Goal: Transaction & Acquisition: Book appointment/travel/reservation

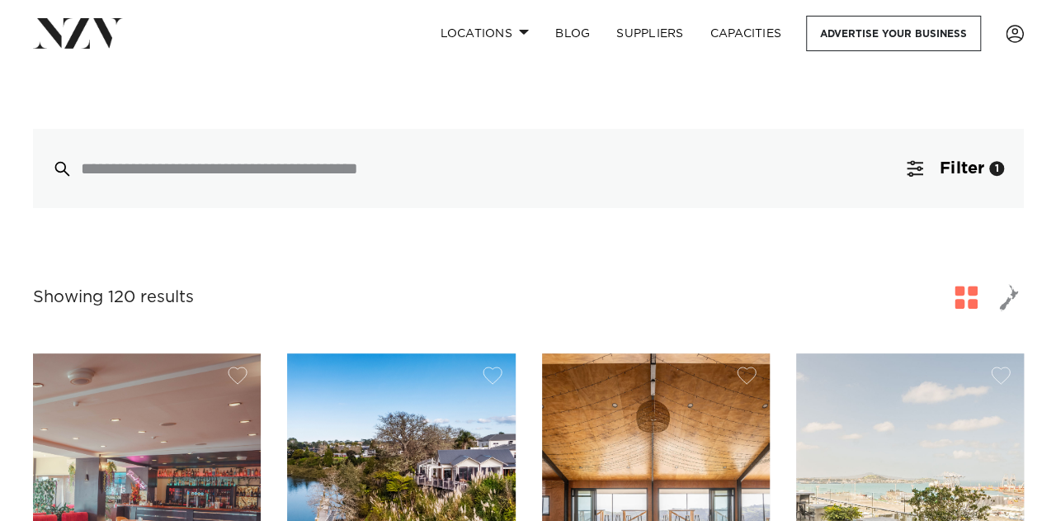
scroll to position [340, 0]
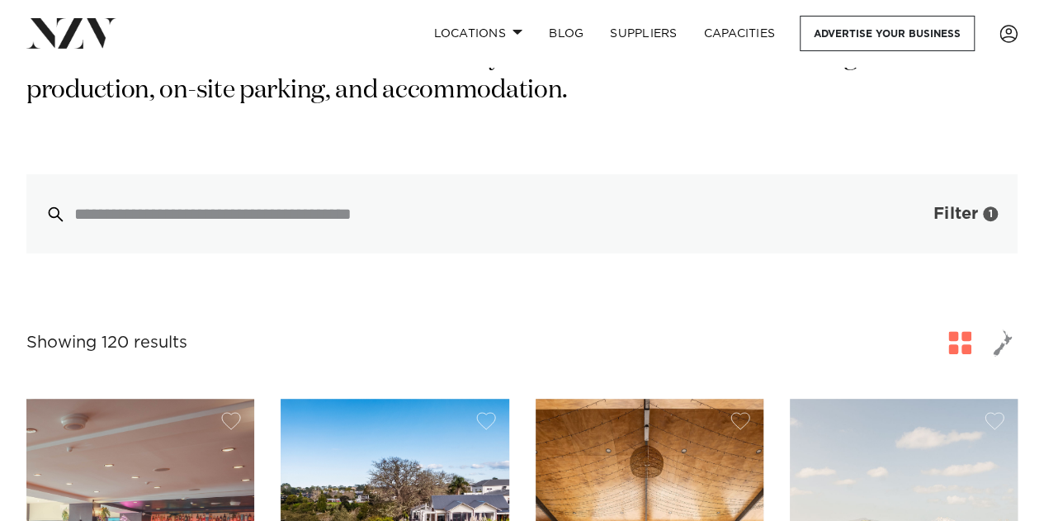
click at [952, 174] on button "Filter 1" at bounding box center [949, 213] width 137 height 79
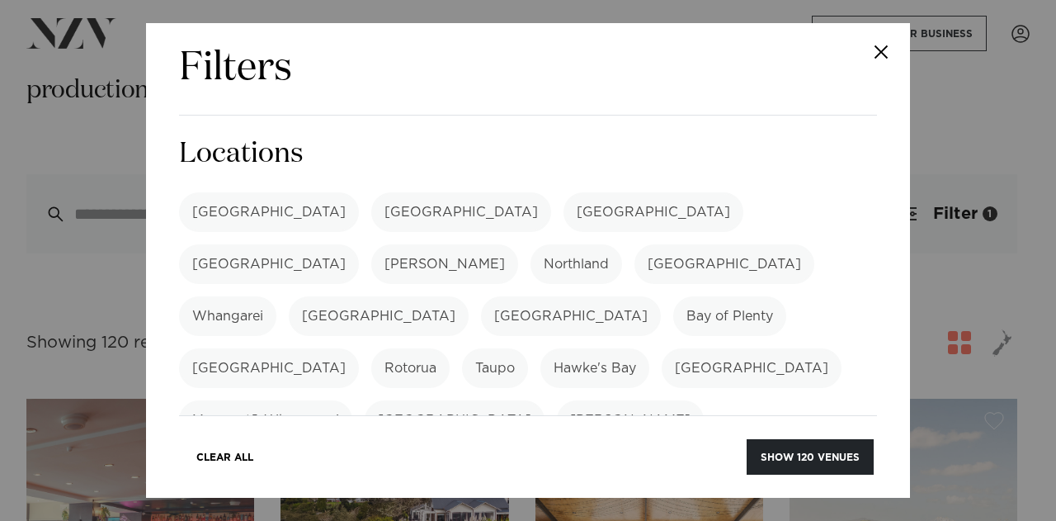
click at [238, 207] on label "[GEOGRAPHIC_DATA]" at bounding box center [269, 212] width 180 height 40
click at [244, 205] on label "[GEOGRAPHIC_DATA]" at bounding box center [269, 212] width 180 height 40
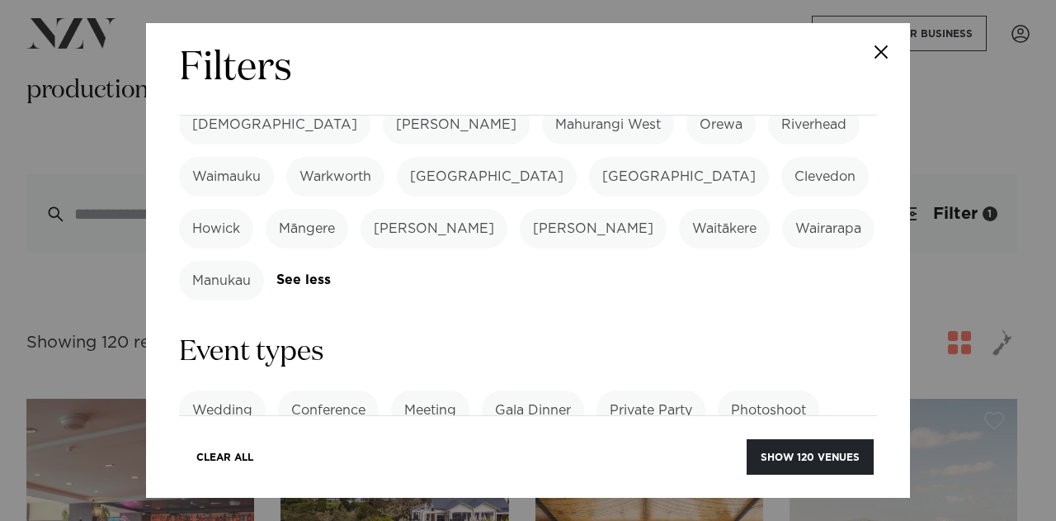
scroll to position [610, 0]
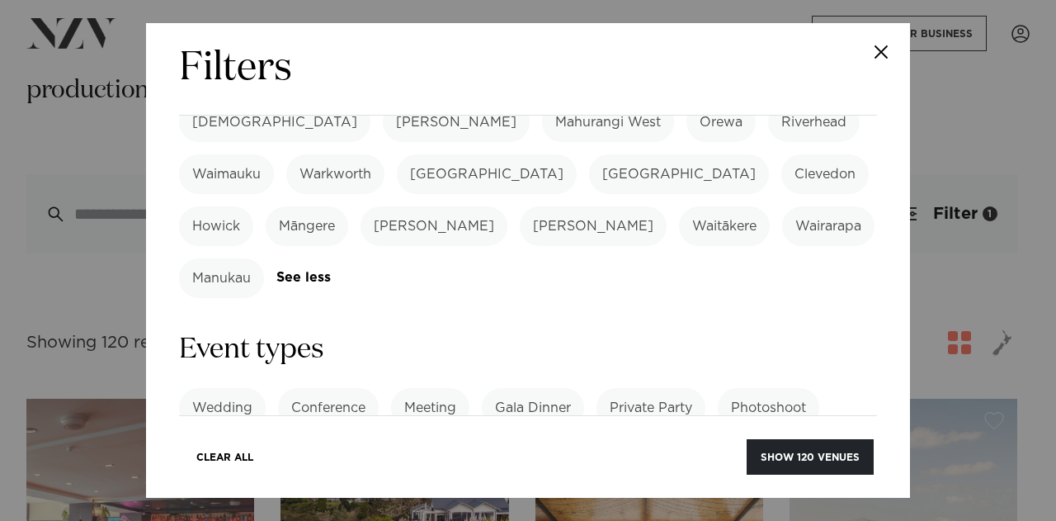
click at [674, 388] on label "Private Party" at bounding box center [651, 408] width 109 height 40
click at [682, 440] on label "21st Birthday Party" at bounding box center [652, 460] width 149 height 40
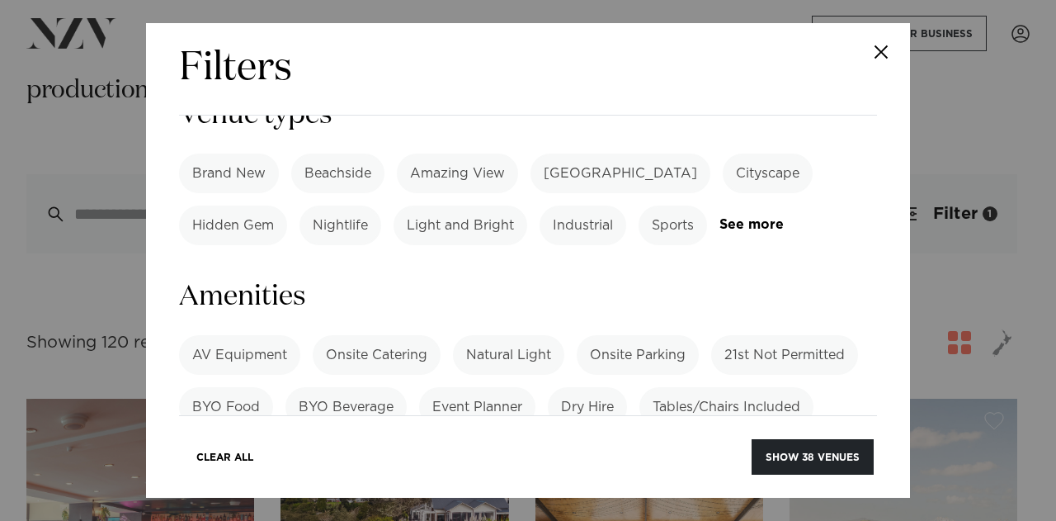
scroll to position [1138, 0]
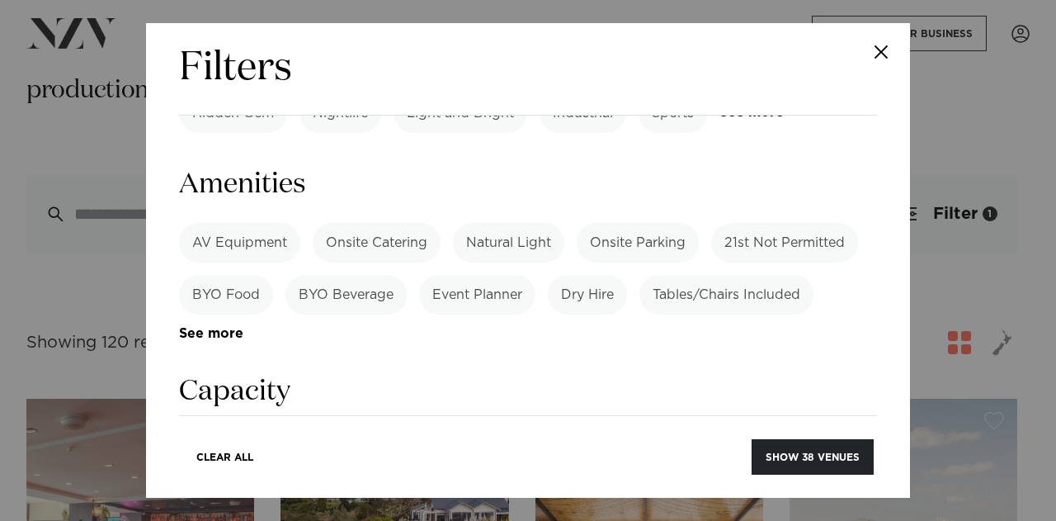
click at [221, 430] on label "Cocktail" at bounding box center [218, 450] width 78 height 40
click at [311, 430] on label "Dining" at bounding box center [304, 450] width 69 height 40
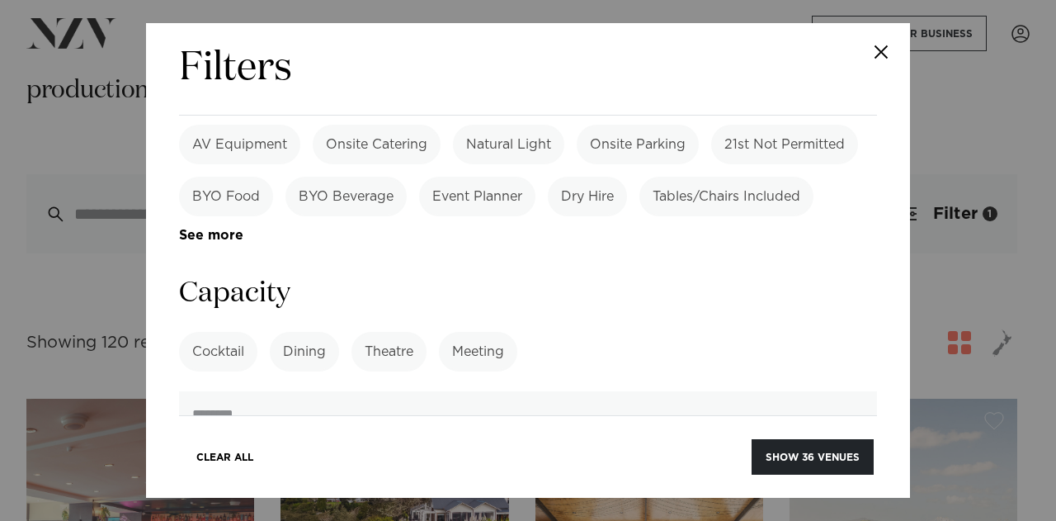
scroll to position [1237, 0]
click at [282, 331] on label "Dining" at bounding box center [304, 351] width 69 height 40
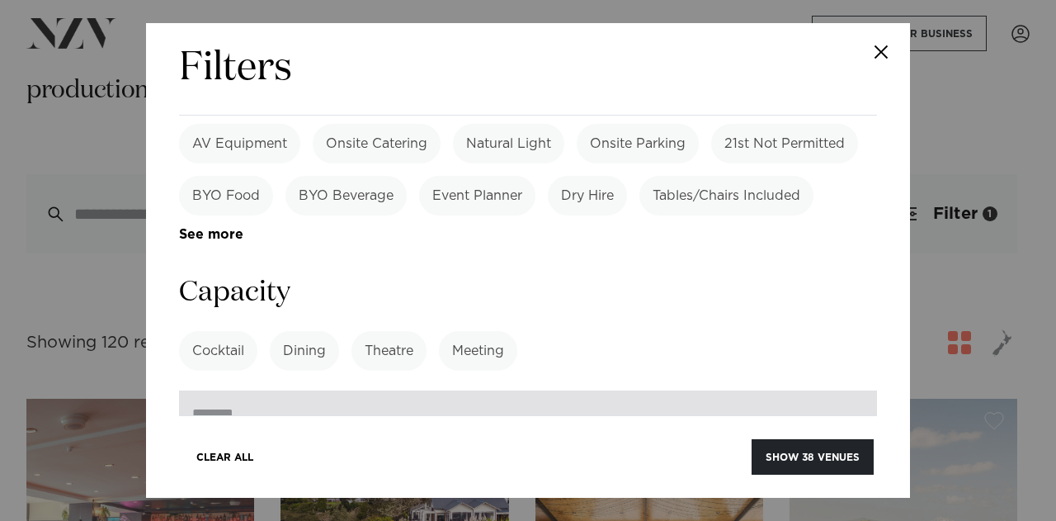
click at [314, 390] on input "number" at bounding box center [528, 412] width 698 height 45
type input "*"
click at [842, 390] on input "*" at bounding box center [528, 412] width 698 height 45
click at [512, 390] on input "*" at bounding box center [528, 412] width 698 height 45
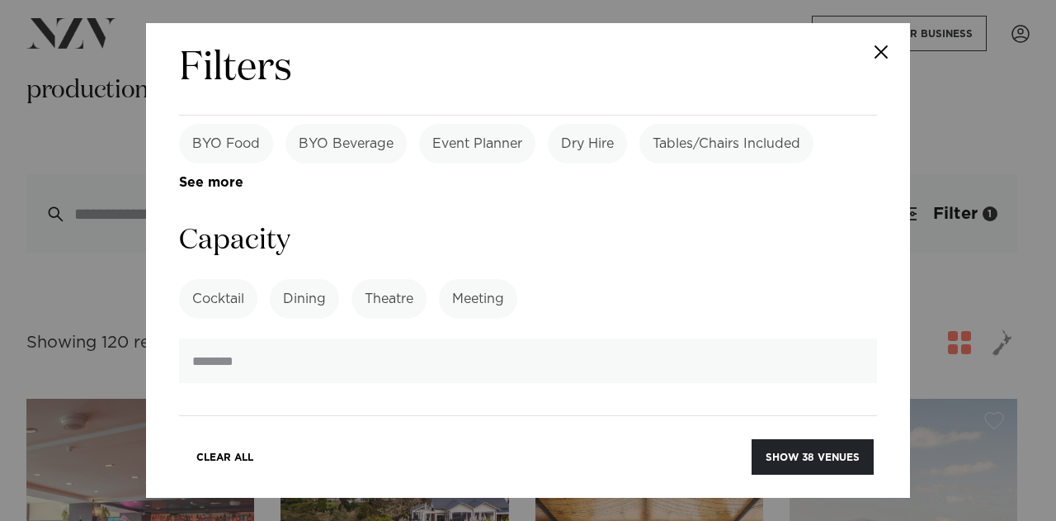
scroll to position [1280, 0]
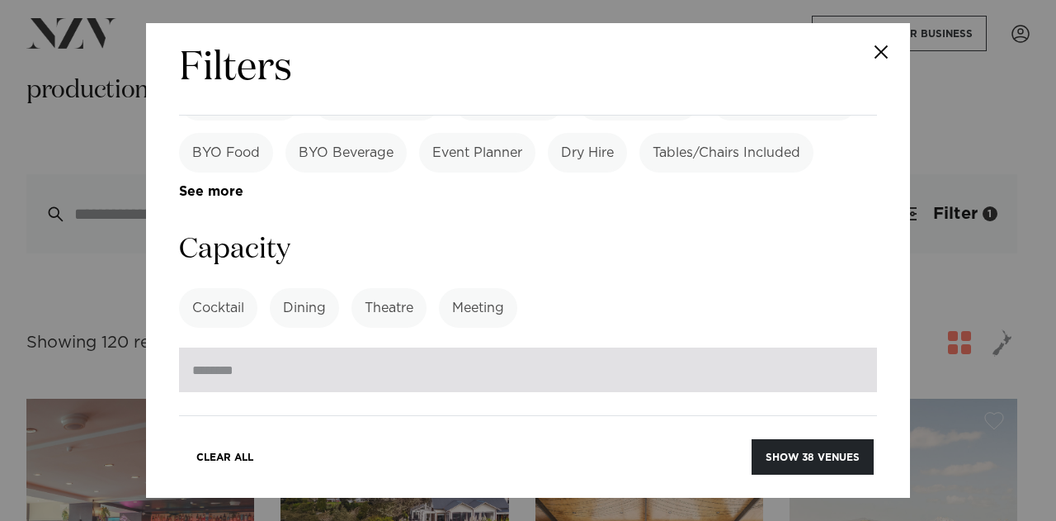
click at [304, 347] on input "number" at bounding box center [528, 369] width 698 height 45
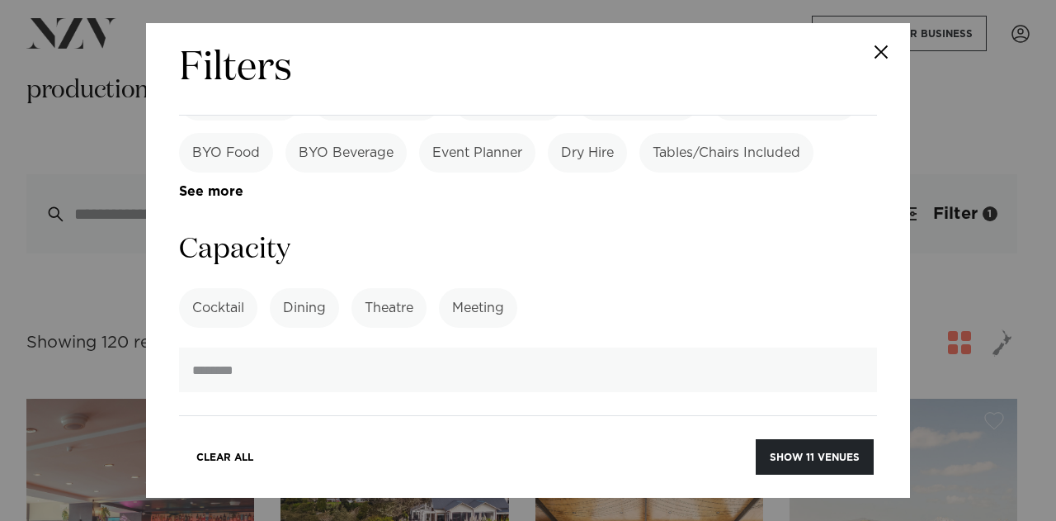
type input "***"
click at [299, 288] on label "Dining" at bounding box center [304, 308] width 69 height 40
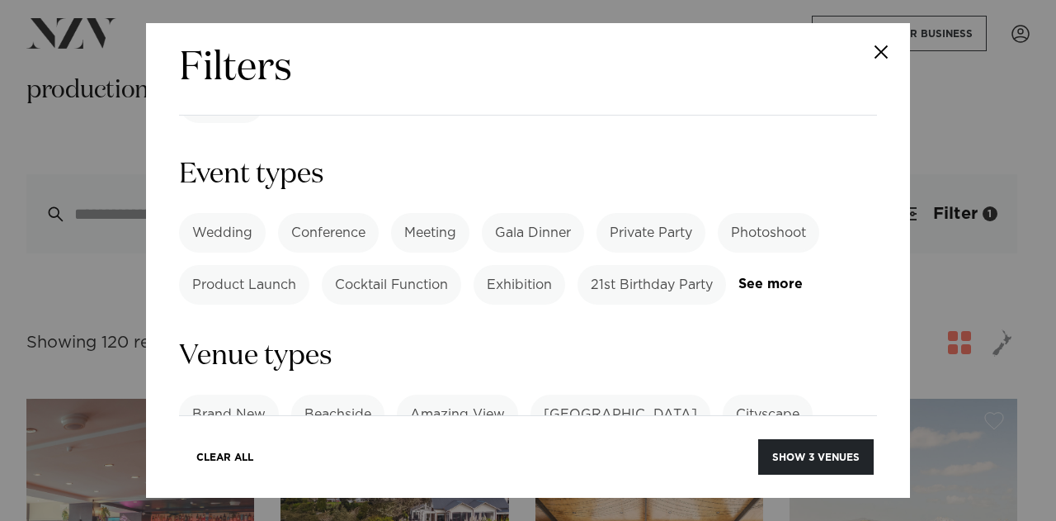
scroll to position [1194, 0]
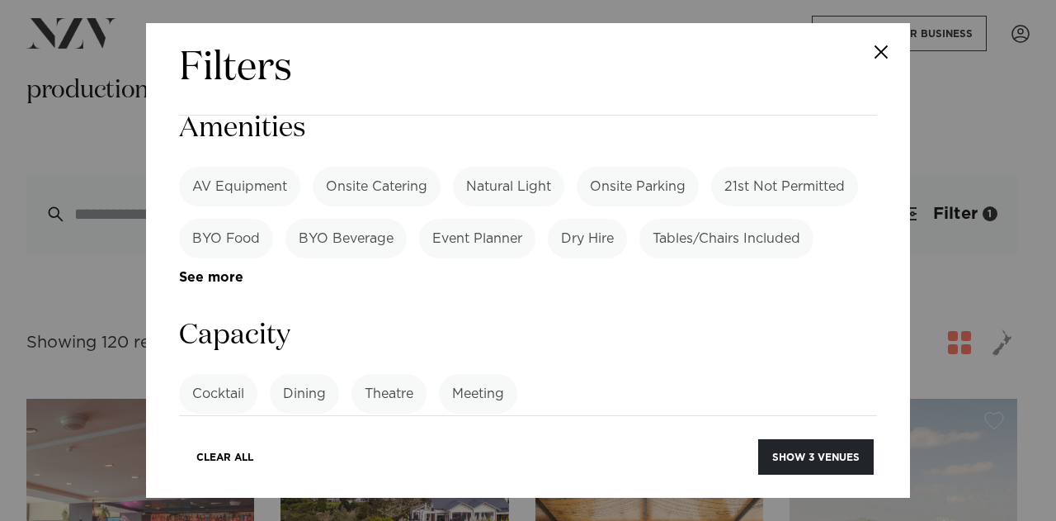
click at [291, 374] on label "Dining" at bounding box center [304, 394] width 69 height 40
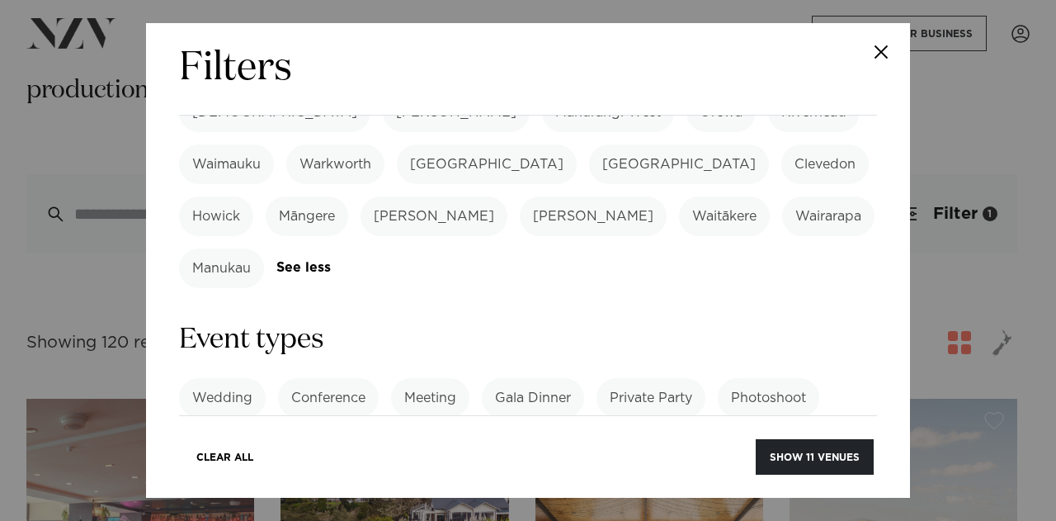
scroll to position [617, 0]
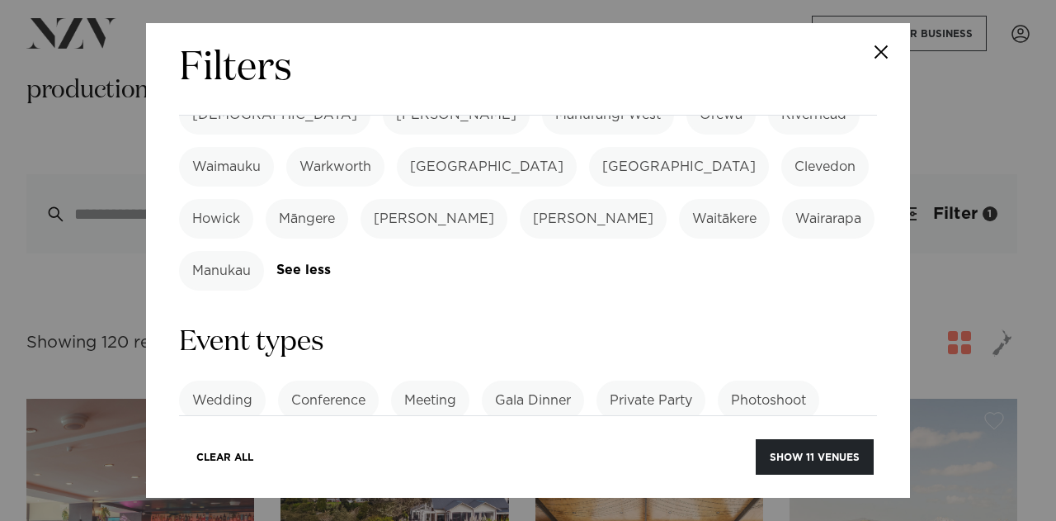
click at [667, 432] on label "21st Birthday Party" at bounding box center [652, 452] width 149 height 40
click at [668, 432] on label "21st Birthday Party" at bounding box center [652, 452] width 149 height 40
click at [799, 455] on button "Show 11 venues" at bounding box center [815, 456] width 118 height 35
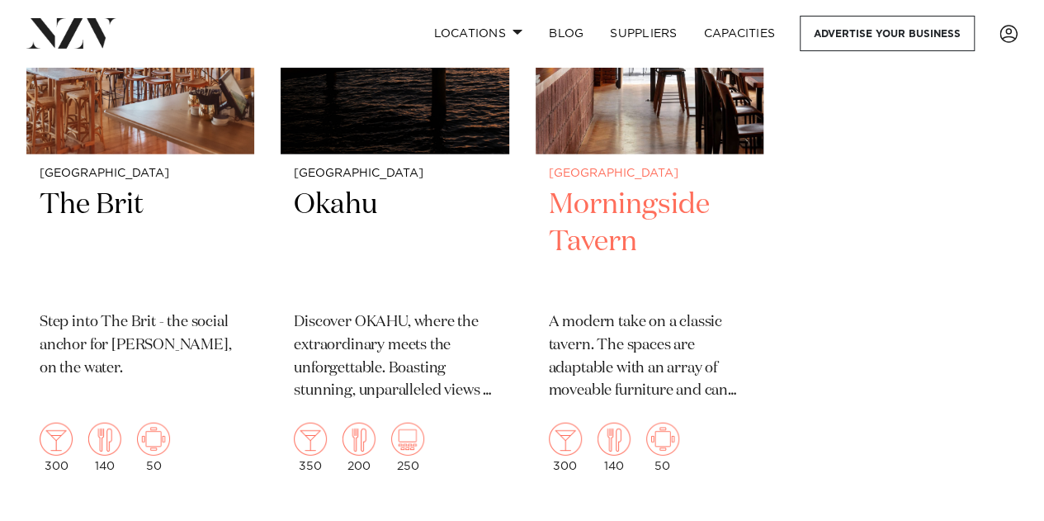
scroll to position [1931, 0]
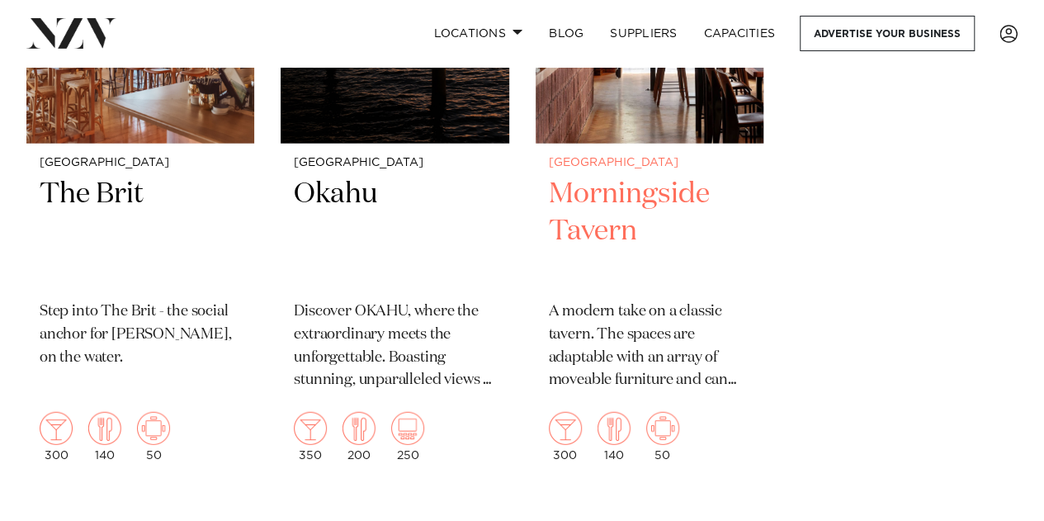
click at [609, 220] on h2 "Morningside Tavern" at bounding box center [649, 231] width 201 height 111
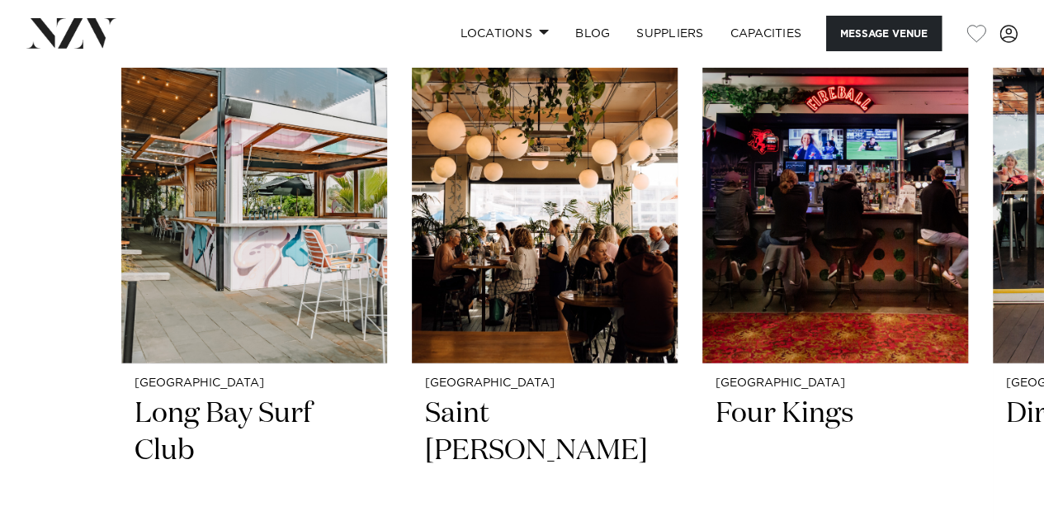
scroll to position [2144, 0]
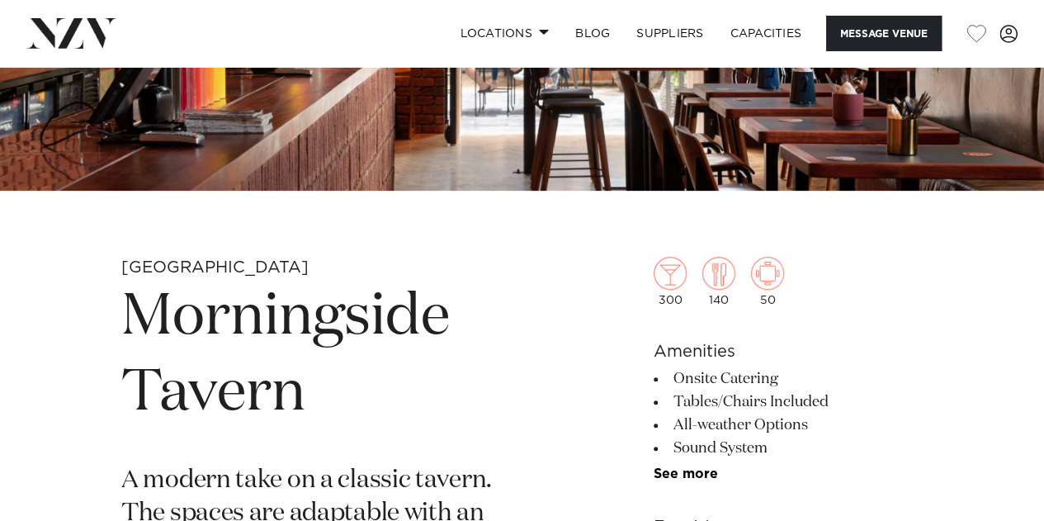
scroll to position [589, 0]
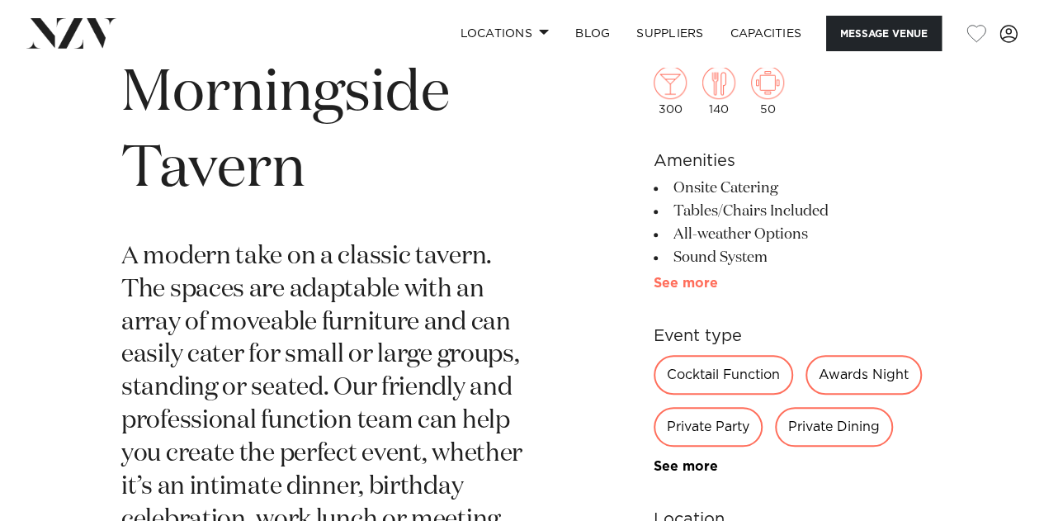
click at [689, 288] on link "See more" at bounding box center [718, 282] width 129 height 13
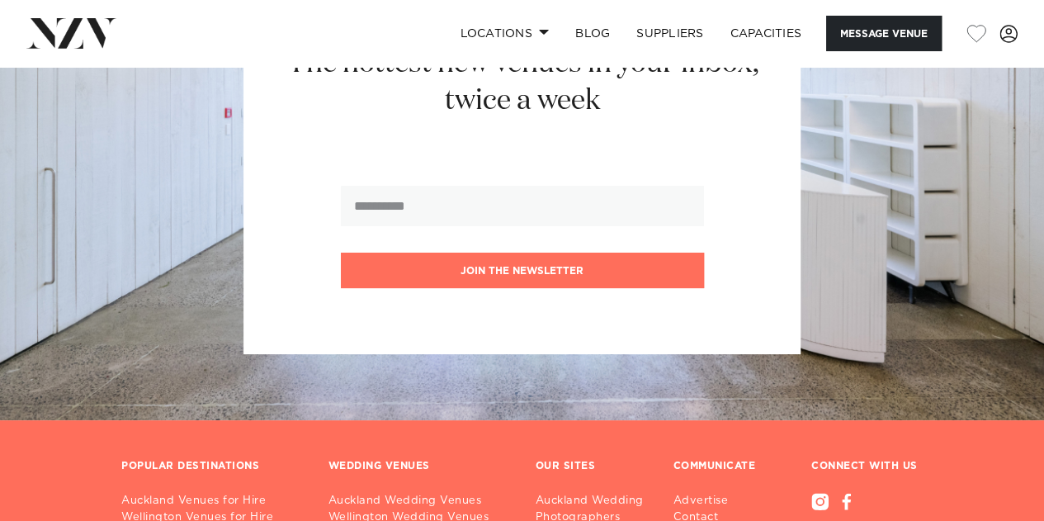
scroll to position [3084, 0]
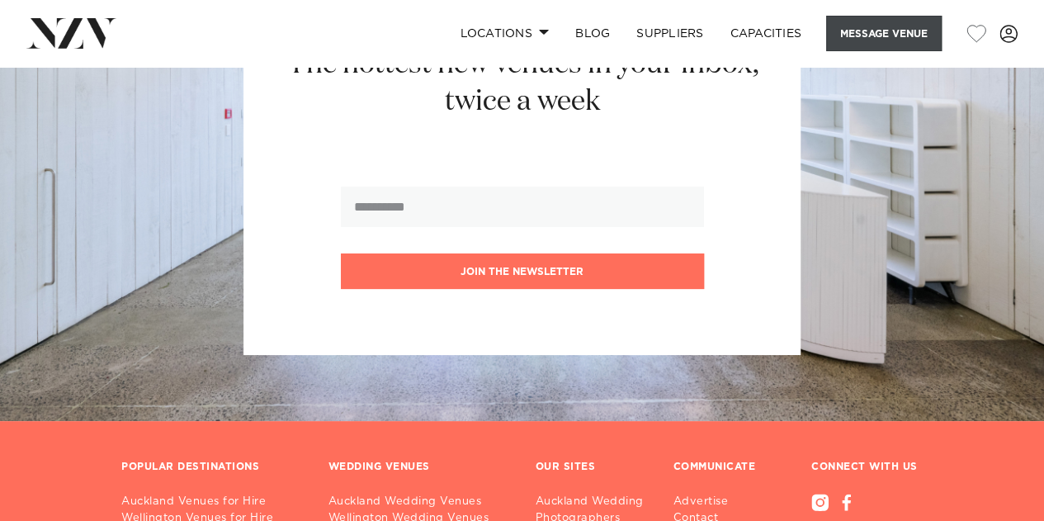
click at [862, 27] on button "Message Venue" at bounding box center [884, 33] width 116 height 35
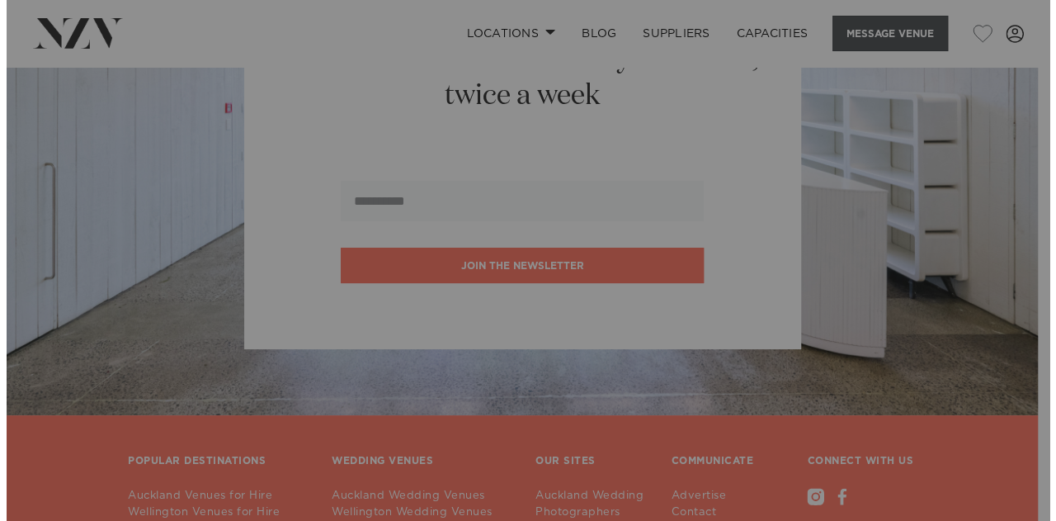
scroll to position [3090, 0]
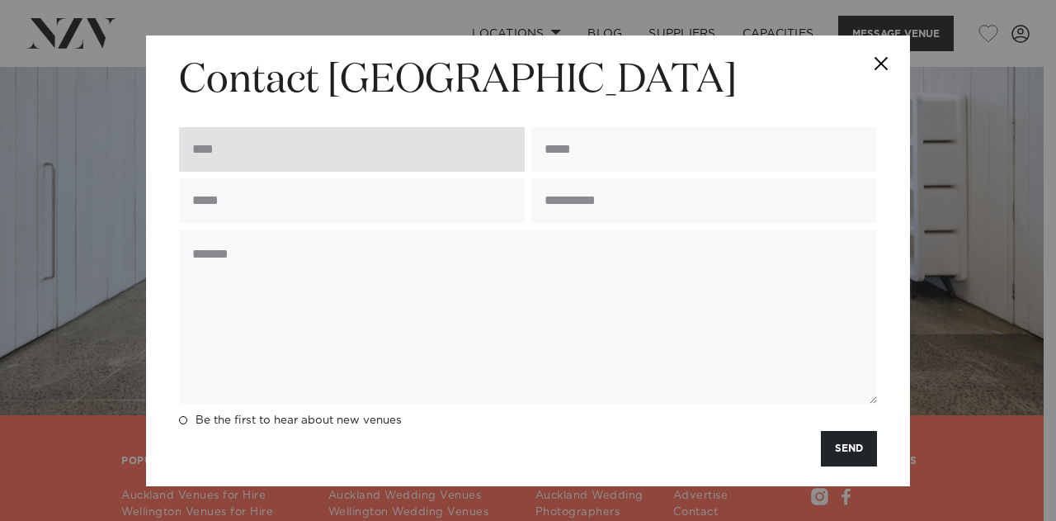
click at [464, 149] on input "text" at bounding box center [352, 149] width 346 height 45
type input "**********"
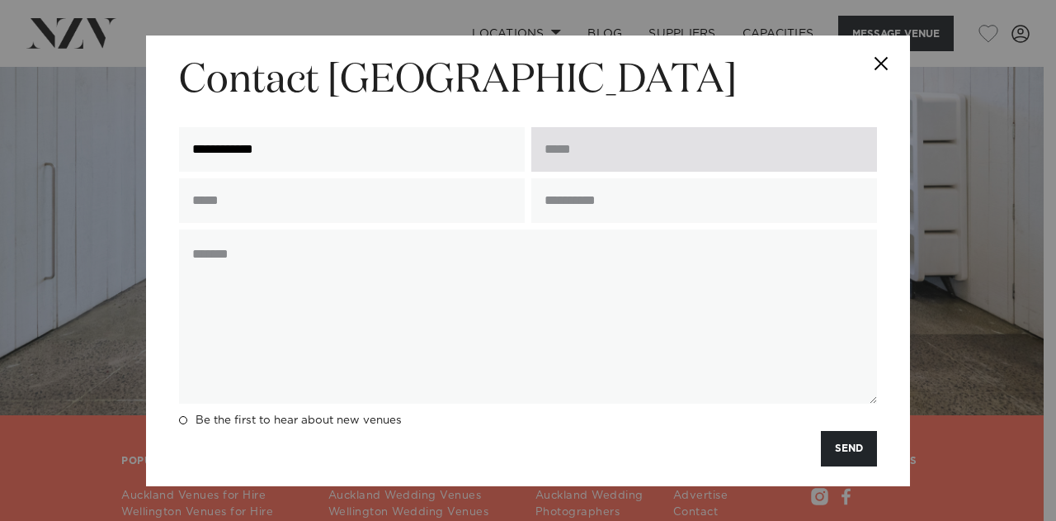
click at [604, 139] on input "email" at bounding box center [704, 149] width 346 height 45
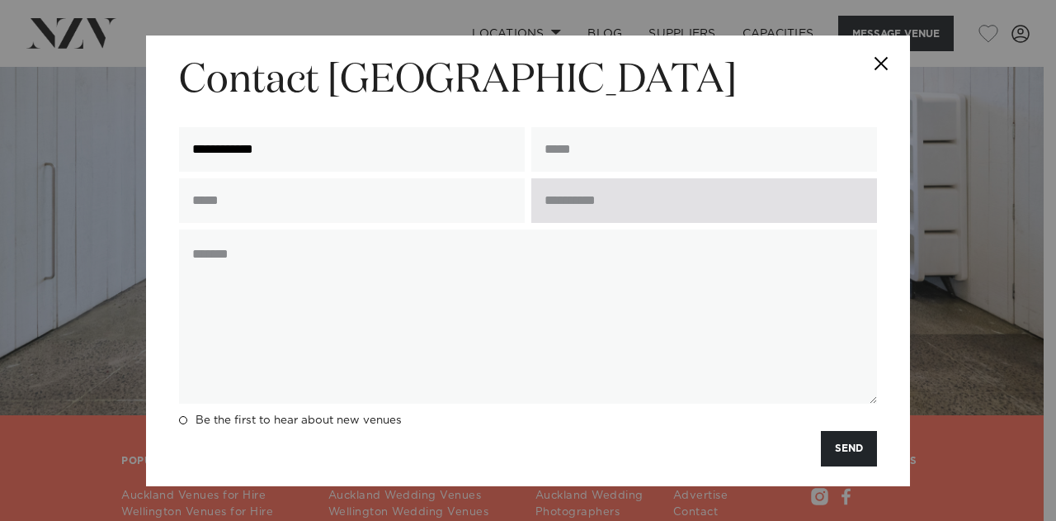
type input "**********"
click at [637, 205] on input "text" at bounding box center [704, 200] width 346 height 45
click at [544, 202] on input "**********" at bounding box center [704, 200] width 346 height 45
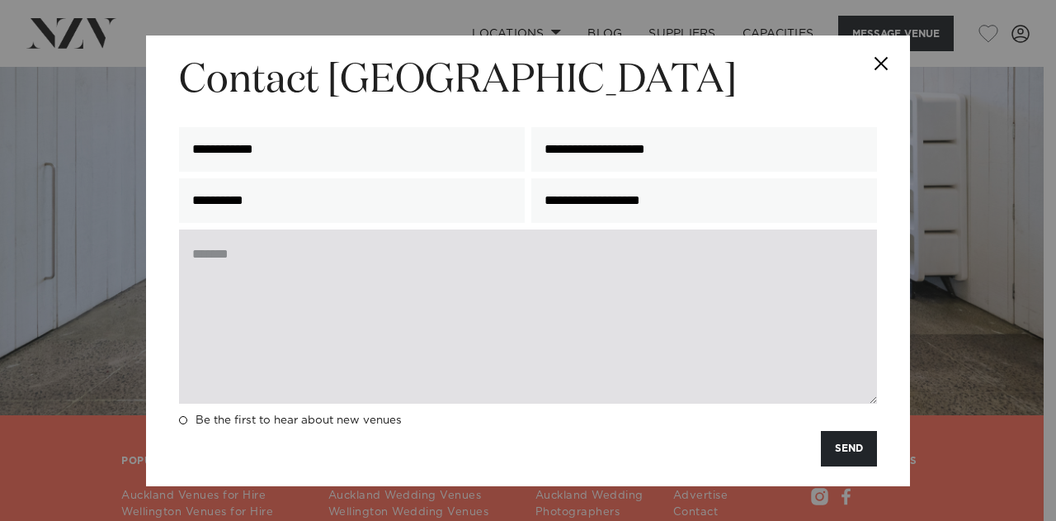
type input "**********"
click at [569, 264] on textarea at bounding box center [528, 316] width 698 height 174
click at [873, 402] on textarea "To enrich screen reader interactions, please activate Accessibility in Grammarl…" at bounding box center [528, 316] width 698 height 174
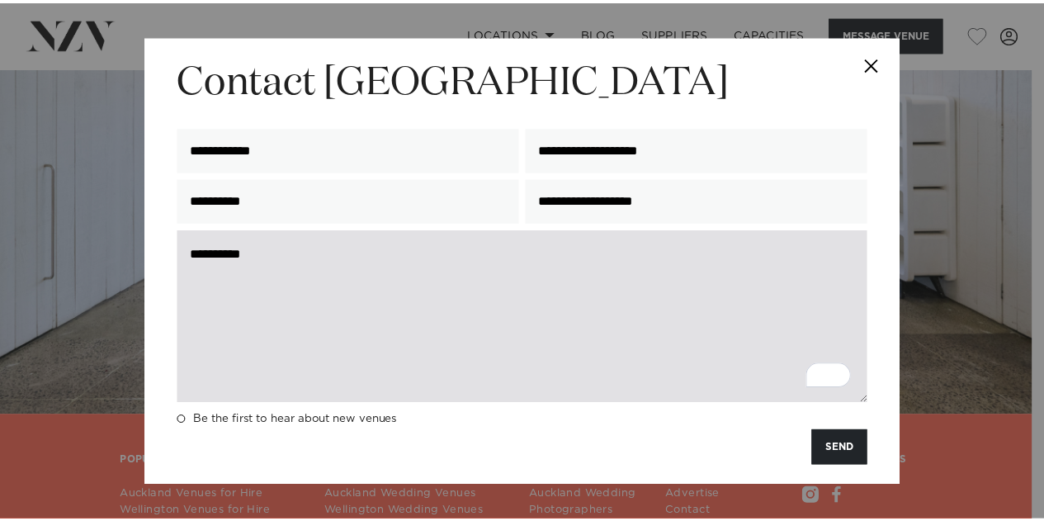
scroll to position [0, 0]
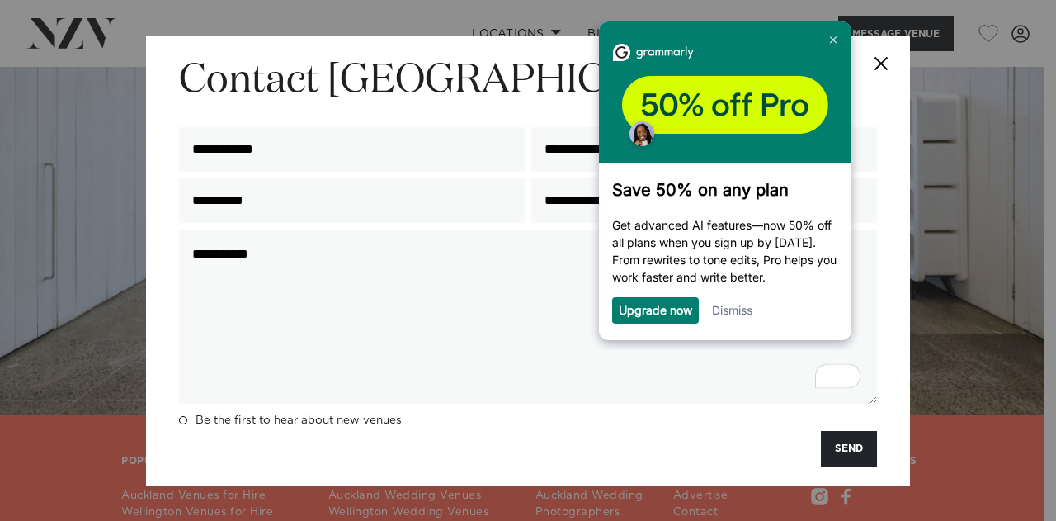
click at [737, 314] on link "Dismiss" at bounding box center [732, 309] width 40 height 14
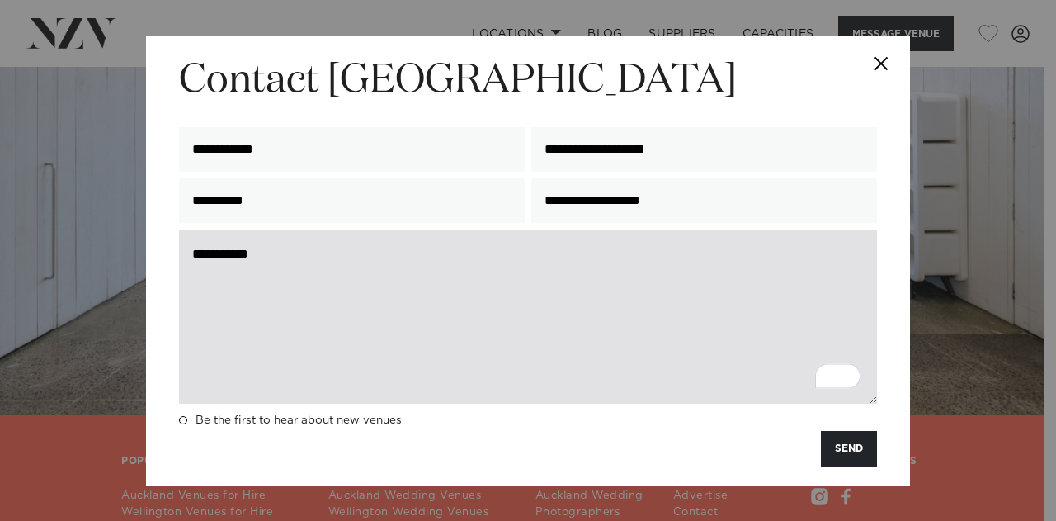
click at [394, 250] on textarea "**********" at bounding box center [528, 316] width 698 height 174
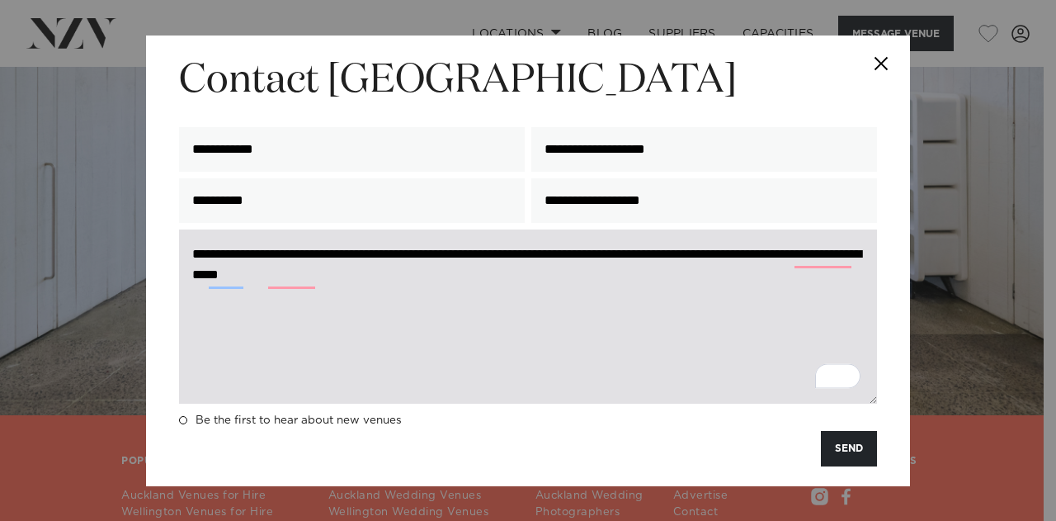
click at [237, 271] on textarea "**********" at bounding box center [528, 316] width 698 height 174
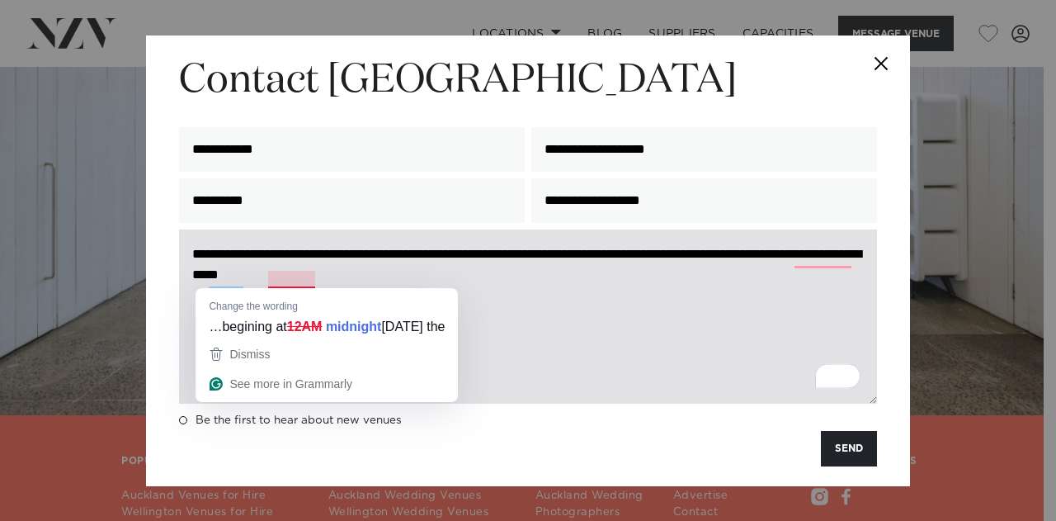
click at [295, 280] on textarea "**********" at bounding box center [528, 316] width 698 height 174
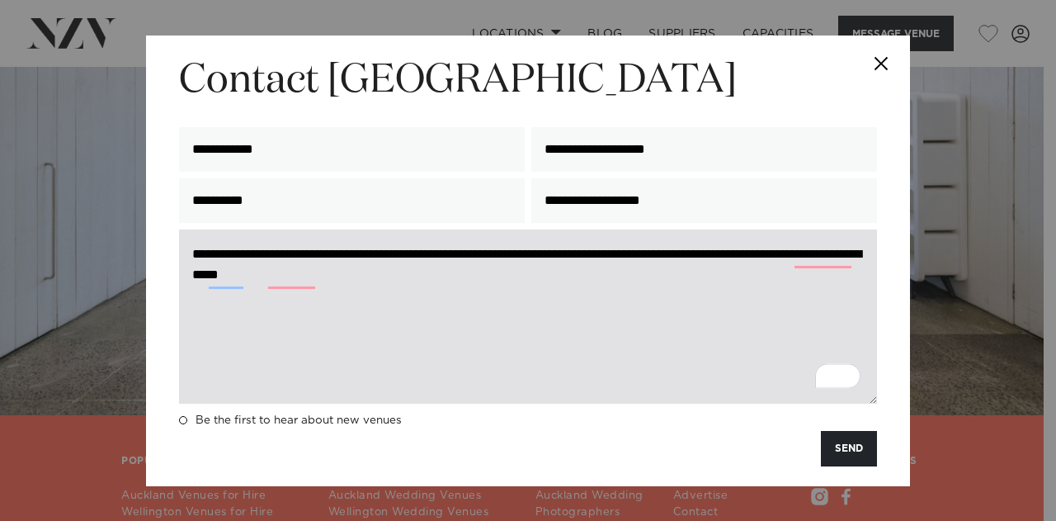
click at [279, 281] on textarea "**********" at bounding box center [528, 316] width 698 height 174
click at [829, 265] on textarea "**********" at bounding box center [528, 316] width 698 height 174
click at [815, 258] on textarea "**********" at bounding box center [528, 316] width 698 height 174
click at [220, 279] on textarea "**********" at bounding box center [528, 316] width 698 height 174
click at [447, 281] on textarea "**********" at bounding box center [528, 316] width 698 height 174
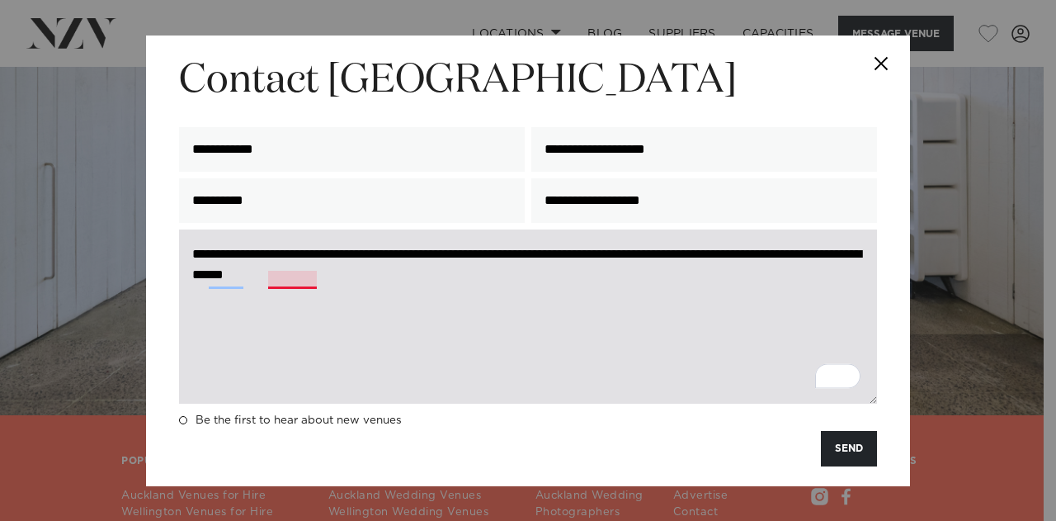
click at [305, 280] on textarea "**********" at bounding box center [528, 316] width 698 height 174
click at [484, 281] on textarea "**********" at bounding box center [528, 316] width 698 height 174
drag, startPoint x: 677, startPoint y: 271, endPoint x: 189, endPoint y: 247, distance: 488.3
click at [189, 247] on textarea "**********" at bounding box center [528, 316] width 698 height 174
click at [720, 281] on textarea "**********" at bounding box center [528, 316] width 698 height 174
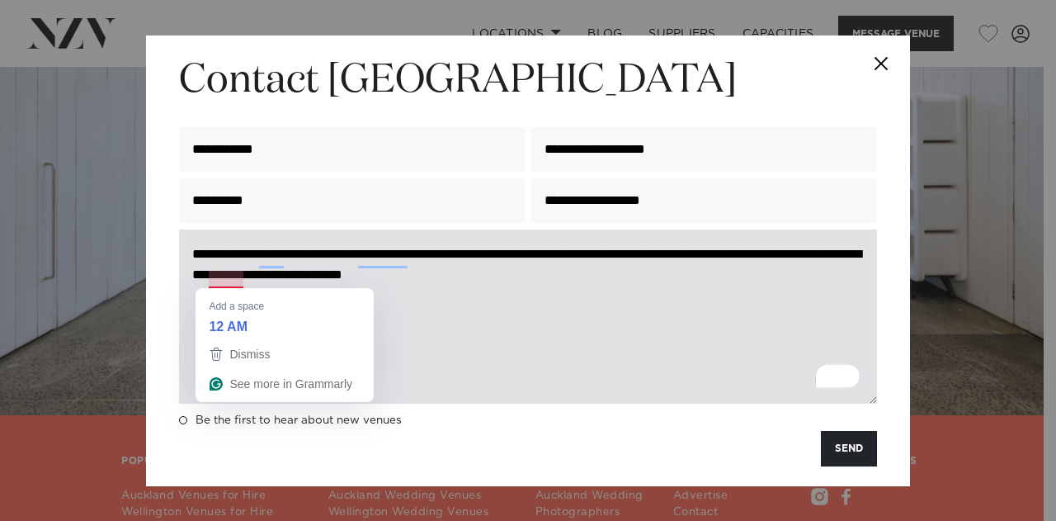
click at [210, 277] on textarea "**********" at bounding box center [528, 316] width 698 height 174
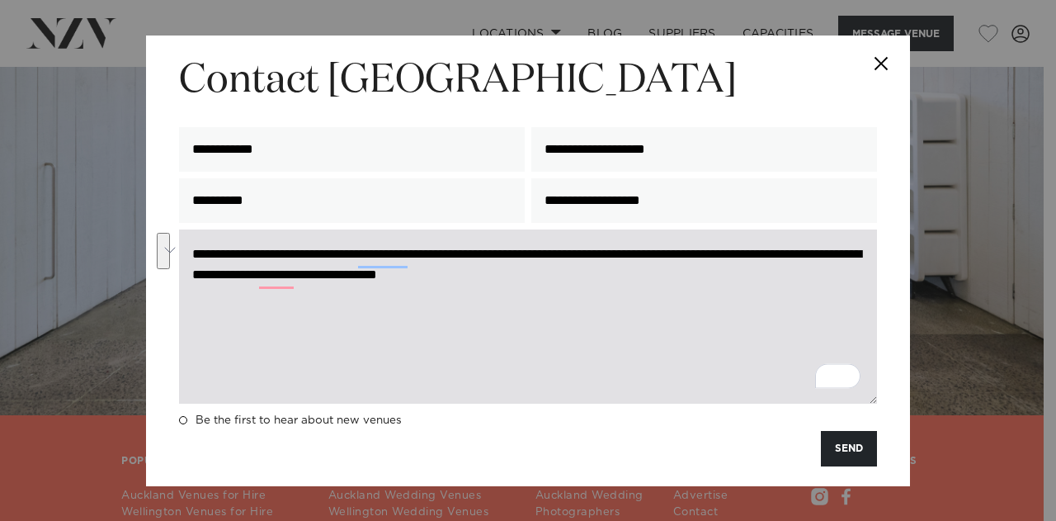
drag, startPoint x: 681, startPoint y: 290, endPoint x: 195, endPoint y: 257, distance: 487.2
click at [195, 257] on textarea "**********" at bounding box center [528, 316] width 698 height 174
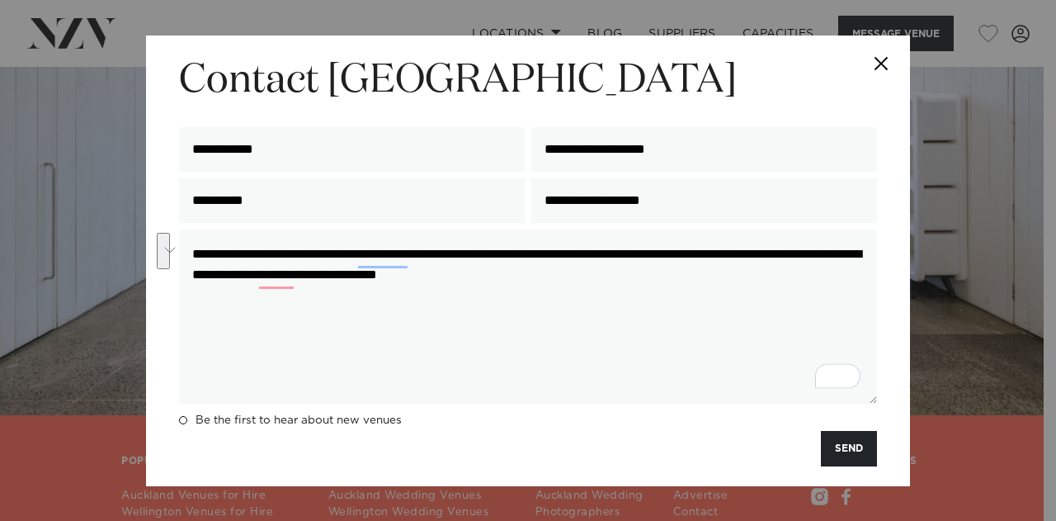
type textarea "**********"
click at [886, 57] on button "Close" at bounding box center [882, 64] width 58 height 58
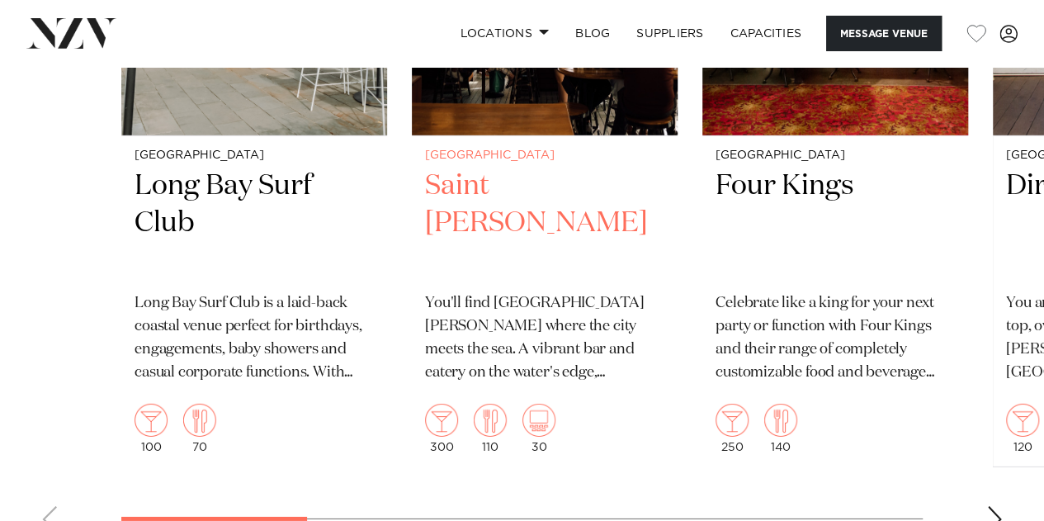
scroll to position [2385, 0]
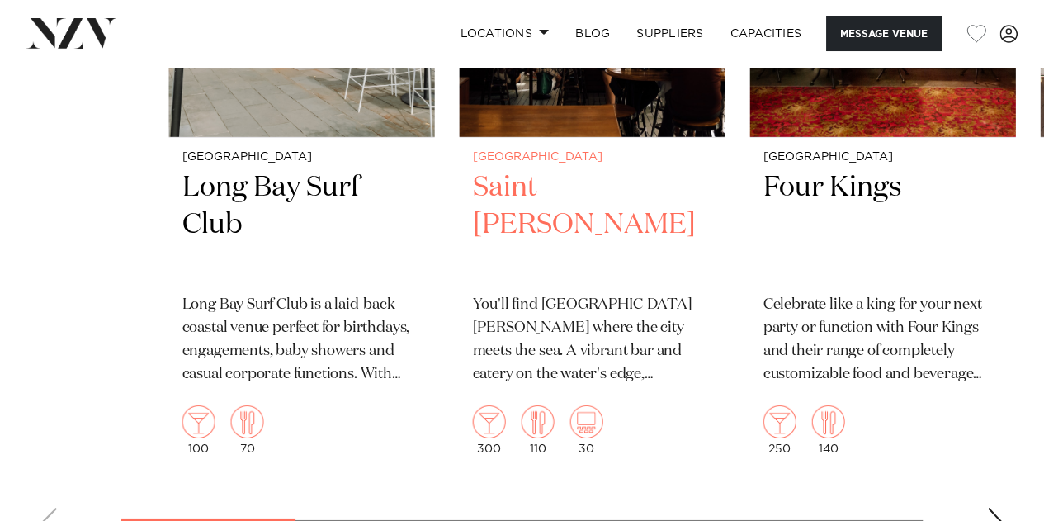
click at [579, 188] on link "Auckland Saint Alice You'll find Saint Alice where the city meets the sea. A vi…" at bounding box center [593, 123] width 266 height 687
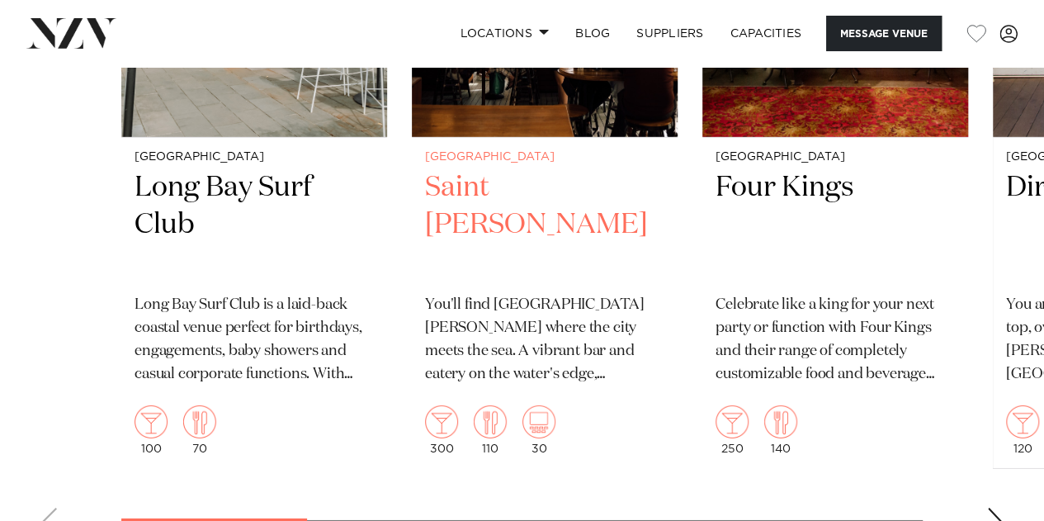
click at [506, 228] on h2 "Saint Alice" at bounding box center [544, 224] width 239 height 111
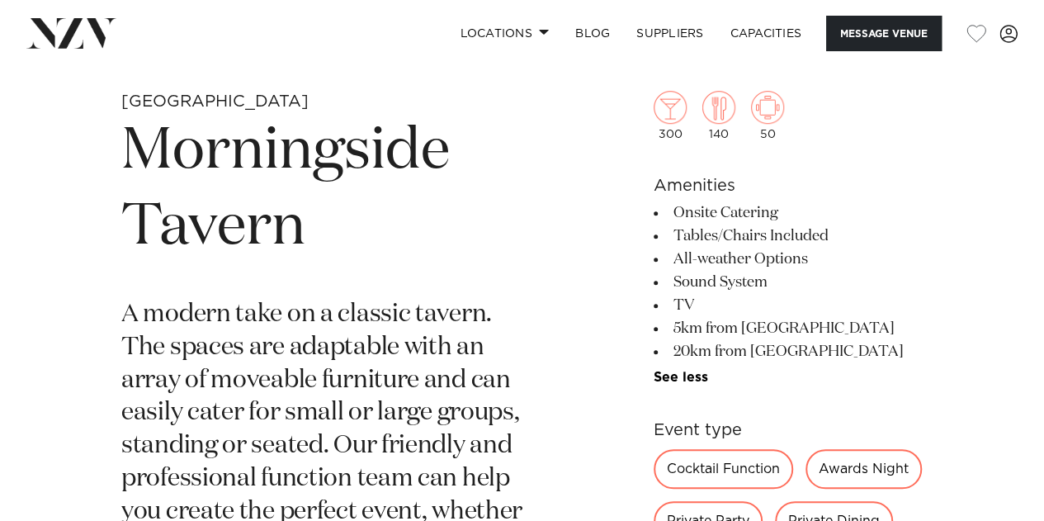
scroll to position [554, 0]
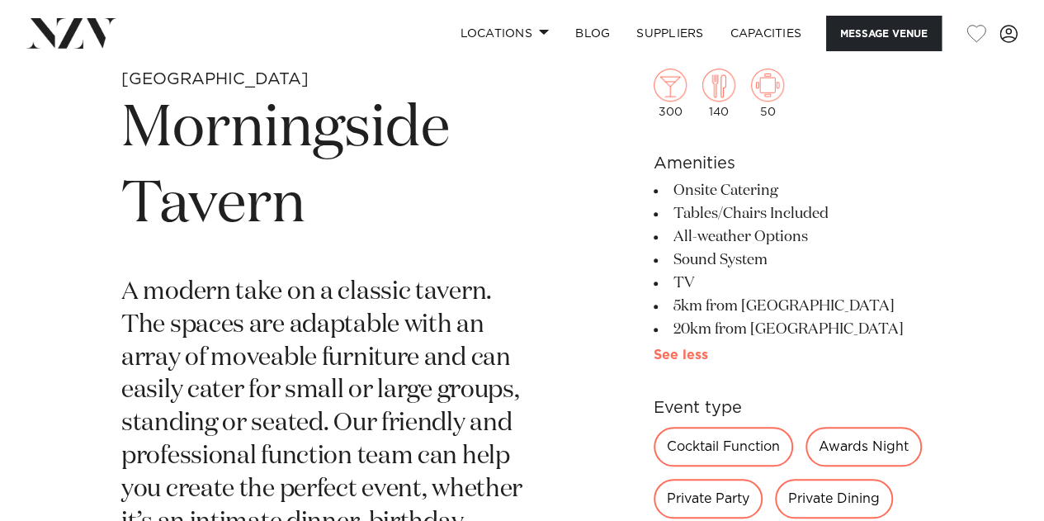
click at [683, 348] on link "See more" at bounding box center [713, 354] width 119 height 13
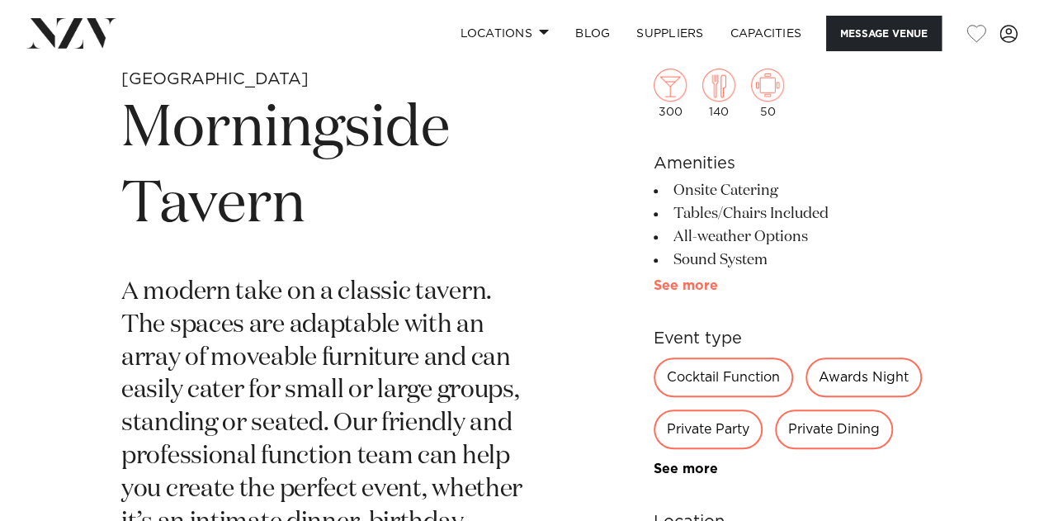
click at [682, 283] on link "See more" at bounding box center [718, 285] width 129 height 13
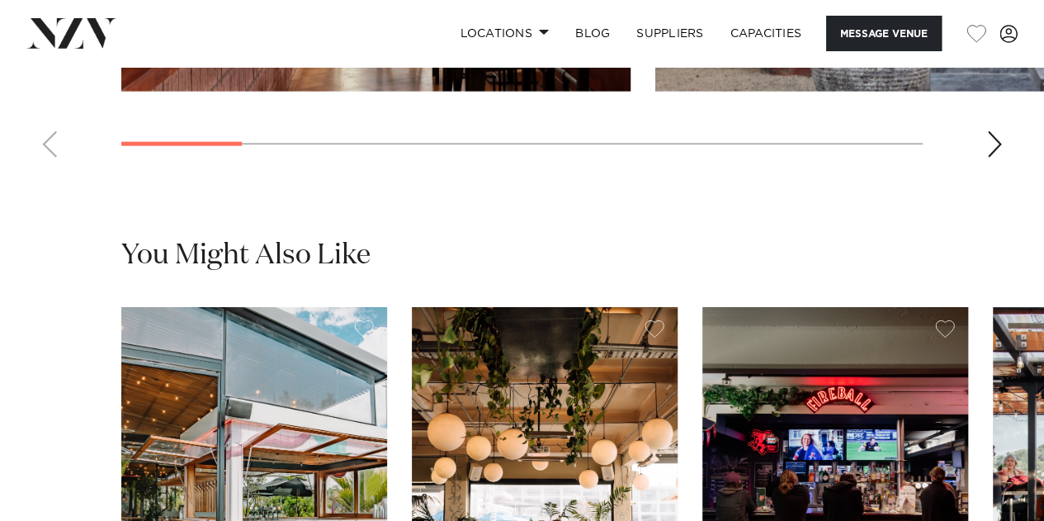
scroll to position [1858, 0]
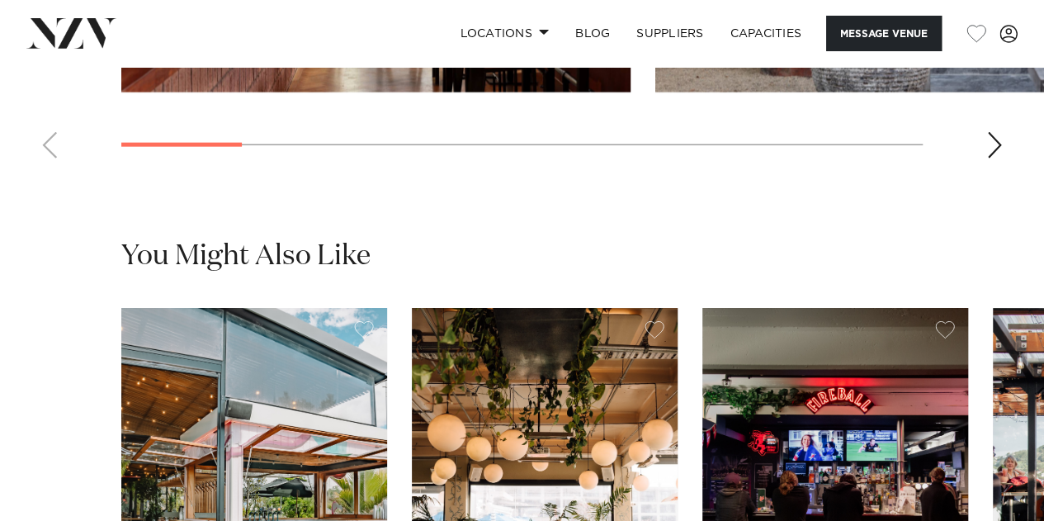
click at [987, 158] on div "Next slide" at bounding box center [994, 145] width 17 height 26
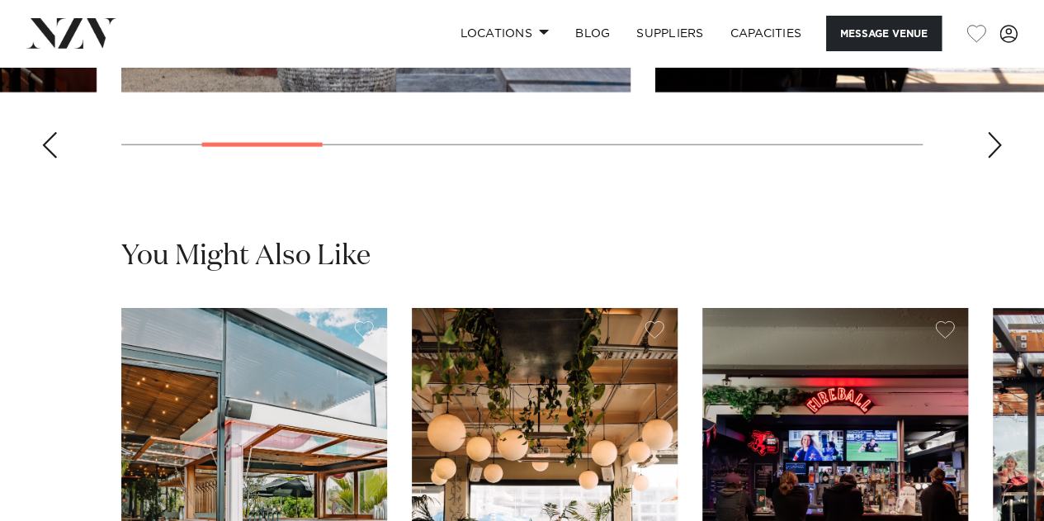
click at [987, 158] on div "Next slide" at bounding box center [994, 145] width 17 height 26
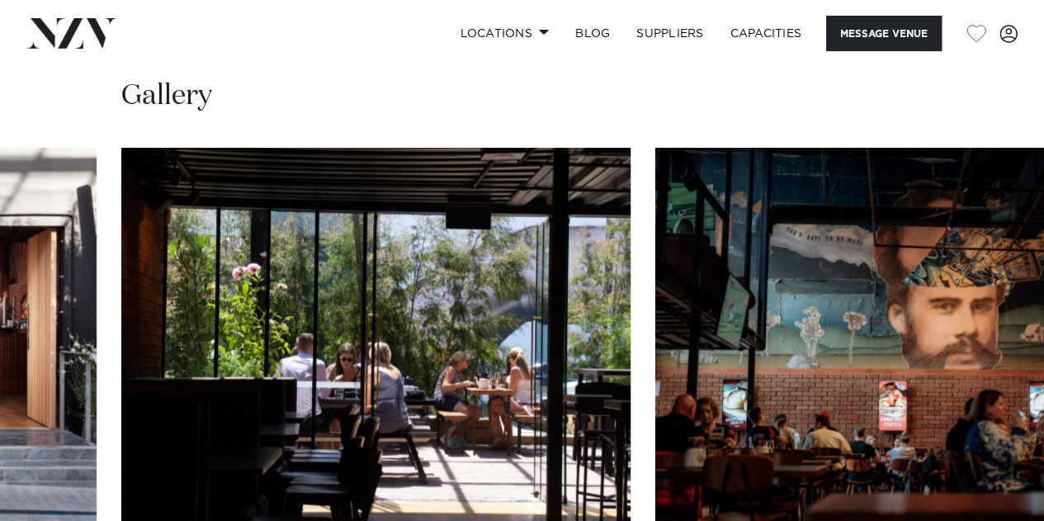
scroll to position [1448, 0]
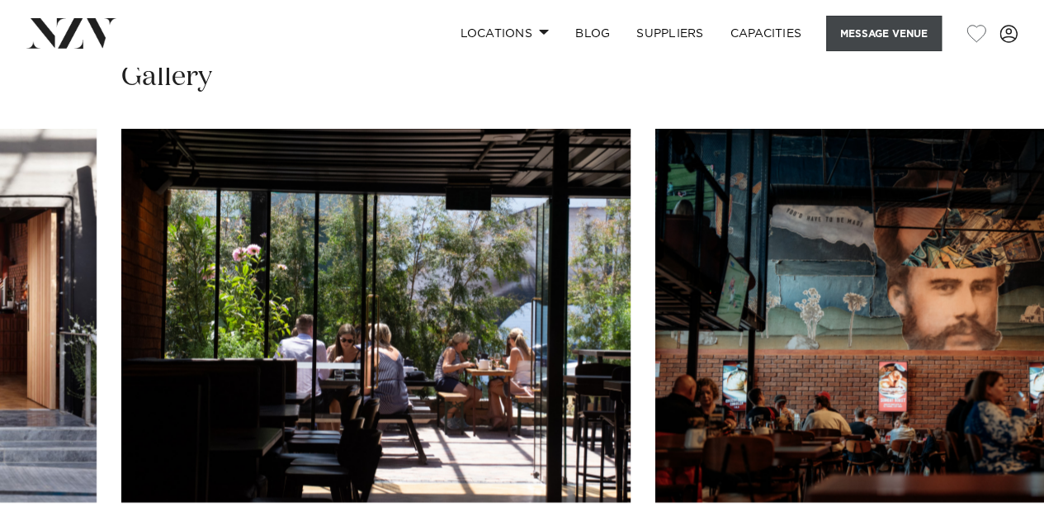
click at [865, 46] on button "Message Venue" at bounding box center [884, 33] width 116 height 35
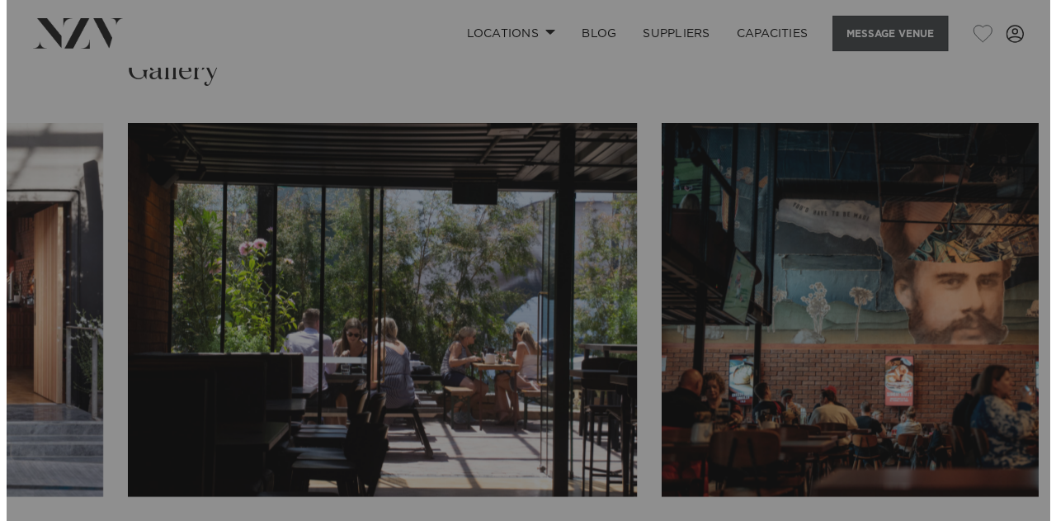
scroll to position [1454, 0]
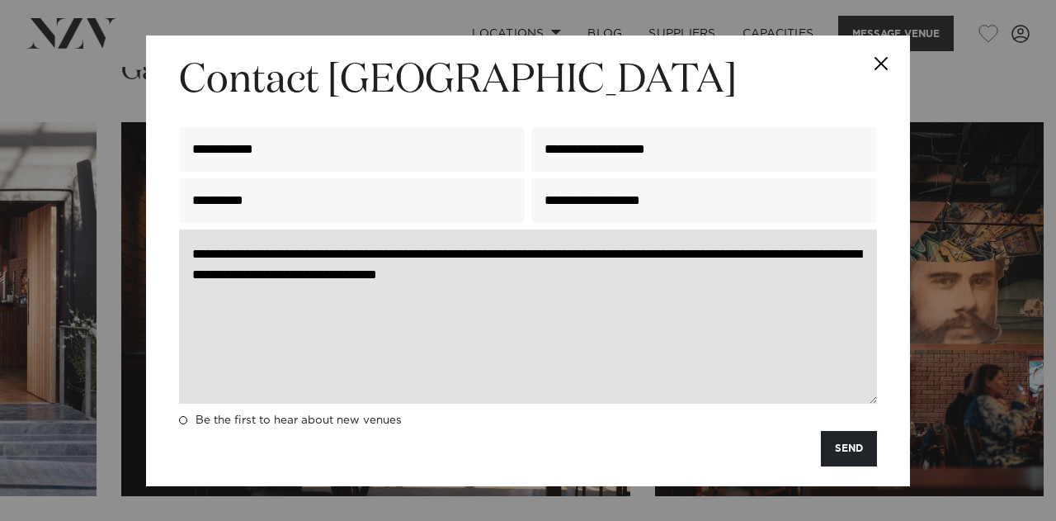
click at [604, 258] on textarea "**********" at bounding box center [528, 316] width 698 height 174
click at [602, 264] on textarea "**********" at bounding box center [528, 316] width 698 height 174
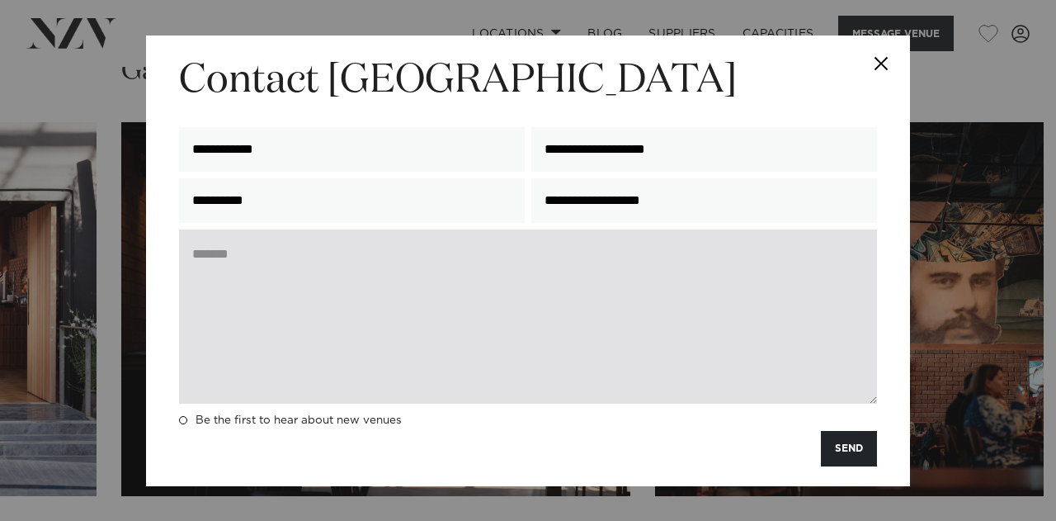
paste textarea "**********"
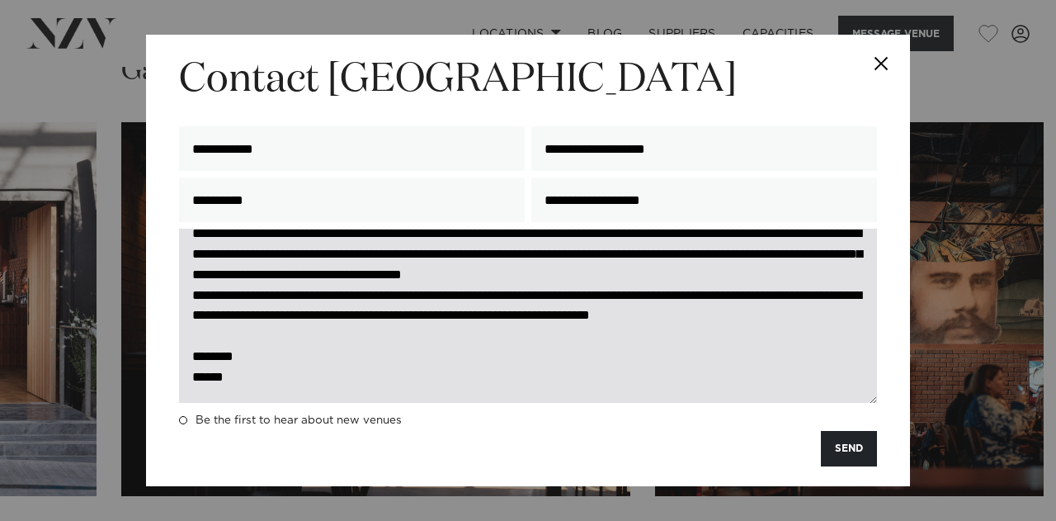
scroll to position [0, 0]
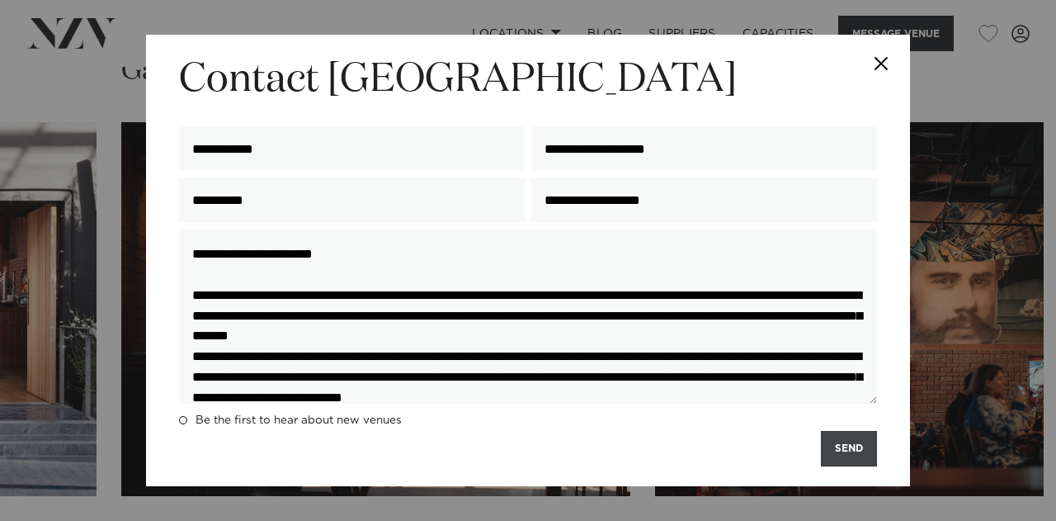
type textarea "**********"
click at [856, 448] on button "SEND" at bounding box center [849, 448] width 56 height 35
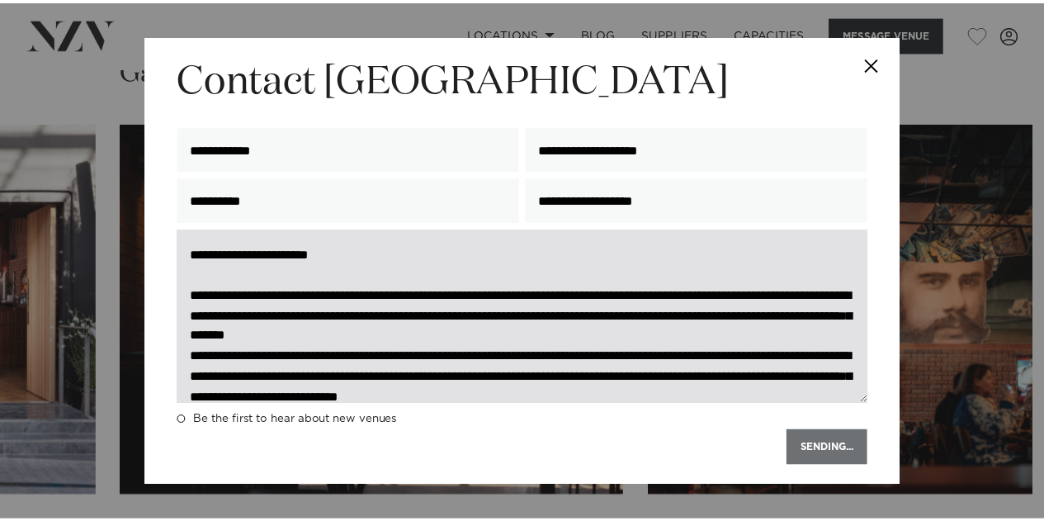
scroll to position [165, 0]
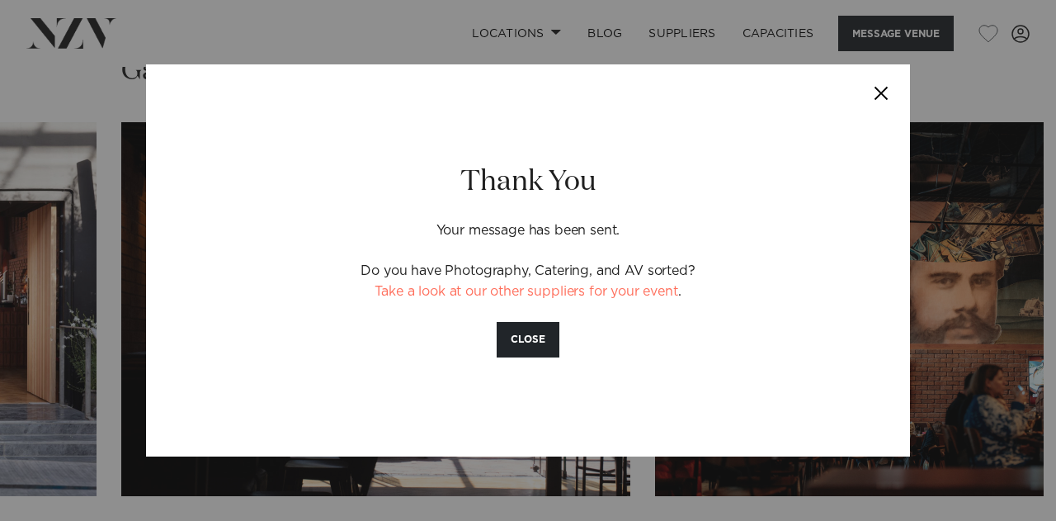
click at [883, 98] on button "Close" at bounding box center [882, 93] width 58 height 58
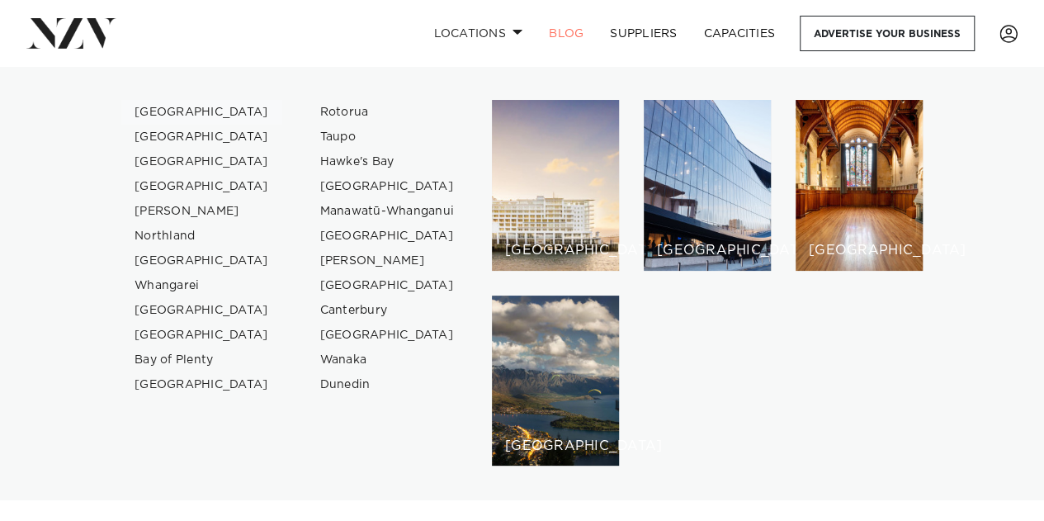
click at [170, 112] on link "[GEOGRAPHIC_DATA]" at bounding box center [201, 112] width 161 height 25
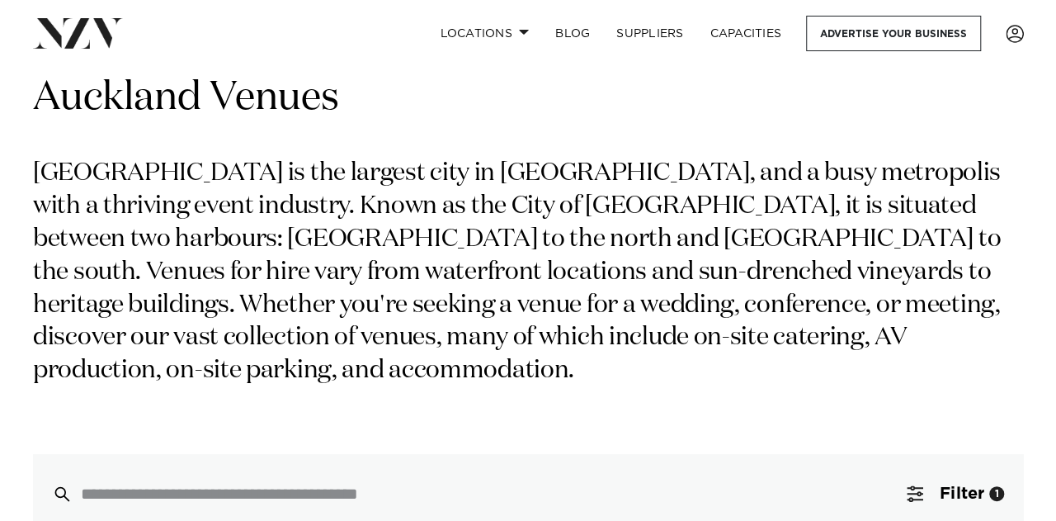
scroll to position [51, 0]
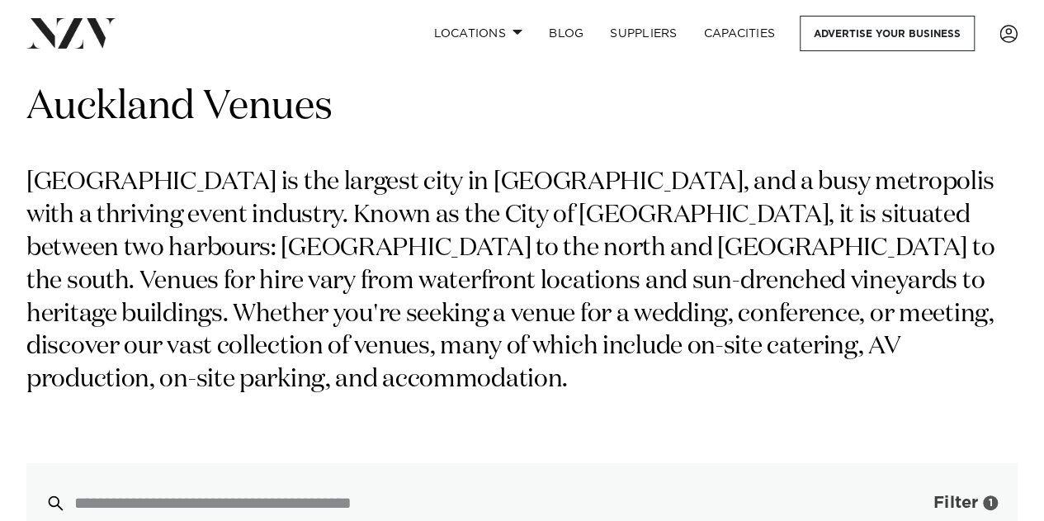
click at [980, 463] on button "Filter 1" at bounding box center [949, 502] width 137 height 79
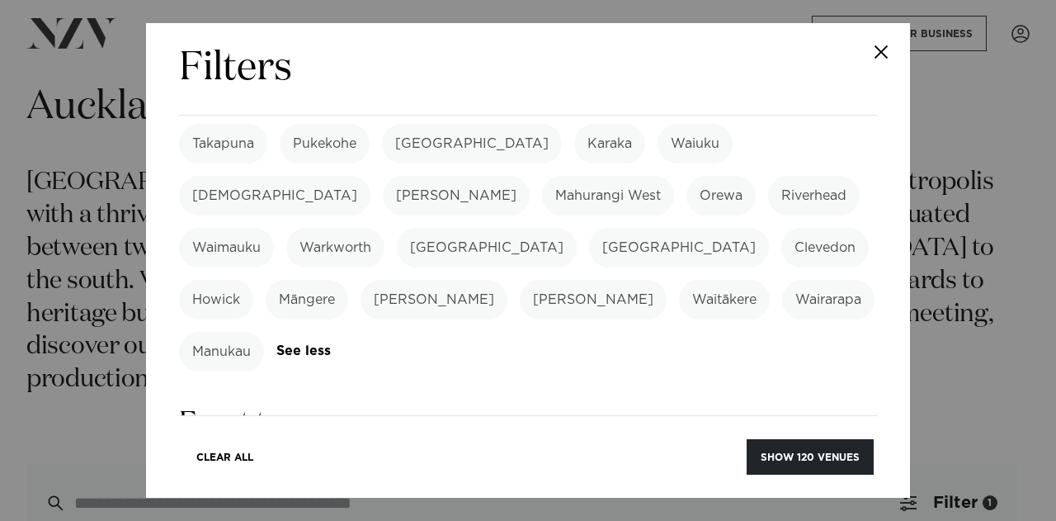
scroll to position [654, 0]
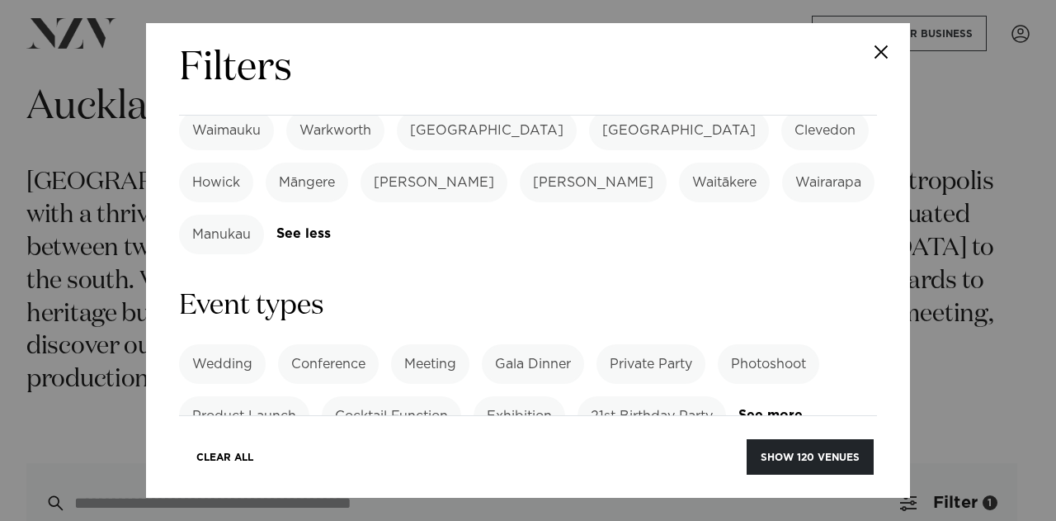
click at [648, 344] on label "Private Party" at bounding box center [651, 364] width 109 height 40
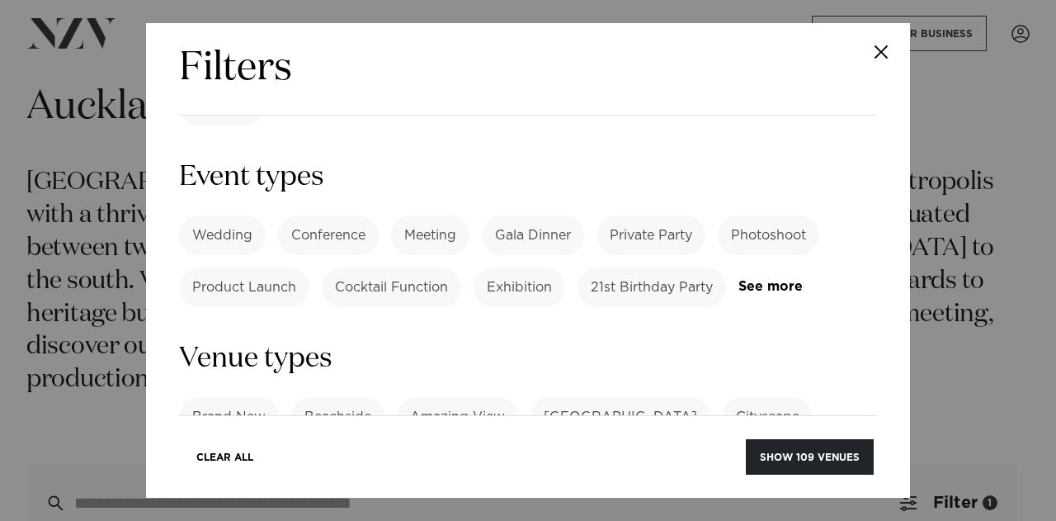
scroll to position [783, 0]
click at [741, 461] on link "See more" at bounding box center [784, 468] width 129 height 14
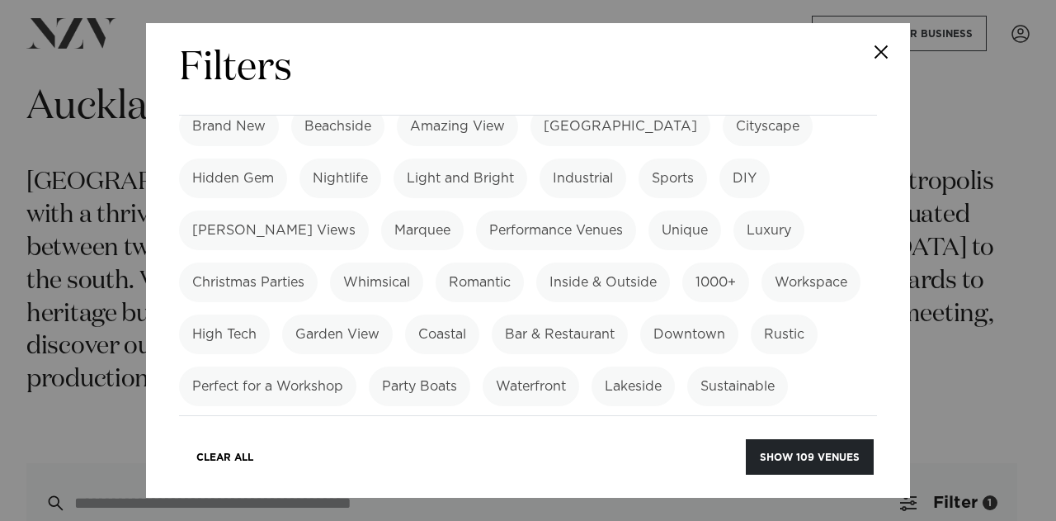
scroll to position [1316, 0]
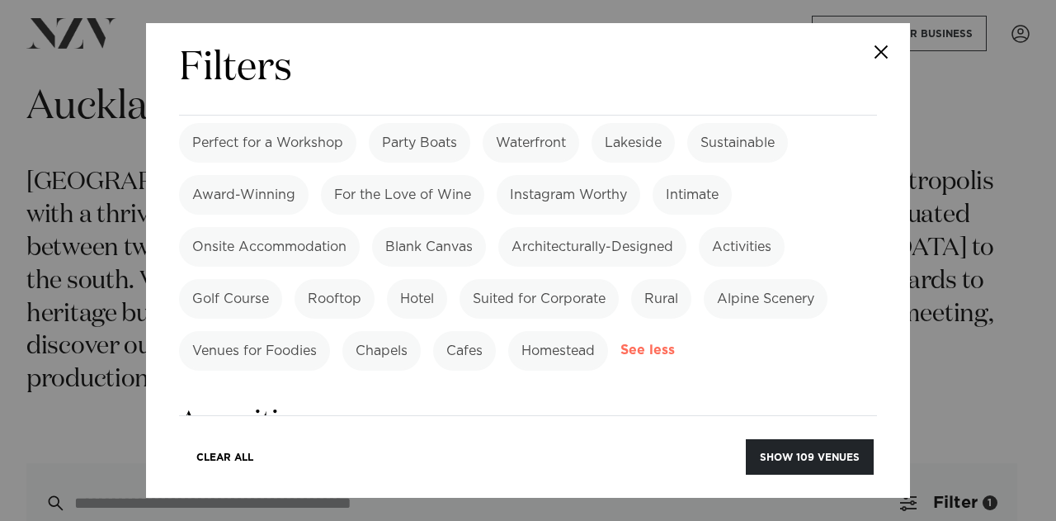
click at [636, 343] on link "See more" at bounding box center [680, 350] width 119 height 14
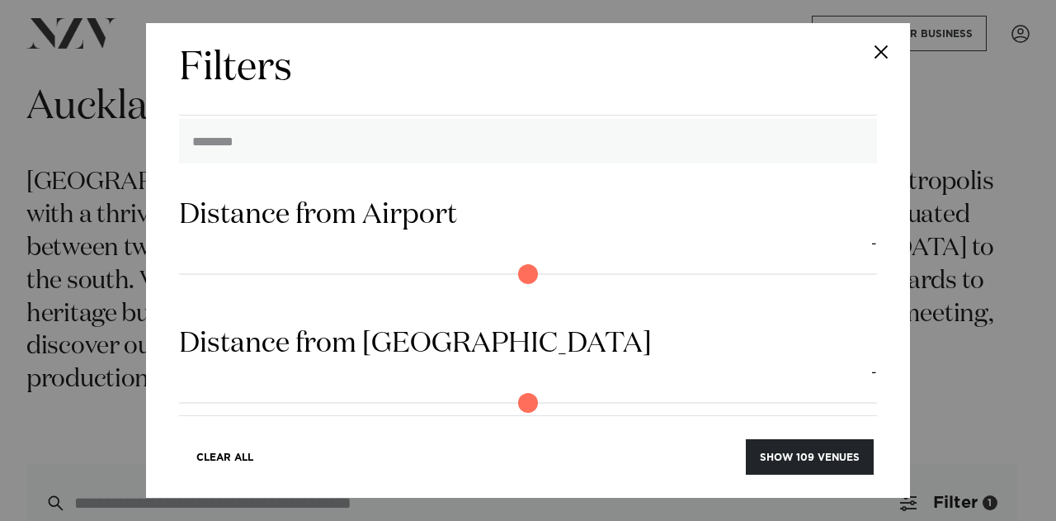
scroll to position [1503, 0]
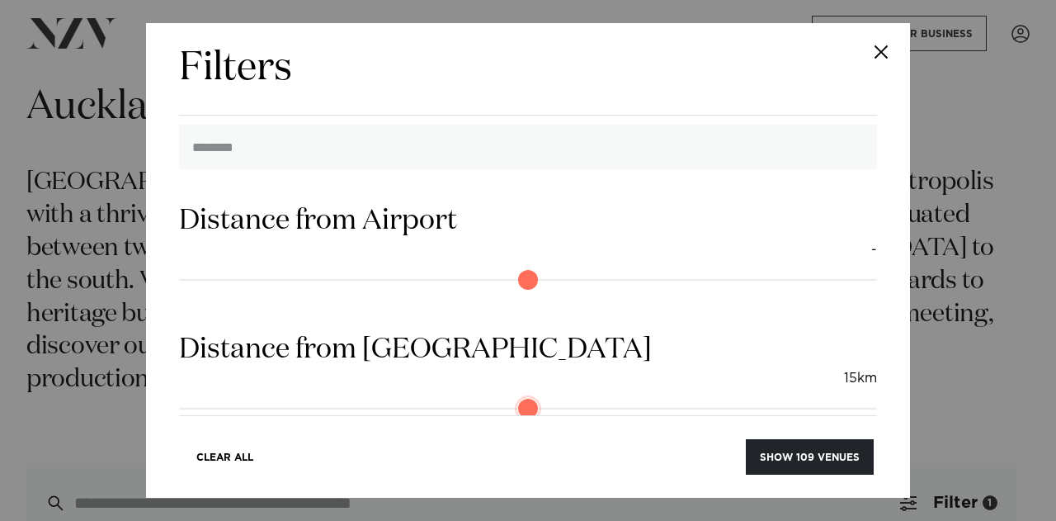
drag, startPoint x: 191, startPoint y: 255, endPoint x: 290, endPoint y: 244, distance: 98.8
click at [290, 395] on input "range" at bounding box center [528, 408] width 698 height 26
drag, startPoint x: 291, startPoint y: 248, endPoint x: 267, endPoint y: 247, distance: 23.9
type input "**"
click at [267, 395] on input "range" at bounding box center [528, 408] width 698 height 26
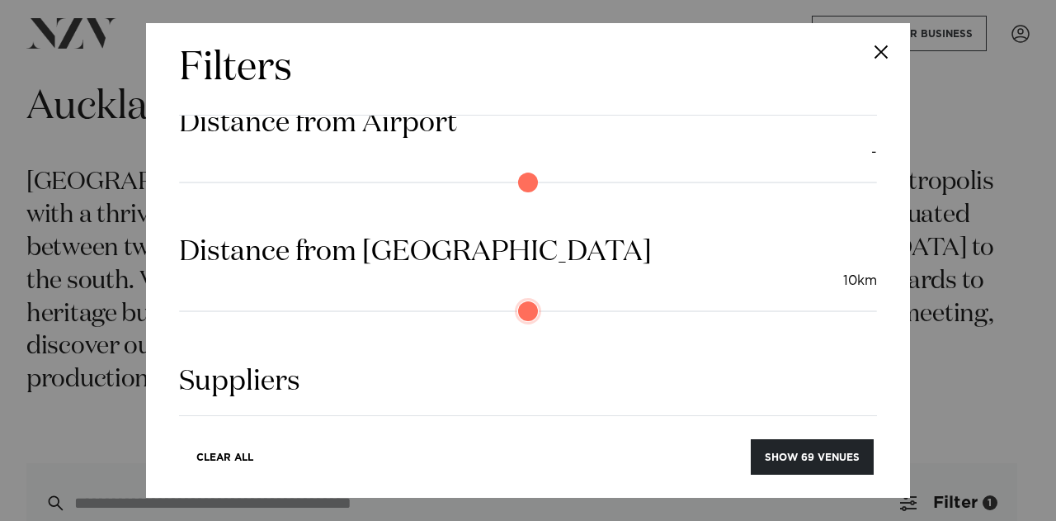
scroll to position [1625, 0]
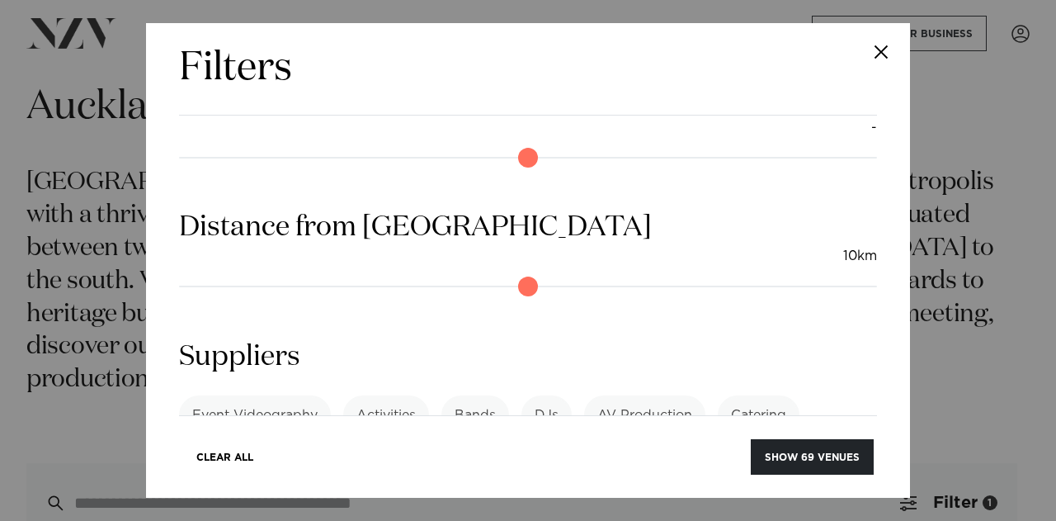
click at [308, 499] on link "See more" at bounding box center [243, 506] width 129 height 14
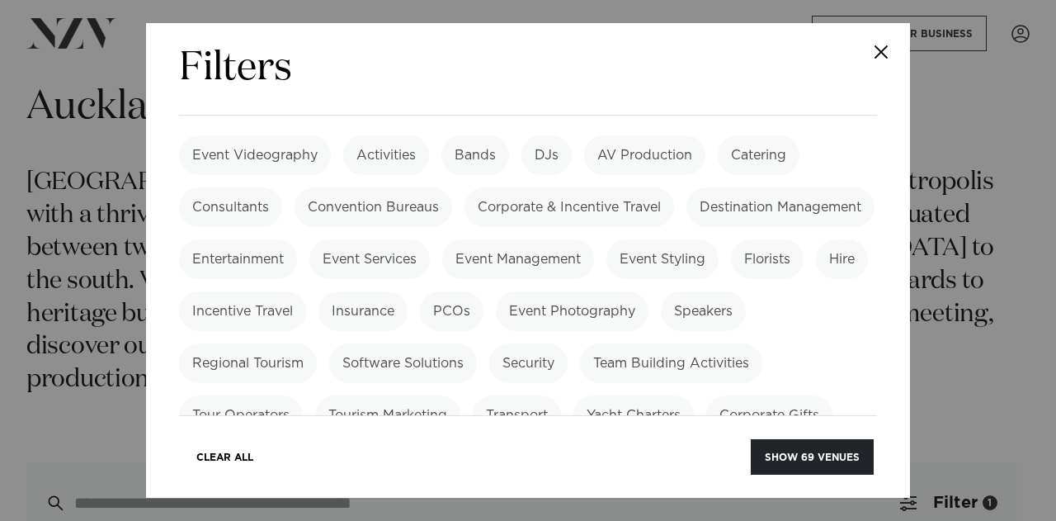
click at [650, 461] on link "See more" at bounding box center [709, 468] width 119 height 14
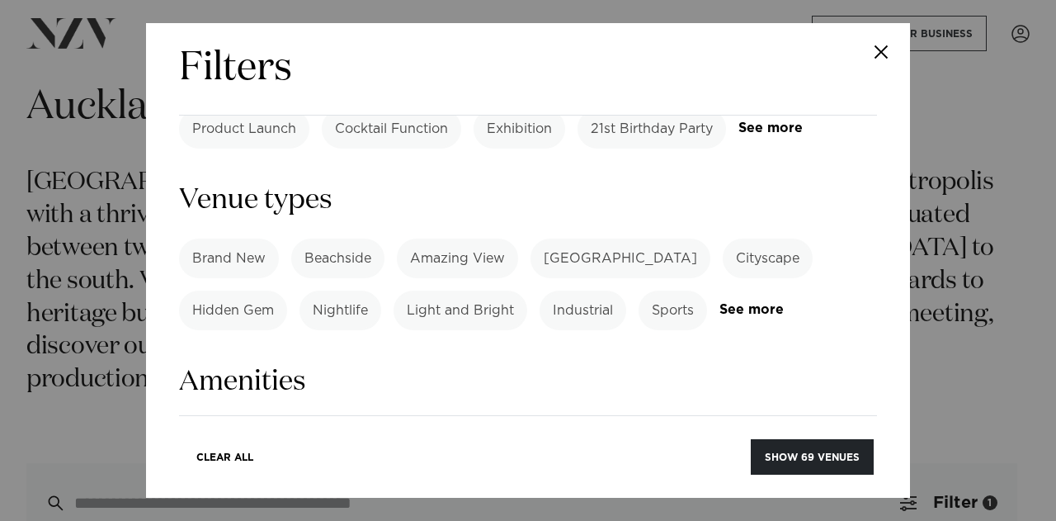
scroll to position [952, 0]
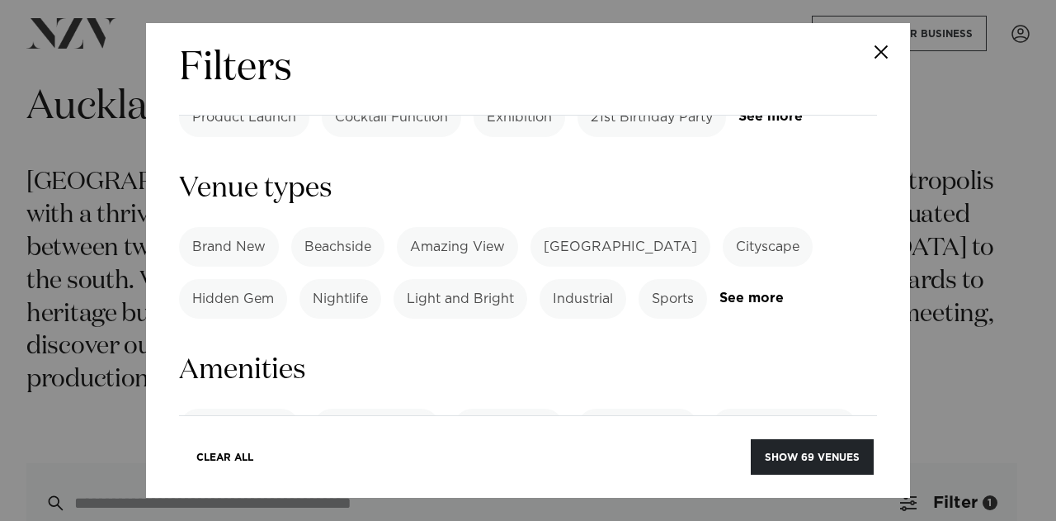
click at [220, 513] on link "See more" at bounding box center [243, 520] width 129 height 14
click at [353, 461] on label "BYO Beverage" at bounding box center [346, 481] width 121 height 40
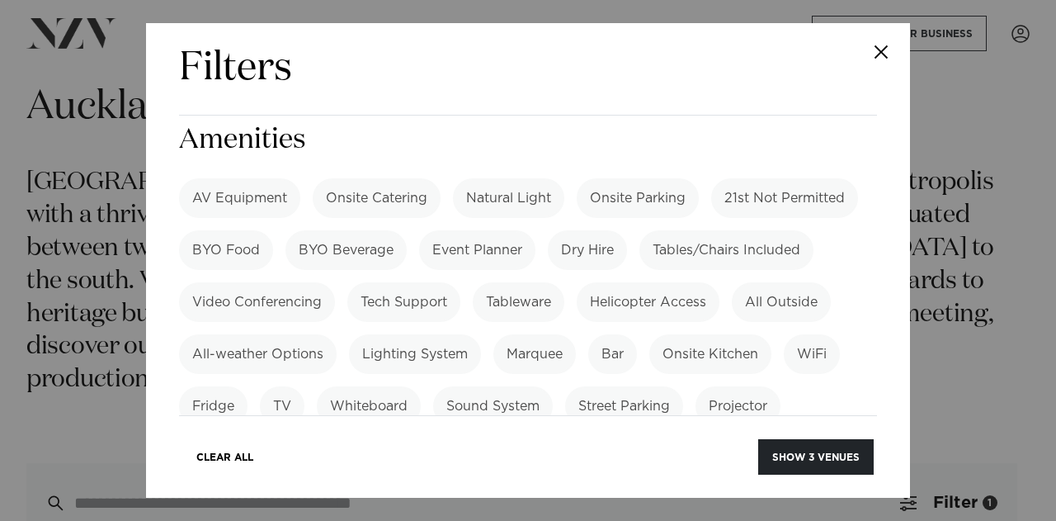
scroll to position [1183, 0]
click at [388, 437] on label "DJ Friendly" at bounding box center [376, 457] width 100 height 40
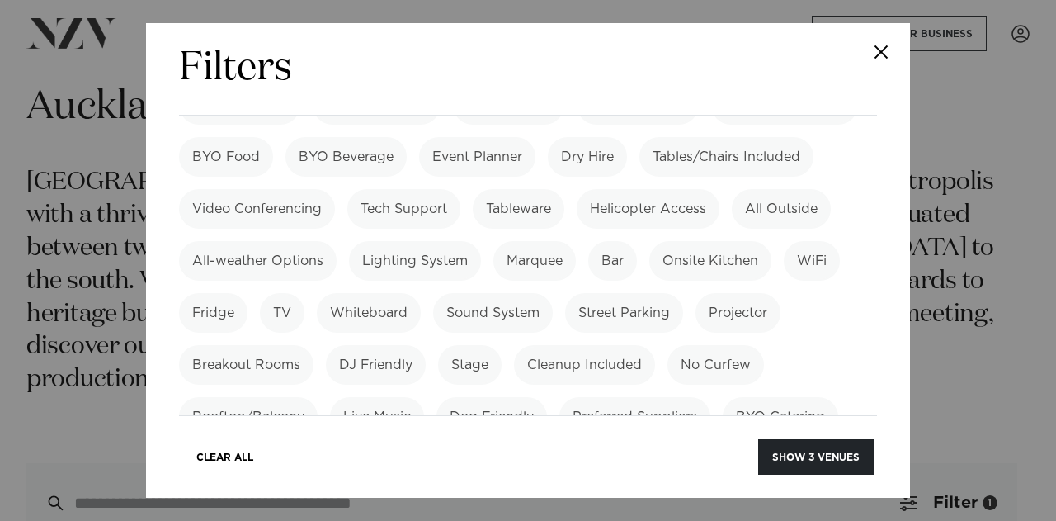
scroll to position [1276, 0]
click at [452, 449] on label "No Minimum Spend" at bounding box center [415, 469] width 155 height 40
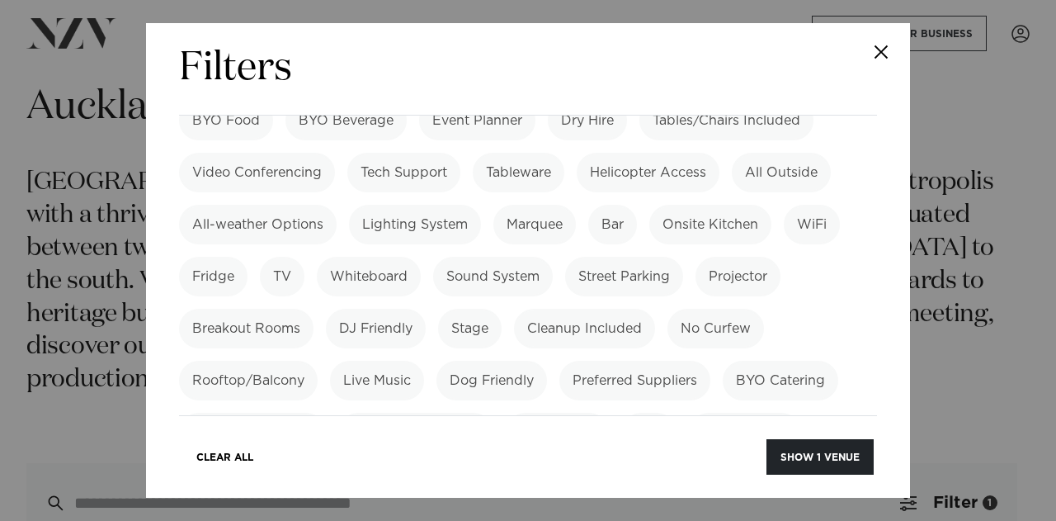
scroll to position [1314, 0]
click at [413, 411] on label "No Minimum Spend" at bounding box center [415, 431] width 155 height 40
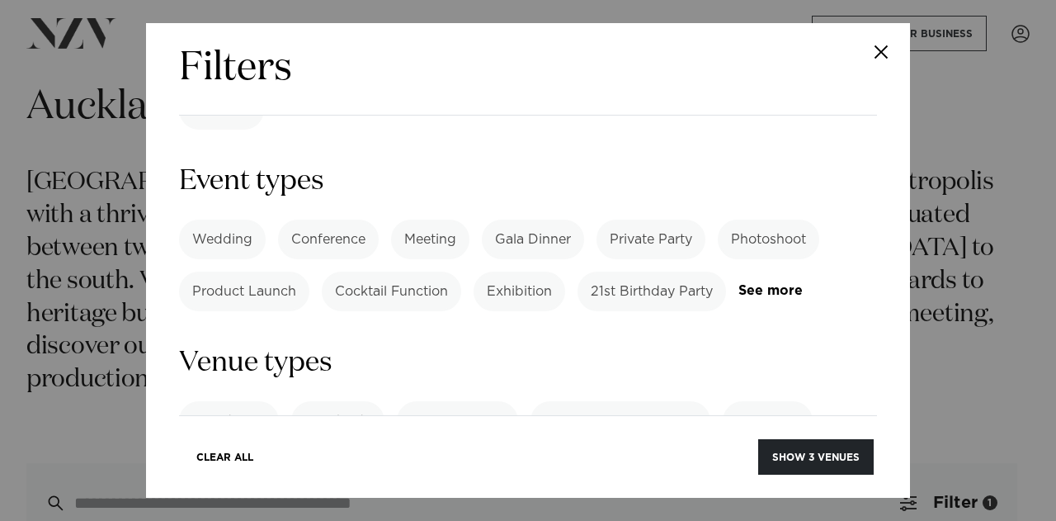
scroll to position [772, 0]
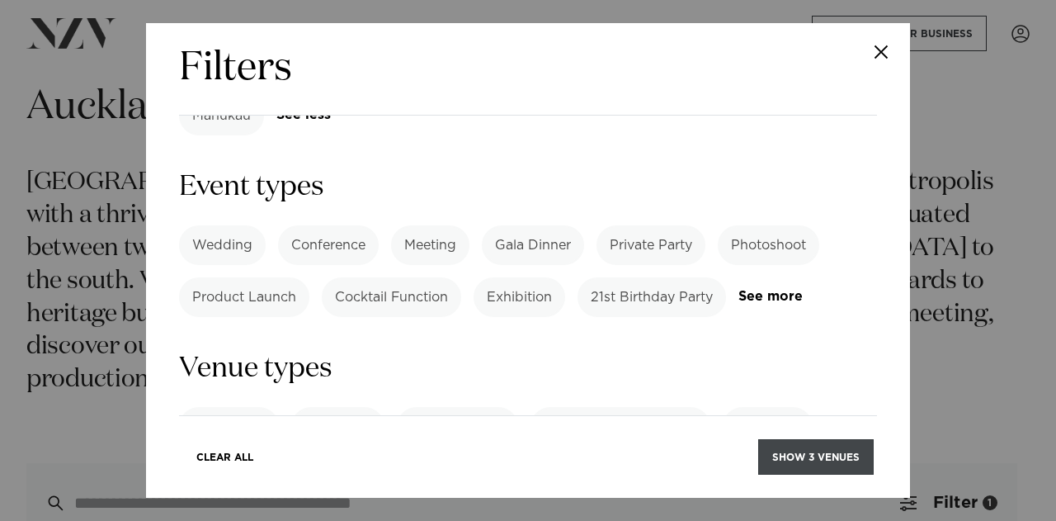
click at [829, 458] on button "Show 3 venues" at bounding box center [816, 456] width 116 height 35
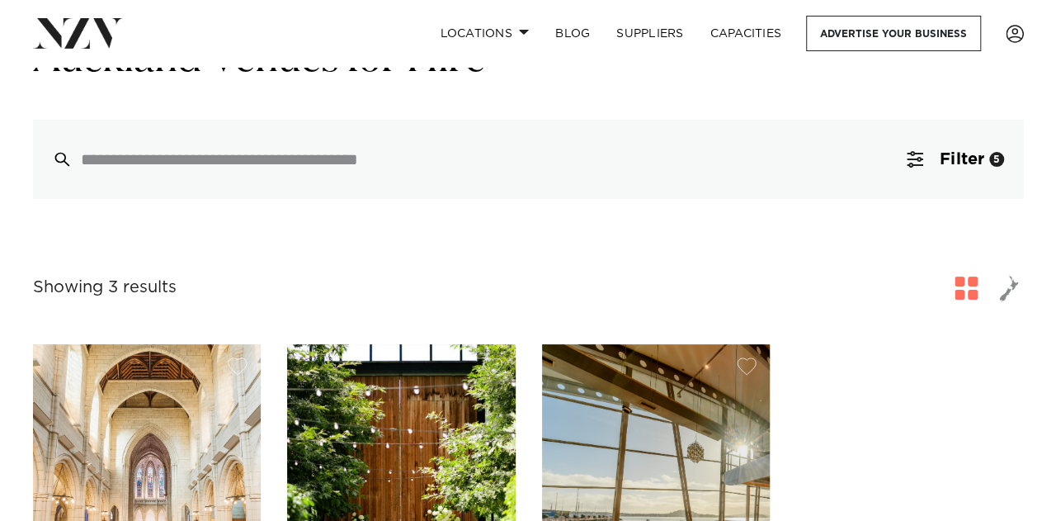
scroll to position [83, 0]
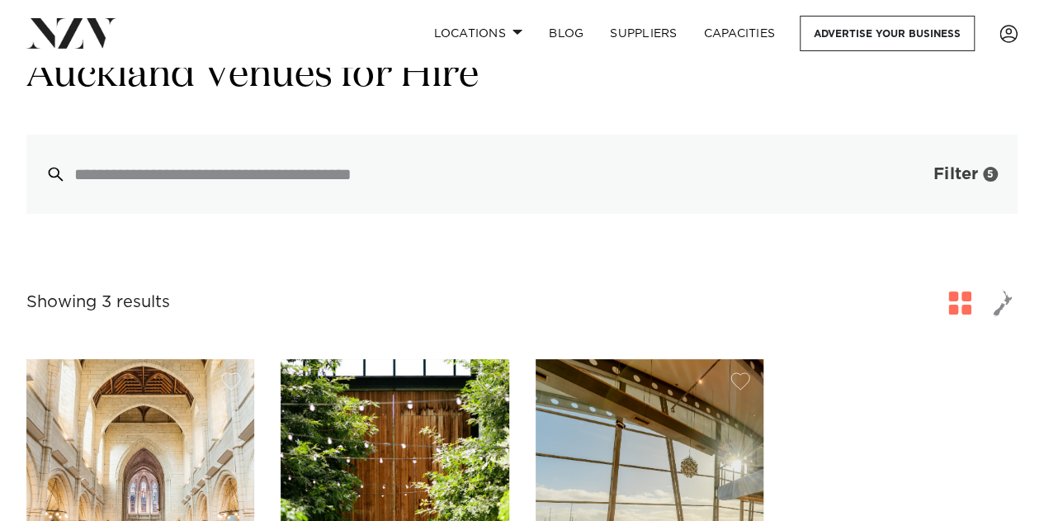
click at [947, 178] on span "Filter" at bounding box center [955, 174] width 45 height 17
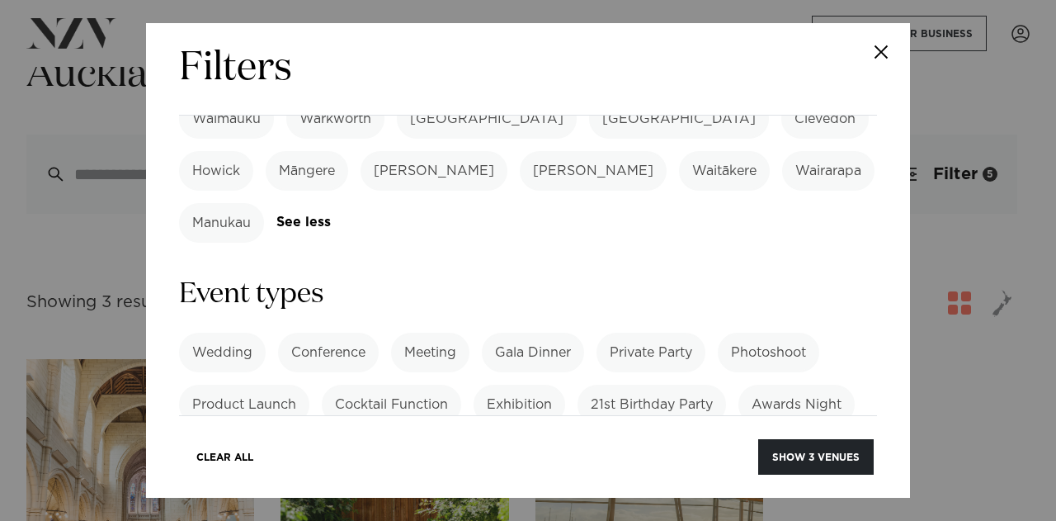
scroll to position [666, 0]
click at [347, 436] on label "School Ball" at bounding box center [334, 456] width 98 height 40
click at [673, 332] on label "Private Party" at bounding box center [651, 352] width 109 height 40
click at [798, 448] on button "Show 2 venues" at bounding box center [816, 456] width 116 height 35
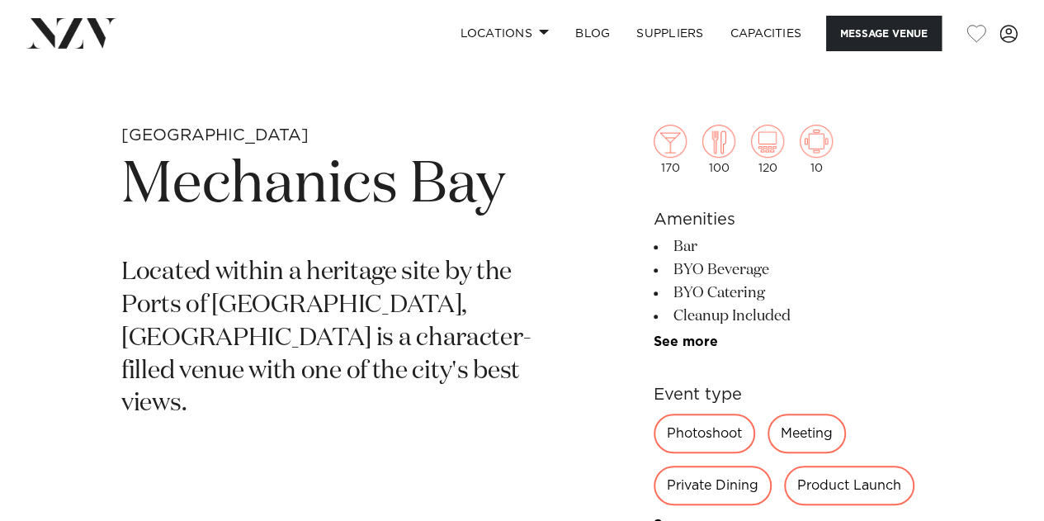
scroll to position [501, 0]
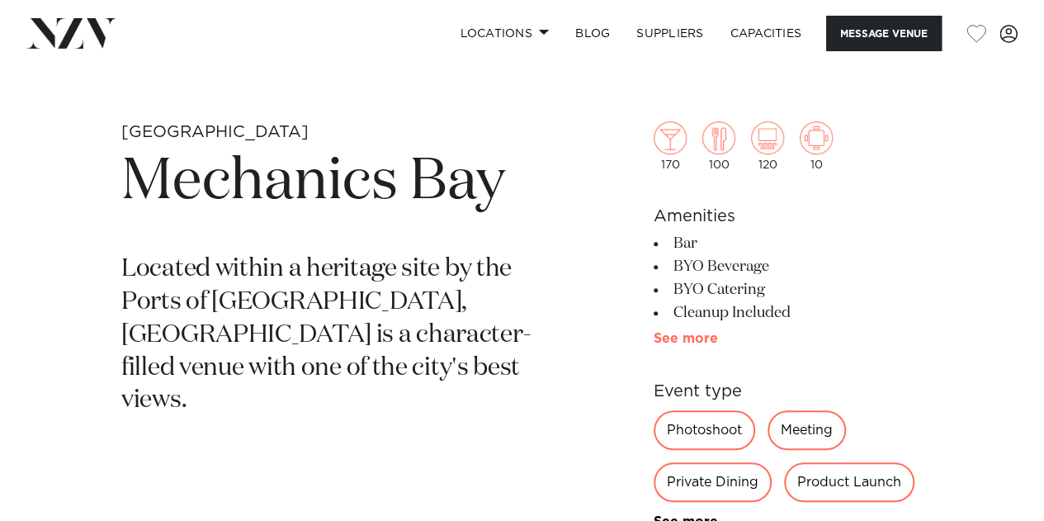
click at [696, 338] on link "See more" at bounding box center [718, 338] width 129 height 13
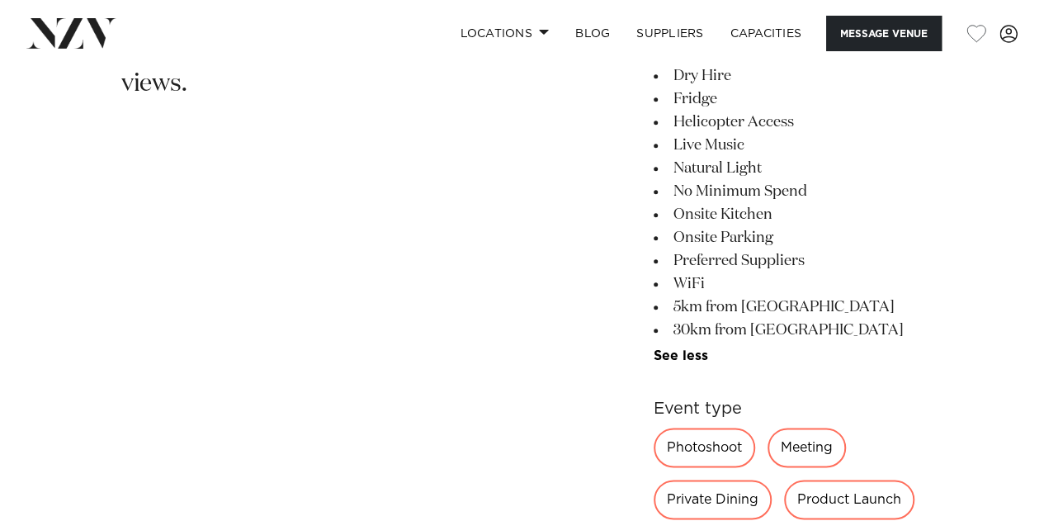
scroll to position [1134, 0]
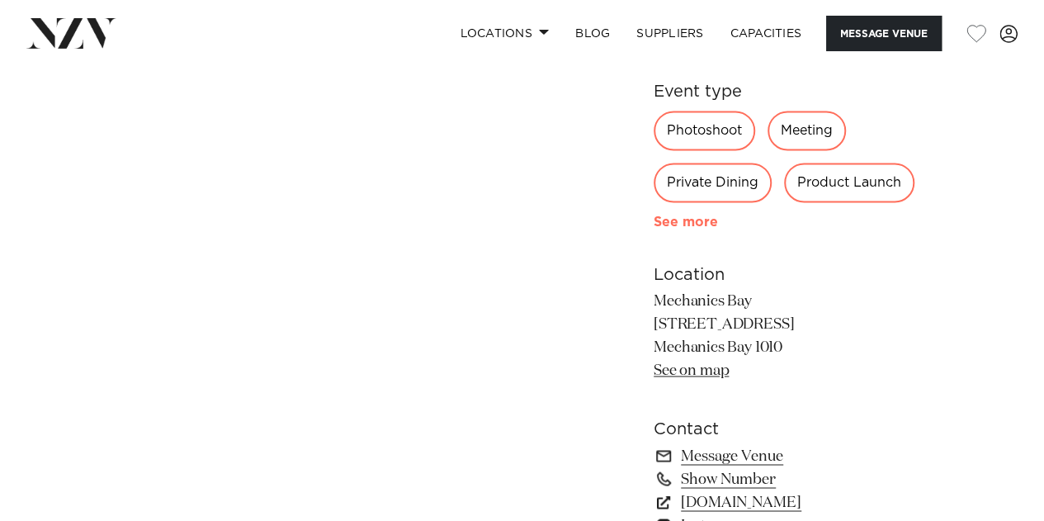
click at [675, 225] on link "See more" at bounding box center [718, 221] width 129 height 13
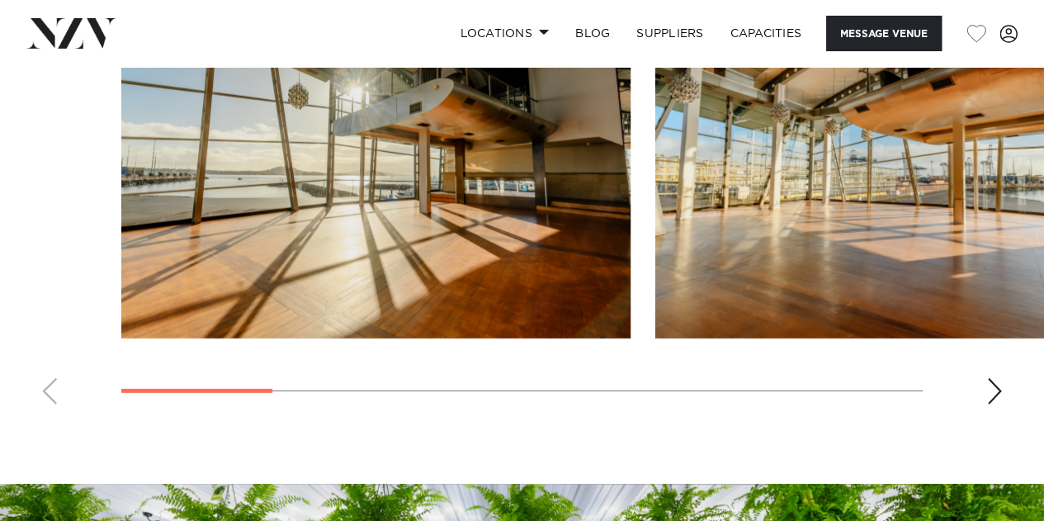
scroll to position [2289, 0]
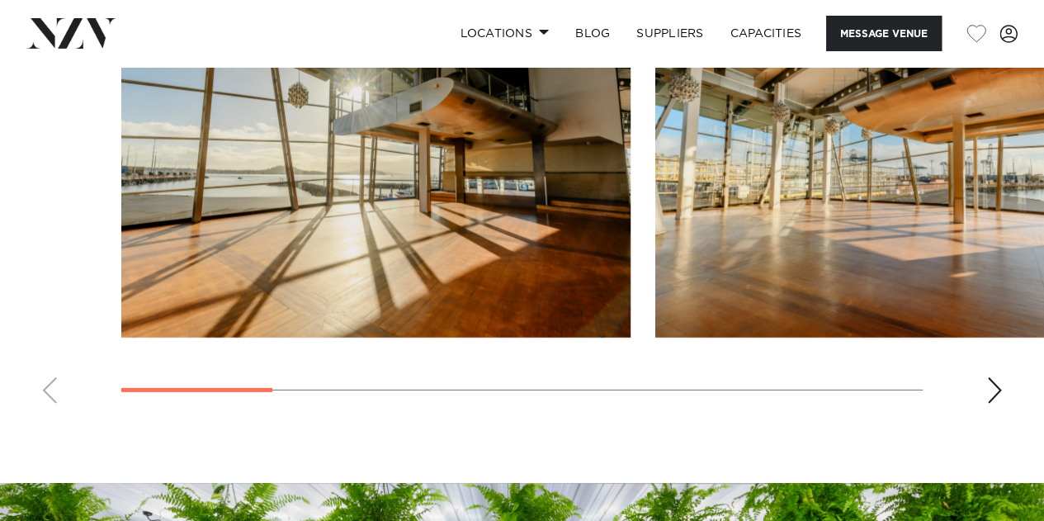
click at [993, 389] on div "Next slide" at bounding box center [994, 390] width 17 height 26
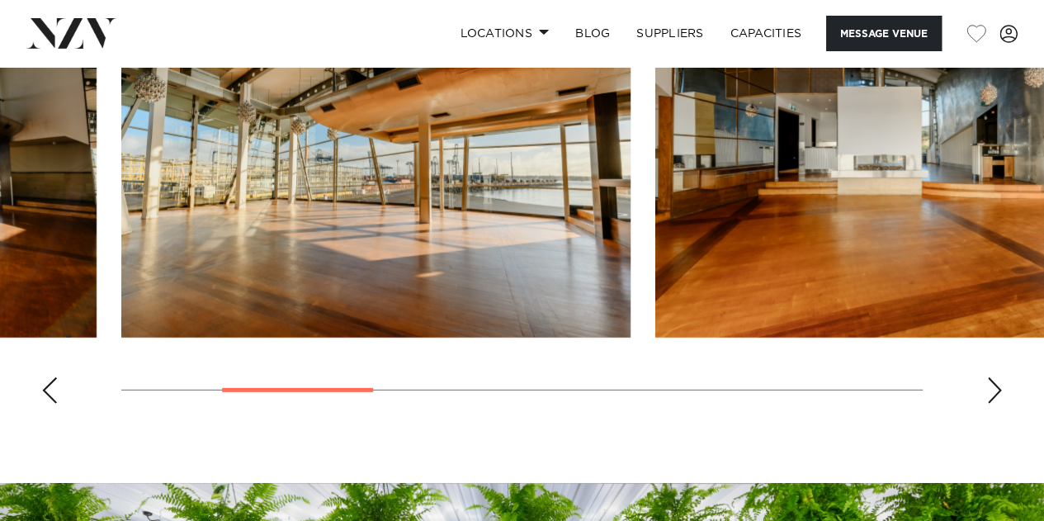
click at [987, 382] on div "Next slide" at bounding box center [994, 390] width 17 height 26
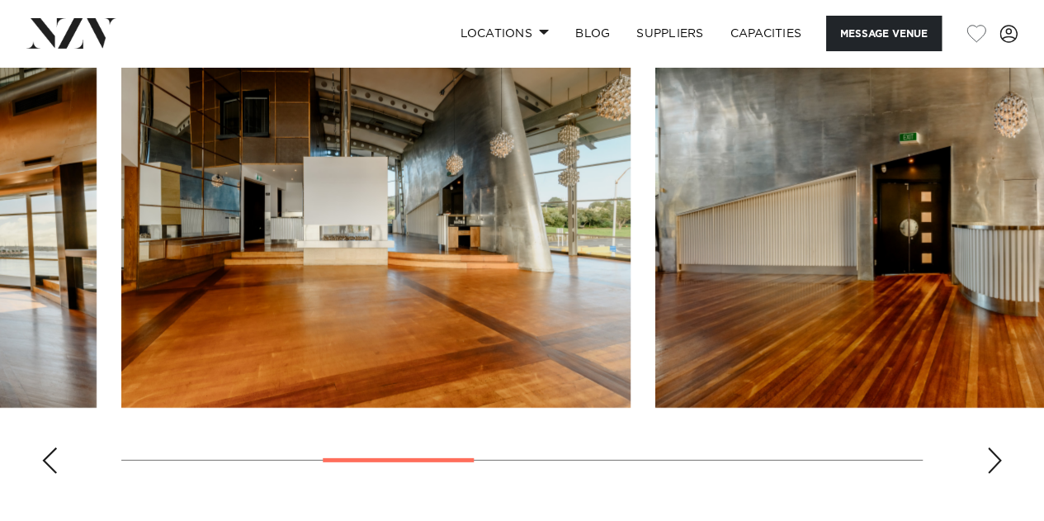
scroll to position [2218, 0]
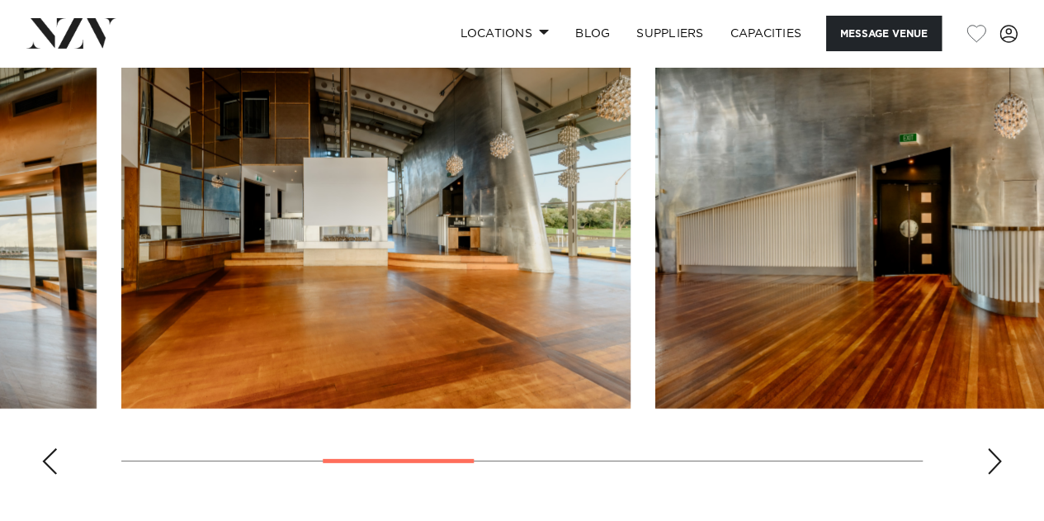
click at [994, 458] on div "Next slide" at bounding box center [994, 461] width 17 height 26
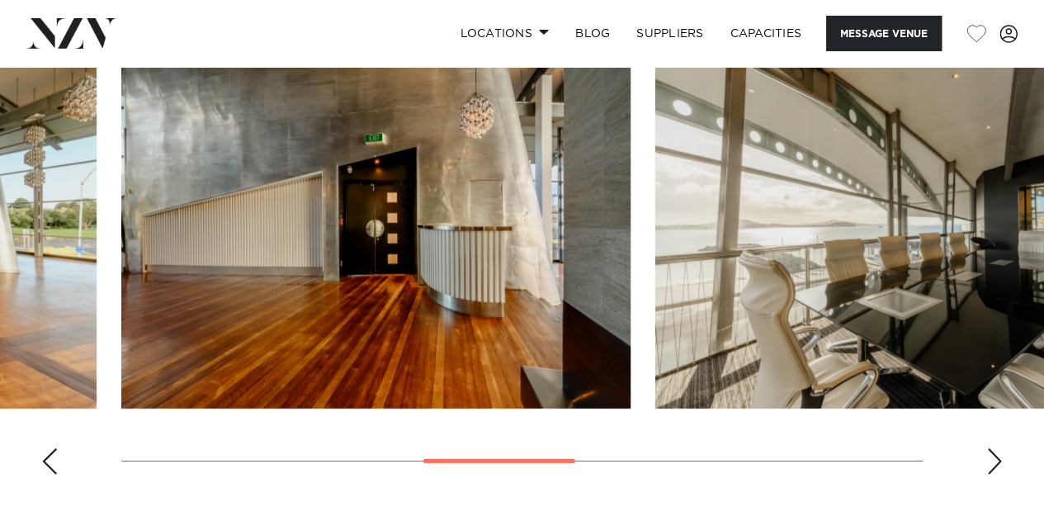
click at [994, 458] on div "Next slide" at bounding box center [994, 461] width 17 height 26
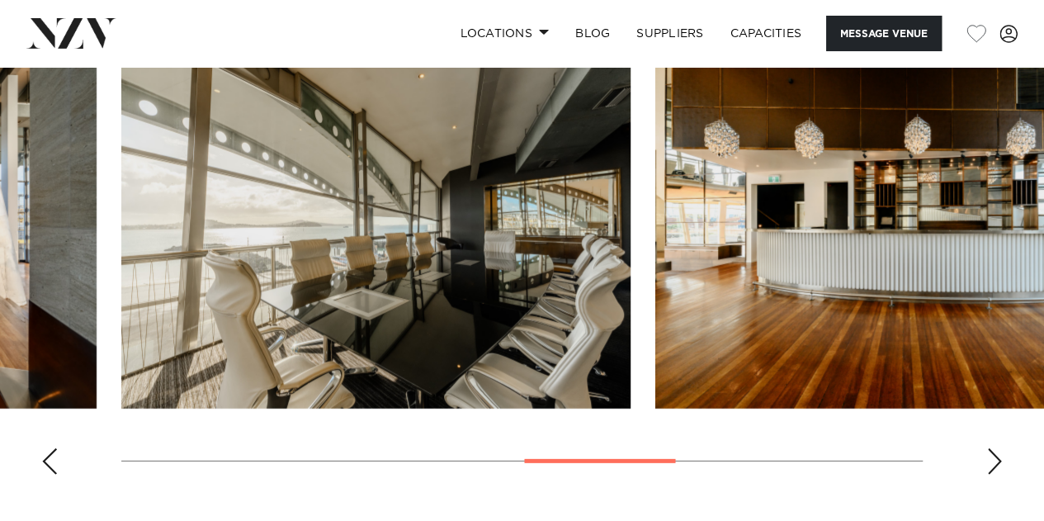
click at [994, 458] on div "Next slide" at bounding box center [994, 461] width 17 height 26
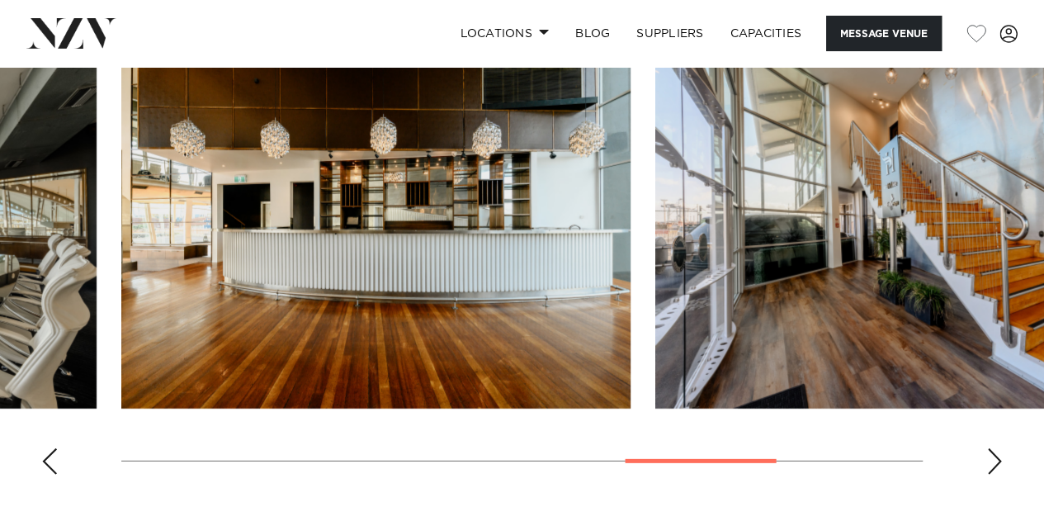
click at [994, 458] on div "Next slide" at bounding box center [994, 461] width 17 height 26
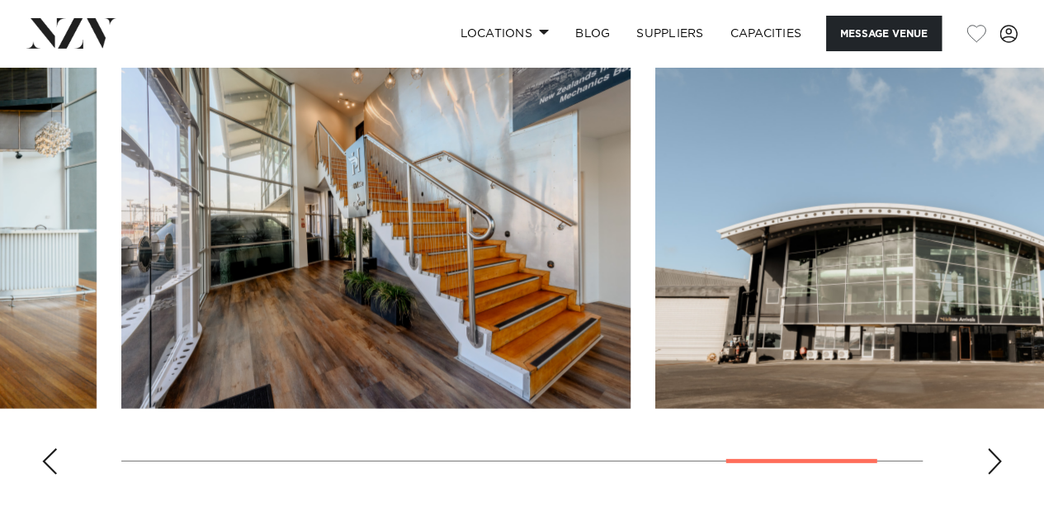
click at [994, 458] on div "Next slide" at bounding box center [994, 461] width 17 height 26
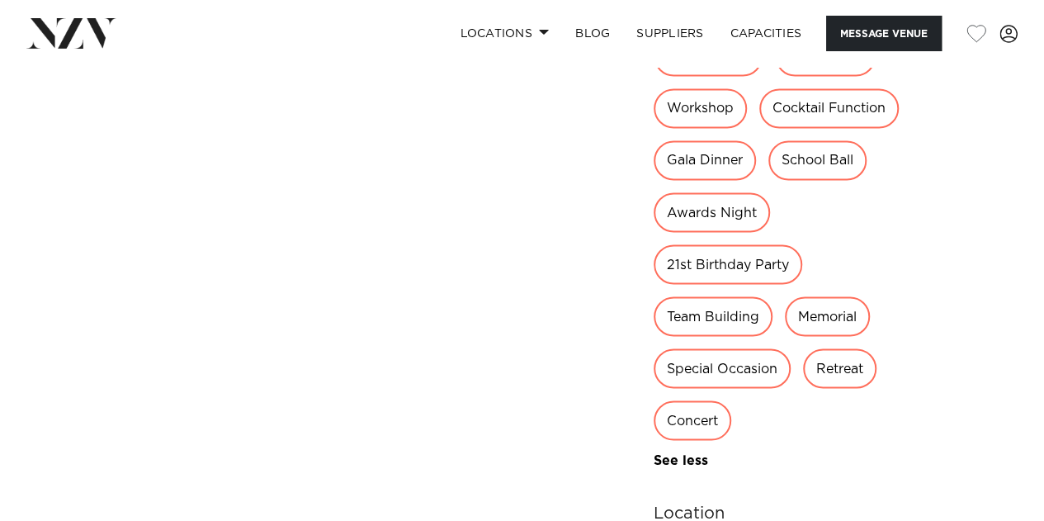
scroll to position [1557, 0]
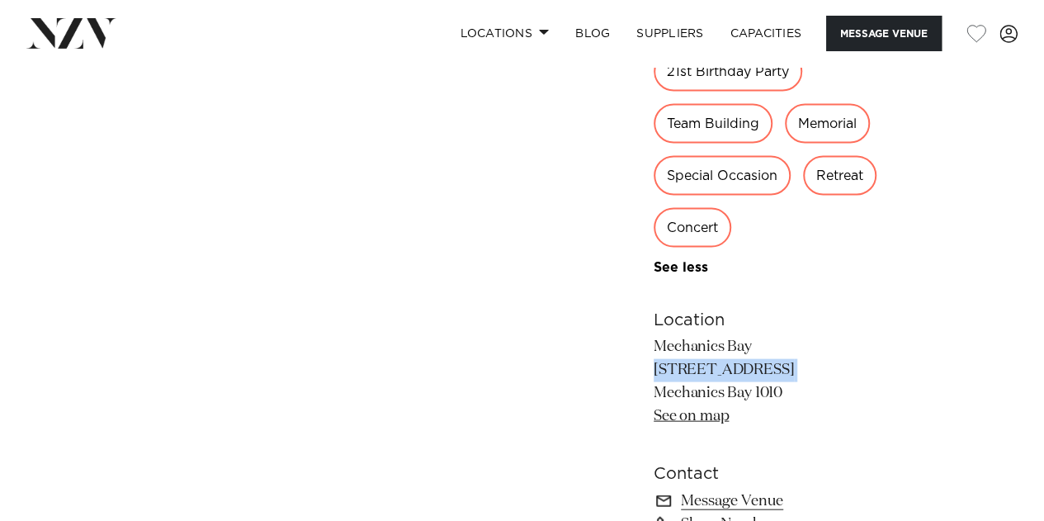
drag, startPoint x: 650, startPoint y: 366, endPoint x: 774, endPoint y: 376, distance: 124.3
click at [705, 372] on p "Mechanics Bay [STREET_ADDRESS] [GEOGRAPHIC_DATA] See on map" at bounding box center [788, 381] width 269 height 92
copy p "[STREET_ADDRESS]"
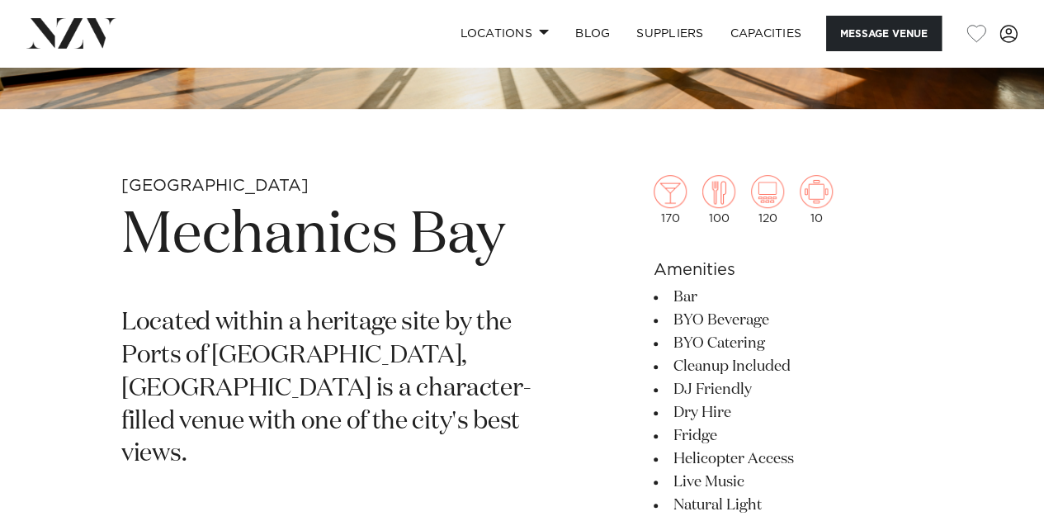
scroll to position [449, 0]
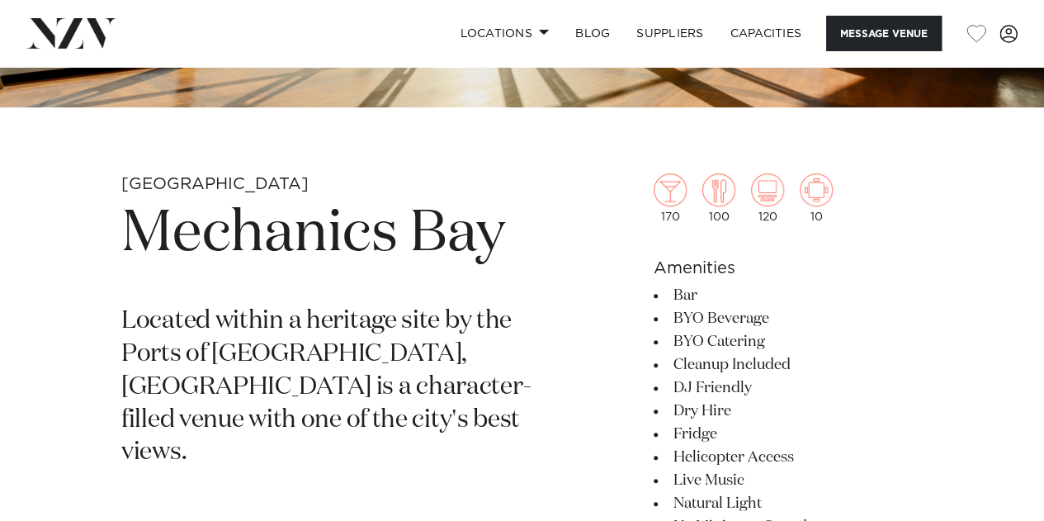
drag, startPoint x: 661, startPoint y: 215, endPoint x: 759, endPoint y: 225, distance: 98.8
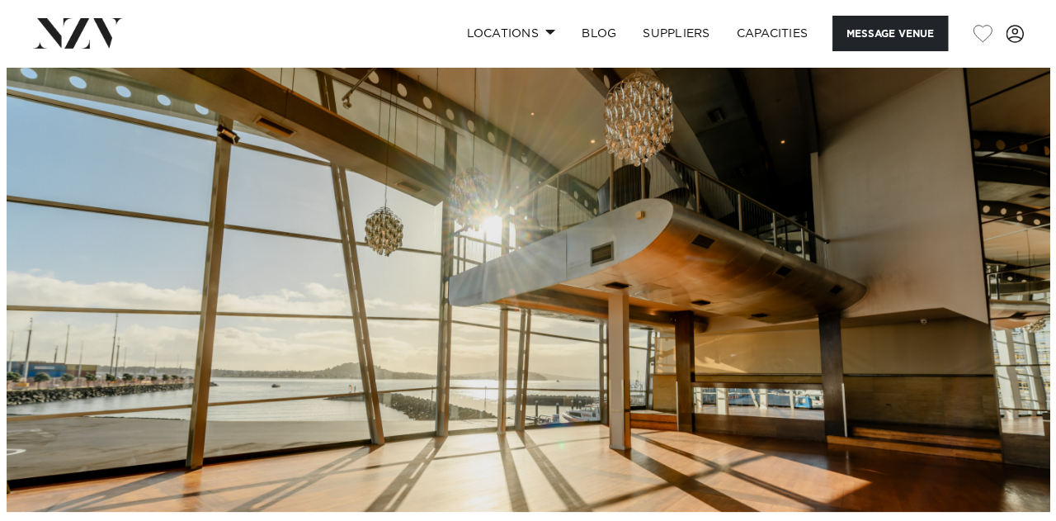
scroll to position [0, 0]
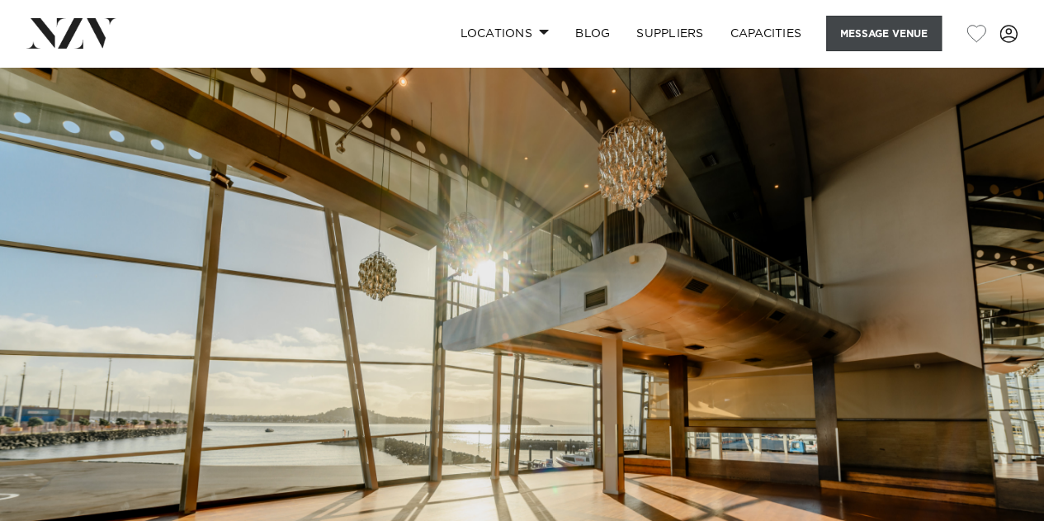
click at [853, 42] on button "Message Venue" at bounding box center [884, 33] width 116 height 35
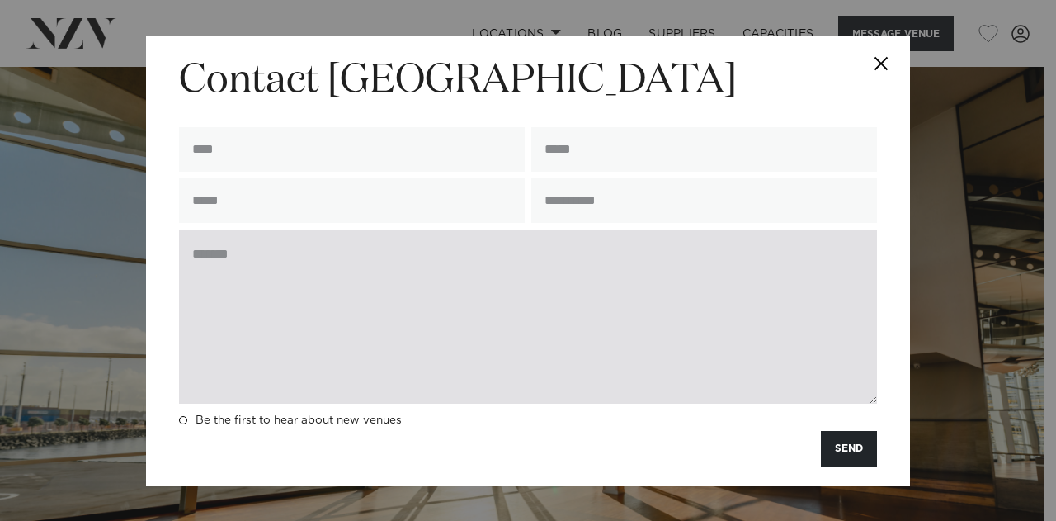
click at [489, 286] on textarea at bounding box center [528, 316] width 698 height 174
paste textarea "**********"
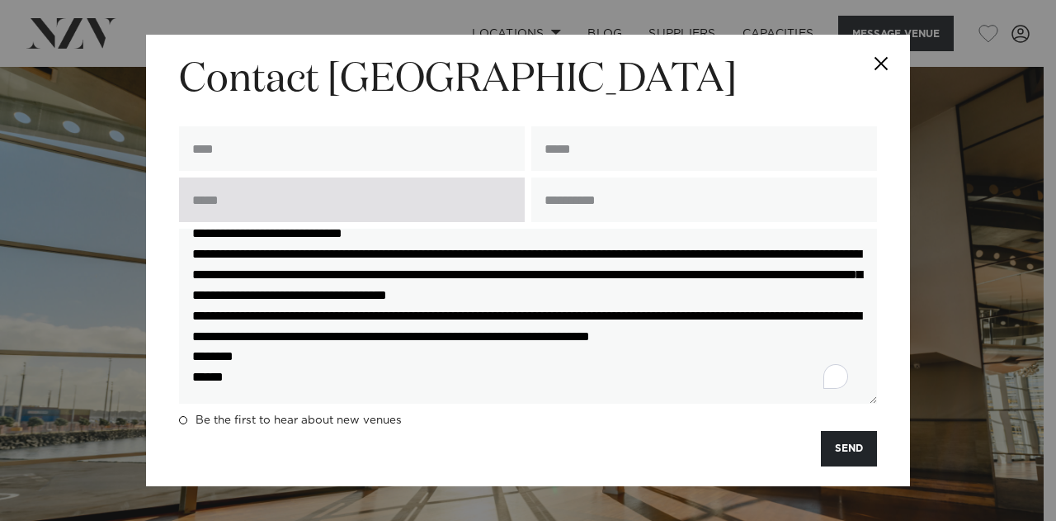
scroll to position [208, 0]
type textarea "**********"
click at [414, 208] on input "text" at bounding box center [352, 199] width 346 height 45
type input "**********"
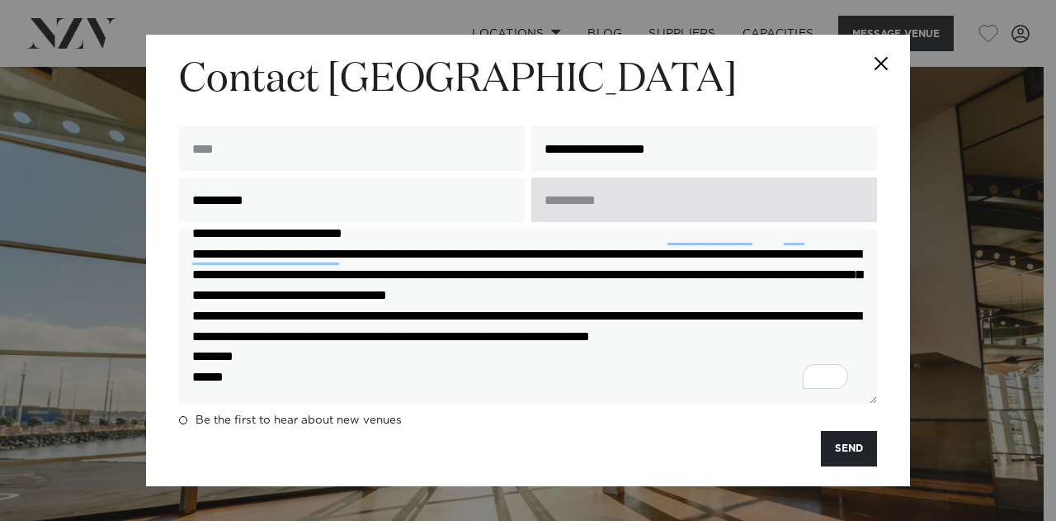
click at [600, 195] on input "text" at bounding box center [704, 199] width 346 height 45
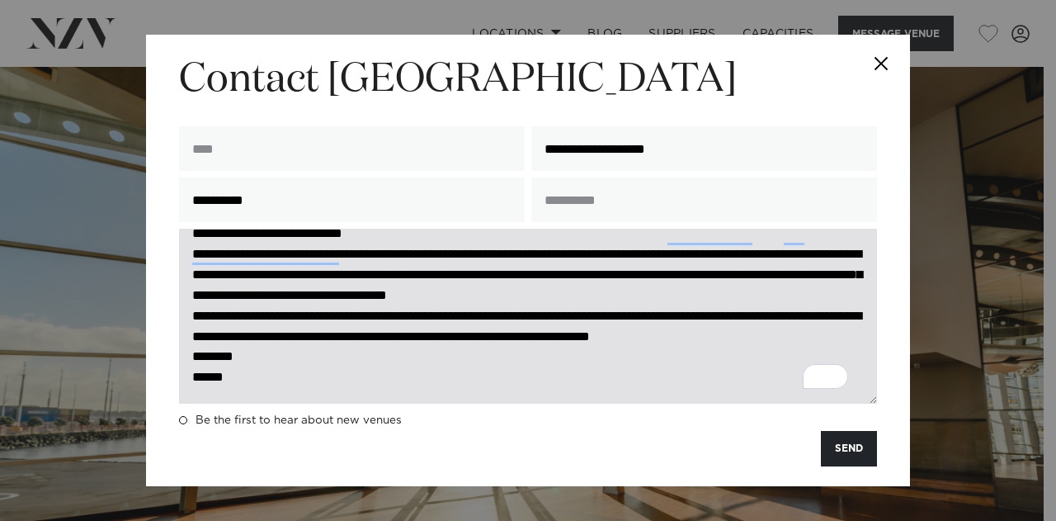
type input "**********"
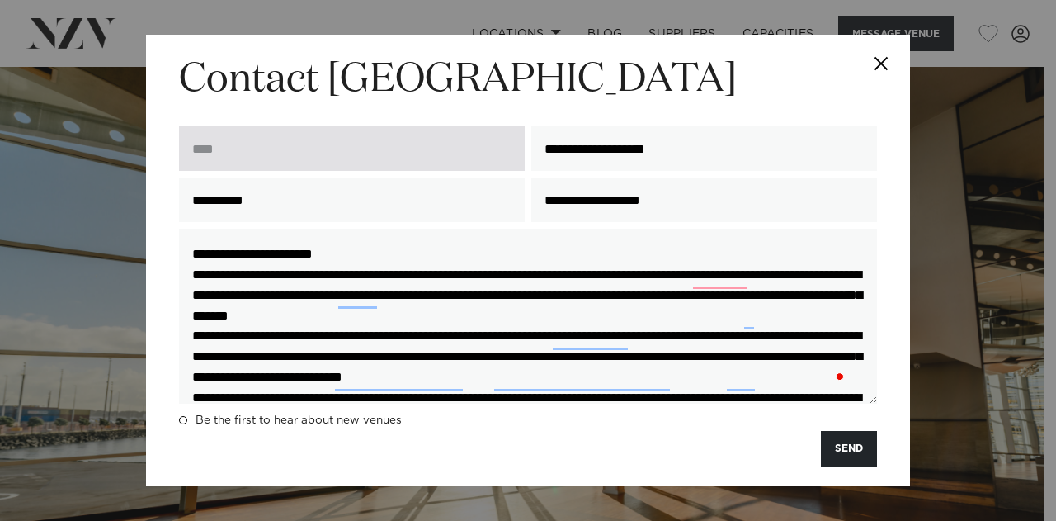
click at [498, 148] on input "text" at bounding box center [352, 148] width 346 height 45
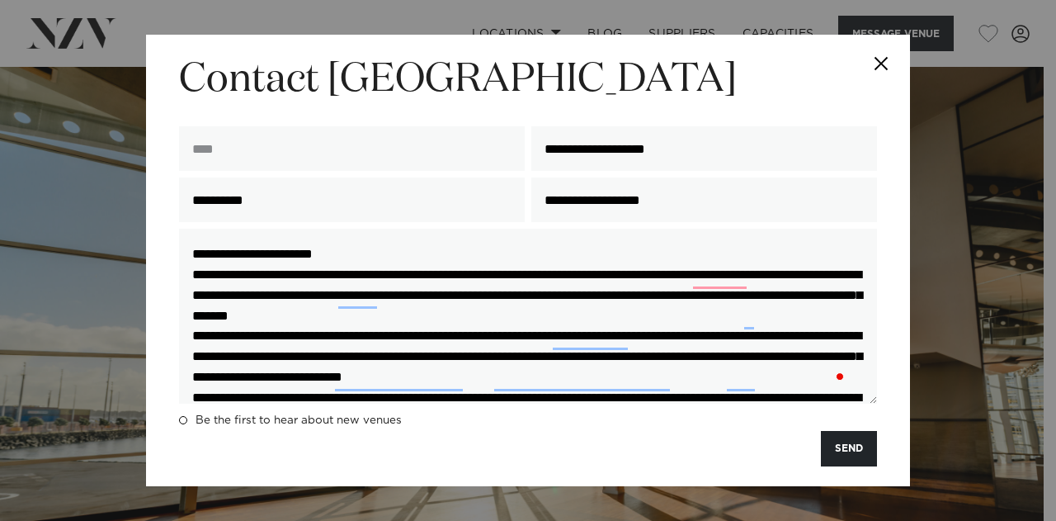
type input "**********"
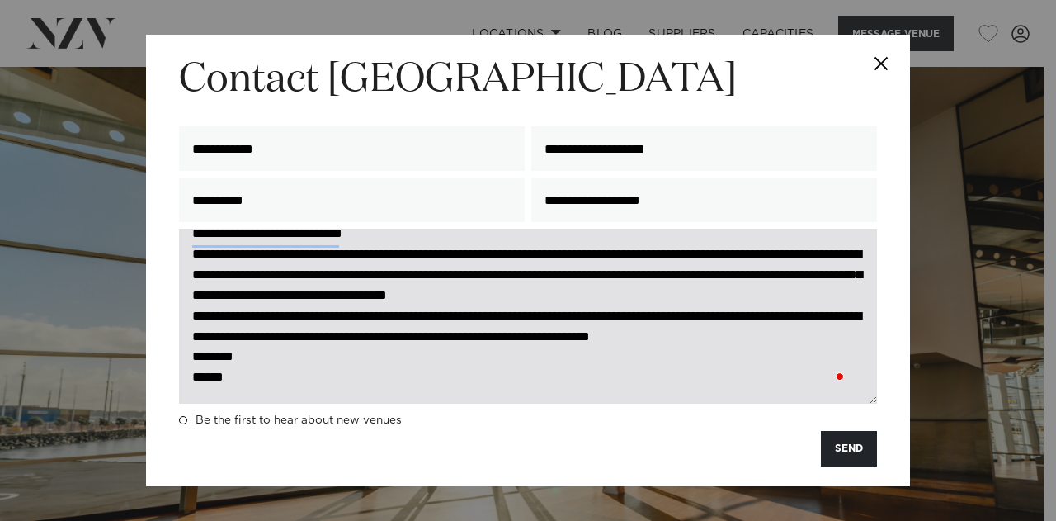
scroll to position [92, 0]
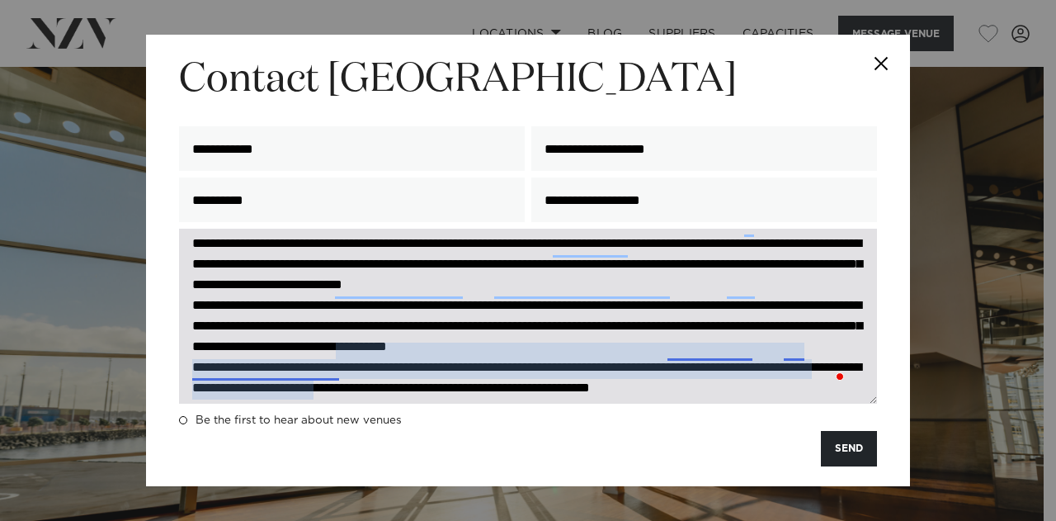
click at [716, 350] on textarea "To enrich screen reader interactions, please activate Accessibility in Grammarl…" at bounding box center [528, 316] width 698 height 174
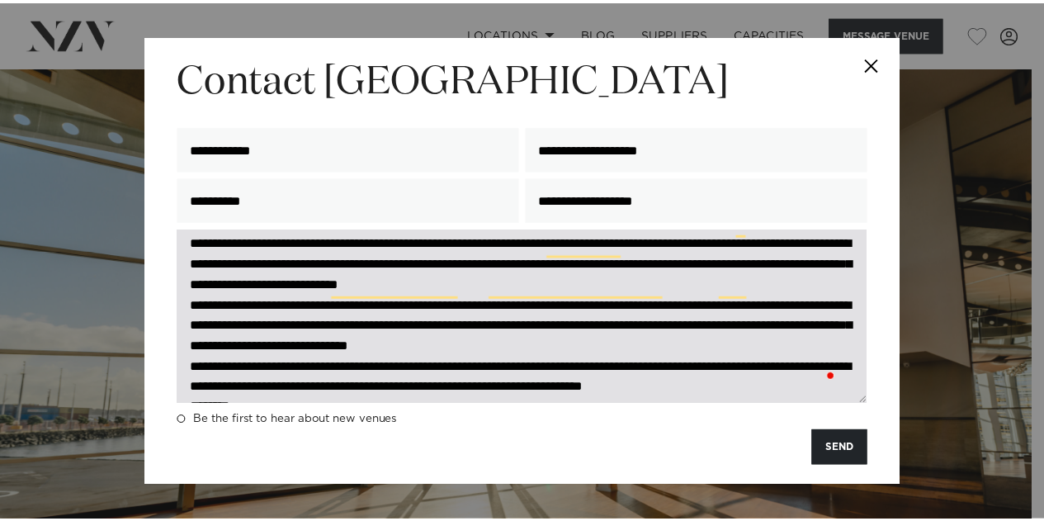
scroll to position [0, 0]
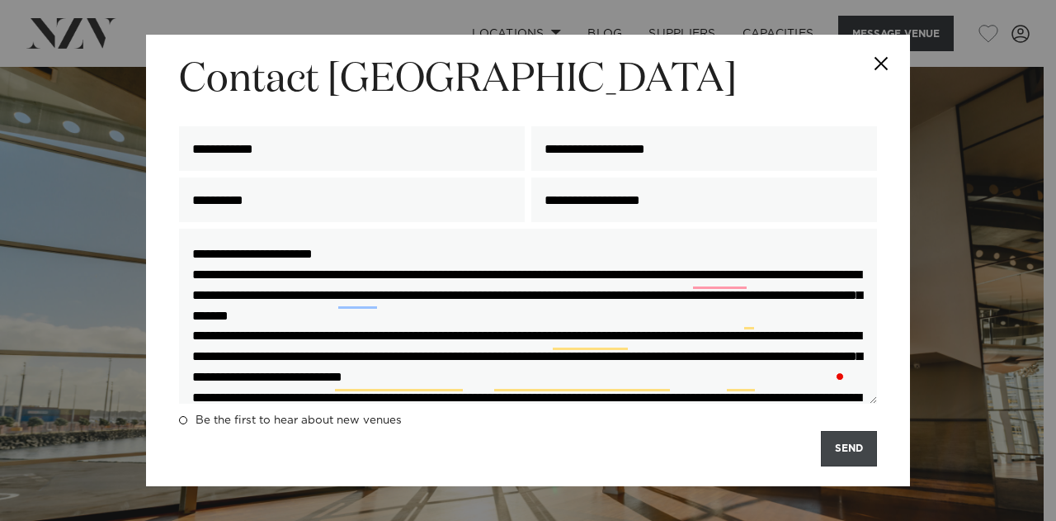
type textarea "**********"
click at [857, 442] on button "SEND" at bounding box center [849, 448] width 56 height 35
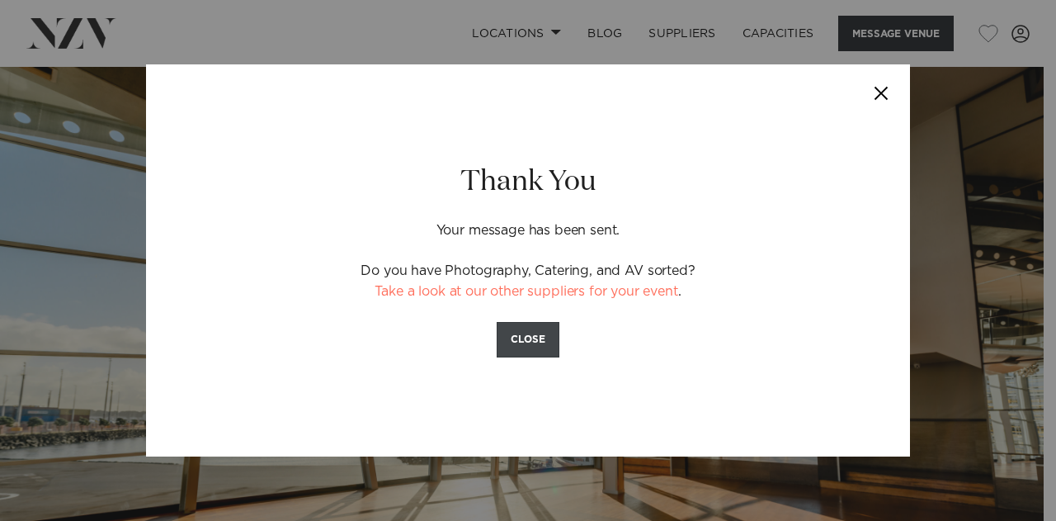
click at [538, 339] on button "CLOSE" at bounding box center [528, 339] width 63 height 35
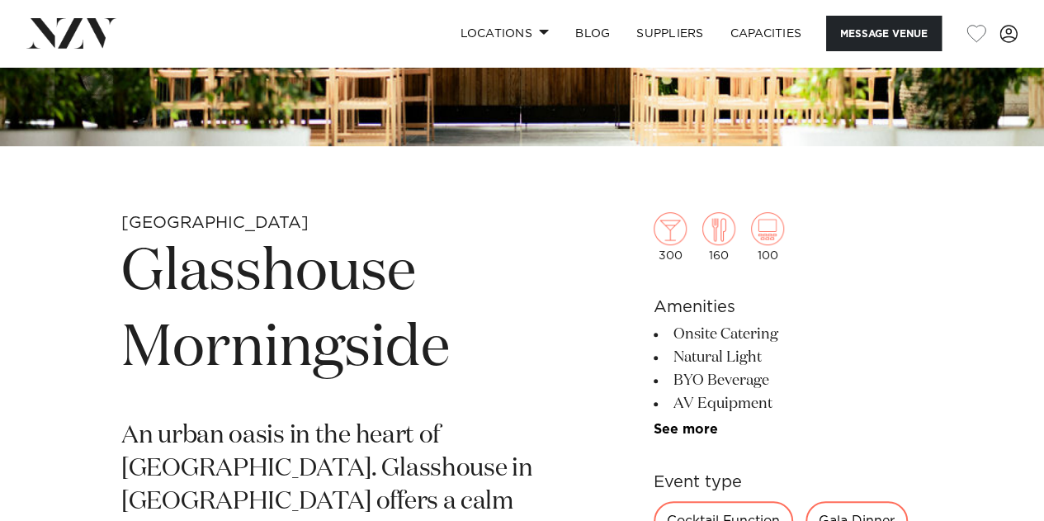
scroll to position [512, 0]
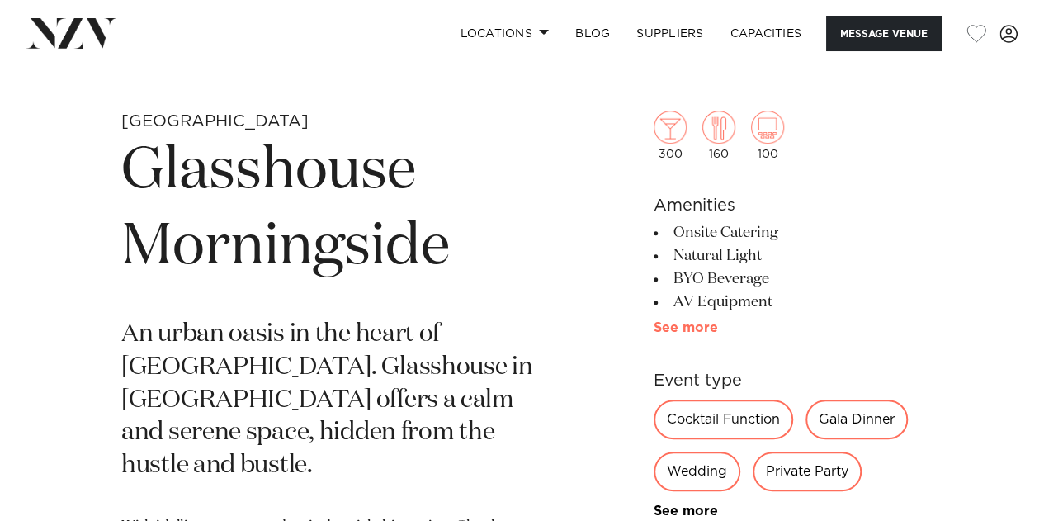
click at [706, 323] on link "See more" at bounding box center [718, 327] width 129 height 13
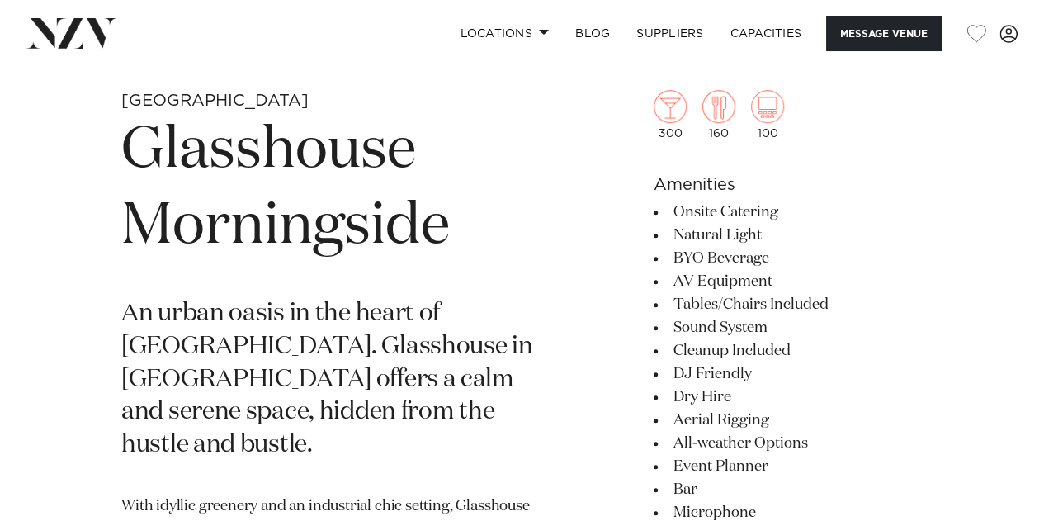
scroll to position [533, 0]
click at [903, 323] on li "Sound System" at bounding box center [788, 326] width 269 height 23
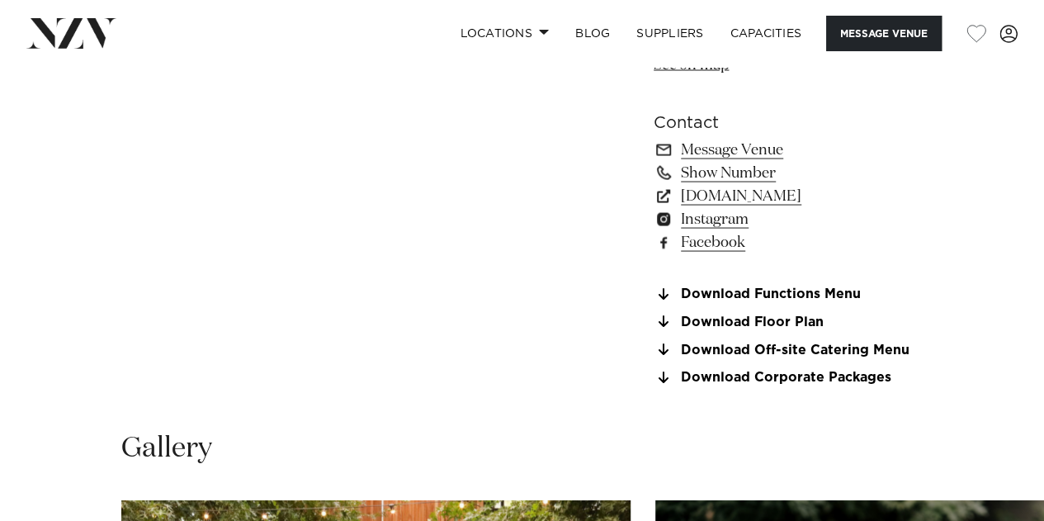
scroll to position [2004, 0]
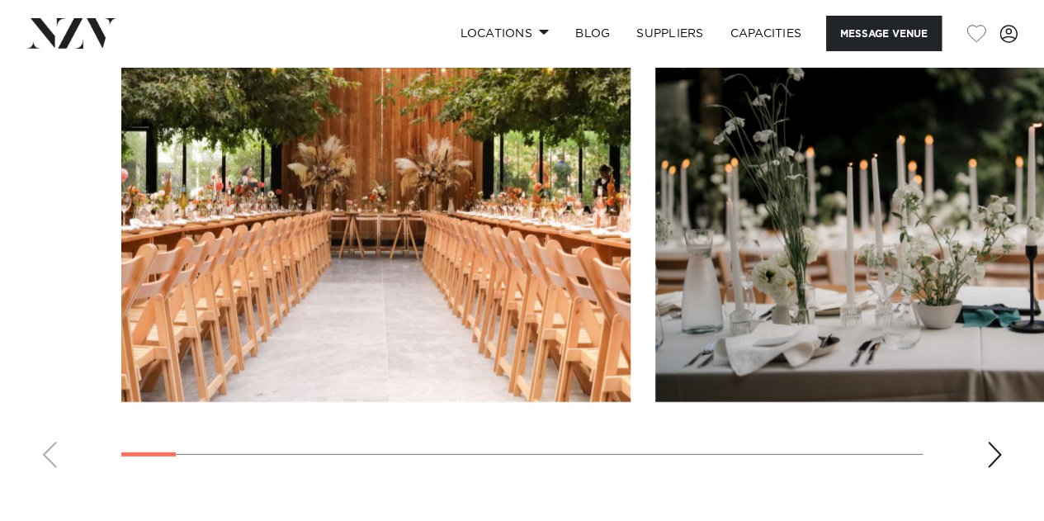
click at [994, 451] on div "Next slide" at bounding box center [994, 455] width 17 height 26
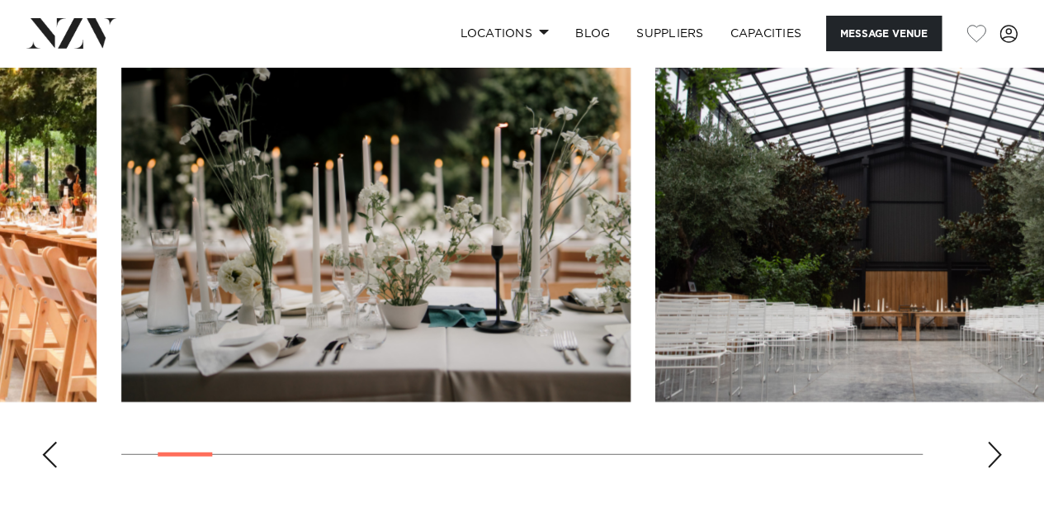
click at [994, 451] on div "Next slide" at bounding box center [994, 455] width 17 height 26
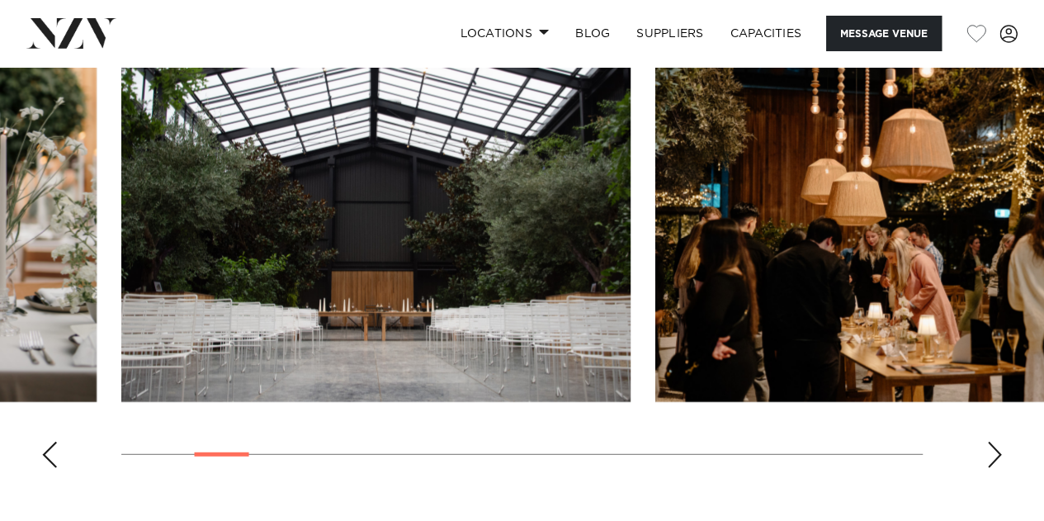
click at [974, 440] on swiper-container at bounding box center [522, 254] width 1044 height 453
click at [998, 442] on div "Next slide" at bounding box center [994, 455] width 17 height 26
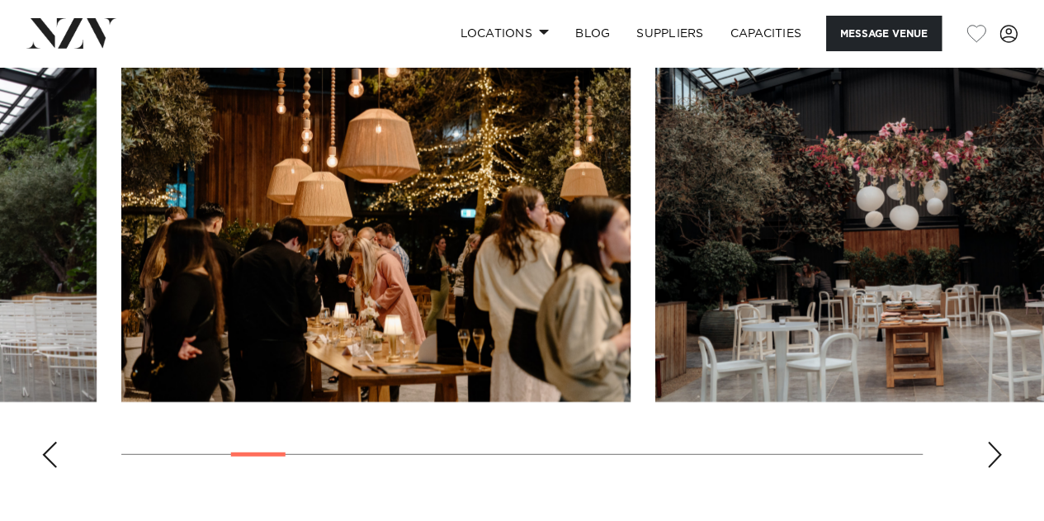
click at [994, 442] on div "Next slide" at bounding box center [994, 455] width 17 height 26
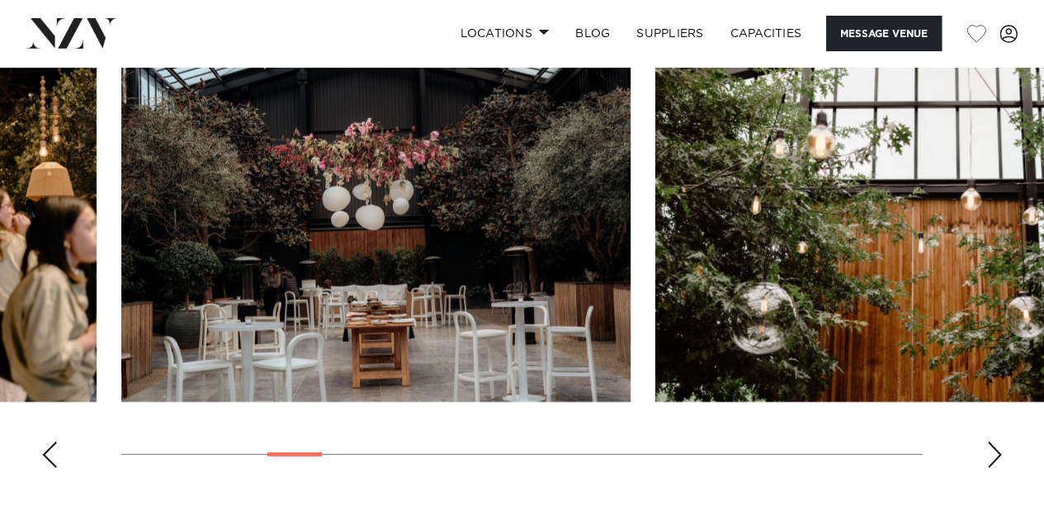
click at [994, 442] on div "Next slide" at bounding box center [994, 455] width 17 height 26
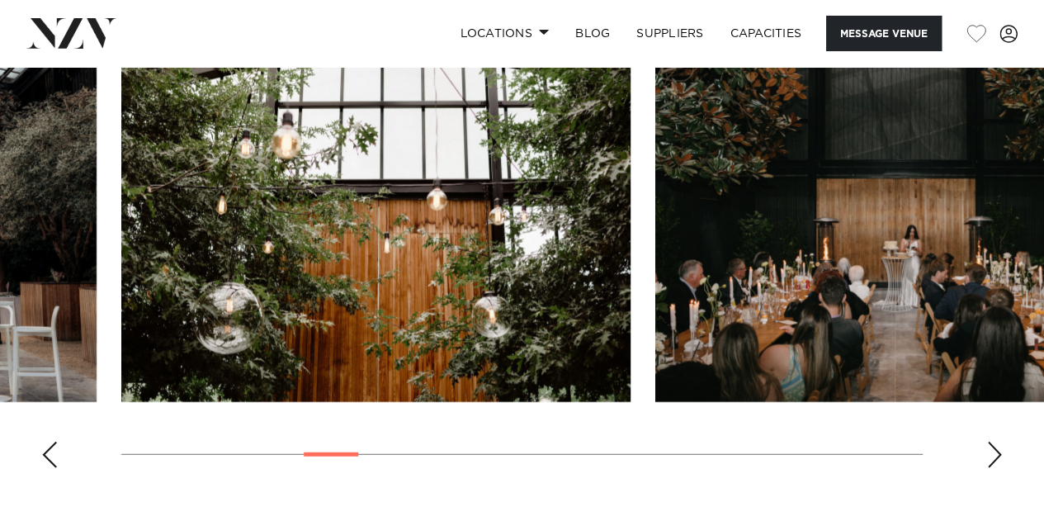
click at [994, 442] on div "Next slide" at bounding box center [994, 455] width 17 height 26
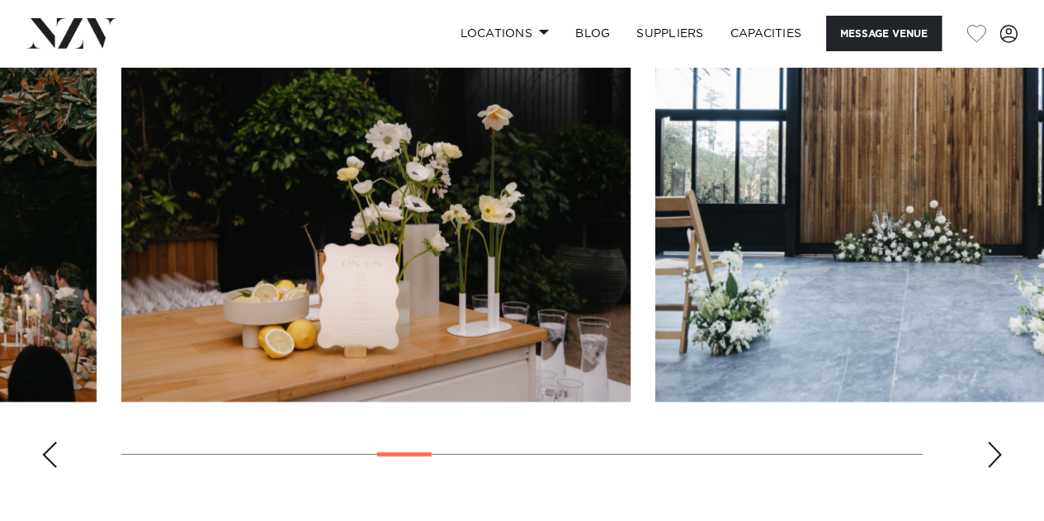
click at [994, 442] on div "Next slide" at bounding box center [994, 455] width 17 height 26
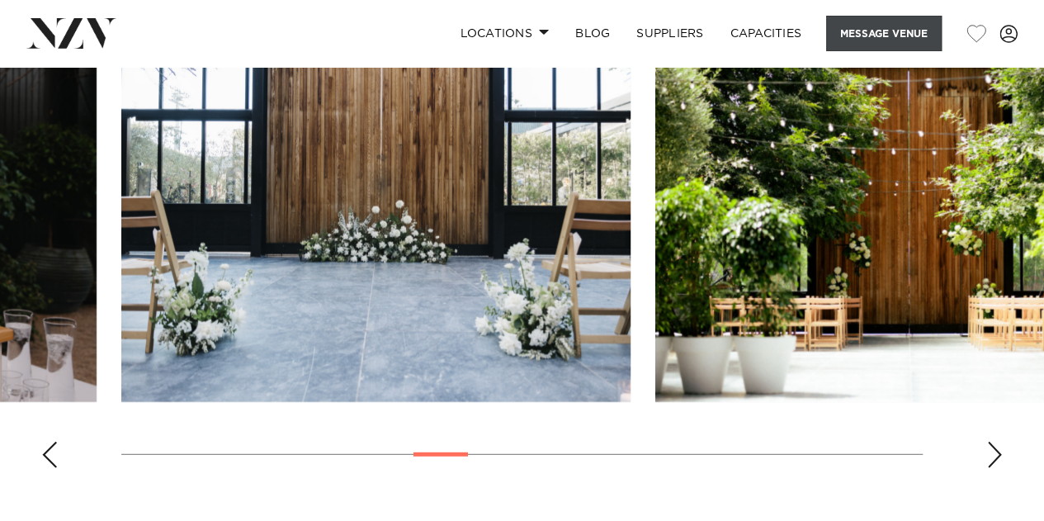
click at [848, 33] on button "Message Venue" at bounding box center [884, 33] width 116 height 35
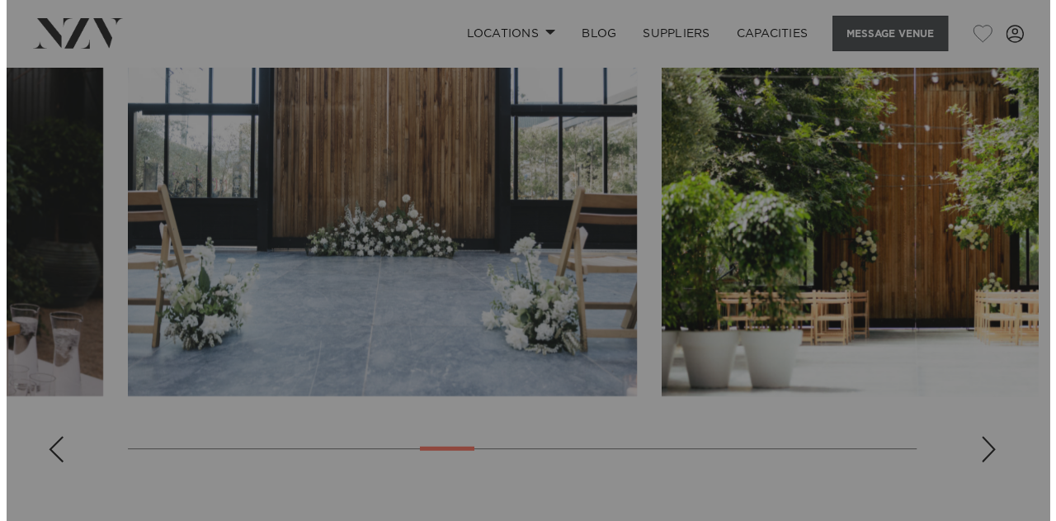
scroll to position [2010, 0]
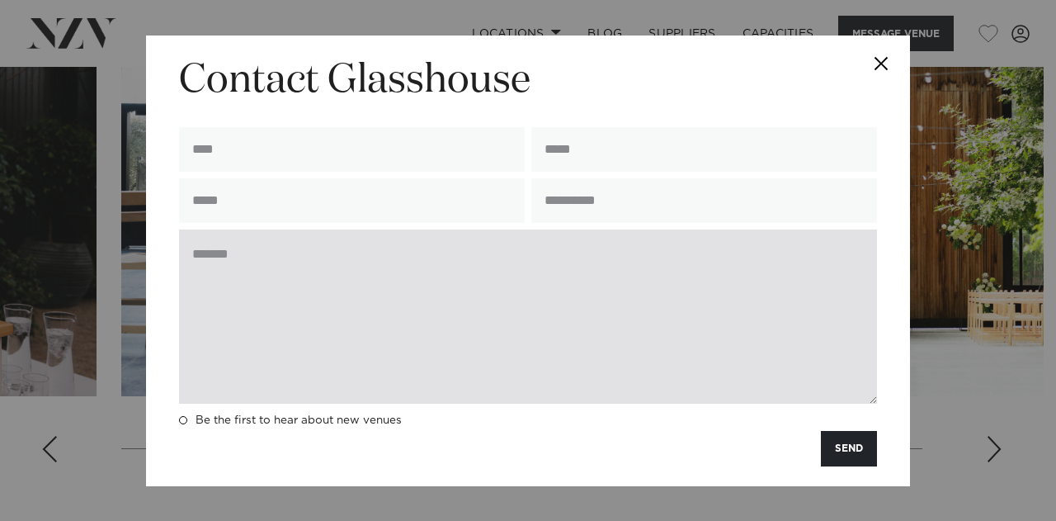
click at [401, 254] on textarea at bounding box center [528, 316] width 698 height 174
paste textarea "**********"
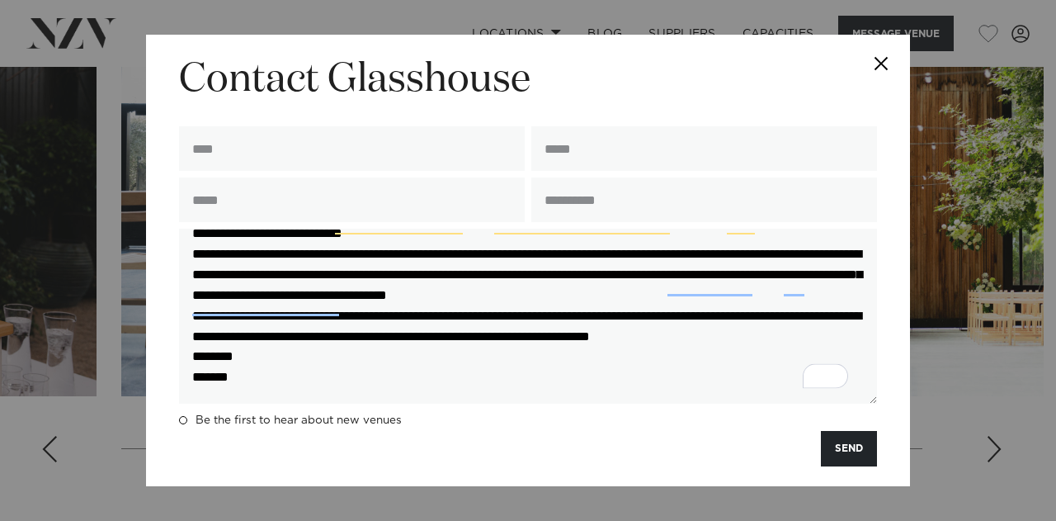
scroll to position [157, 0]
type textarea "**********"
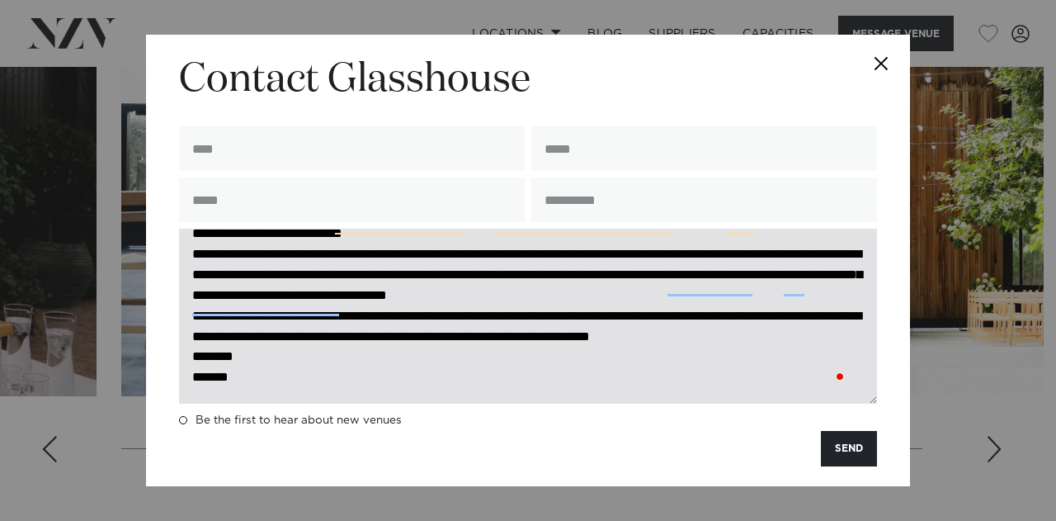
click at [522, 331] on textarea "To enrich screen reader interactions, please activate Accessibility in Grammarl…" at bounding box center [528, 316] width 698 height 174
click at [523, 355] on textarea "To enrich screen reader interactions, please activate Accessibility in Grammarl…" at bounding box center [528, 316] width 698 height 174
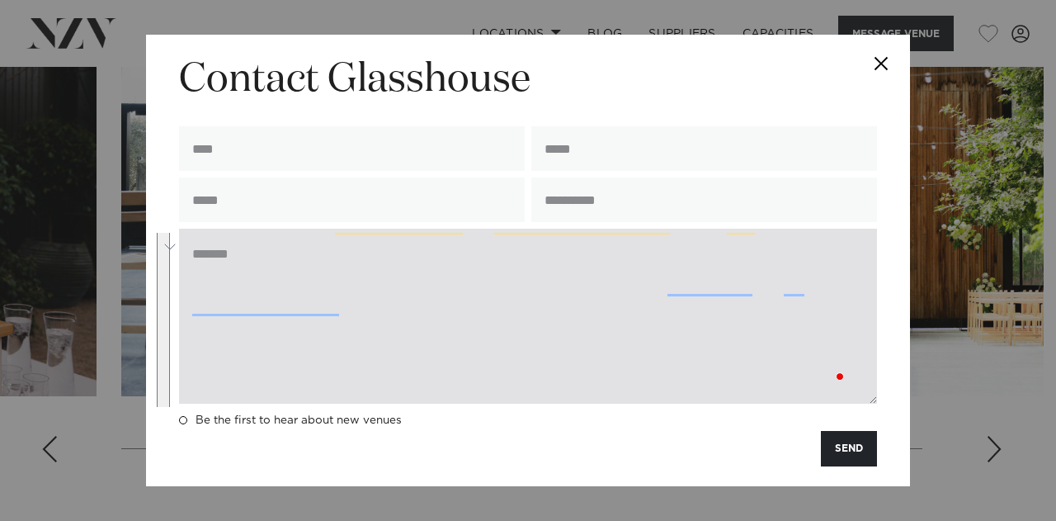
scroll to position [0, 0]
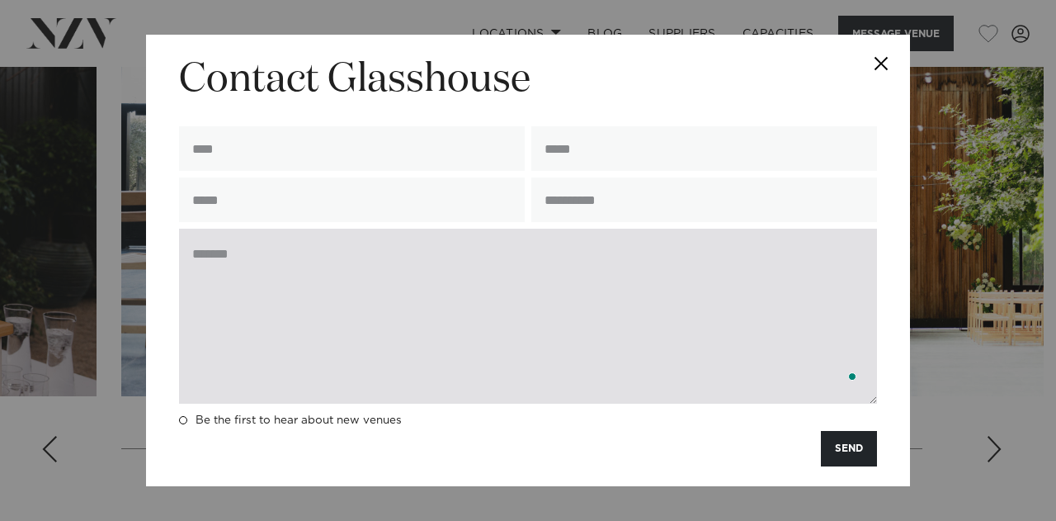
paste textarea "**********"
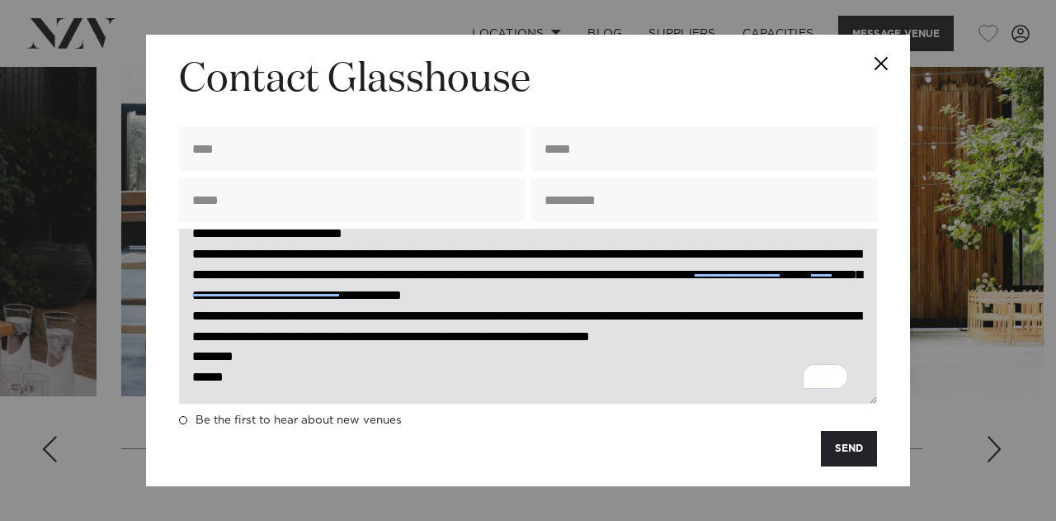
click at [306, 371] on textarea "To enrich screen reader interactions, please activate Accessibility in Grammarl…" at bounding box center [528, 316] width 698 height 174
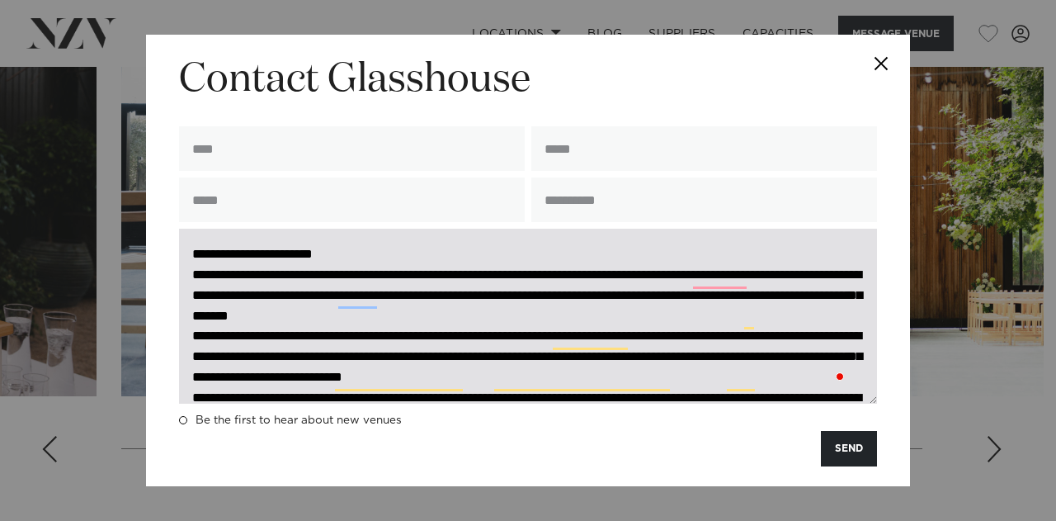
click at [380, 253] on textarea "To enrich screen reader interactions, please activate Accessibility in Grammarl…" at bounding box center [528, 316] width 698 height 174
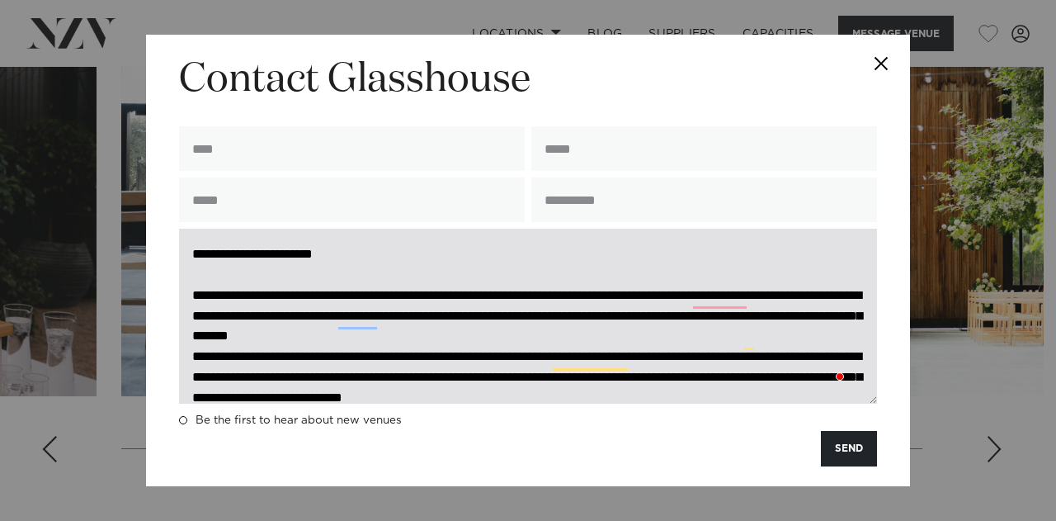
click at [318, 258] on textarea "To enrich screen reader interactions, please activate Accessibility in Grammarl…" at bounding box center [528, 316] width 698 height 174
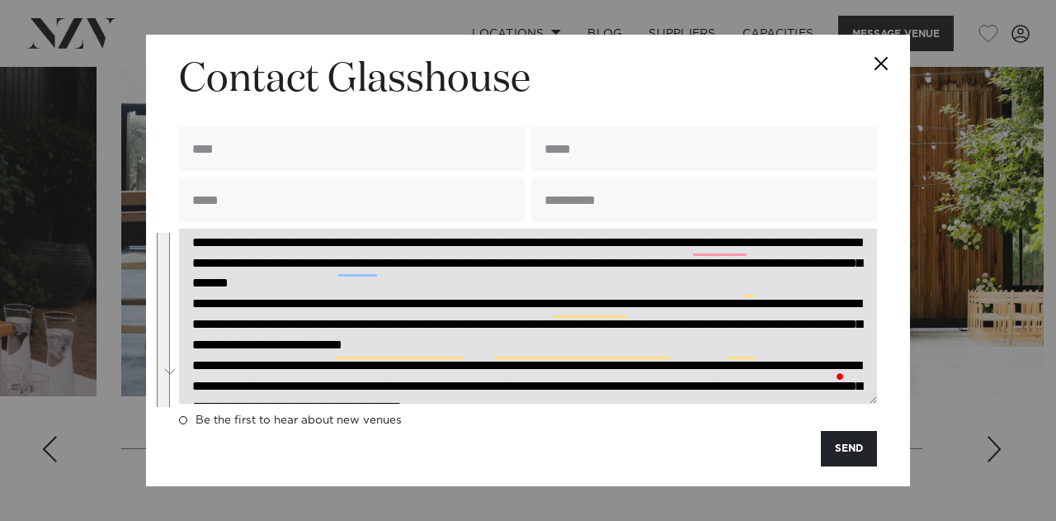
click at [604, 300] on textarea "To enrich screen reader interactions, please activate Accessibility in Grammarl…" at bounding box center [528, 316] width 698 height 174
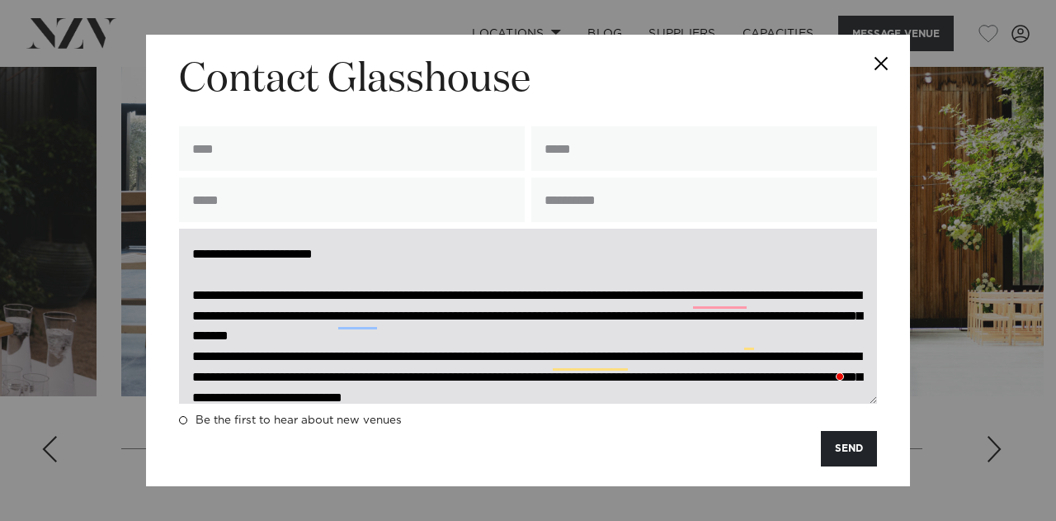
click at [196, 256] on textarea "To enrich screen reader interactions, please activate Accessibility in Grammarl…" at bounding box center [528, 316] width 698 height 174
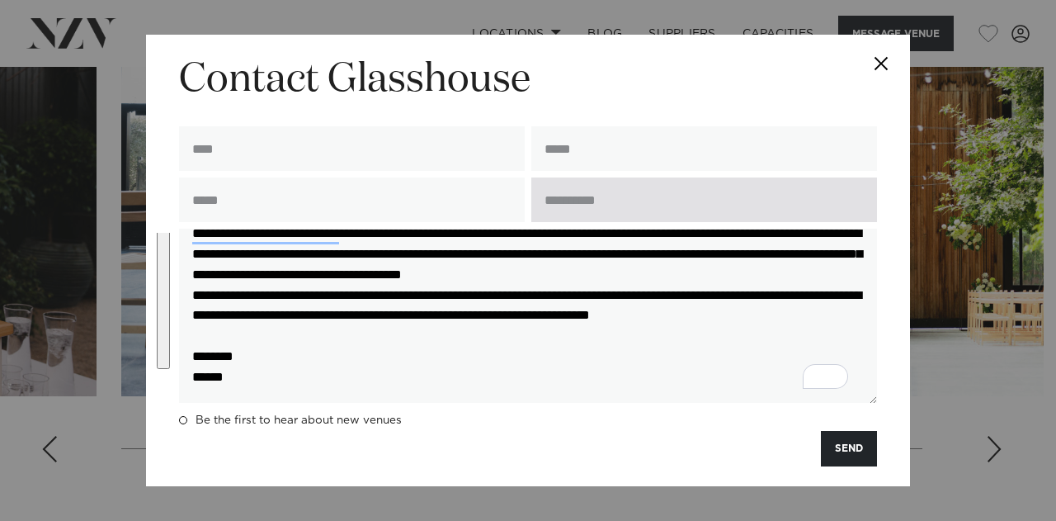
type textarea "**********"
click at [673, 196] on input "text" at bounding box center [704, 199] width 346 height 45
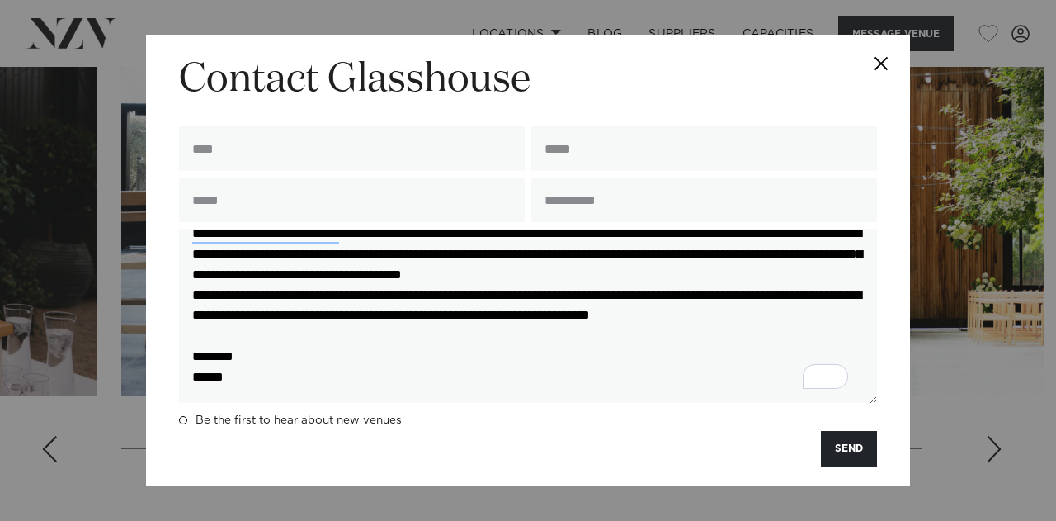
type input "**********"
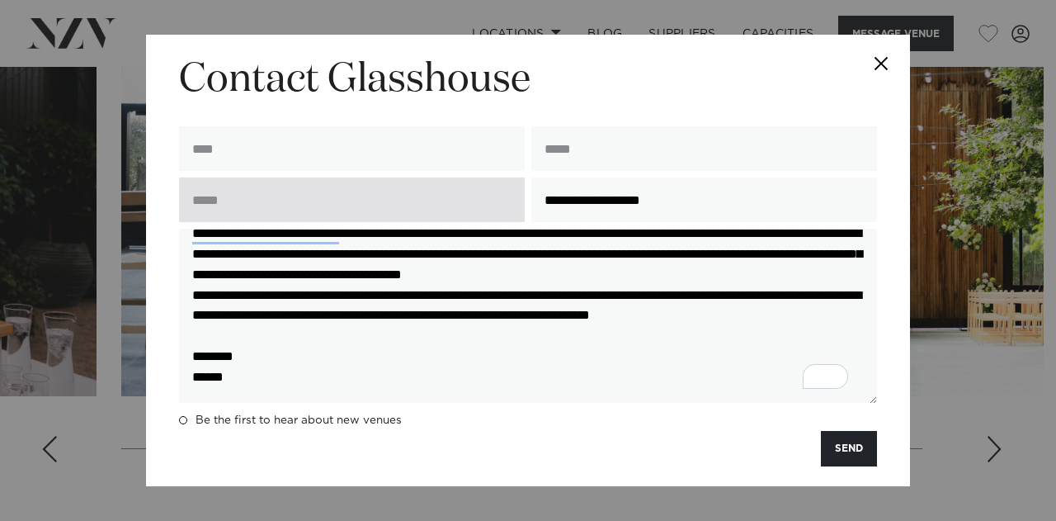
click at [479, 212] on input "text" at bounding box center [352, 199] width 346 height 45
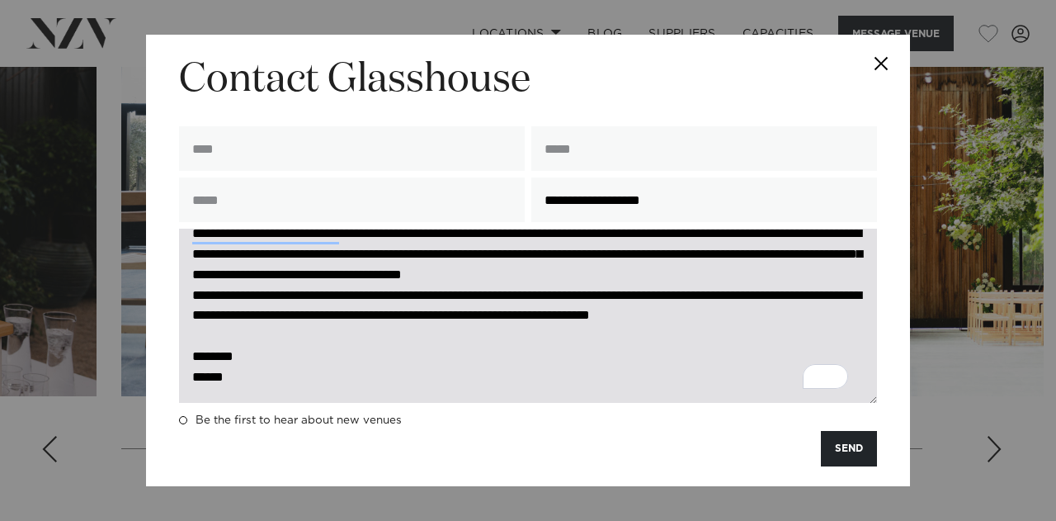
type input "**********"
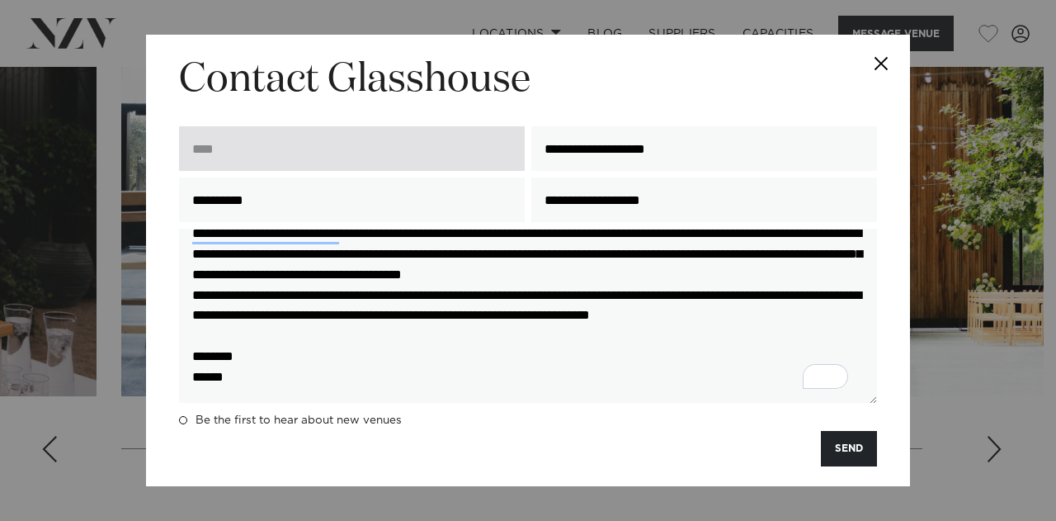
click at [314, 162] on input "text" at bounding box center [352, 148] width 346 height 45
type input "**********"
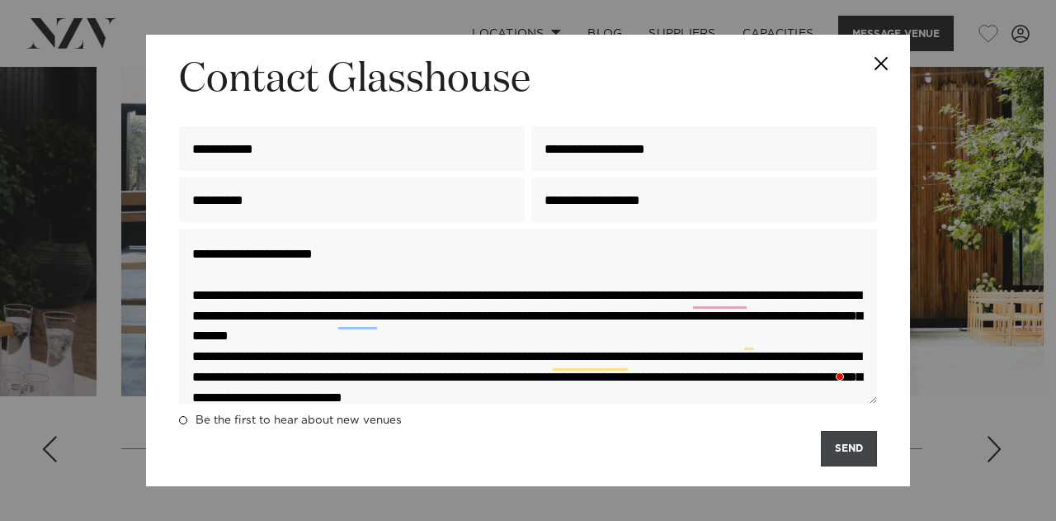
click at [848, 443] on button "SEND" at bounding box center [849, 448] width 56 height 35
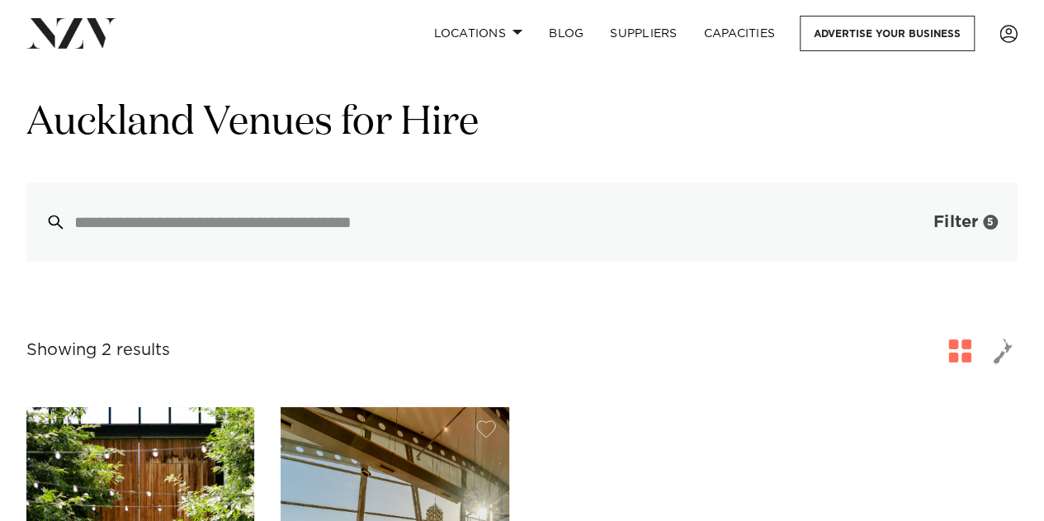
click at [1001, 234] on button "Filter 5" at bounding box center [949, 221] width 137 height 79
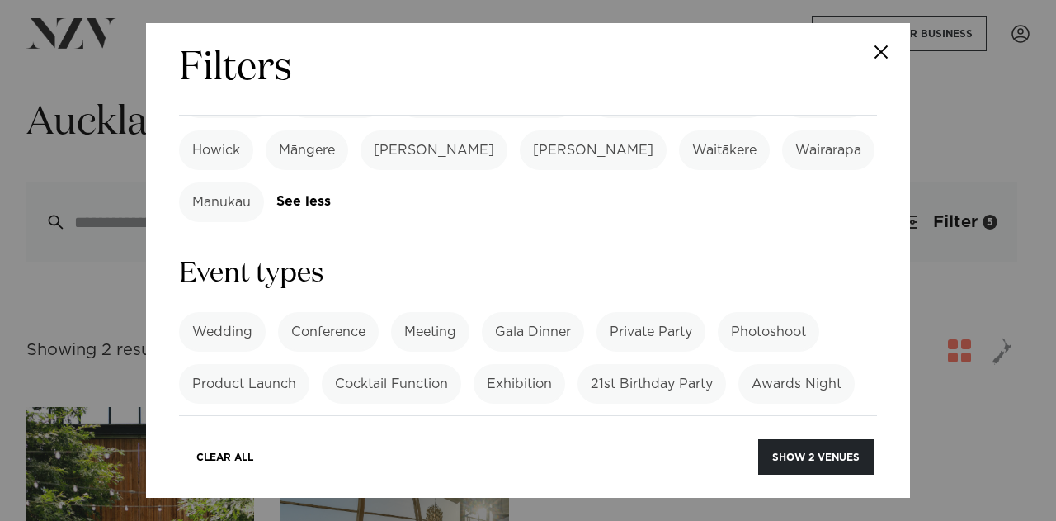
scroll to position [687, 0]
click at [360, 415] on label "School Ball" at bounding box center [334, 435] width 98 height 40
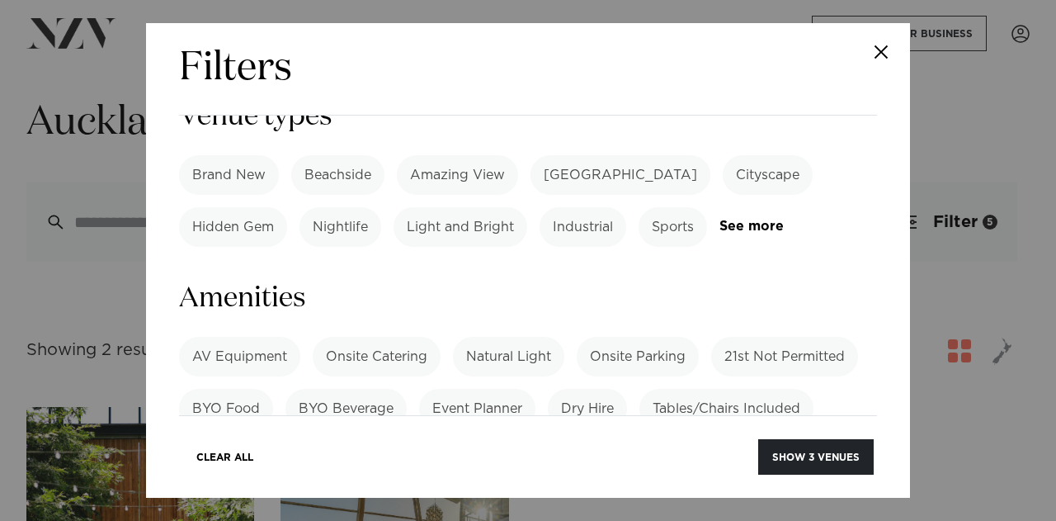
scroll to position [1338, 0]
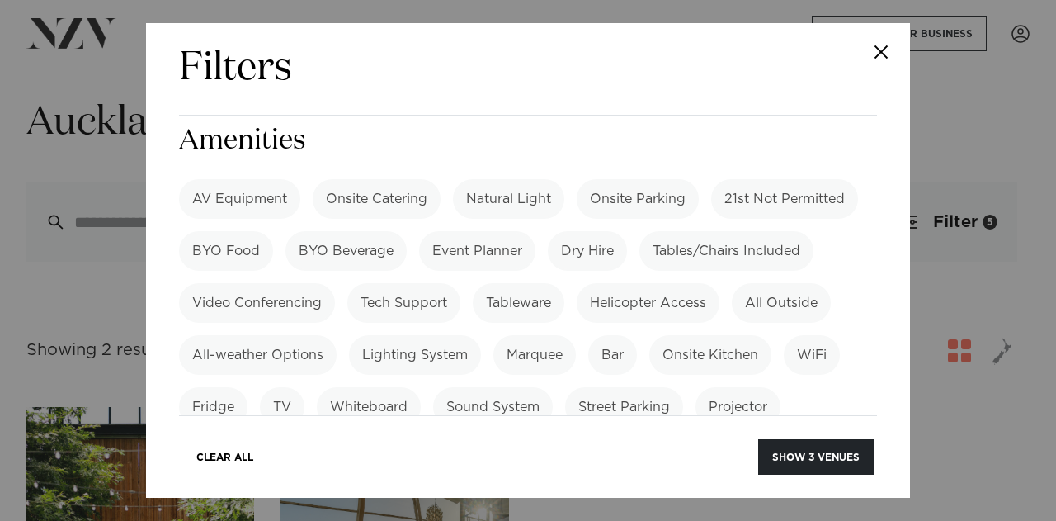
click at [363, 439] on label "DJ Friendly" at bounding box center [376, 459] width 100 height 40
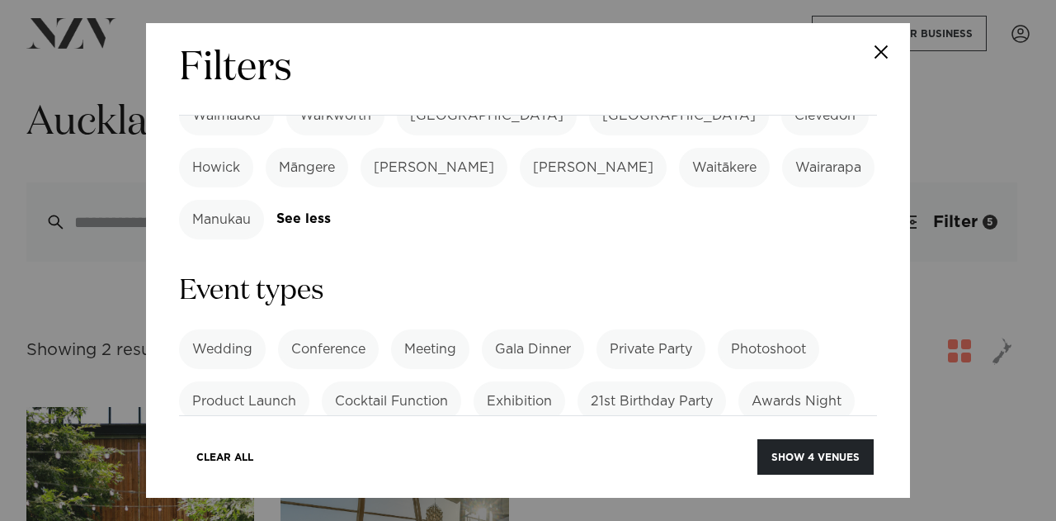
scroll to position [668, 0]
click at [363, 434] on label "School Ball" at bounding box center [334, 454] width 98 height 40
click at [340, 434] on label "School Ball" at bounding box center [334, 454] width 98 height 40
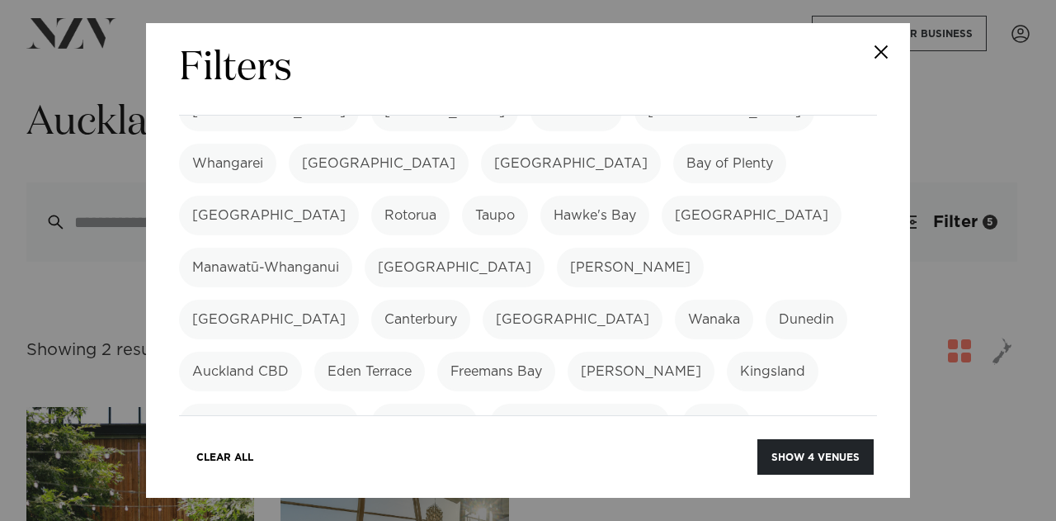
scroll to position [125, 0]
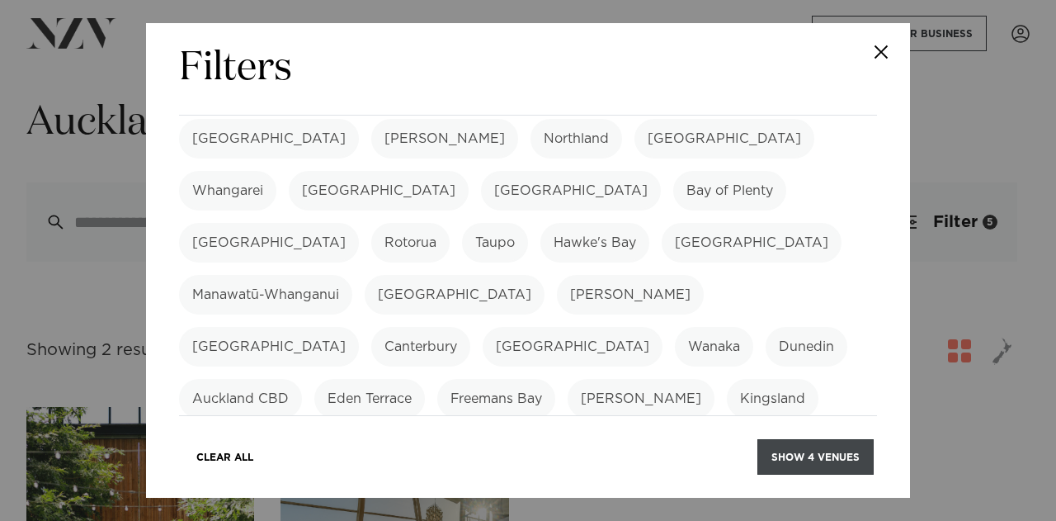
click at [787, 449] on button "Show 4 venues" at bounding box center [816, 456] width 116 height 35
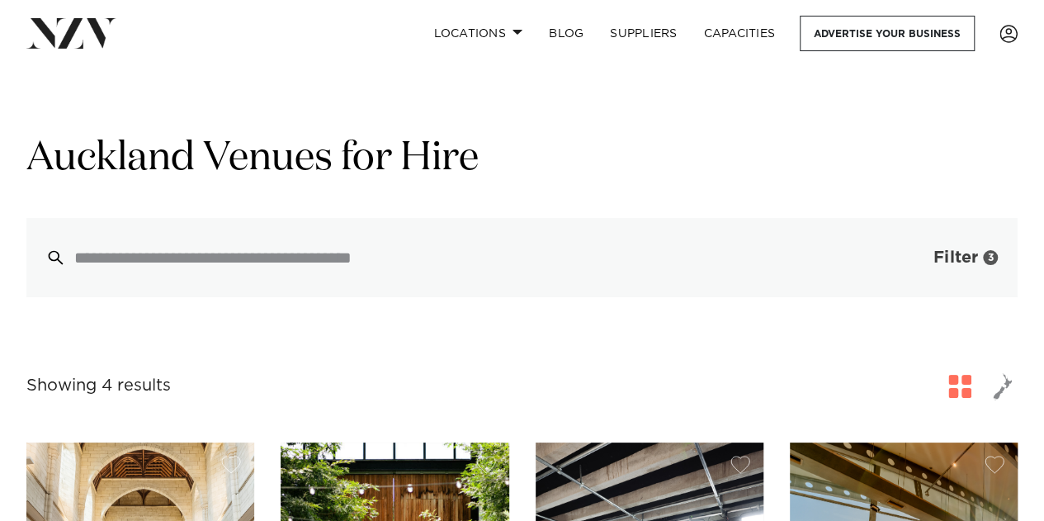
click at [985, 237] on button "Filter 3" at bounding box center [949, 257] width 137 height 79
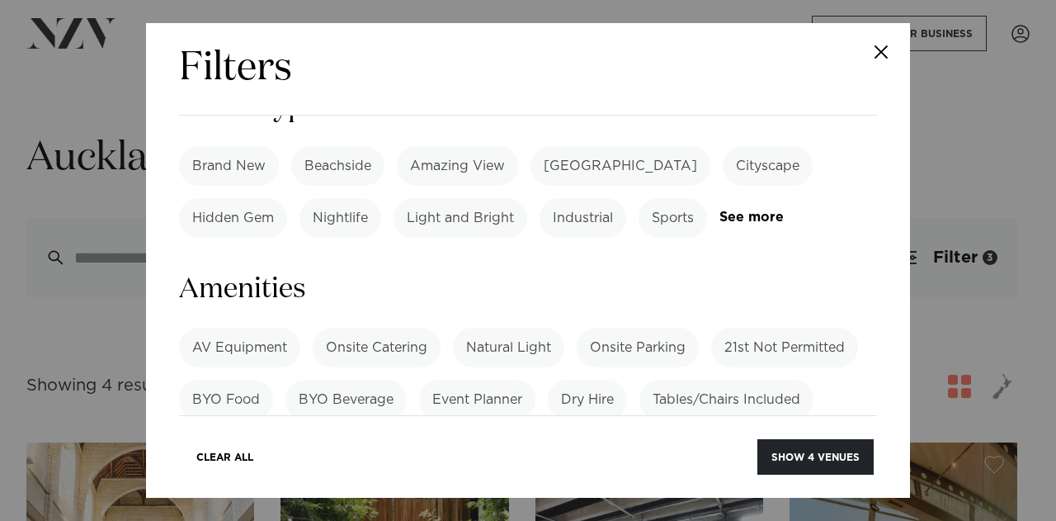
scroll to position [1089, 0]
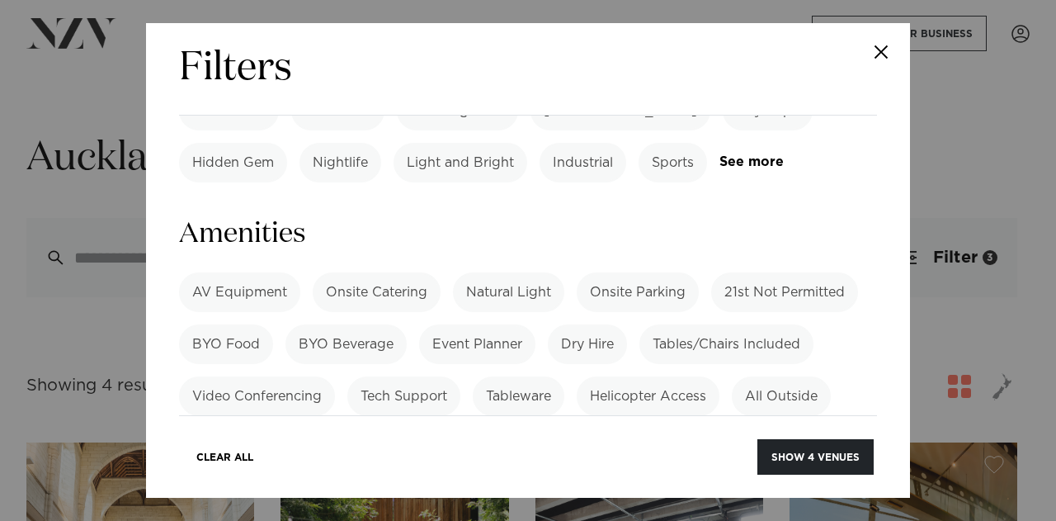
click at [366, 324] on label "BYO Beverage" at bounding box center [346, 344] width 121 height 40
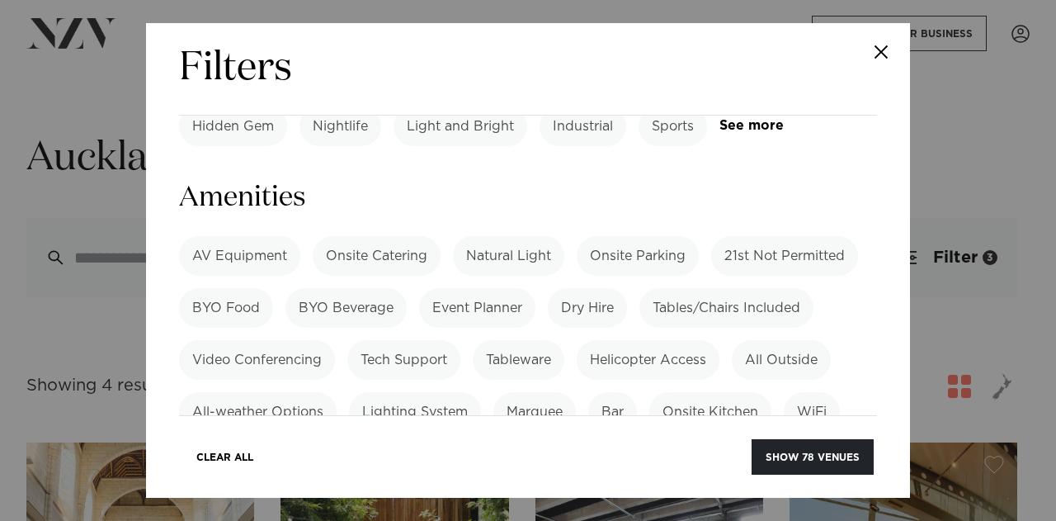
scroll to position [1127, 0]
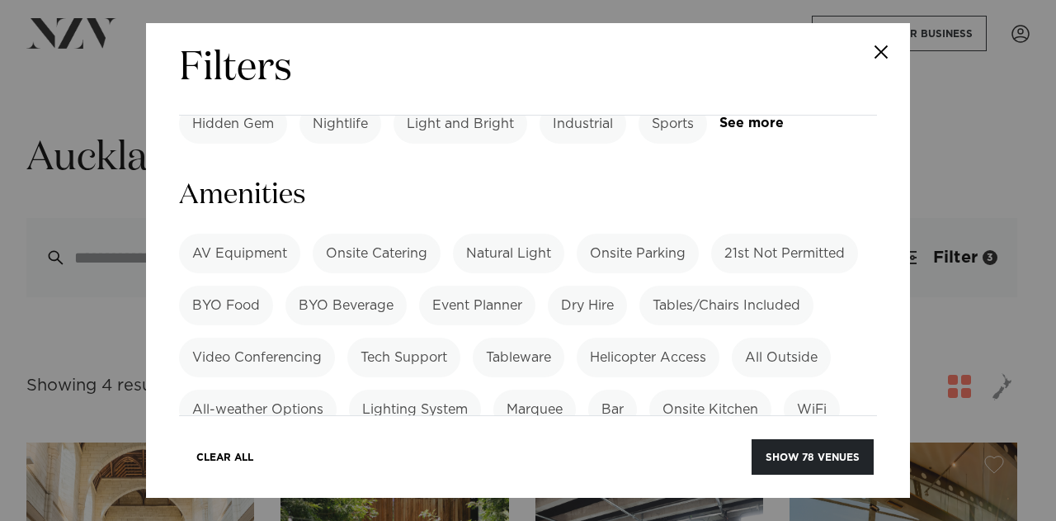
click at [727, 494] on label "No Curfew" at bounding box center [716, 514] width 97 height 40
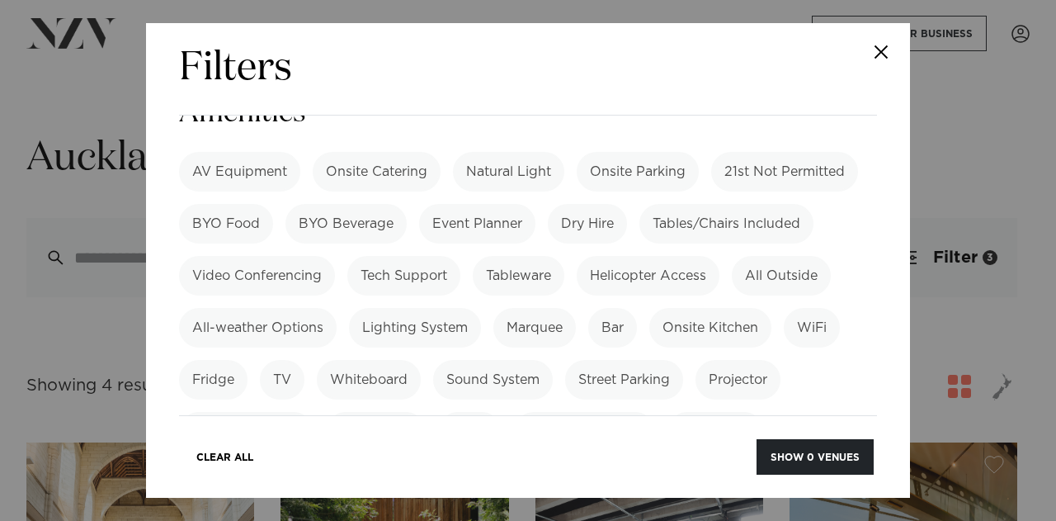
scroll to position [1210, 0]
click at [716, 411] on label "No Curfew" at bounding box center [716, 431] width 97 height 40
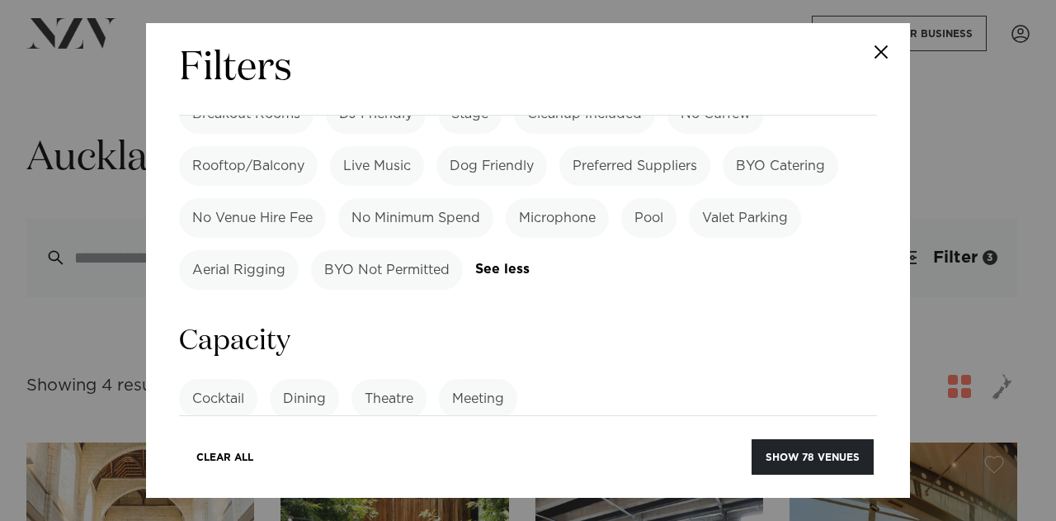
scroll to position [1528, 0]
click at [265, 437] on input "number" at bounding box center [528, 459] width 698 height 45
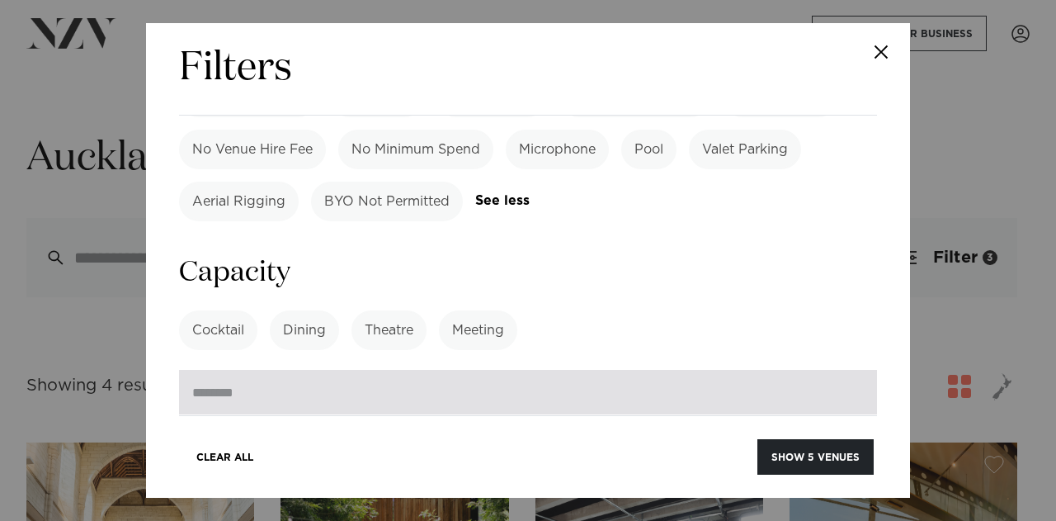
scroll to position [1594, 0]
click at [292, 371] on input "***" at bounding box center [528, 393] width 698 height 45
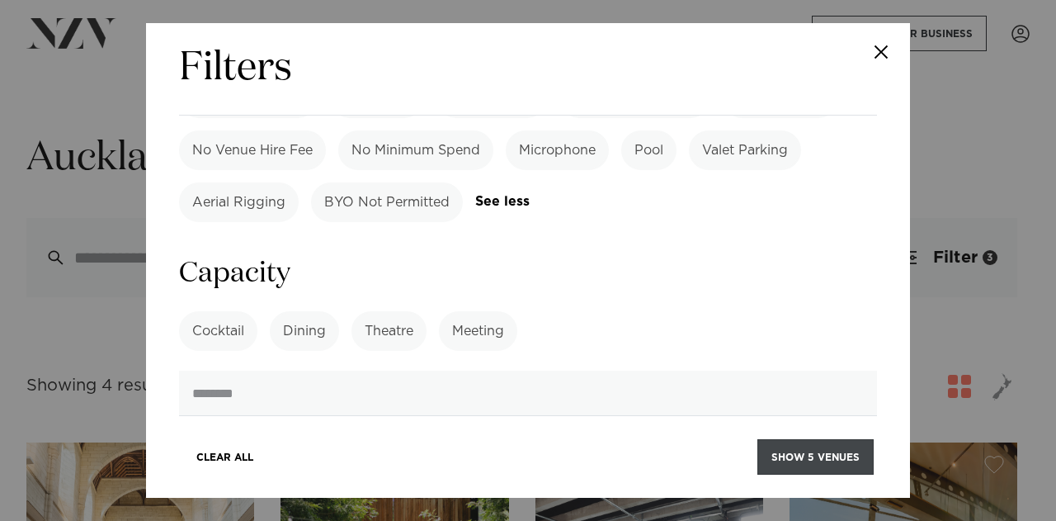
type input "***"
click at [815, 443] on button "Show 5 venues" at bounding box center [816, 456] width 116 height 35
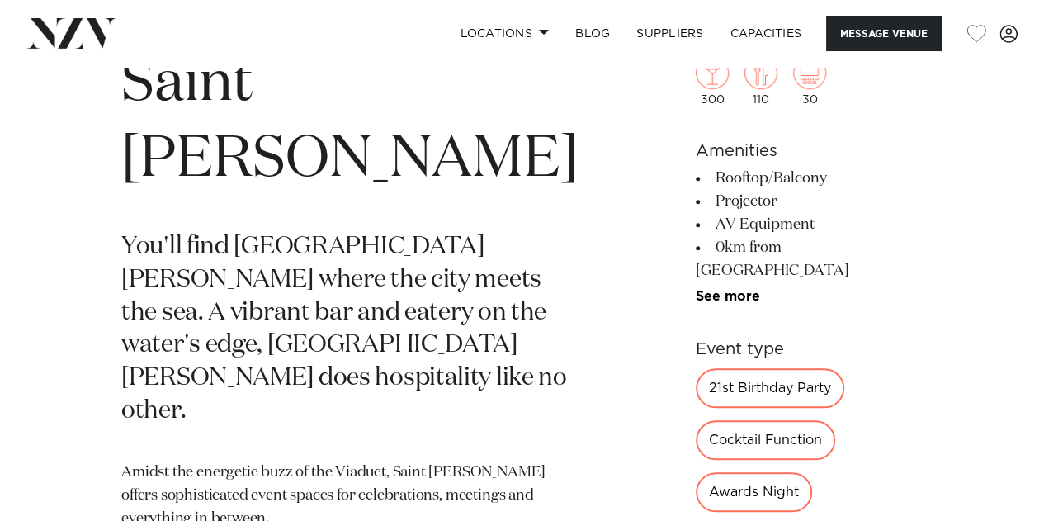
scroll to position [604, 0]
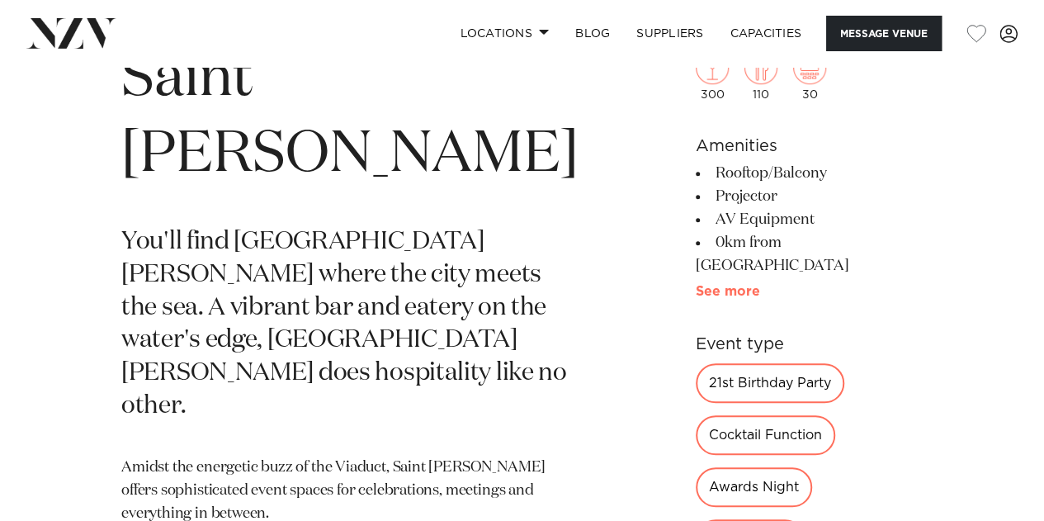
click at [696, 285] on link "See more" at bounding box center [760, 291] width 129 height 13
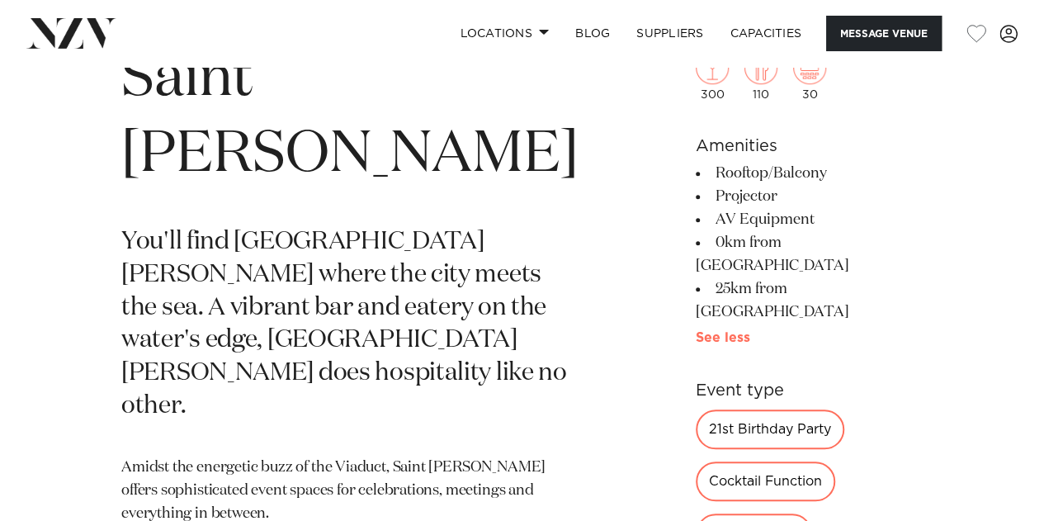
click at [698, 331] on link "See more" at bounding box center [755, 337] width 119 height 13
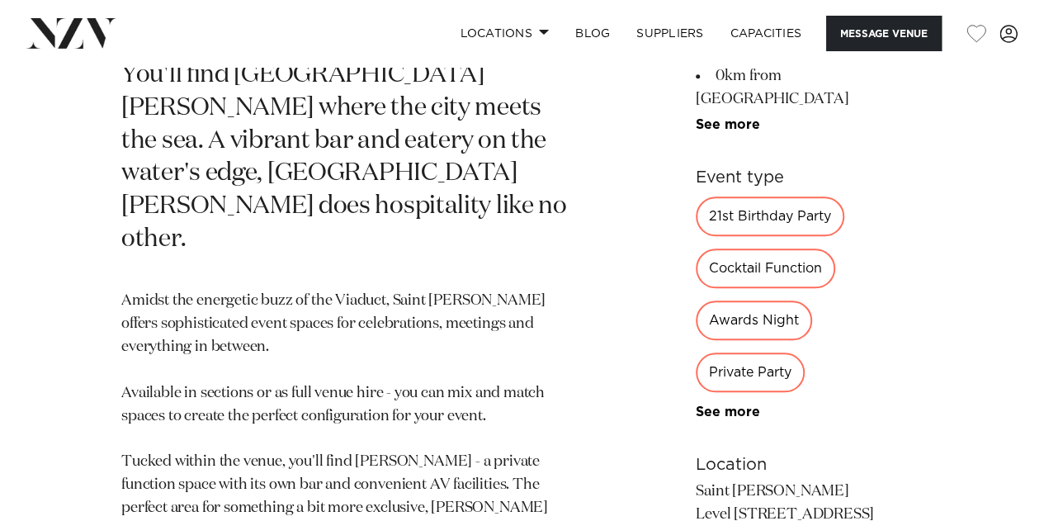
scroll to position [770, 0]
click at [696, 406] on link "See more" at bounding box center [760, 412] width 129 height 13
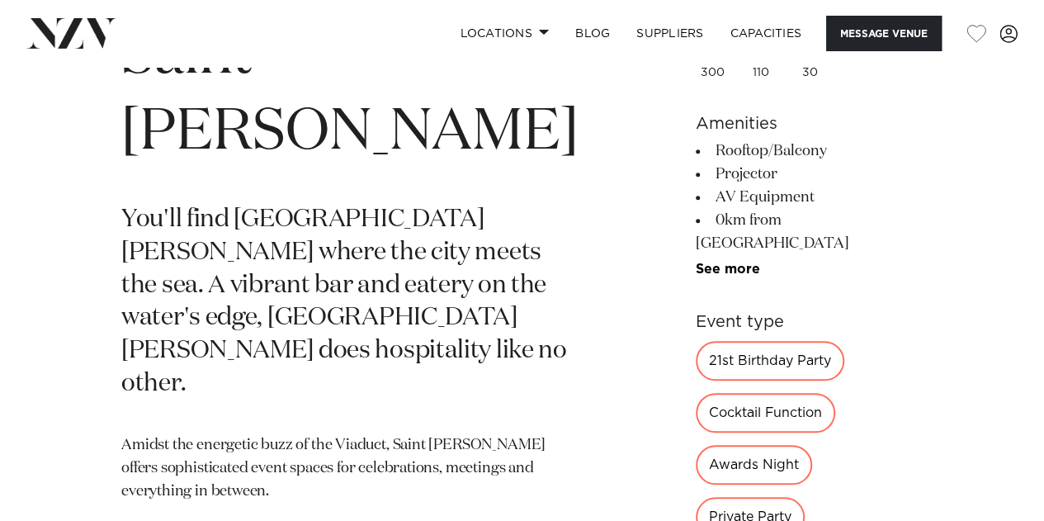
scroll to position [630, 0]
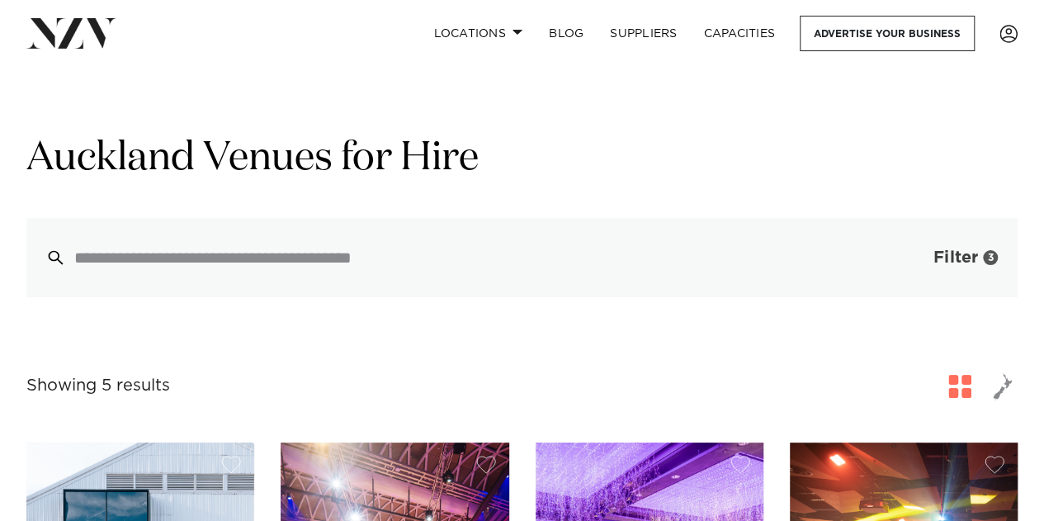
click at [938, 230] on button "Filter 3" at bounding box center [949, 257] width 137 height 79
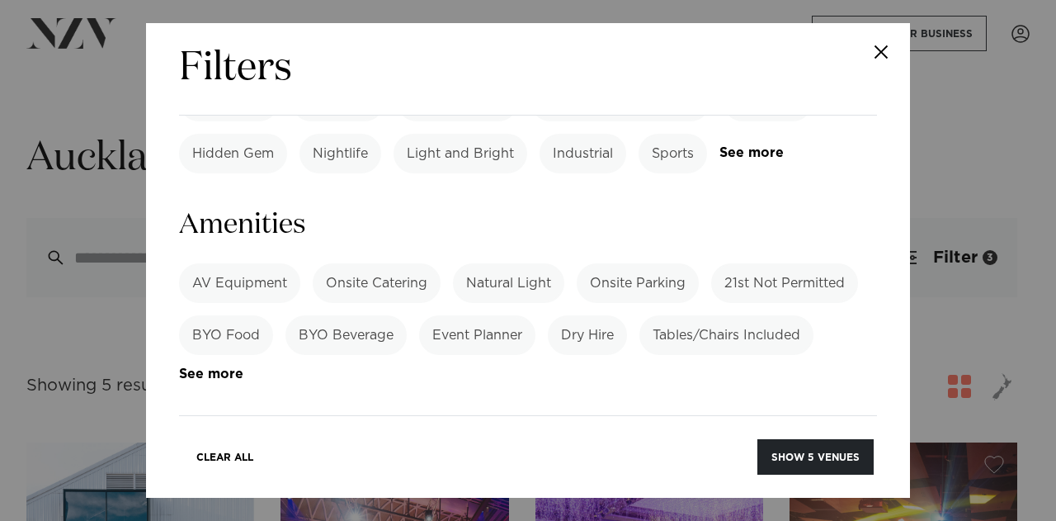
scroll to position [1109, 0]
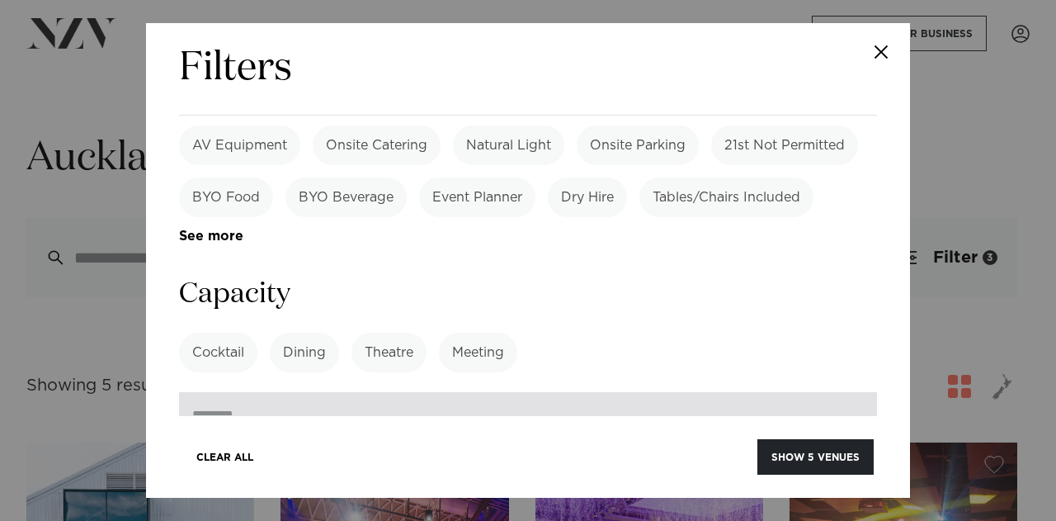
scroll to position [1239, 0]
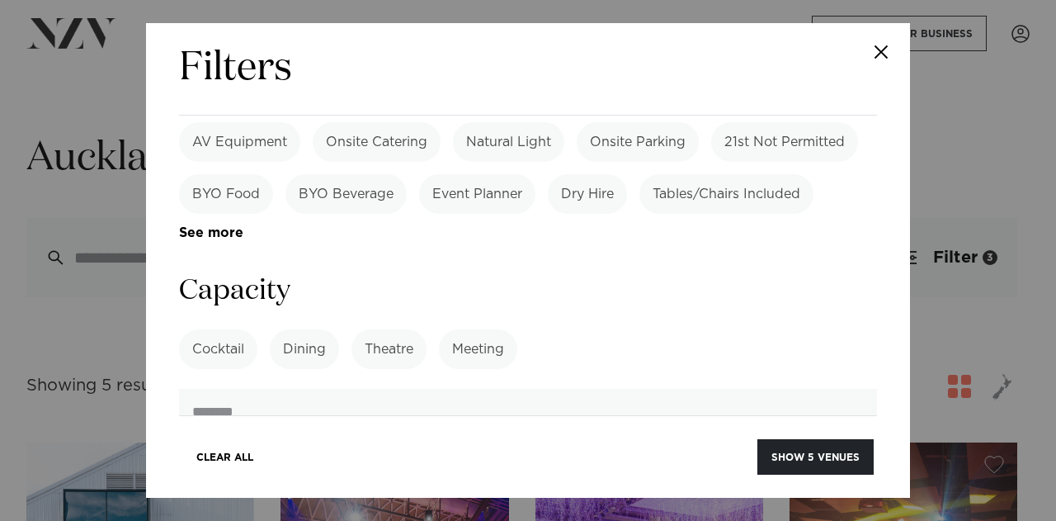
click at [216, 329] on label "Cocktail" at bounding box center [218, 349] width 78 height 40
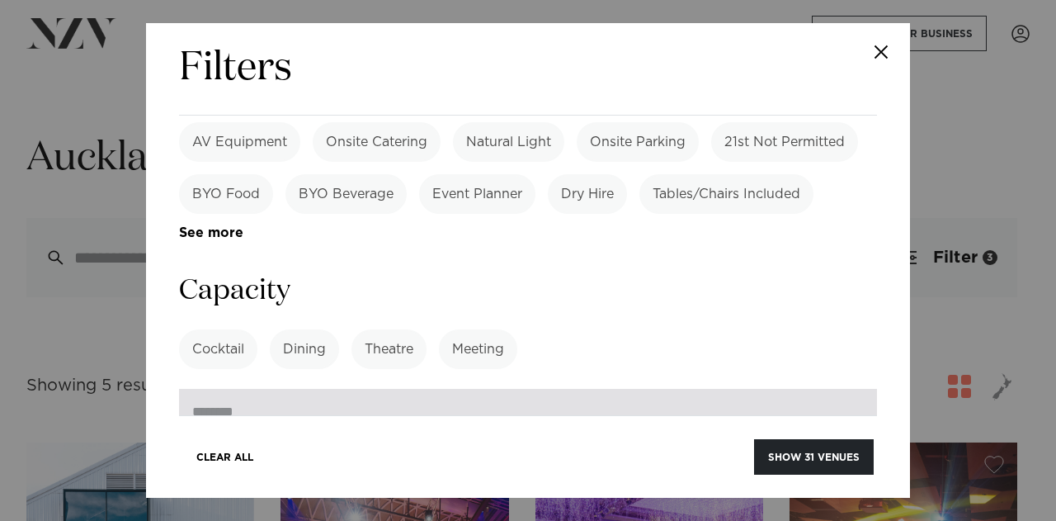
click at [238, 389] on input "***" at bounding box center [528, 411] width 698 height 45
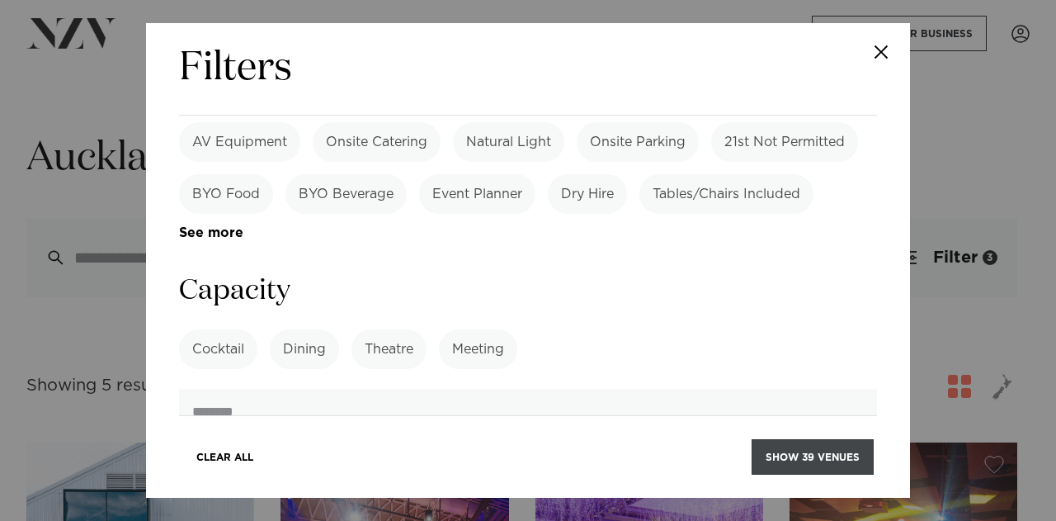
type input "***"
click at [779, 470] on button "Show 39 venues" at bounding box center [813, 456] width 122 height 35
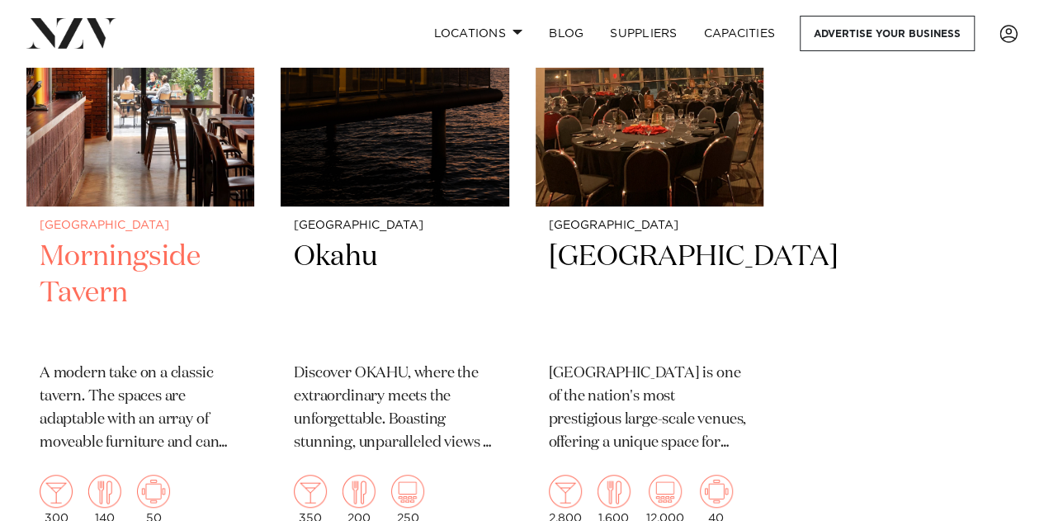
scroll to position [6529, 0]
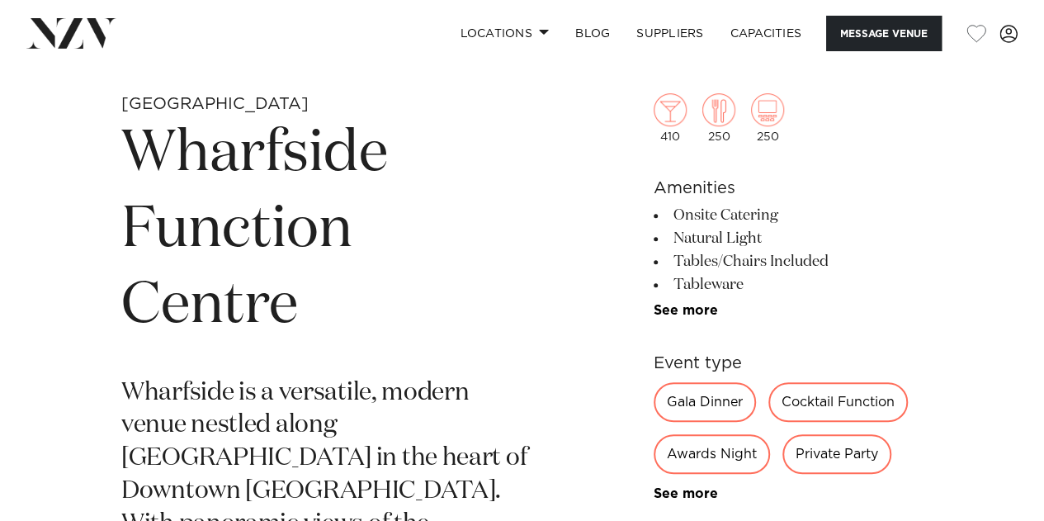
scroll to position [528, 0]
click at [701, 307] on link "See more" at bounding box center [718, 311] width 129 height 13
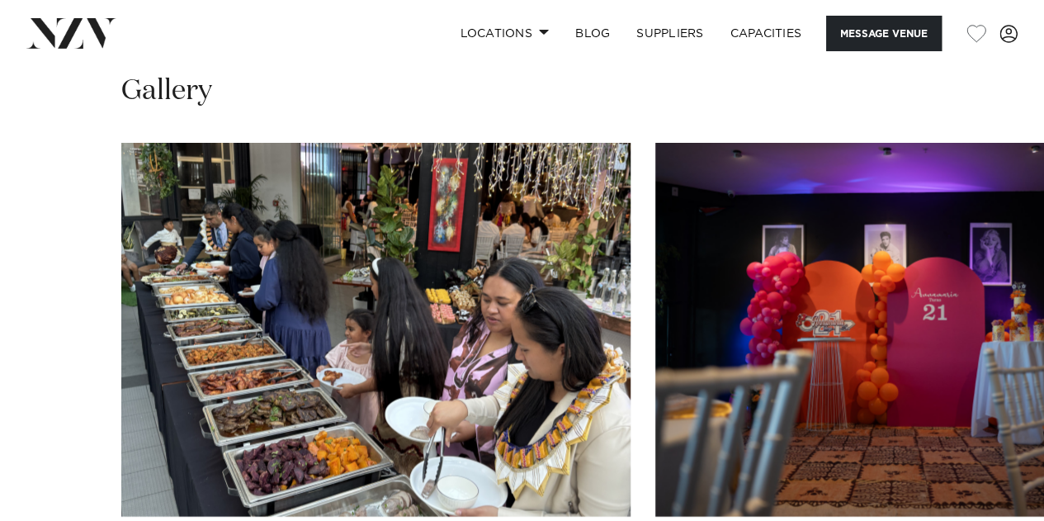
scroll to position [1798, 0]
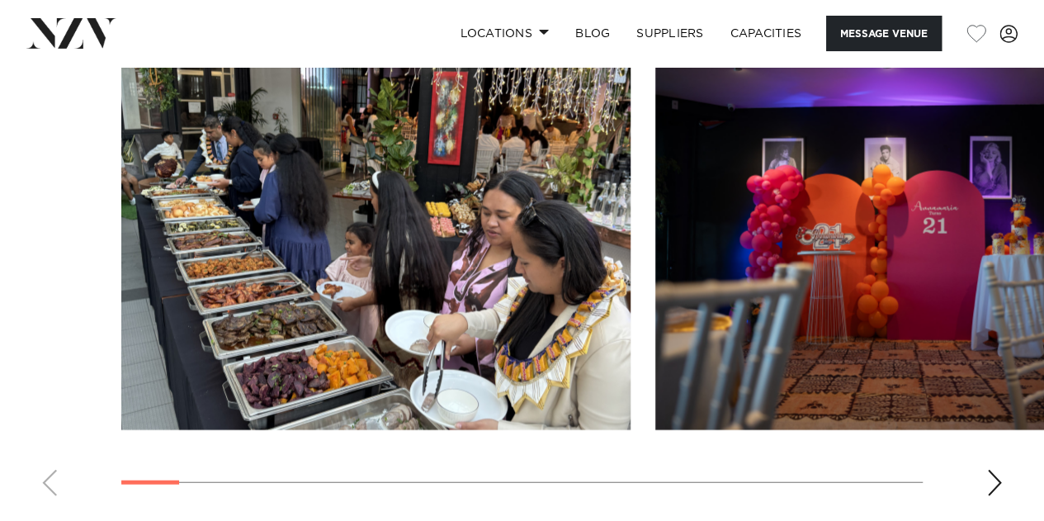
click at [994, 484] on div "Next slide" at bounding box center [994, 483] width 17 height 26
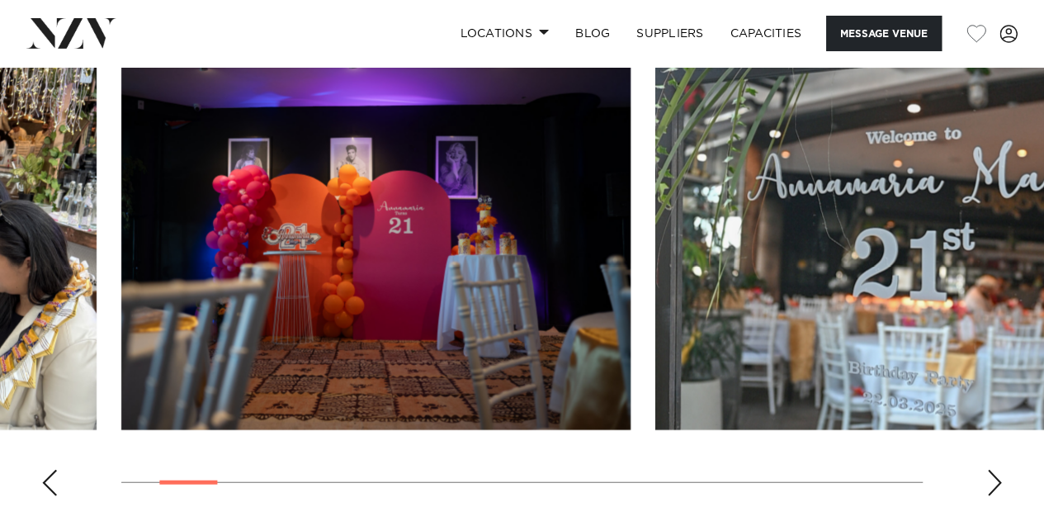
click at [1004, 490] on swiper-container at bounding box center [522, 282] width 1044 height 453
click at [994, 484] on div "Next slide" at bounding box center [994, 483] width 17 height 26
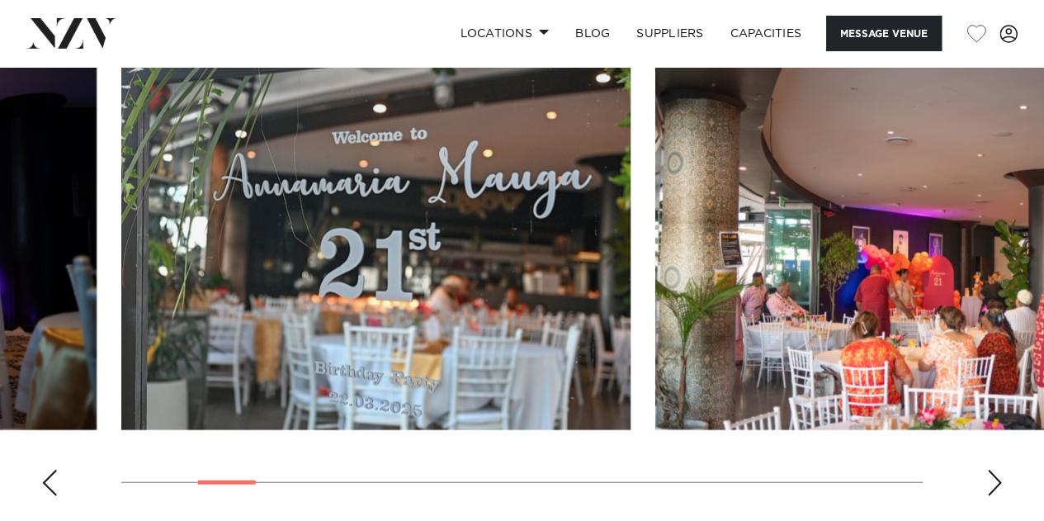
click at [994, 484] on div "Next slide" at bounding box center [994, 483] width 17 height 26
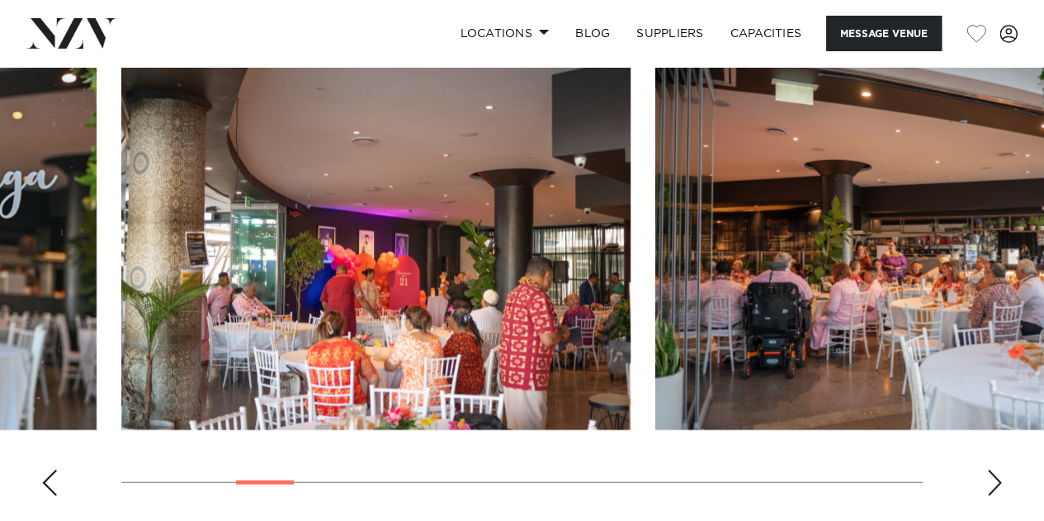
click at [1002, 478] on swiper-container at bounding box center [522, 282] width 1044 height 453
click at [1002, 470] on div "Next slide" at bounding box center [994, 483] width 17 height 26
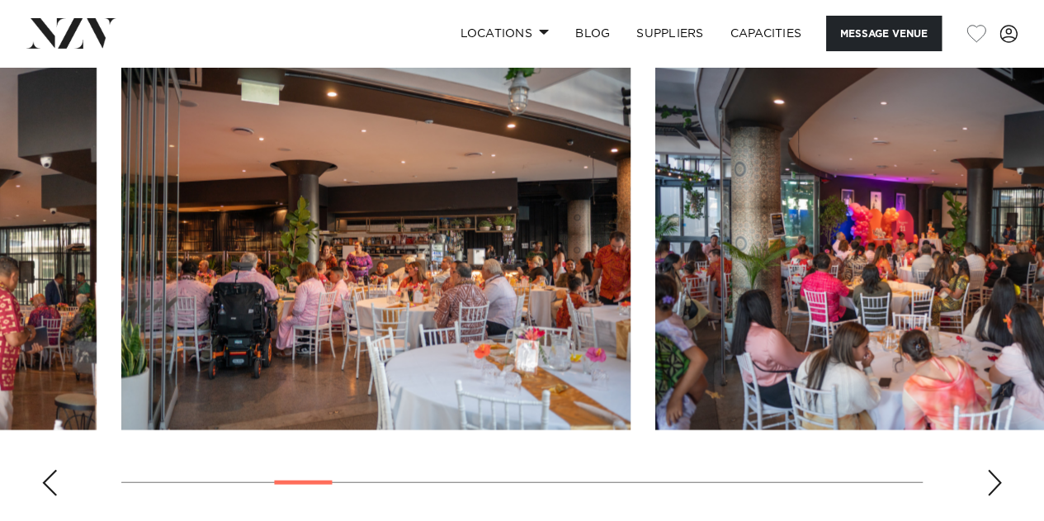
click at [999, 470] on div "Next slide" at bounding box center [994, 483] width 17 height 26
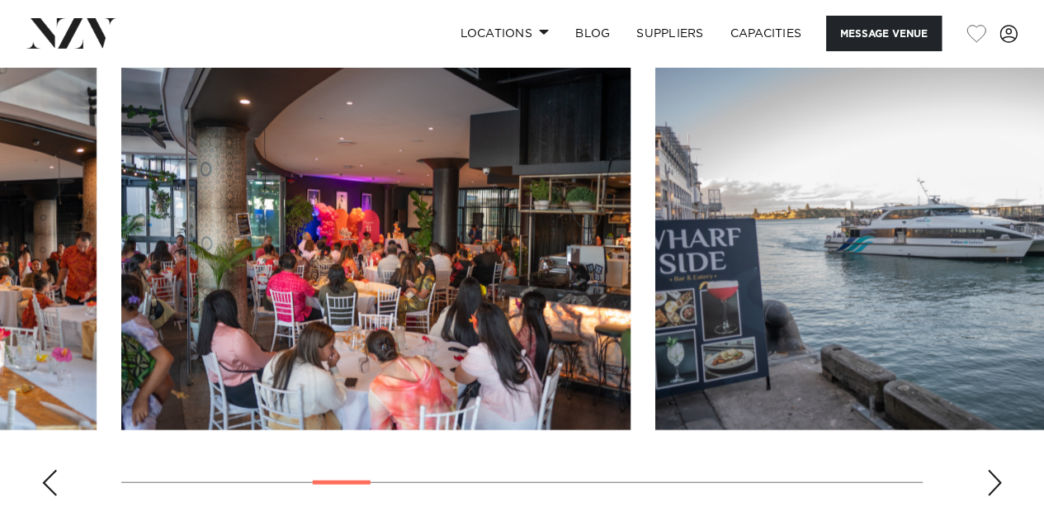
click at [1002, 465] on swiper-container at bounding box center [522, 282] width 1044 height 453
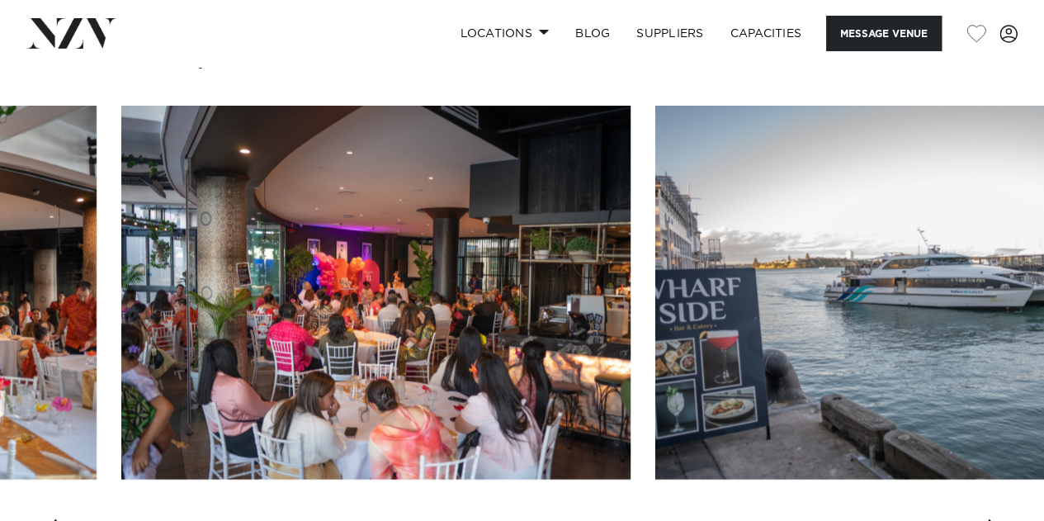
scroll to position [1883, 0]
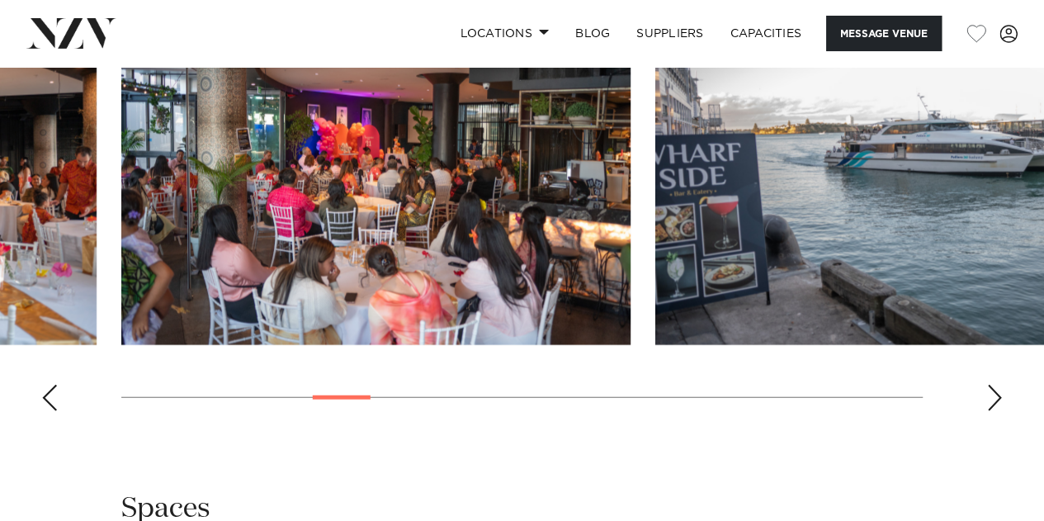
click at [61, 395] on swiper-container at bounding box center [522, 197] width 1044 height 453
click at [53, 394] on div "Previous slide" at bounding box center [49, 398] width 17 height 26
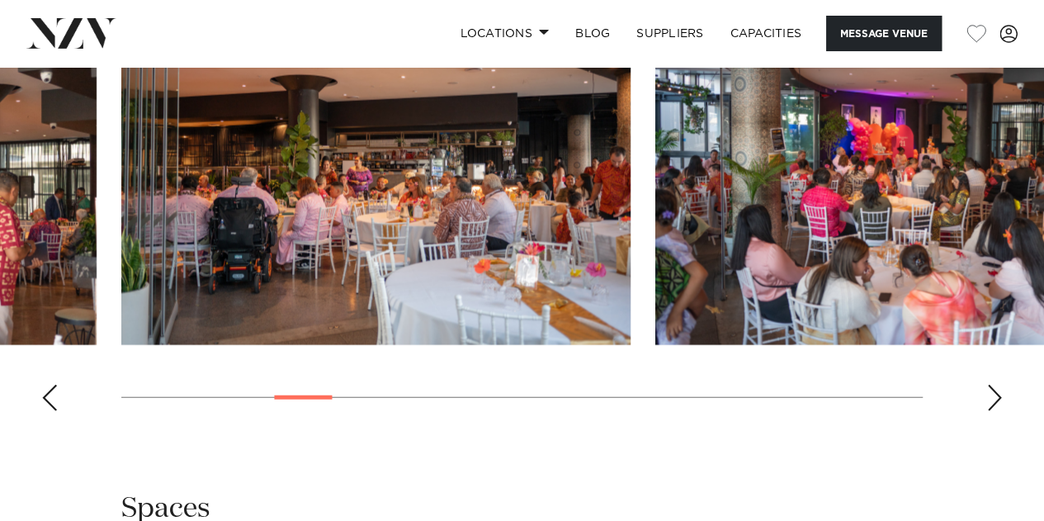
click at [53, 394] on div "Previous slide" at bounding box center [49, 398] width 17 height 26
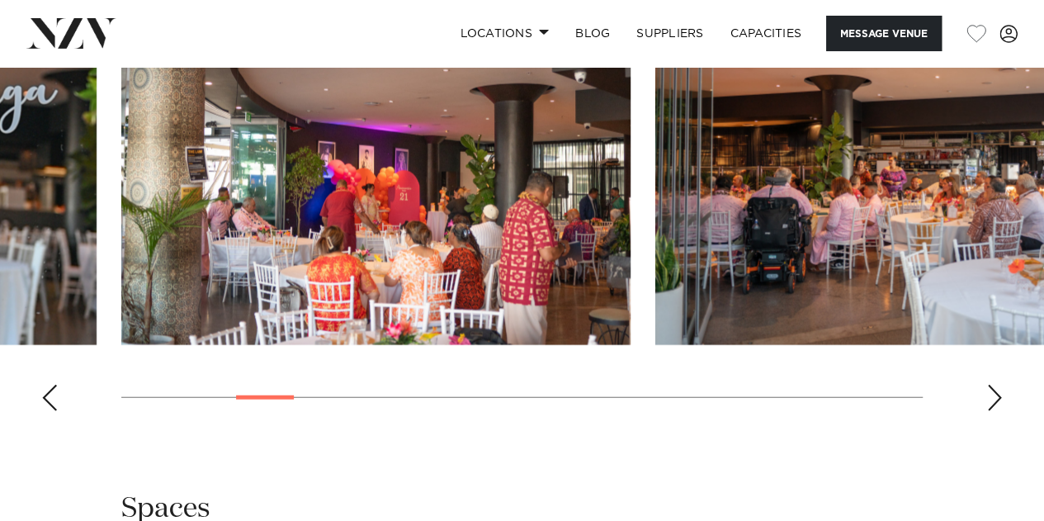
click at [53, 394] on div "Previous slide" at bounding box center [49, 398] width 17 height 26
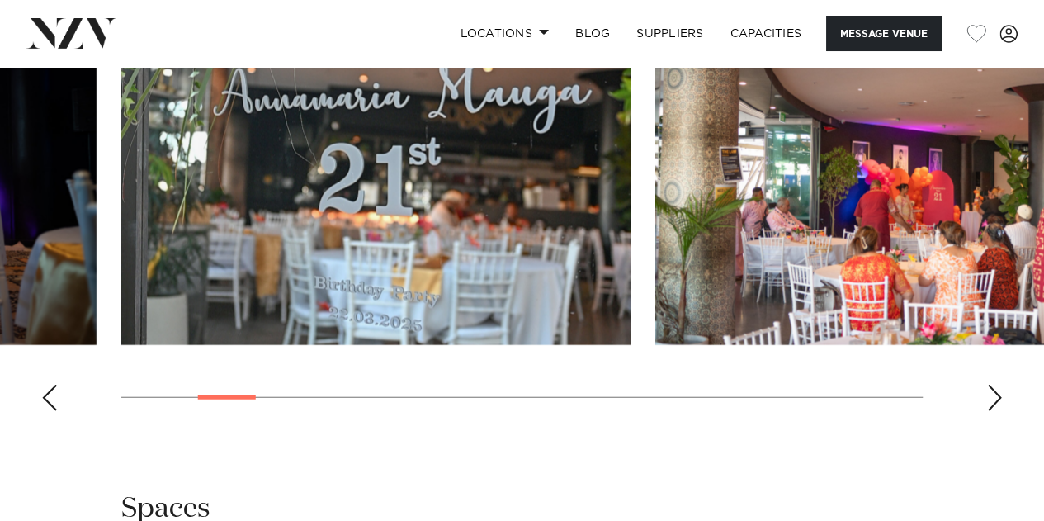
click at [53, 394] on div "Previous slide" at bounding box center [49, 398] width 17 height 26
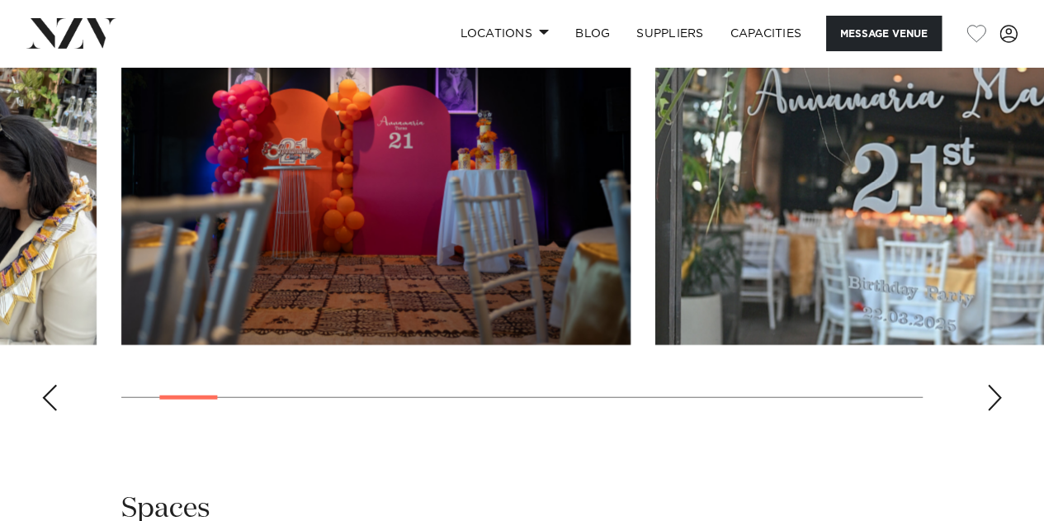
click at [53, 394] on div "Previous slide" at bounding box center [49, 398] width 17 height 26
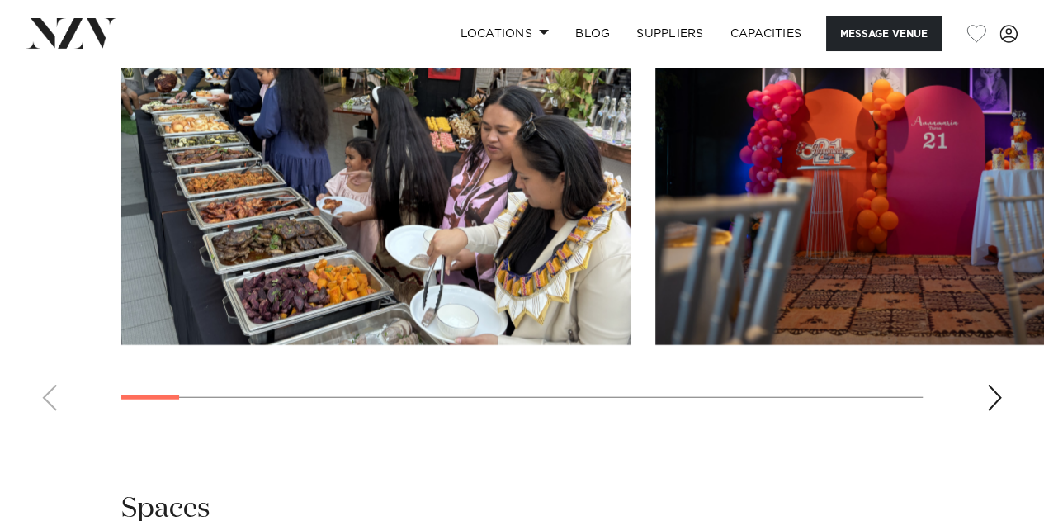
click at [53, 394] on swiper-container at bounding box center [522, 197] width 1044 height 453
click at [970, 393] on swiper-container at bounding box center [522, 197] width 1044 height 453
click at [1002, 403] on swiper-container at bounding box center [522, 197] width 1044 height 453
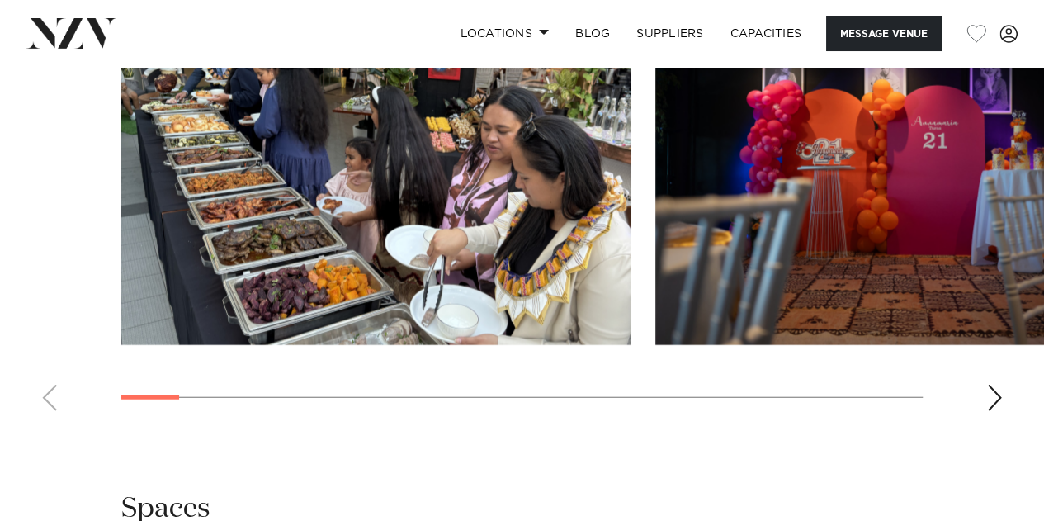
click at [1002, 403] on swiper-container at bounding box center [522, 197] width 1044 height 453
click at [1000, 398] on div "Next slide" at bounding box center [994, 398] width 17 height 26
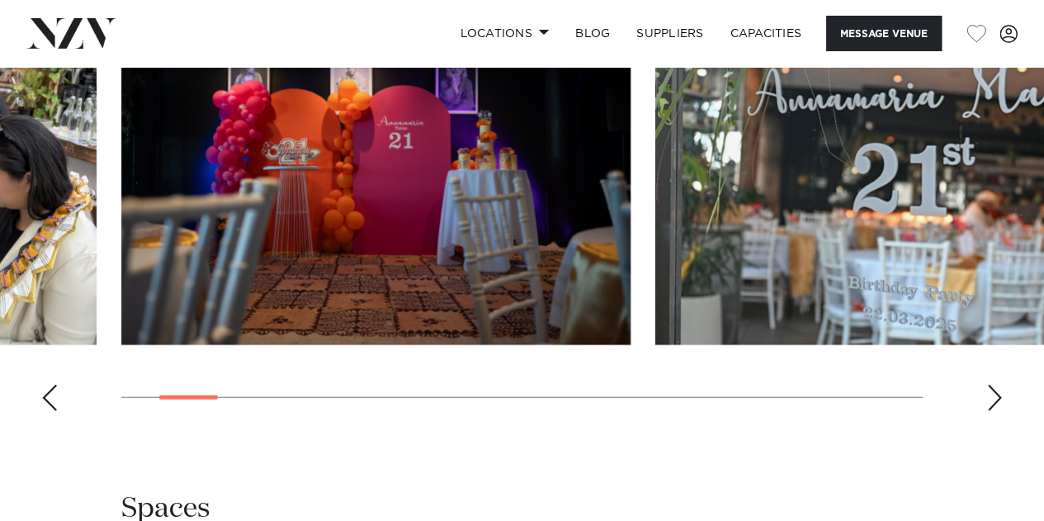
click at [1000, 398] on div "Next slide" at bounding box center [994, 398] width 17 height 26
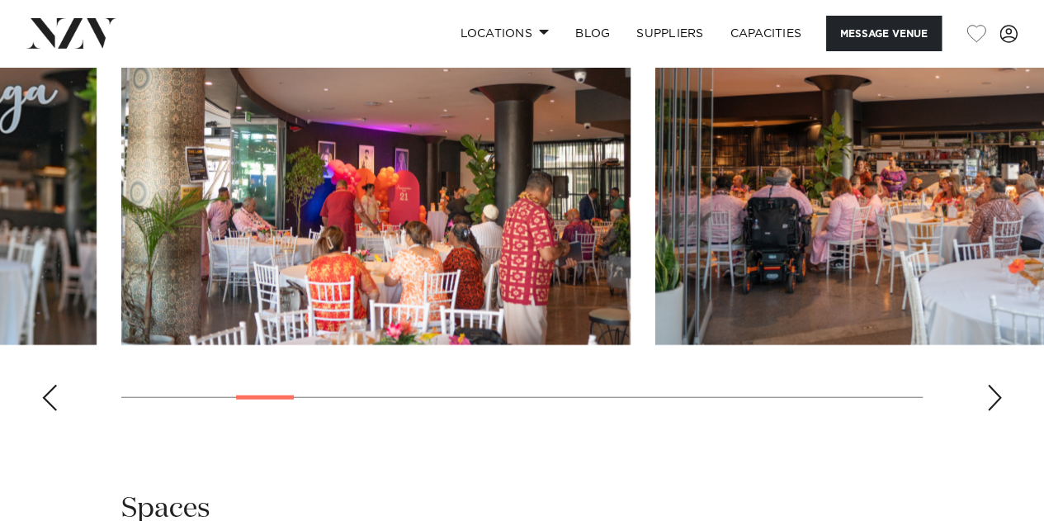
click at [1000, 398] on div "Next slide" at bounding box center [994, 398] width 17 height 26
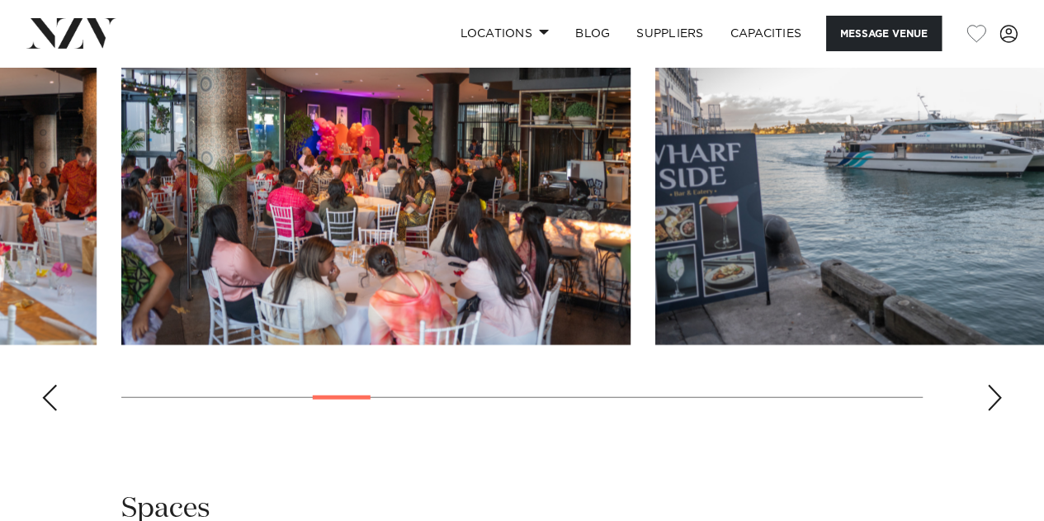
click at [1000, 398] on div "Next slide" at bounding box center [994, 398] width 17 height 26
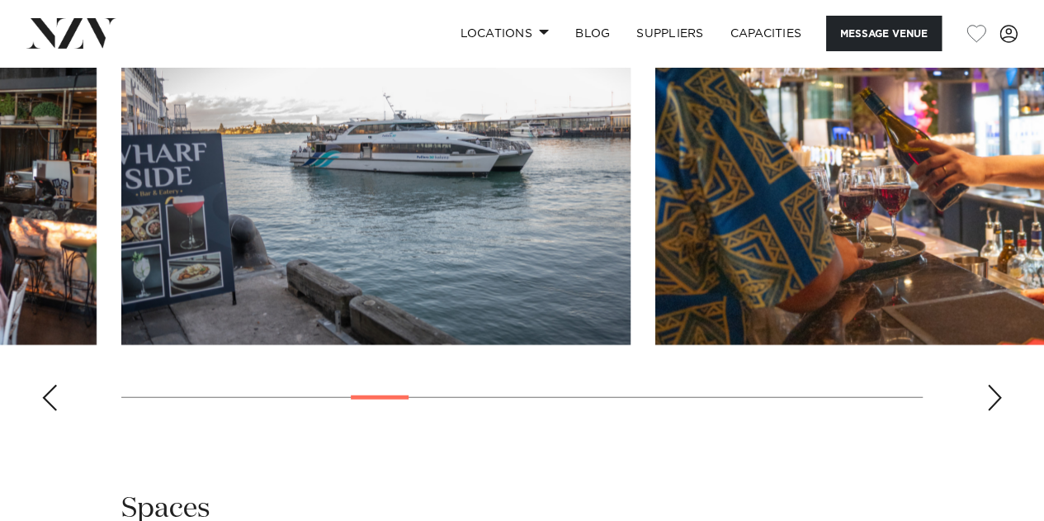
click at [1000, 398] on div "Next slide" at bounding box center [994, 398] width 17 height 26
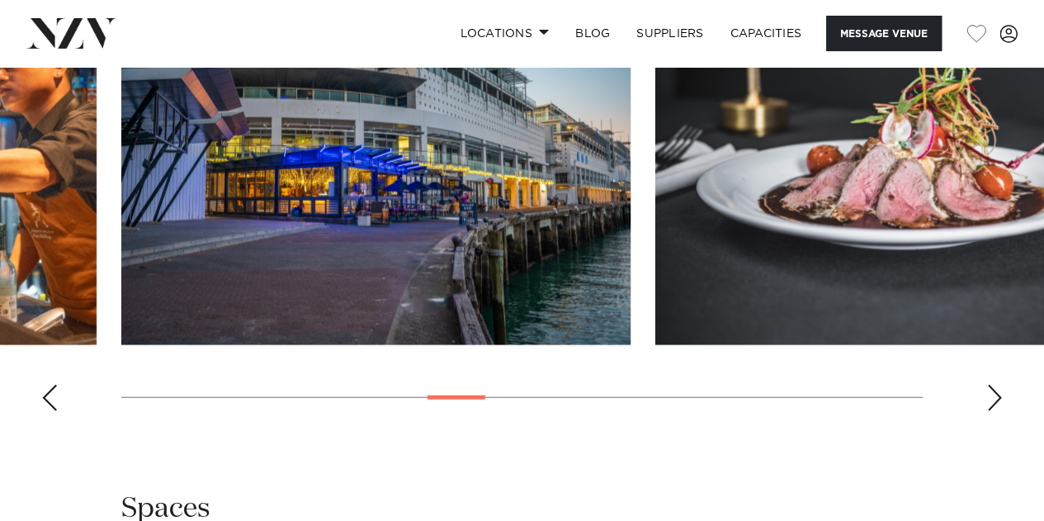
click at [1000, 398] on div "Next slide" at bounding box center [994, 398] width 17 height 26
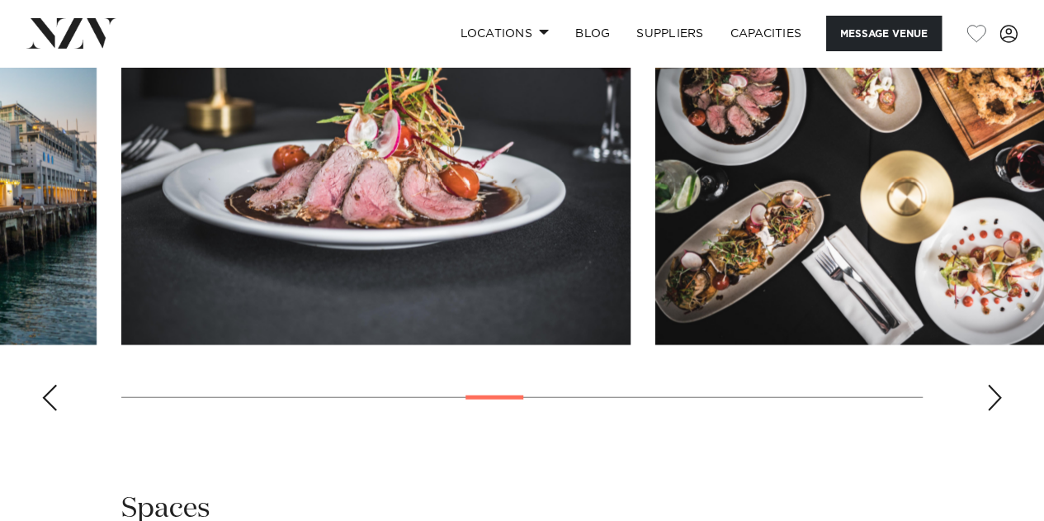
click at [1000, 398] on div "Next slide" at bounding box center [994, 398] width 17 height 26
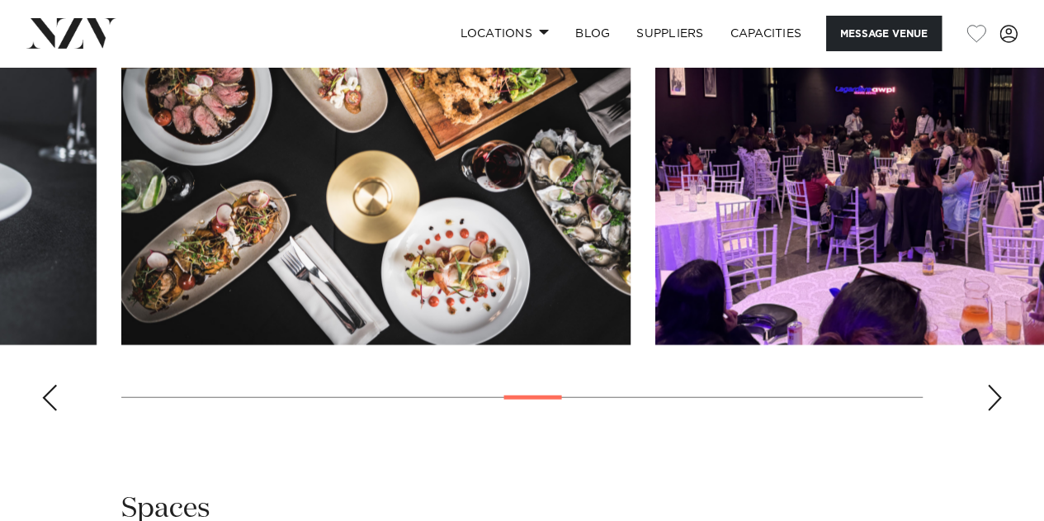
click at [1000, 398] on div "Next slide" at bounding box center [994, 398] width 17 height 26
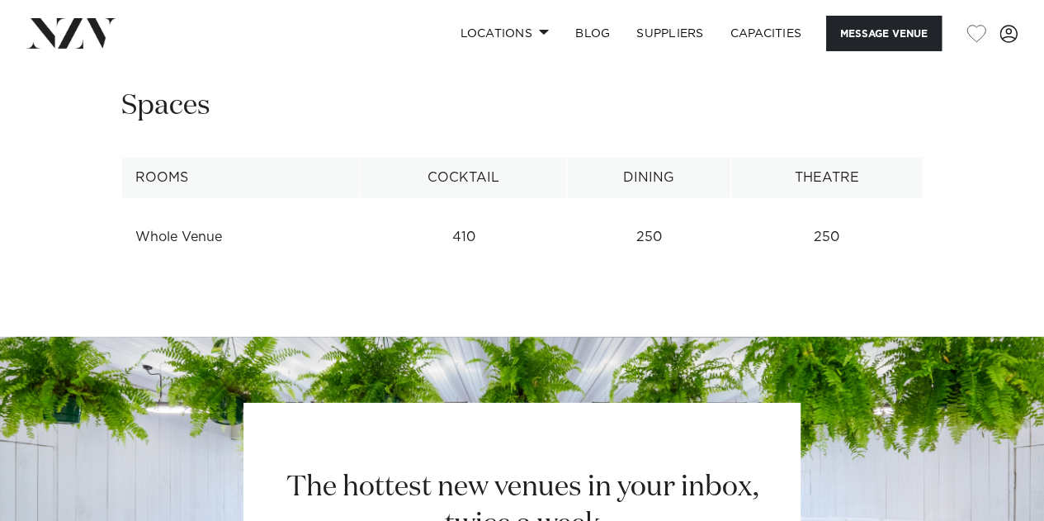
scroll to position [2284, 0]
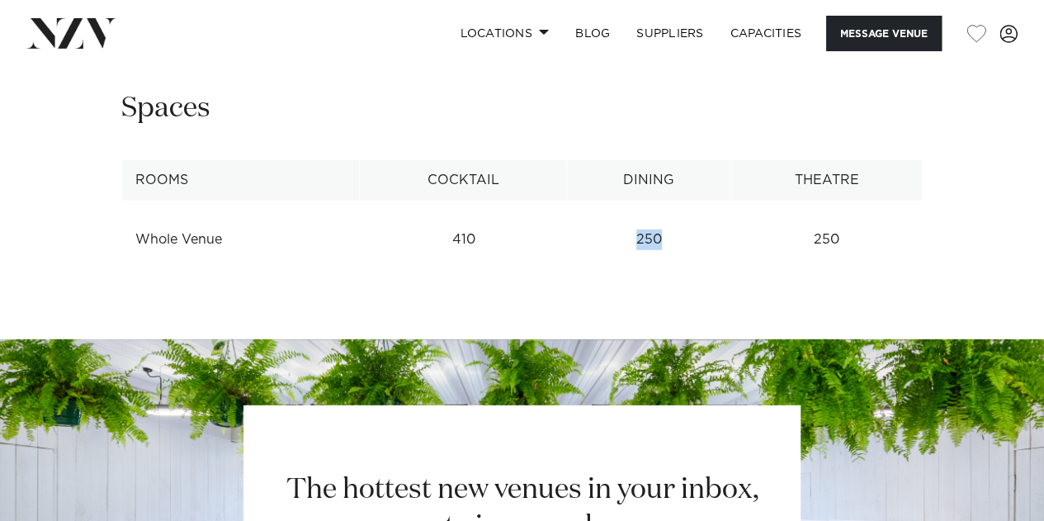
drag, startPoint x: 672, startPoint y: 240, endPoint x: 631, endPoint y: 238, distance: 40.5
click at [631, 238] on td "250" at bounding box center [649, 240] width 164 height 40
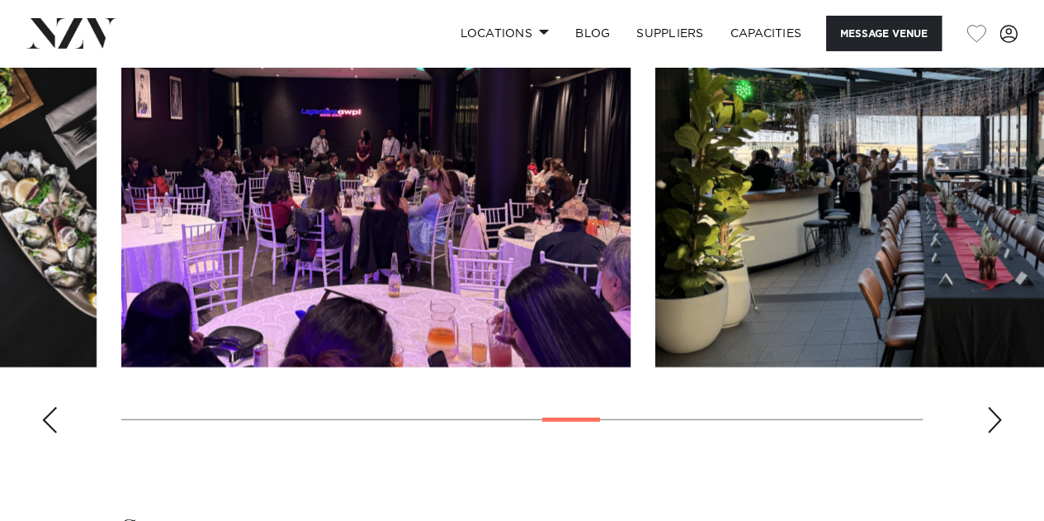
scroll to position [1859, 0]
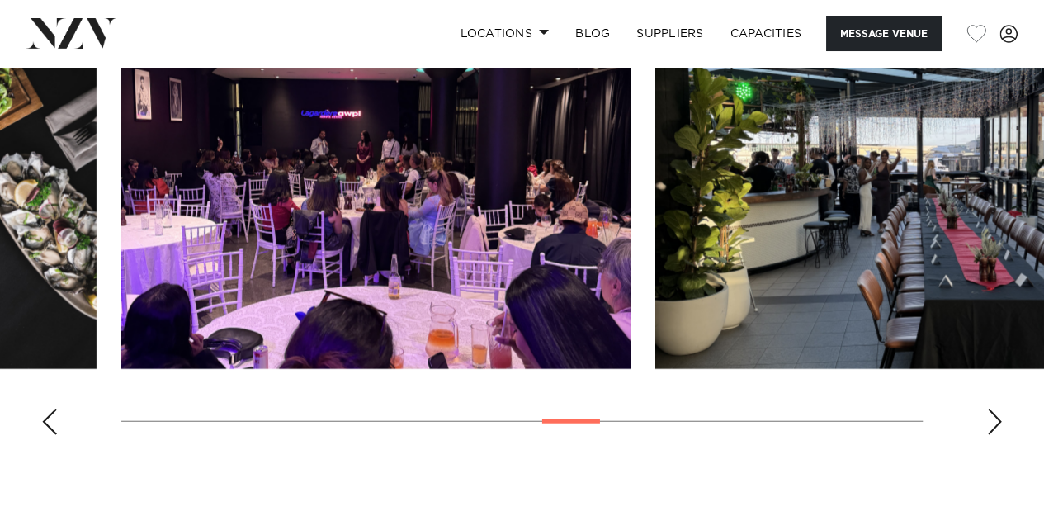
click at [990, 390] on swiper-container at bounding box center [522, 221] width 1044 height 453
click at [996, 422] on div "Next slide" at bounding box center [994, 422] width 17 height 26
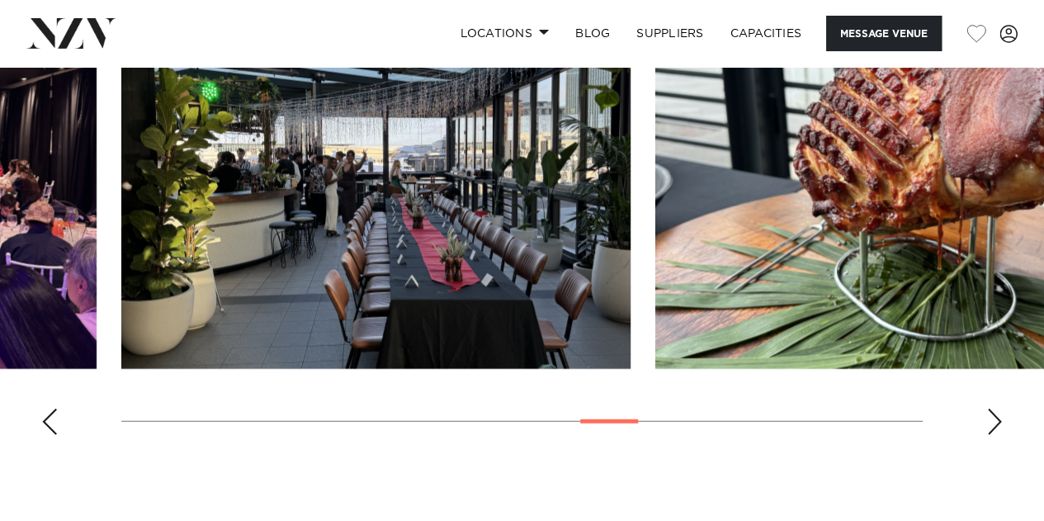
click at [995, 422] on div "Next slide" at bounding box center [994, 422] width 17 height 26
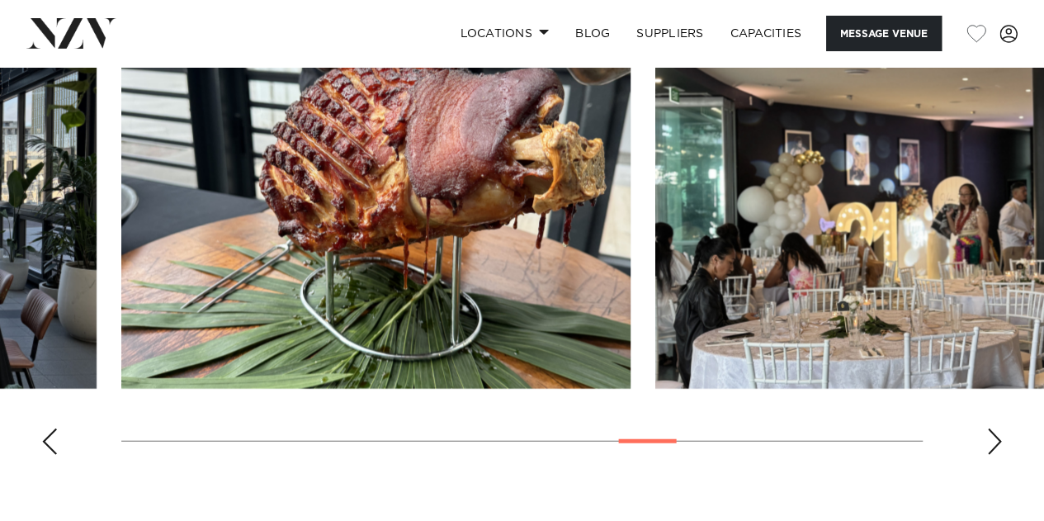
scroll to position [1840, 0]
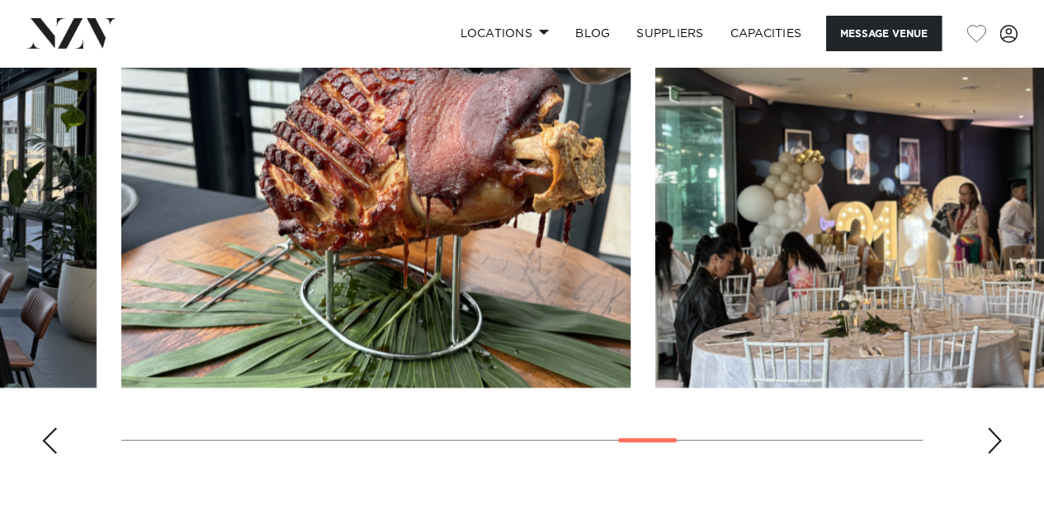
click at [990, 434] on div "Next slide" at bounding box center [994, 441] width 17 height 26
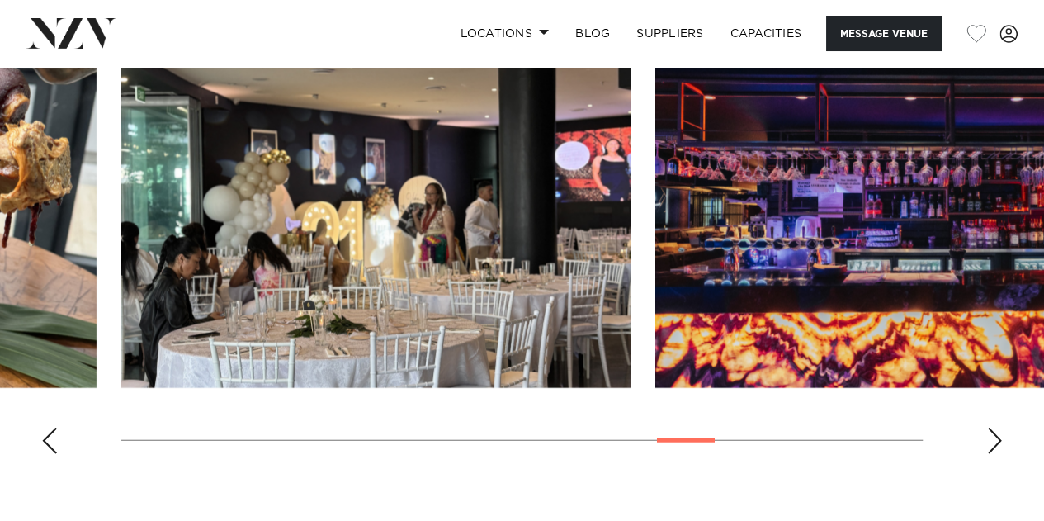
click at [987, 433] on div "Next slide" at bounding box center [994, 441] width 17 height 26
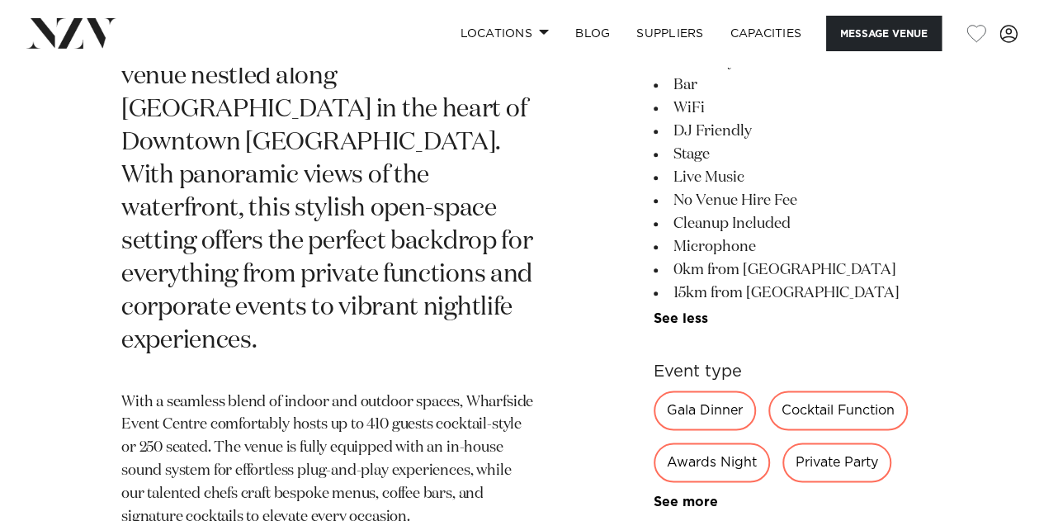
scroll to position [876, 0]
click at [858, 40] on button "Message Venue" at bounding box center [884, 33] width 116 height 35
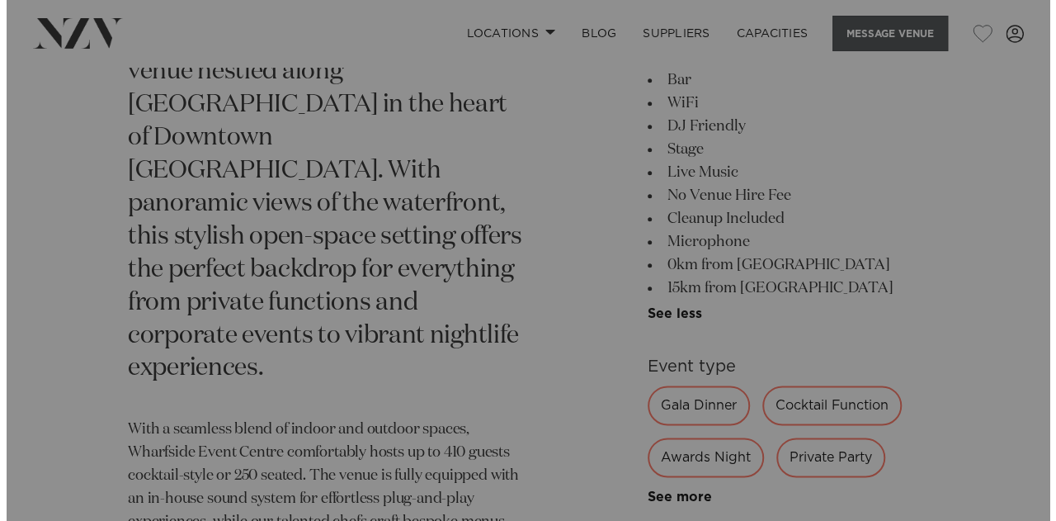
scroll to position [806, 0]
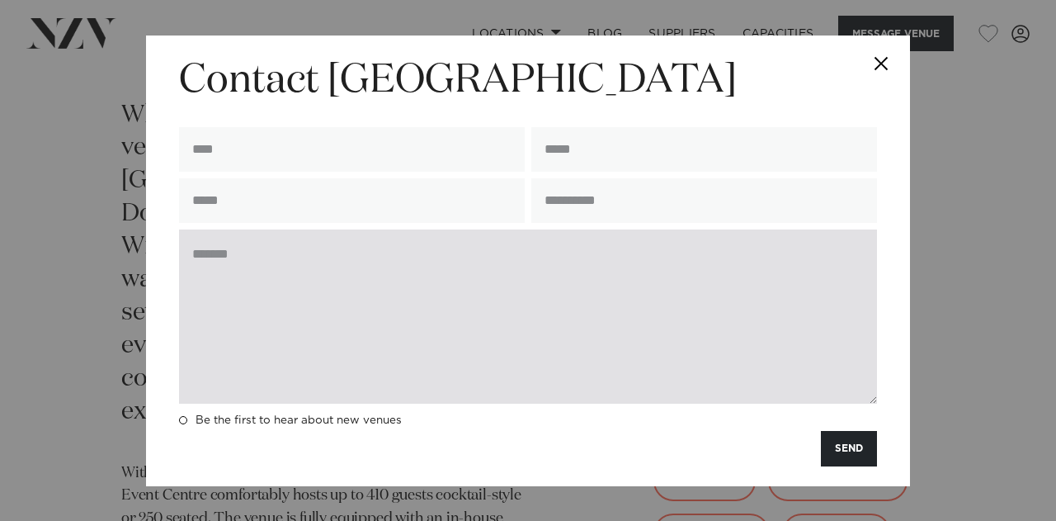
click at [456, 314] on textarea at bounding box center [528, 316] width 698 height 174
paste textarea "**********"
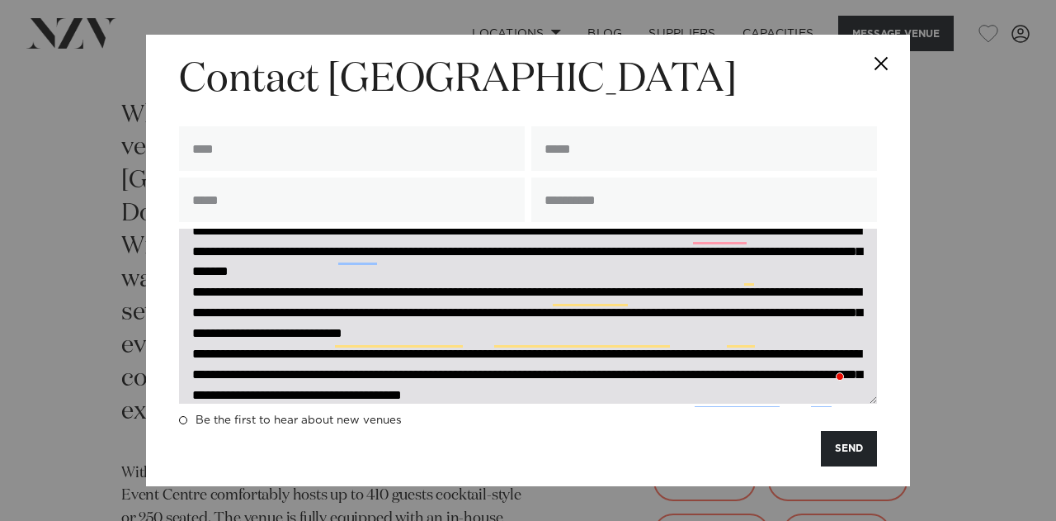
scroll to position [0, 0]
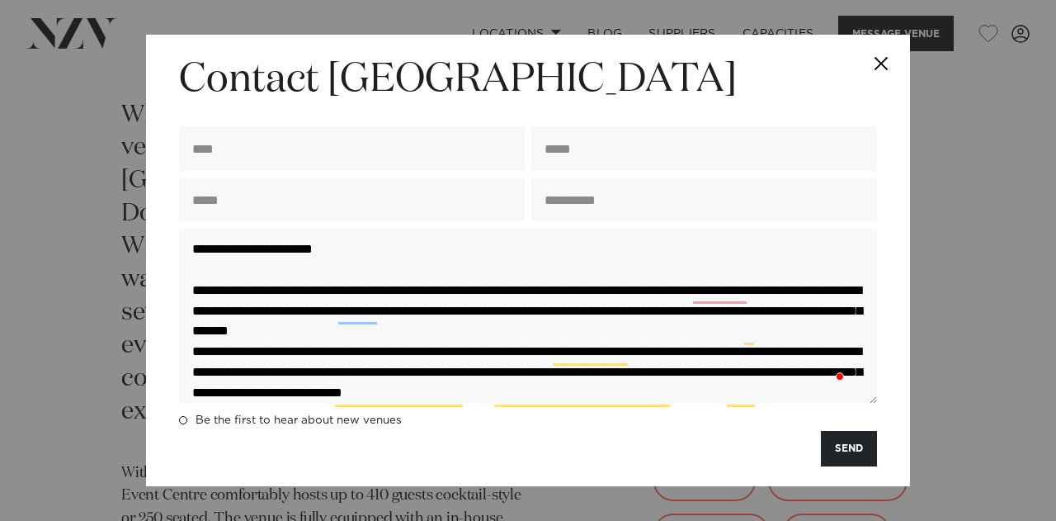
type textarea "**********"
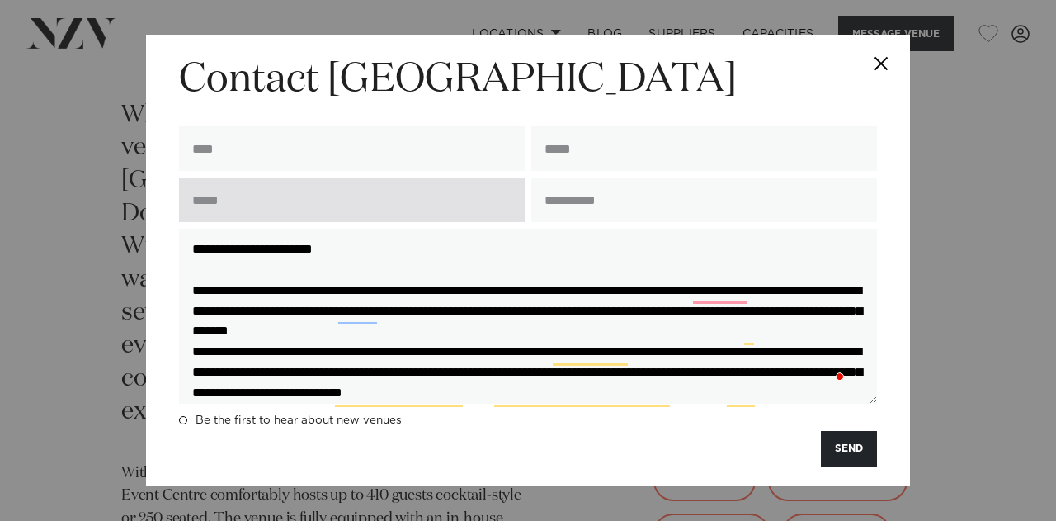
click at [434, 189] on input "text" at bounding box center [352, 199] width 346 height 45
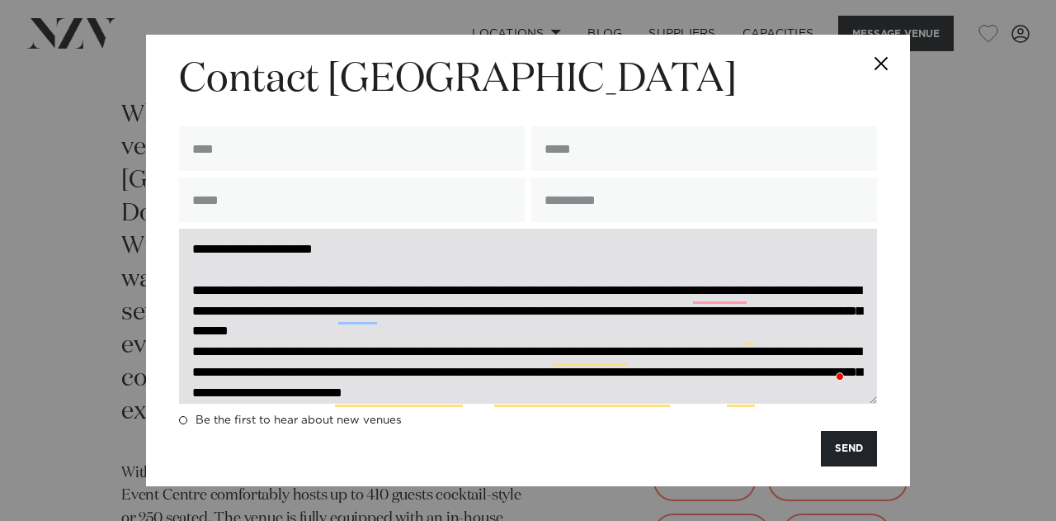
type input "**********"
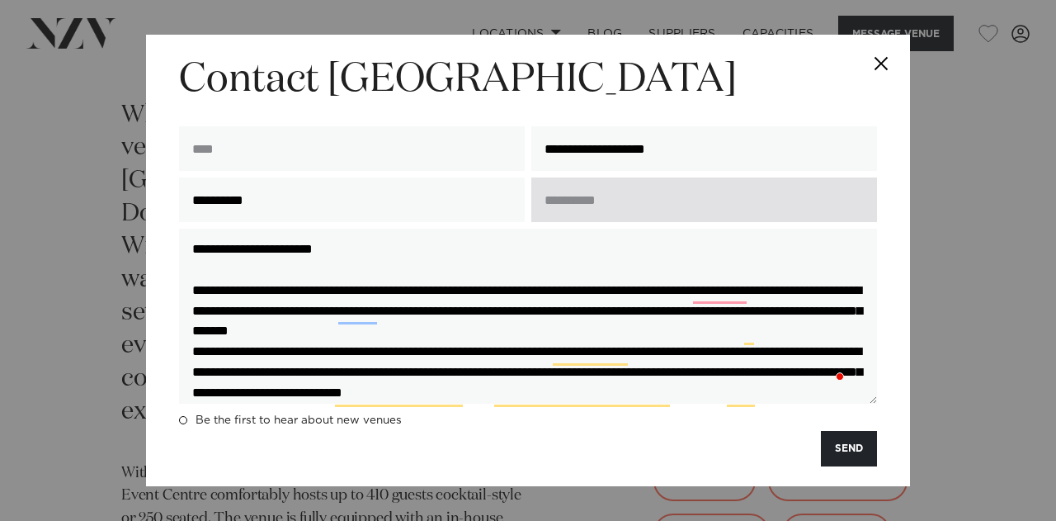
click at [626, 193] on input "text" at bounding box center [704, 199] width 346 height 45
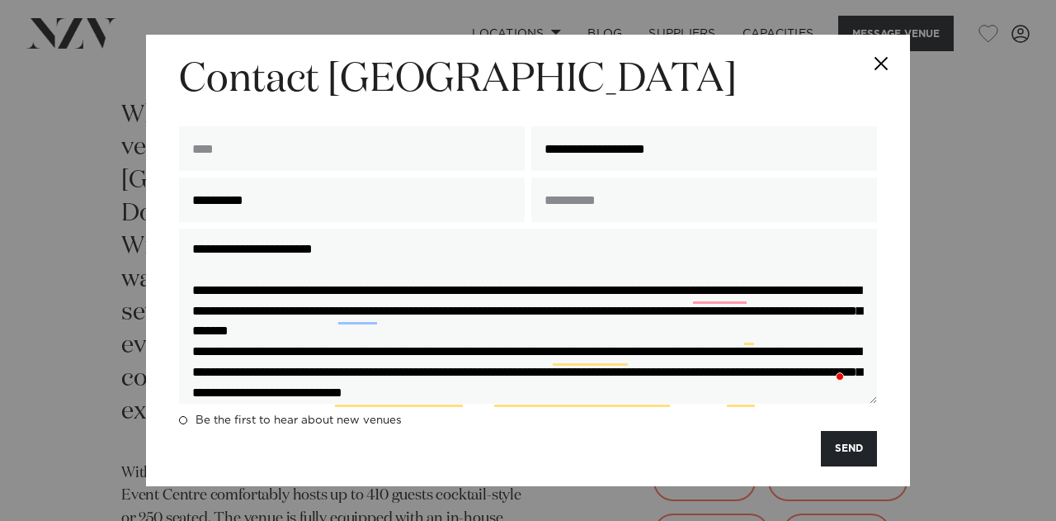
type input "**********"
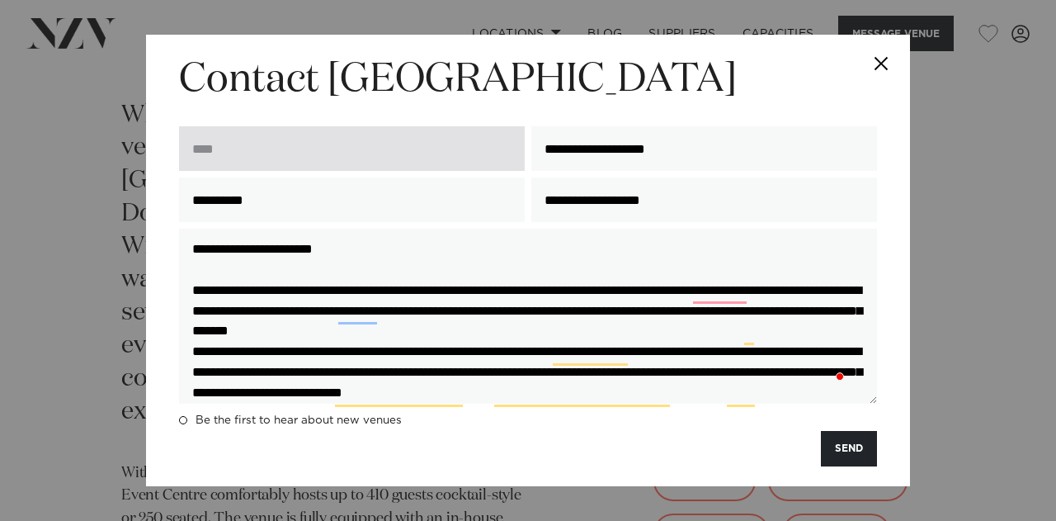
click at [435, 148] on input "text" at bounding box center [352, 148] width 346 height 45
type input "**********"
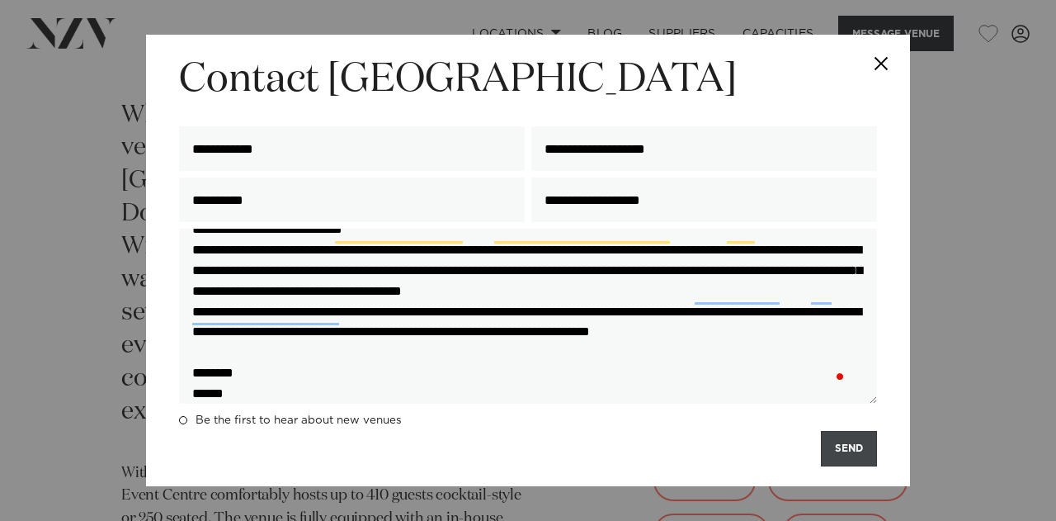
click at [839, 446] on button "SEND" at bounding box center [849, 448] width 56 height 35
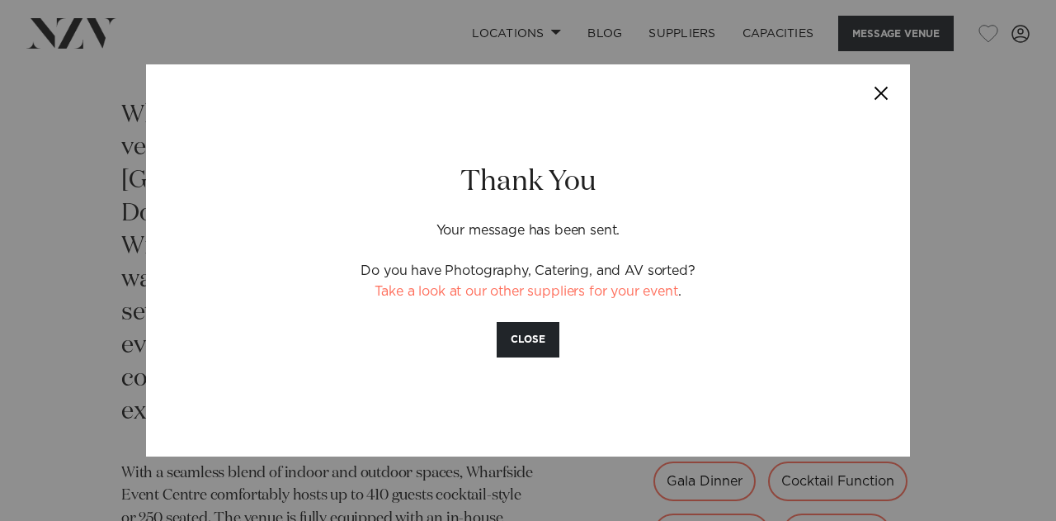
click at [880, 102] on button "Close" at bounding box center [882, 93] width 58 height 58
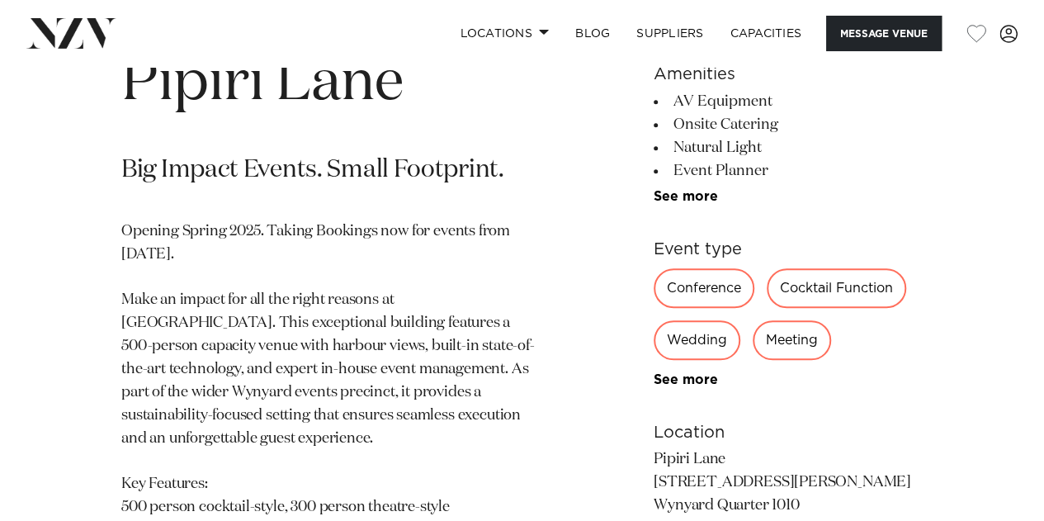
scroll to position [677, 0]
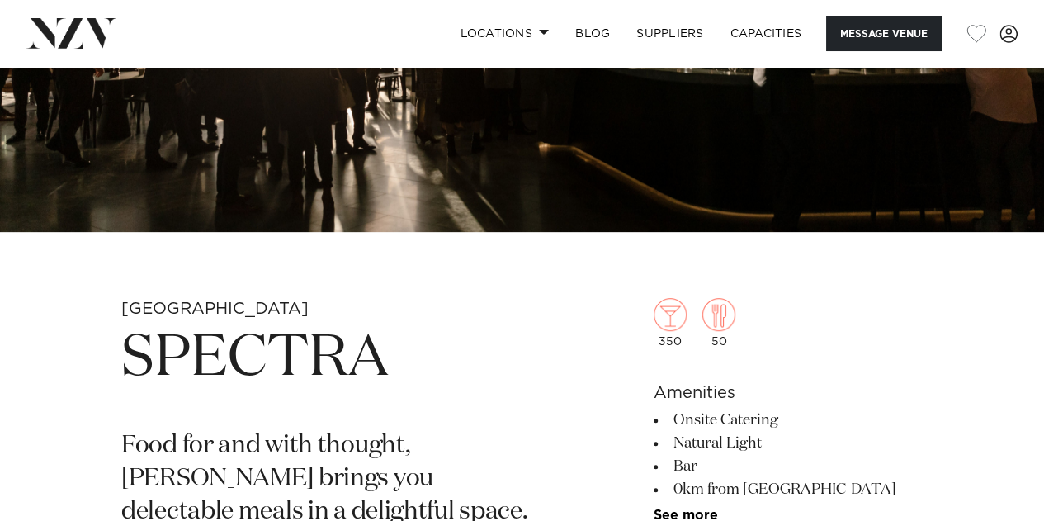
scroll to position [380, 0]
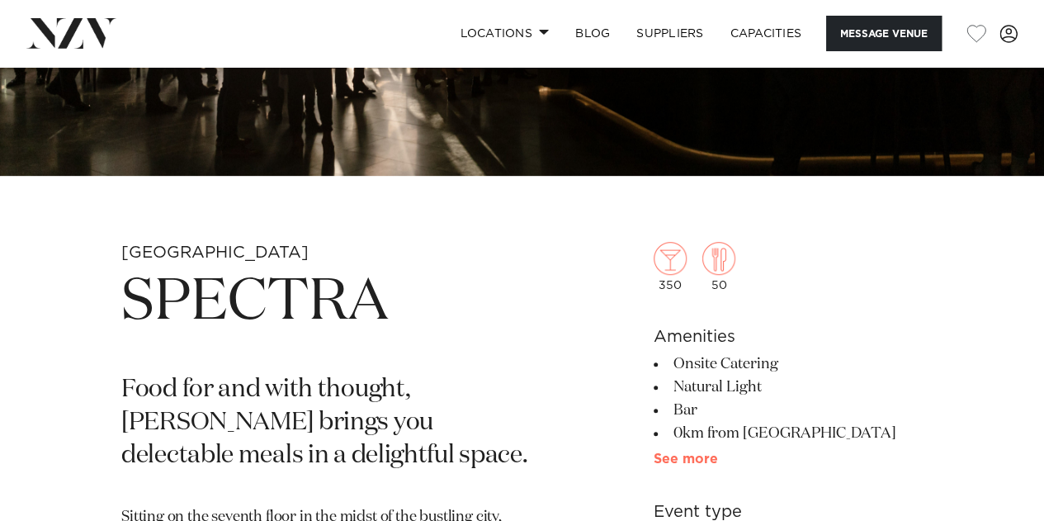
click at [691, 456] on link "See more" at bounding box center [718, 458] width 129 height 13
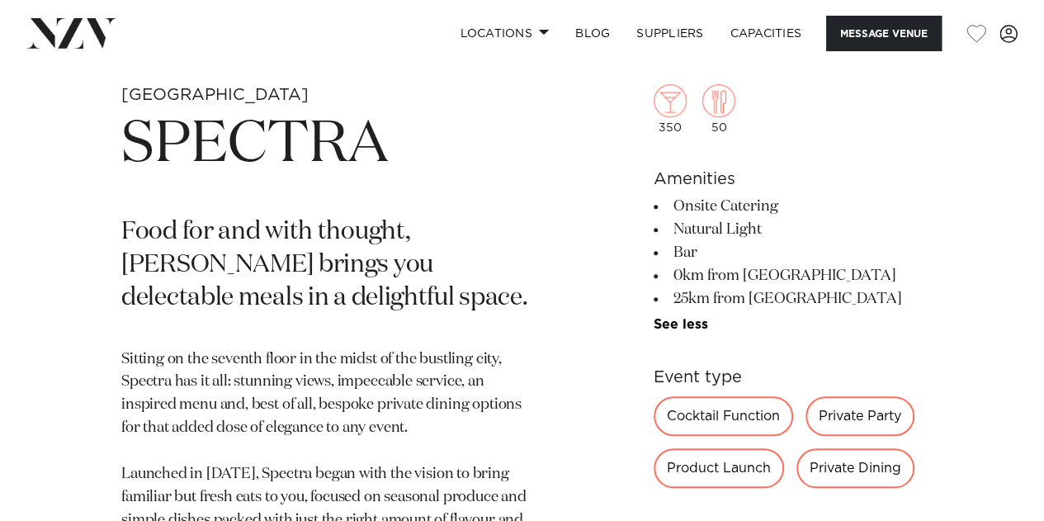
scroll to position [615, 0]
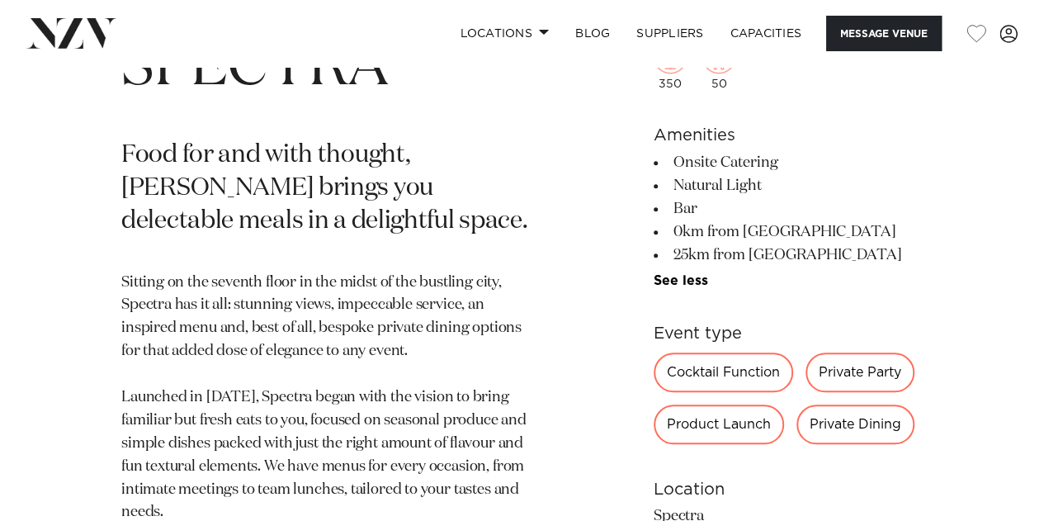
click at [691, 264] on li "25km from [GEOGRAPHIC_DATA]" at bounding box center [788, 254] width 269 height 23
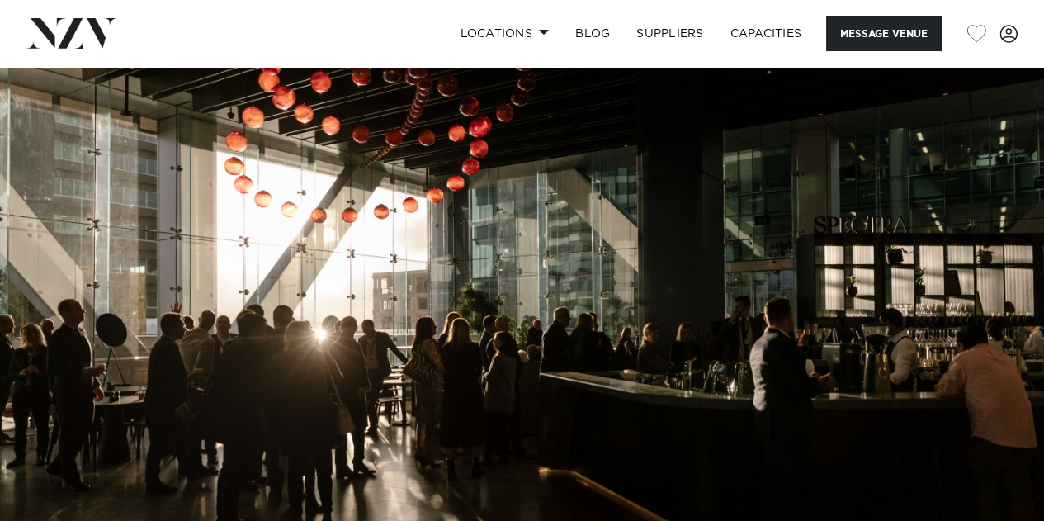
scroll to position [219, 0]
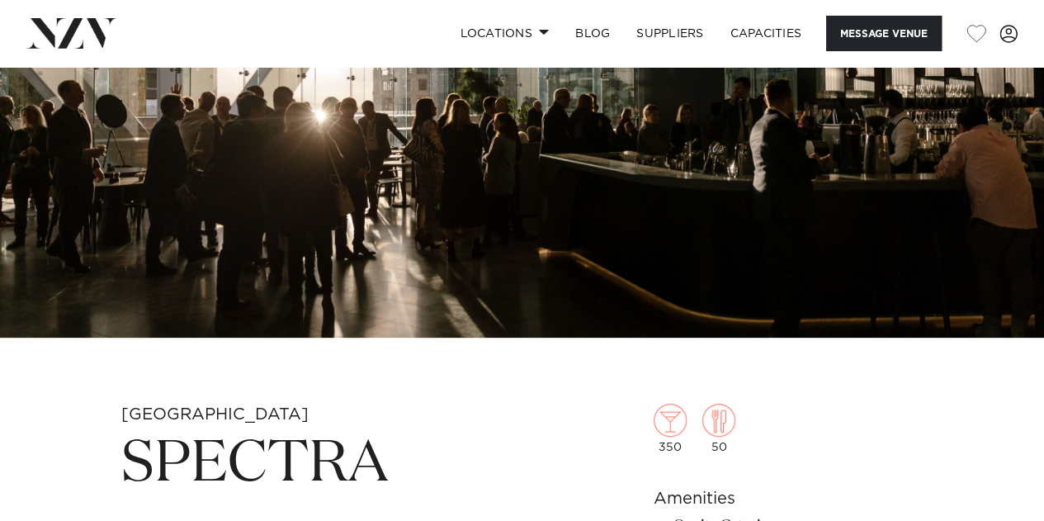
click at [698, 276] on img at bounding box center [522, 92] width 1044 height 489
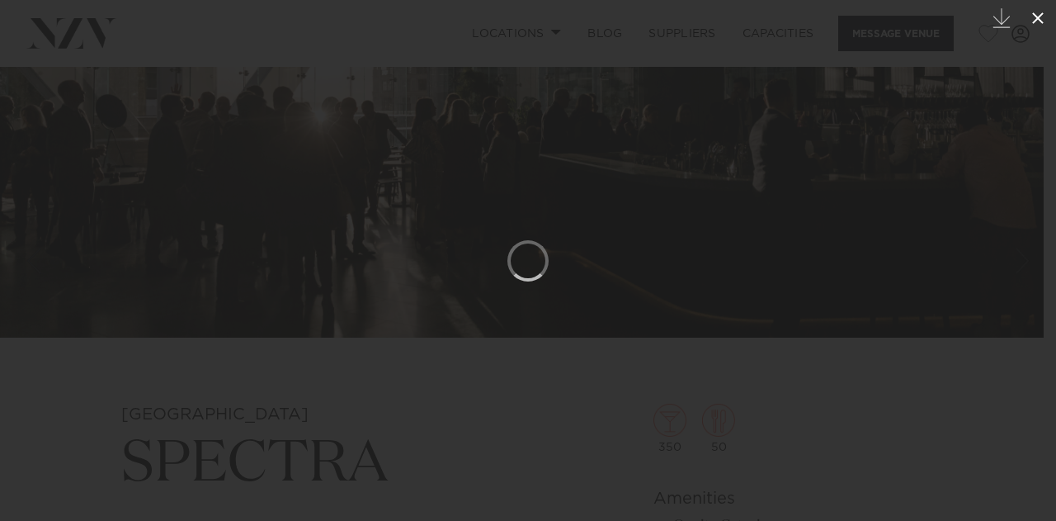
click at [1032, 22] on icon at bounding box center [1038, 18] width 20 height 20
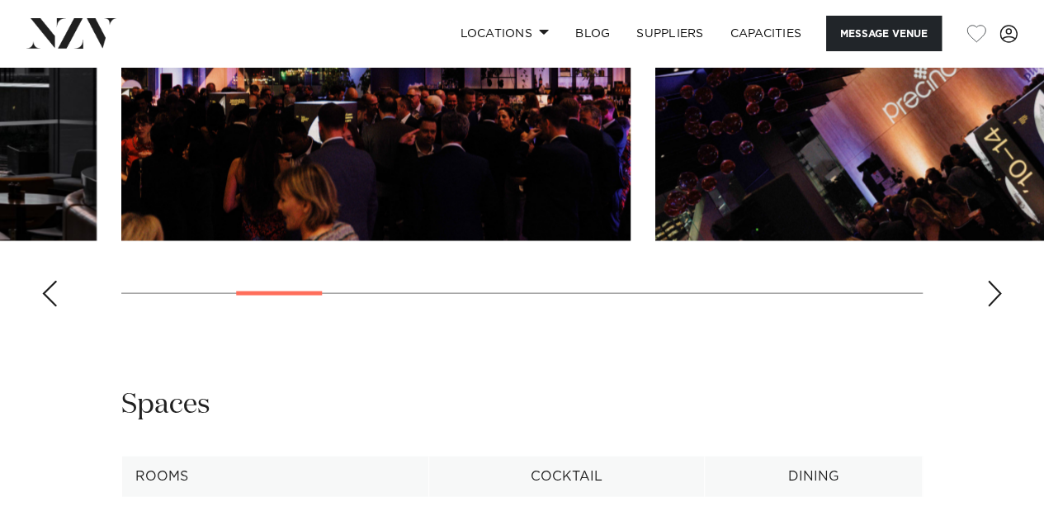
scroll to position [1584, 0]
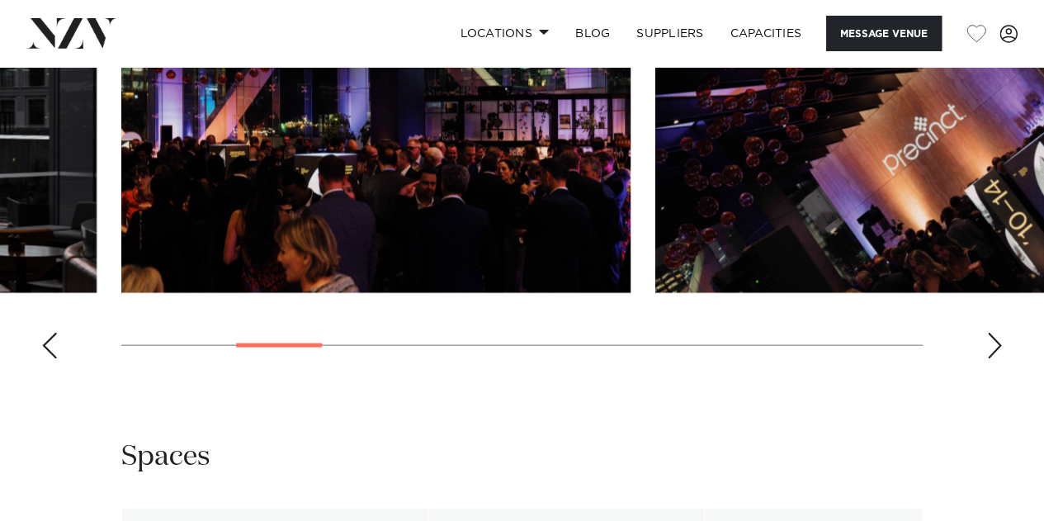
click at [970, 356] on swiper-container at bounding box center [522, 145] width 1044 height 453
click at [980, 356] on swiper-container at bounding box center [522, 145] width 1044 height 453
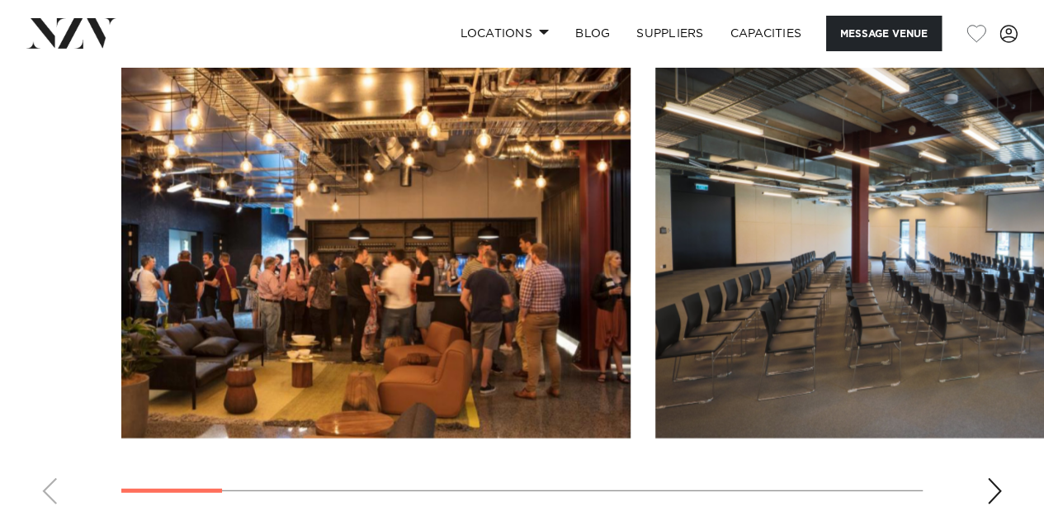
scroll to position [1920, 0]
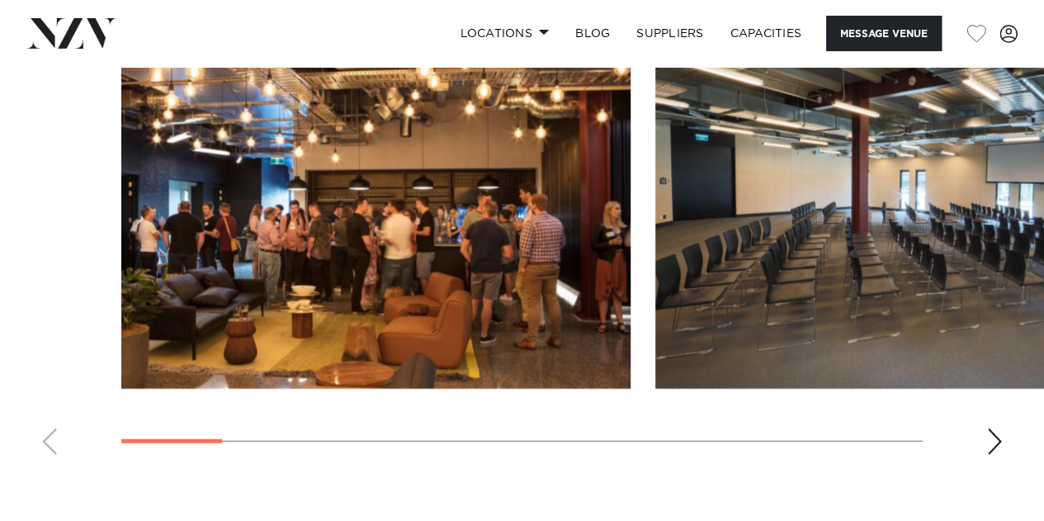
click at [989, 452] on div "Next slide" at bounding box center [994, 441] width 17 height 26
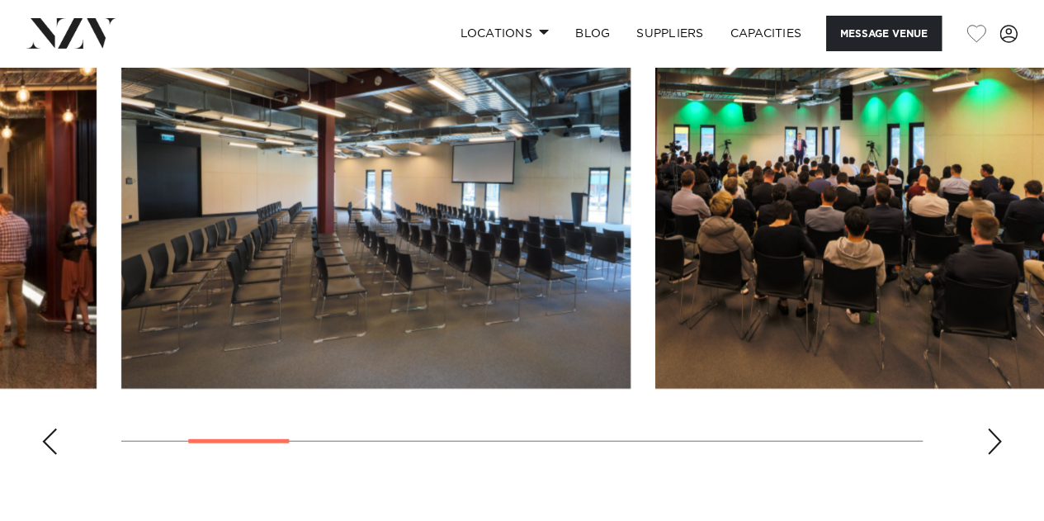
click at [989, 452] on div "Next slide" at bounding box center [994, 441] width 17 height 26
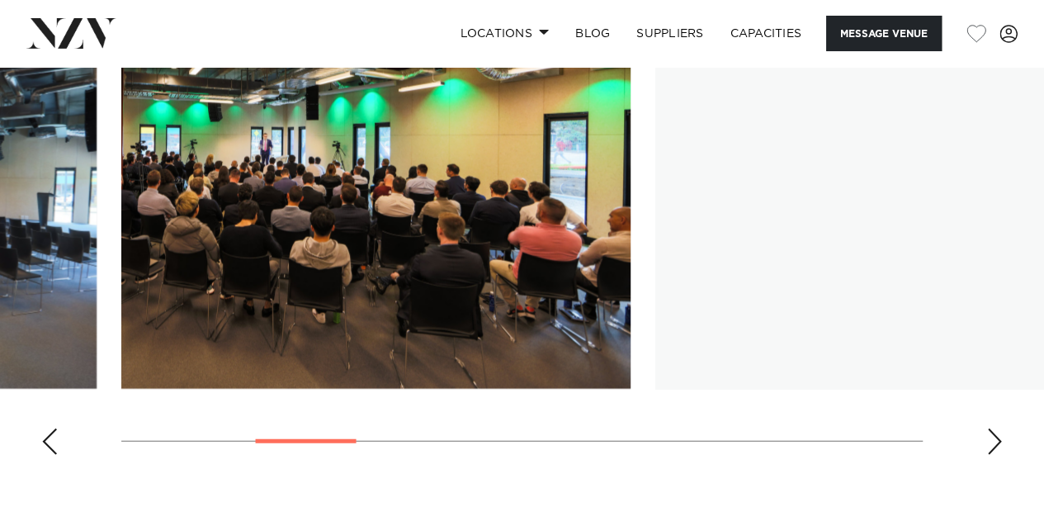
click at [989, 452] on div "Next slide" at bounding box center [994, 441] width 17 height 26
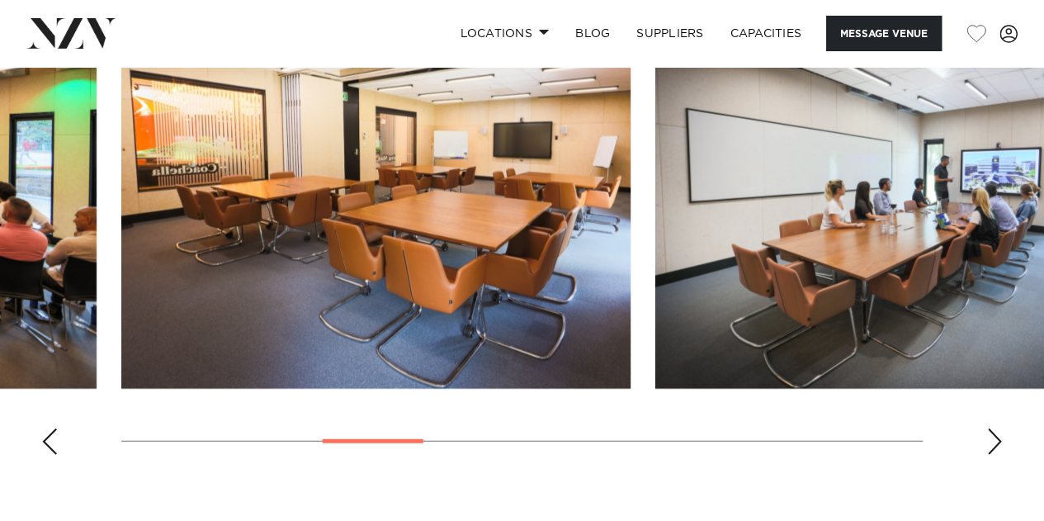
click at [990, 432] on div "Next slide" at bounding box center [994, 441] width 17 height 26
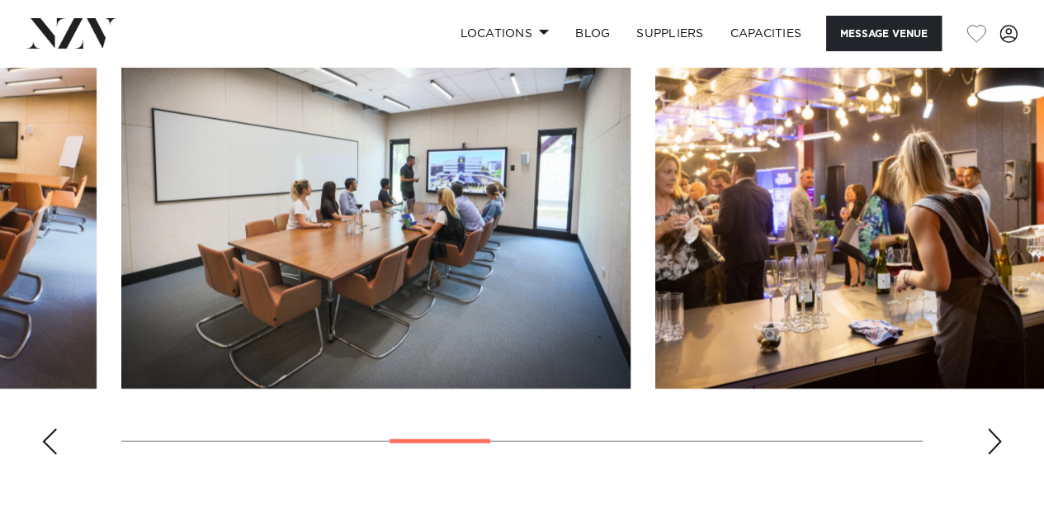
click at [655, 466] on swiper-container at bounding box center [522, 241] width 1044 height 453
click at [966, 427] on swiper-container at bounding box center [522, 241] width 1044 height 453
click at [982, 433] on swiper-container at bounding box center [522, 241] width 1044 height 453
click at [992, 438] on div "Next slide" at bounding box center [994, 441] width 17 height 26
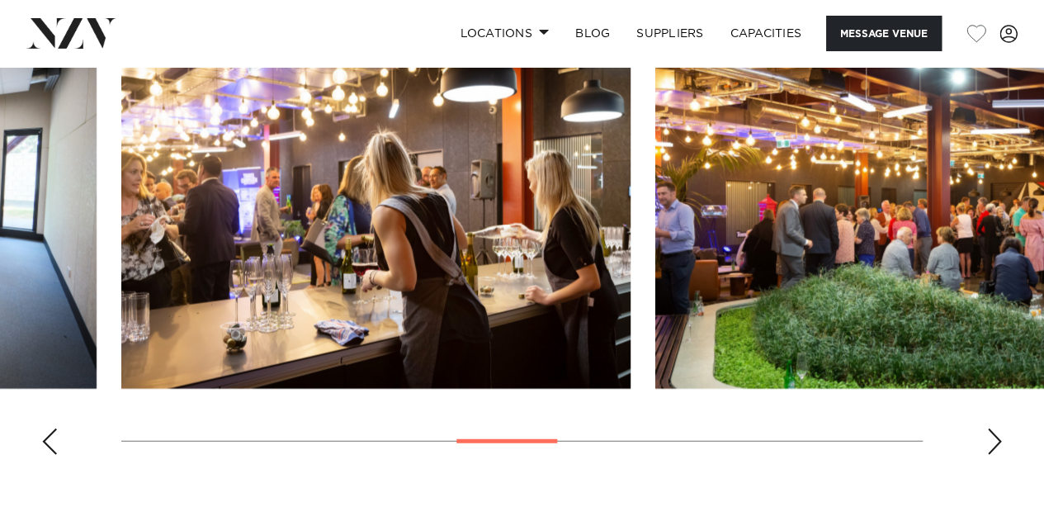
click at [992, 438] on div "Next slide" at bounding box center [994, 441] width 17 height 26
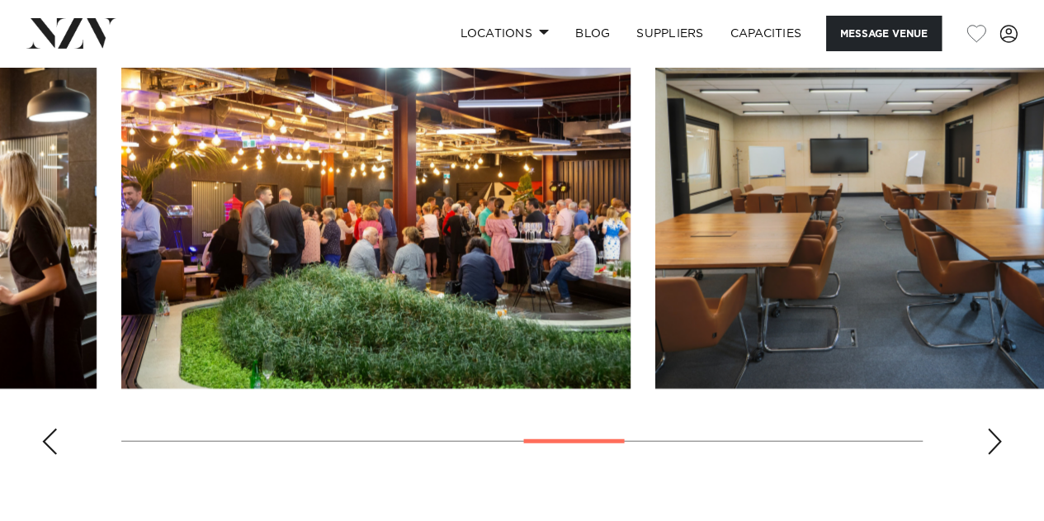
click at [992, 438] on div "Next slide" at bounding box center [994, 441] width 17 height 26
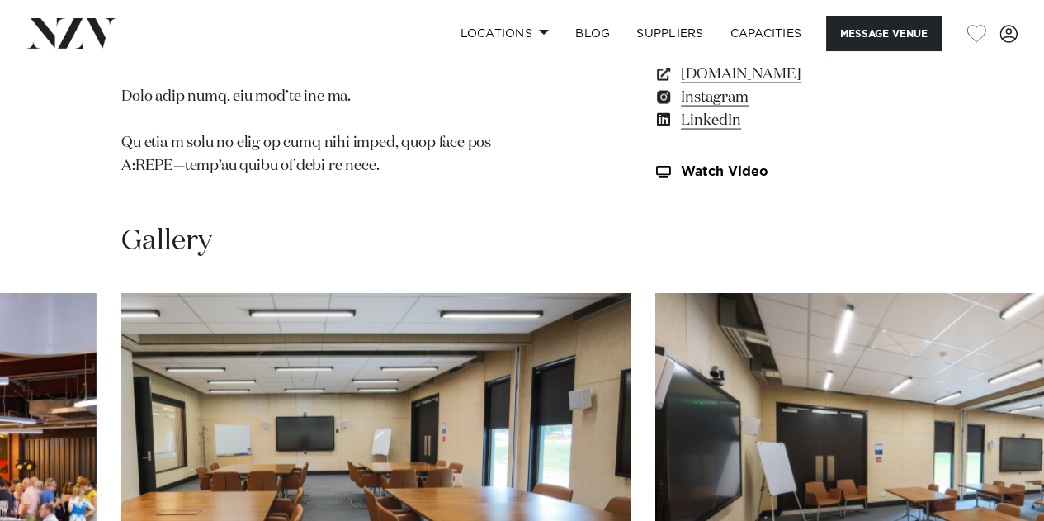
scroll to position [1583, 0]
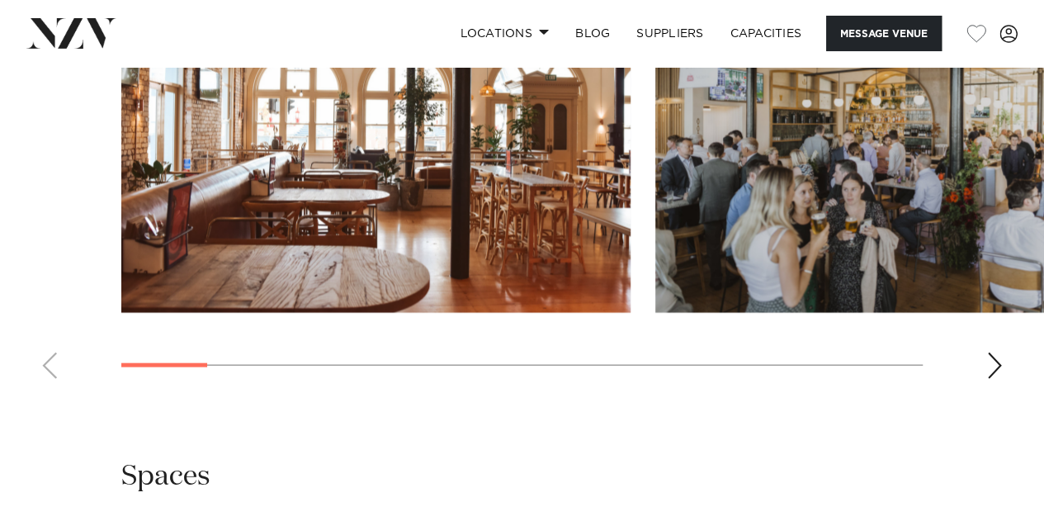
scroll to position [1676, 0]
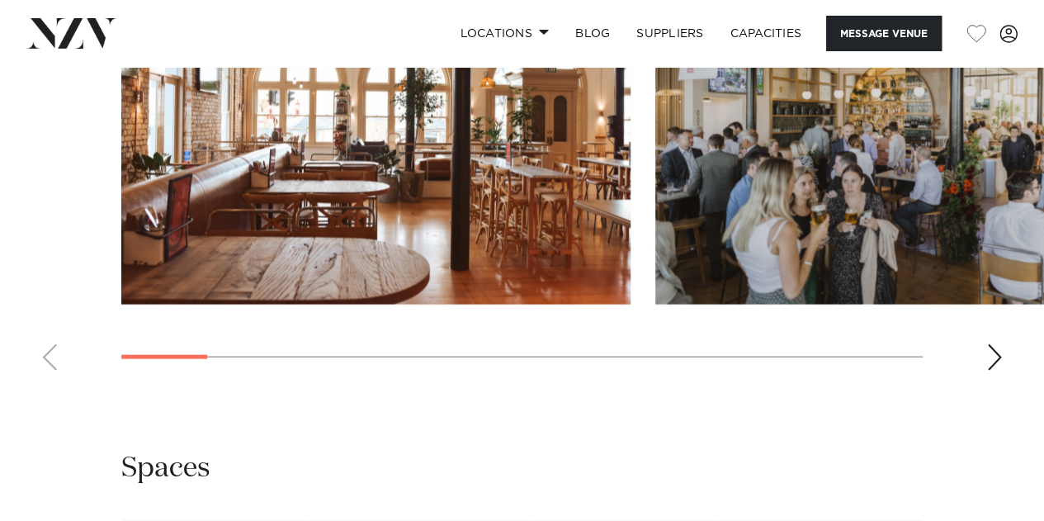
click at [982, 361] on swiper-container at bounding box center [522, 157] width 1044 height 453
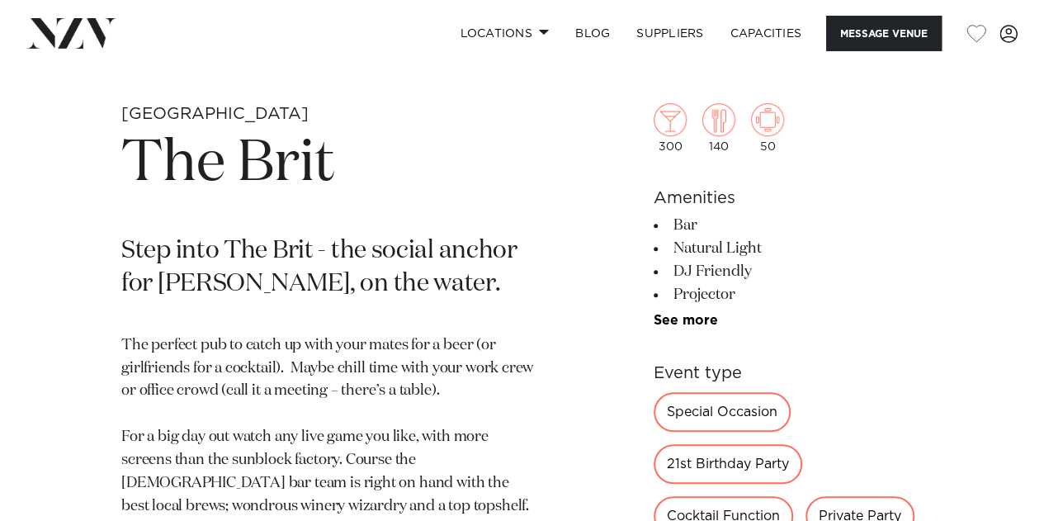
scroll to position [520, 0]
click at [708, 320] on link "See more" at bounding box center [718, 319] width 129 height 13
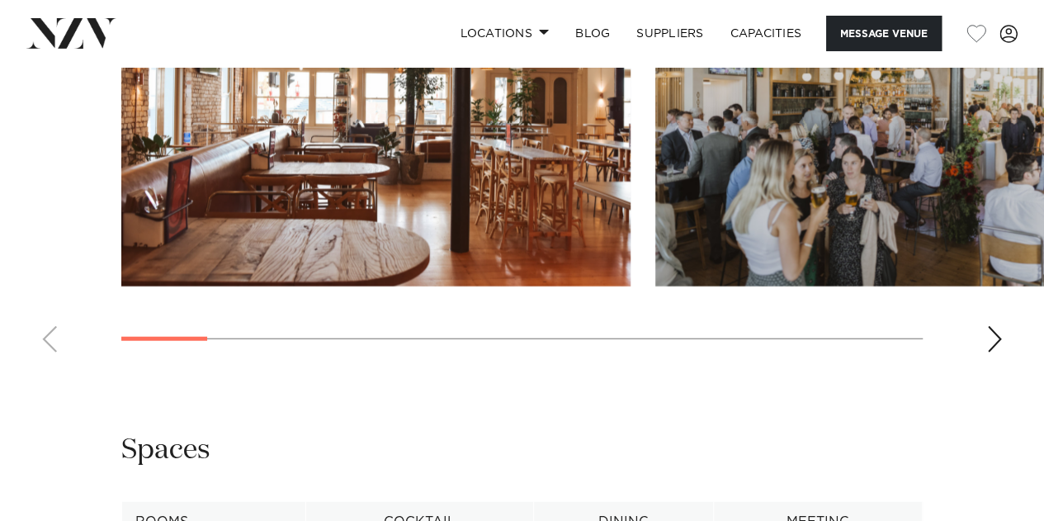
scroll to position [1907, 0]
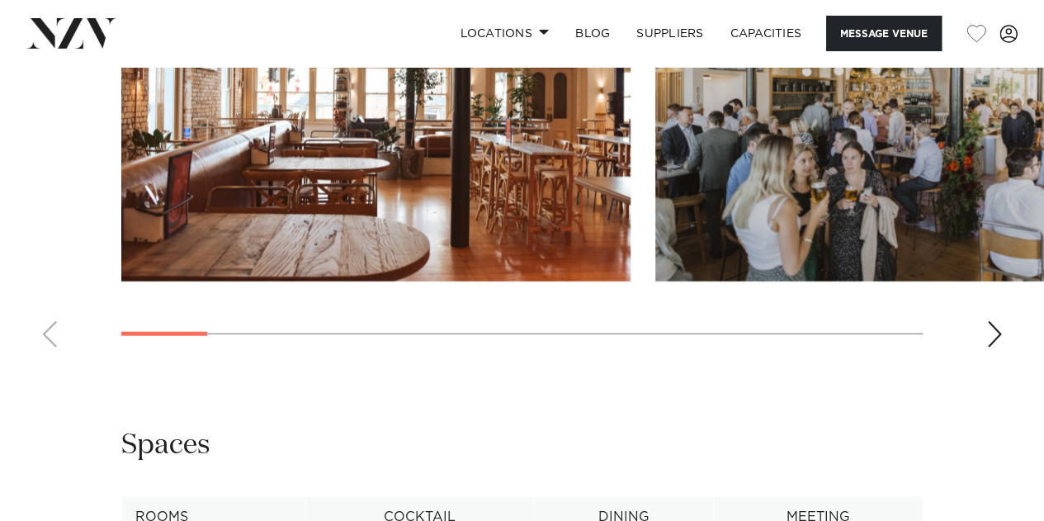
click at [990, 321] on div "Next slide" at bounding box center [994, 334] width 17 height 26
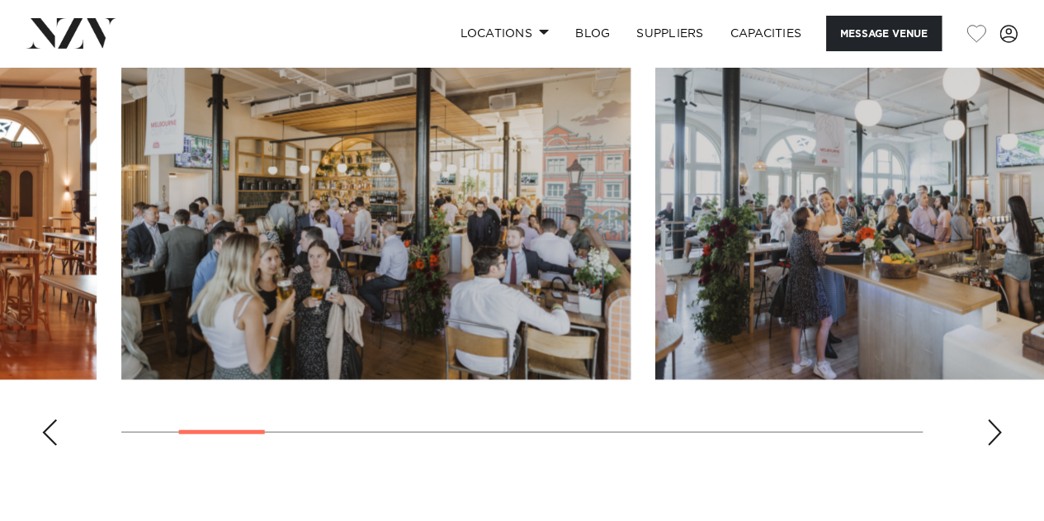
scroll to position [1808, 0]
click at [1004, 430] on swiper-container at bounding box center [522, 233] width 1044 height 453
click at [997, 428] on div "Next slide" at bounding box center [994, 433] width 17 height 26
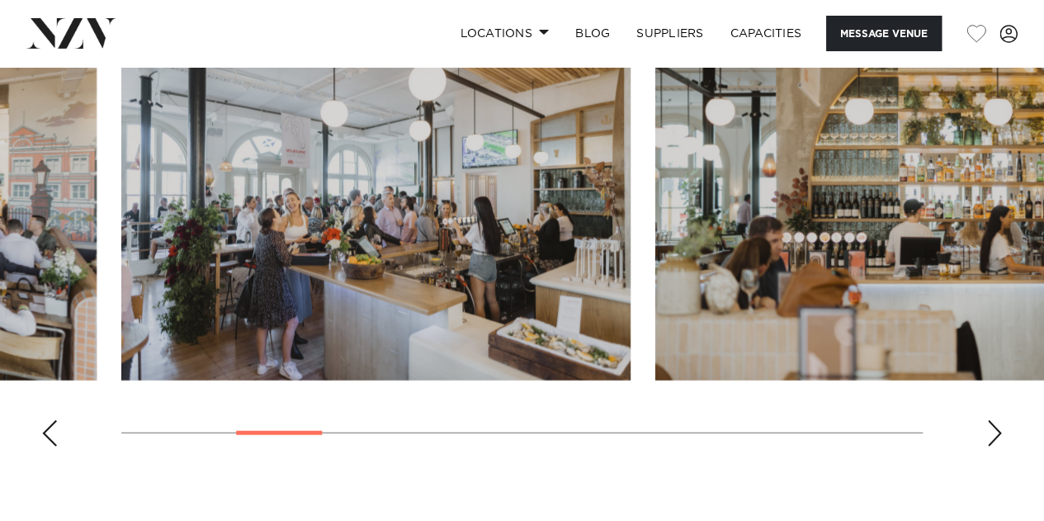
click at [995, 423] on div "Next slide" at bounding box center [994, 433] width 17 height 26
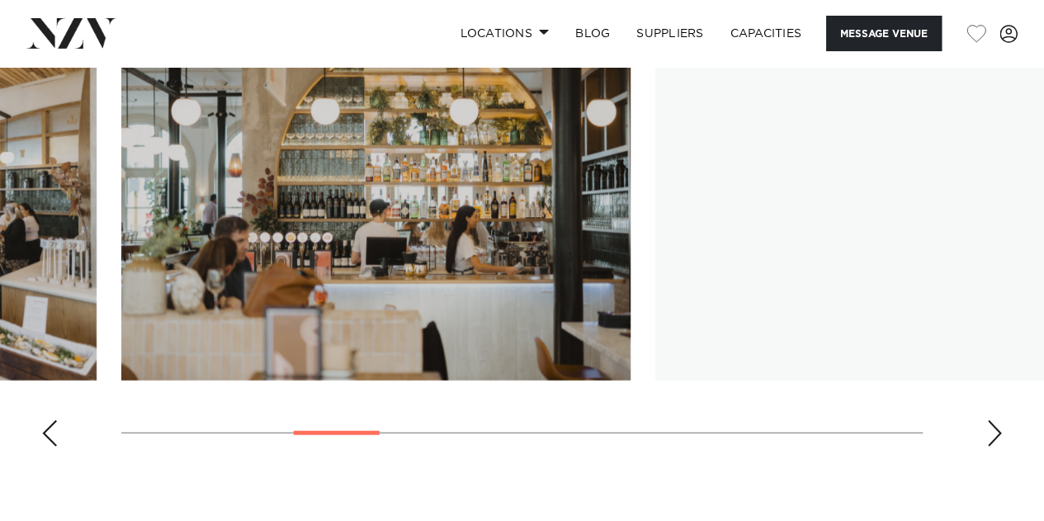
click at [996, 423] on div "Next slide" at bounding box center [994, 433] width 17 height 26
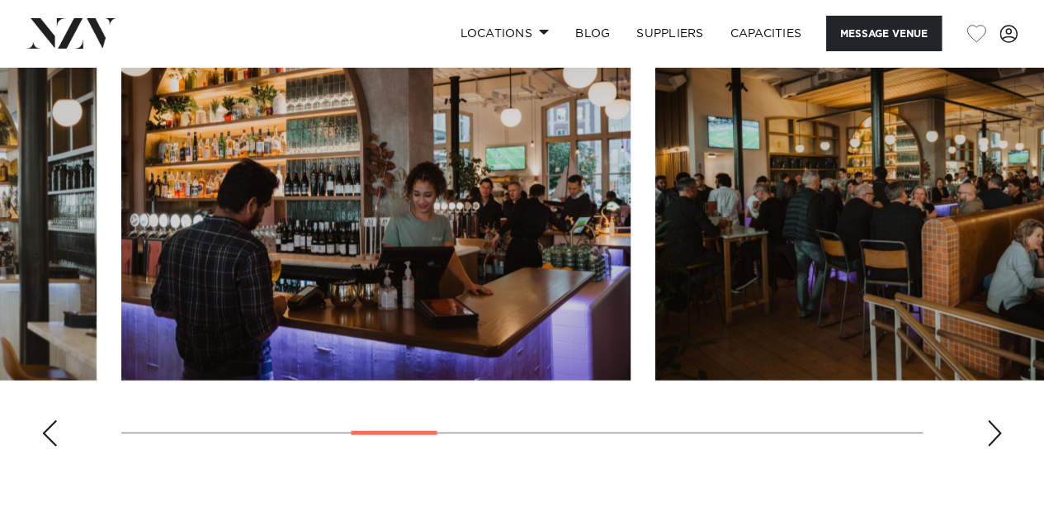
click at [981, 421] on swiper-container at bounding box center [522, 233] width 1044 height 453
click at [985, 428] on swiper-container at bounding box center [522, 233] width 1044 height 453
click at [1004, 432] on swiper-container at bounding box center [522, 233] width 1044 height 453
click at [995, 434] on div "Next slide" at bounding box center [994, 433] width 17 height 26
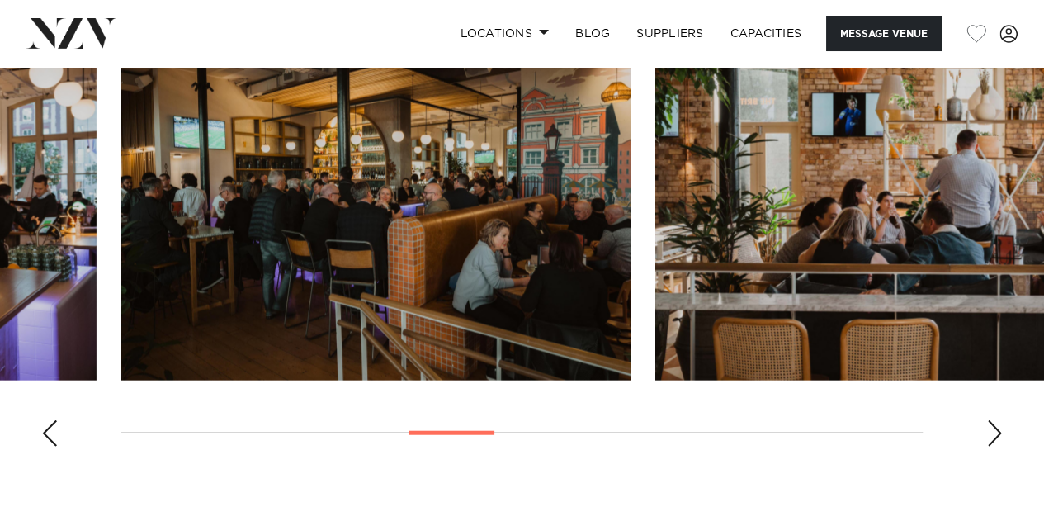
click at [994, 433] on div "Next slide" at bounding box center [994, 433] width 17 height 26
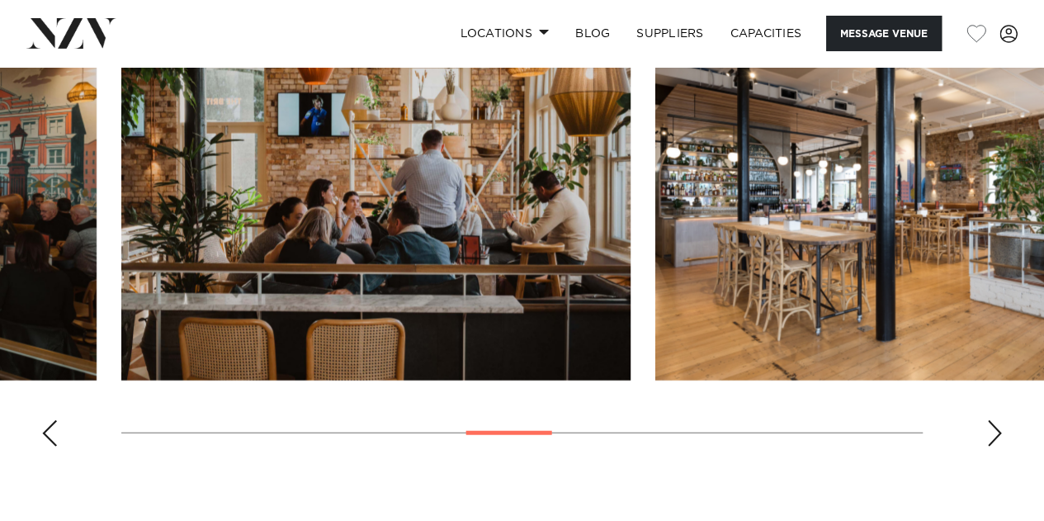
click at [986, 436] on div "Next slide" at bounding box center [994, 433] width 17 height 26
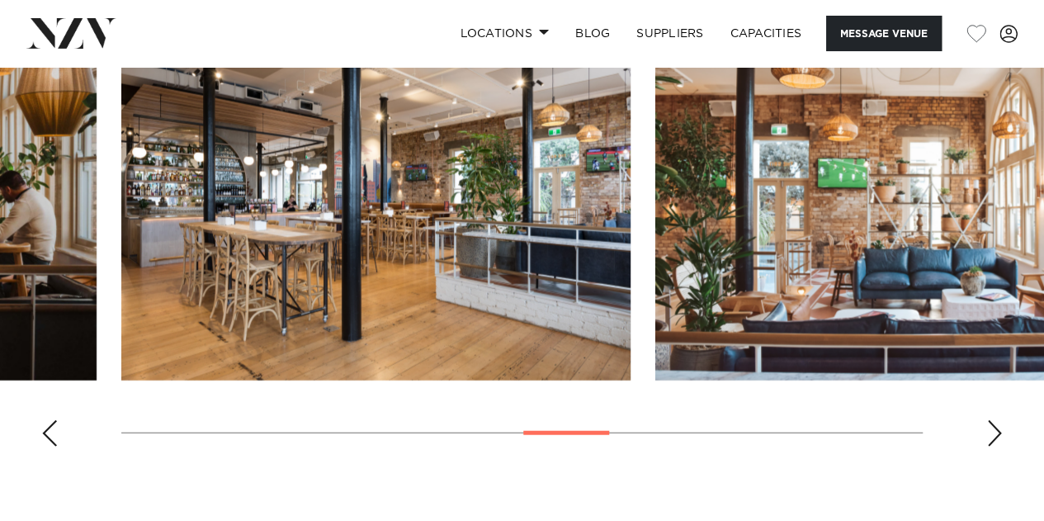
click at [986, 431] on div "Next slide" at bounding box center [994, 433] width 17 height 26
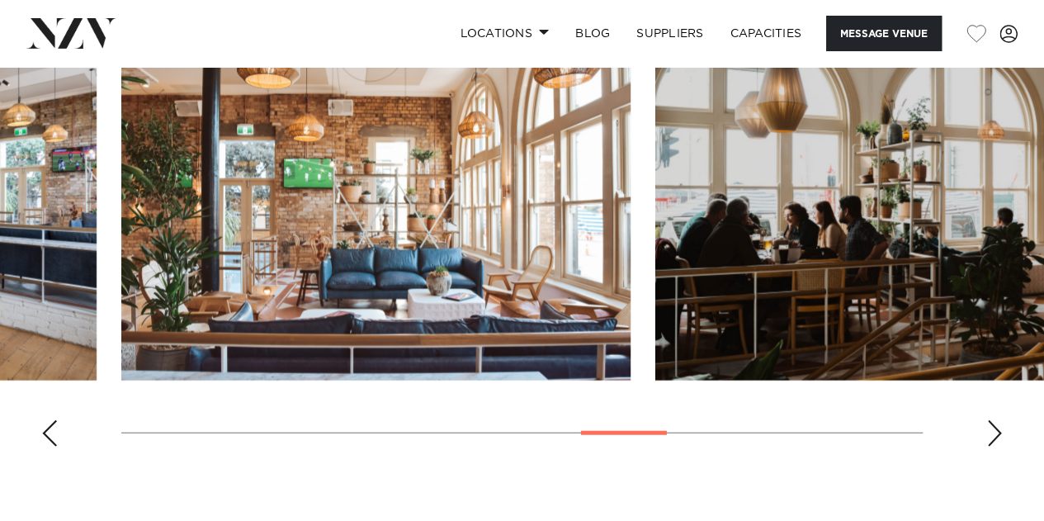
click at [986, 431] on div "Next slide" at bounding box center [994, 433] width 17 height 26
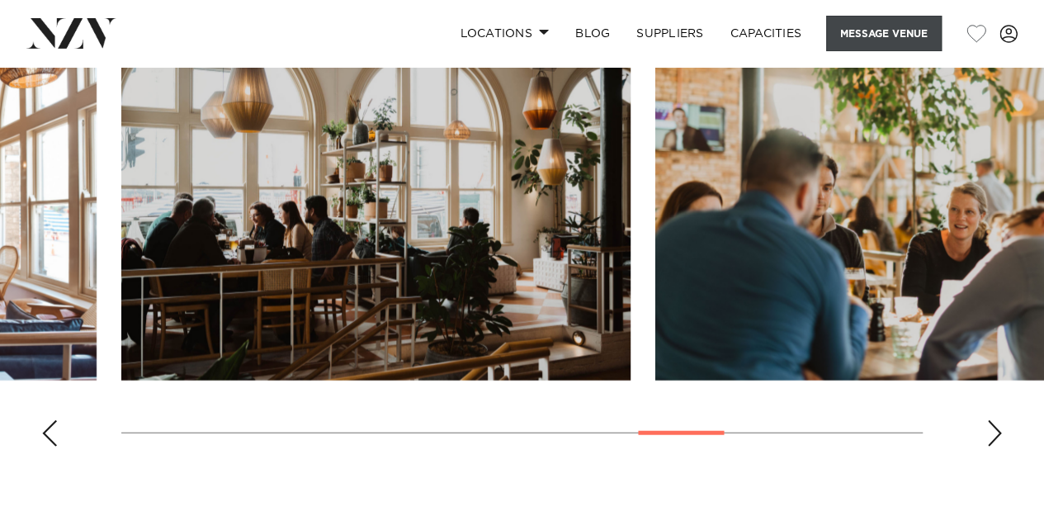
click at [860, 40] on button "Message Venue" at bounding box center [884, 33] width 116 height 35
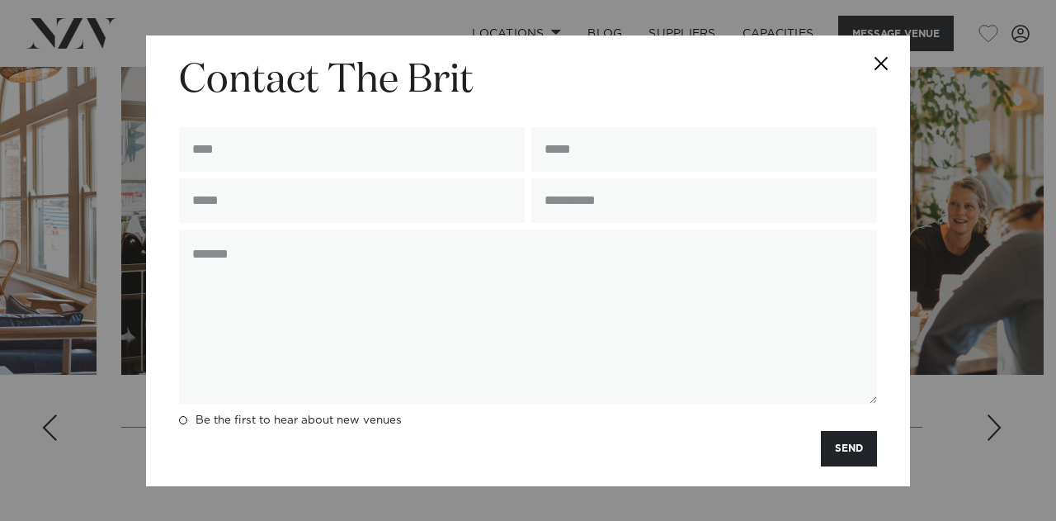
click at [891, 75] on button "Close" at bounding box center [882, 64] width 58 height 58
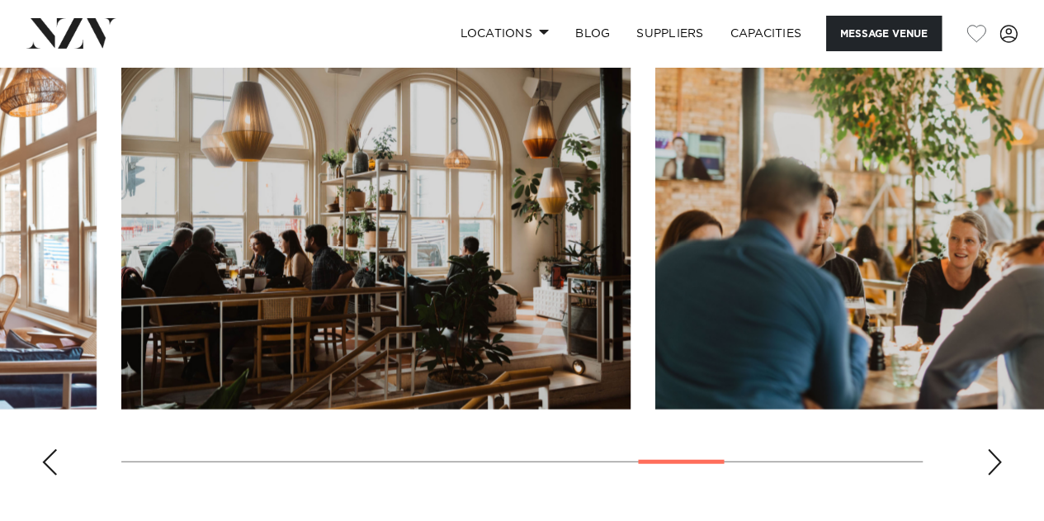
scroll to position [1783, 0]
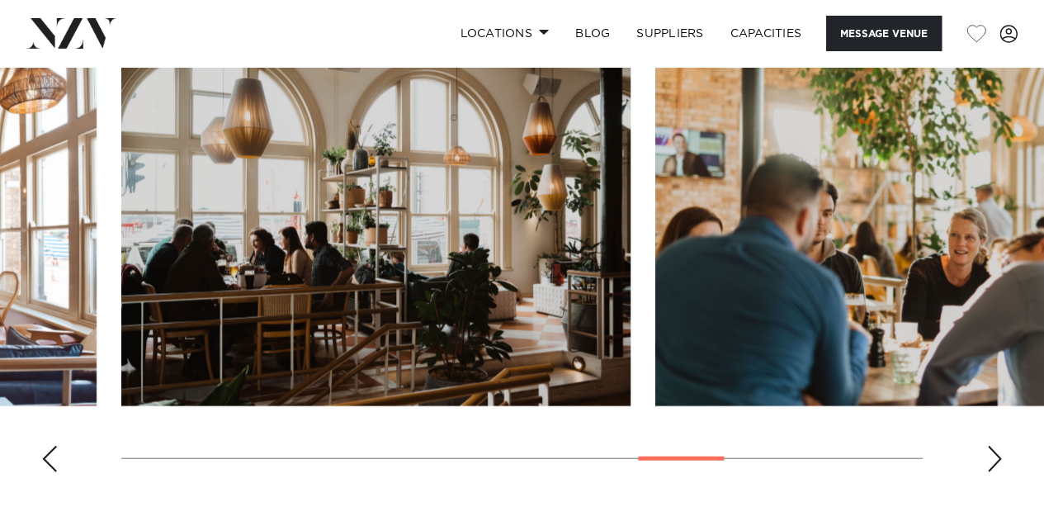
click at [986, 463] on div "Next slide" at bounding box center [994, 459] width 17 height 26
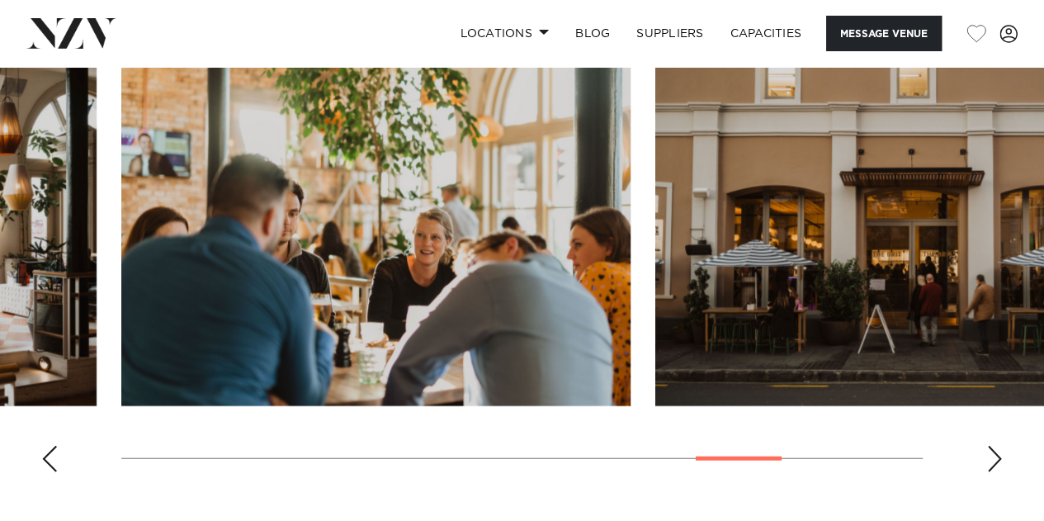
click at [986, 463] on div "Next slide" at bounding box center [994, 459] width 17 height 26
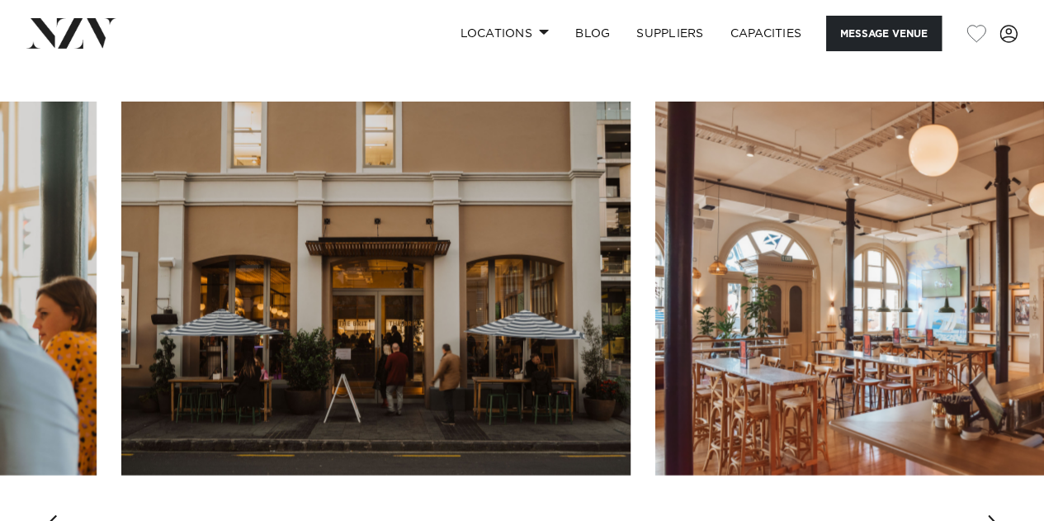
scroll to position [1712, 0]
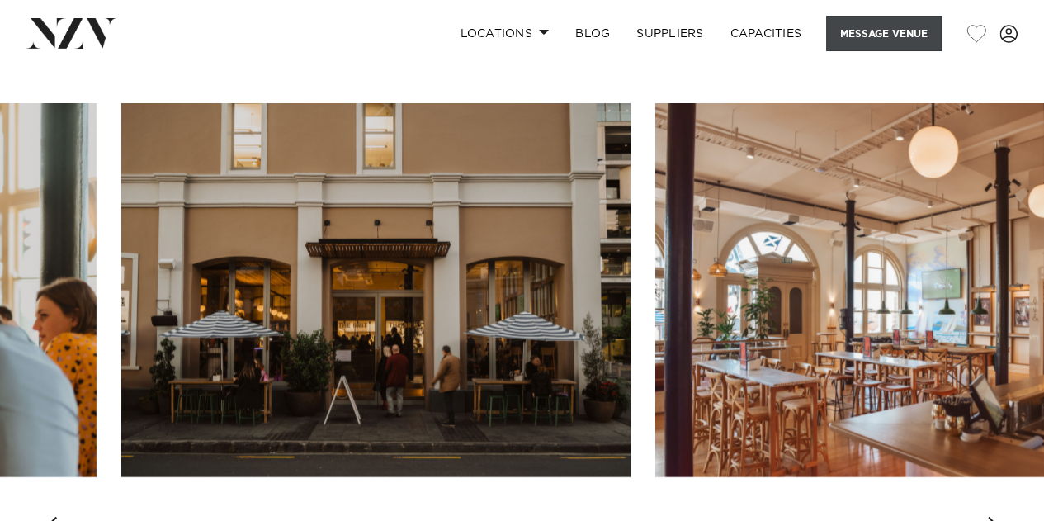
click at [880, 45] on button "Message Venue" at bounding box center [884, 33] width 116 height 35
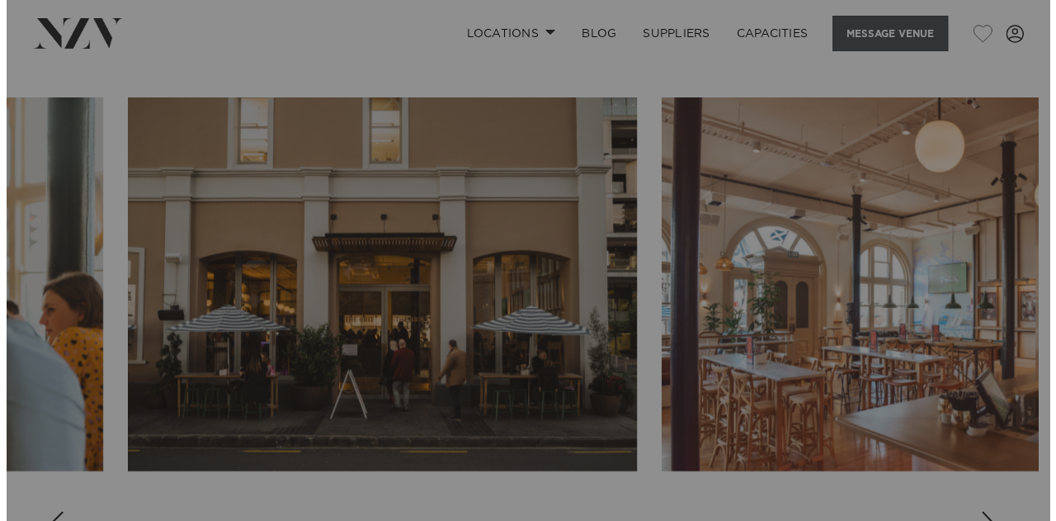
scroll to position [1718, 0]
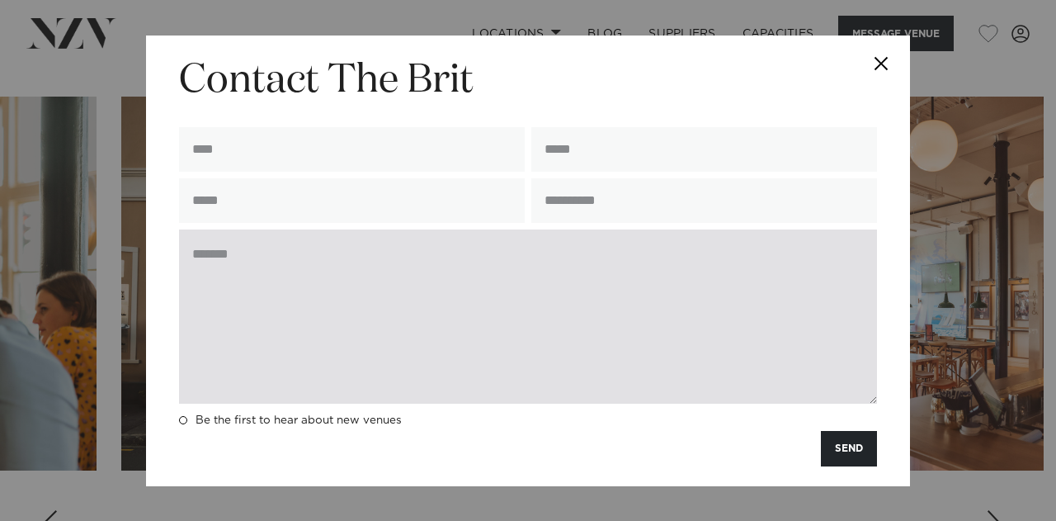
click at [430, 239] on textarea at bounding box center [528, 316] width 698 height 174
paste textarea "**********"
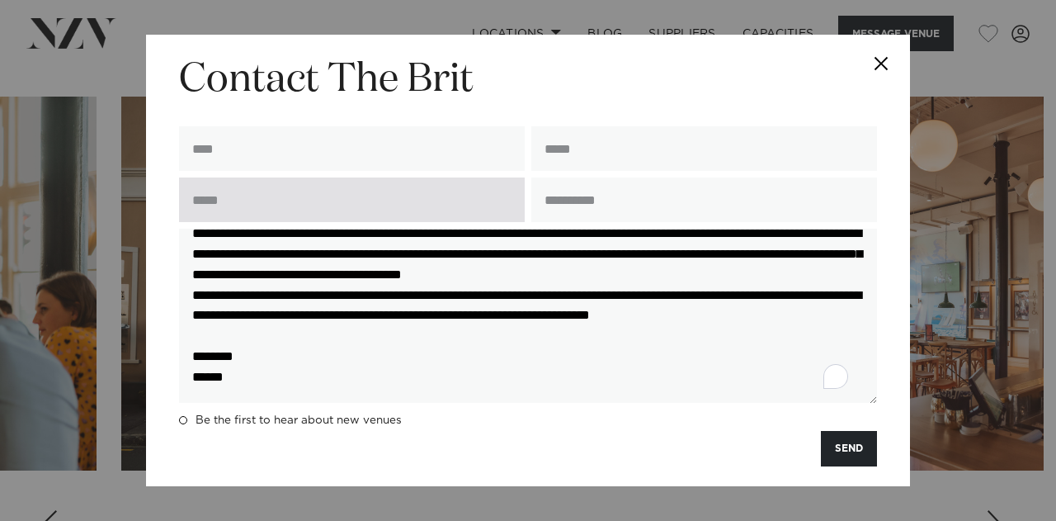
scroll to position [249, 0]
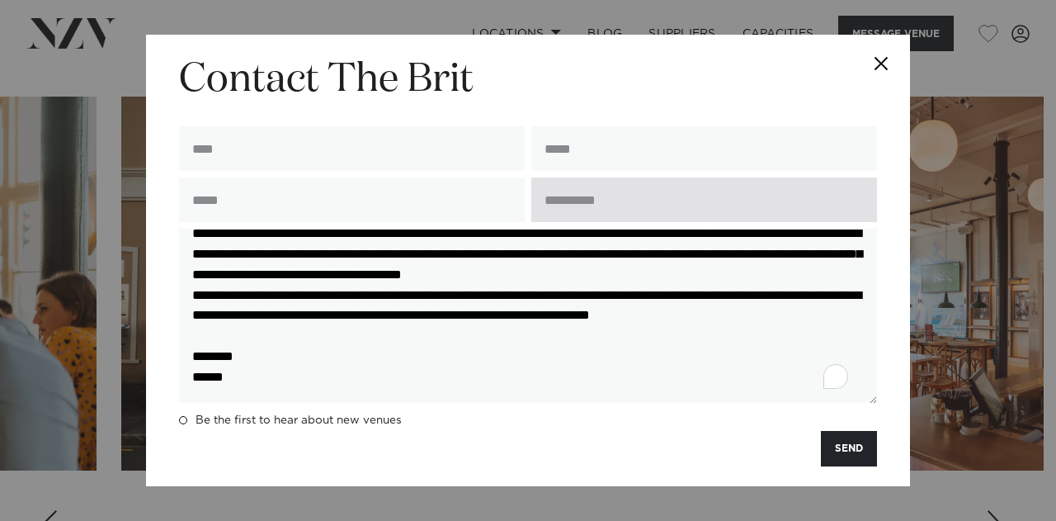
type textarea "**********"
click at [610, 191] on input "text" at bounding box center [704, 199] width 346 height 45
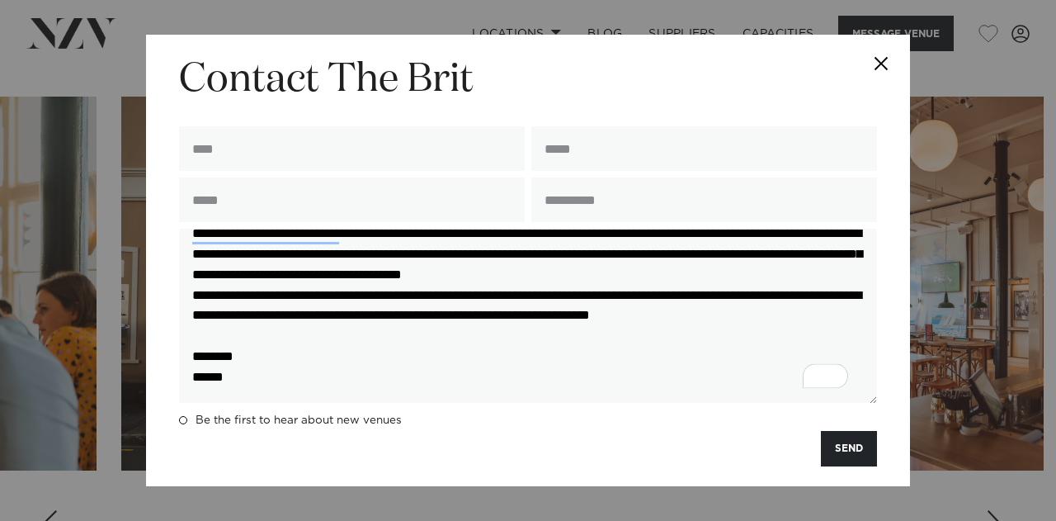
type input "**********"
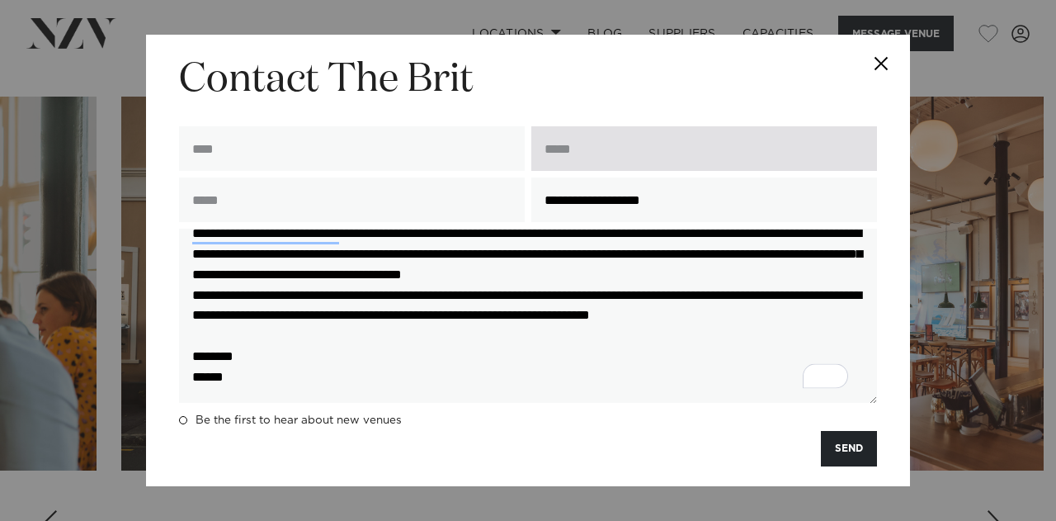
click at [589, 151] on input "email" at bounding box center [704, 148] width 346 height 45
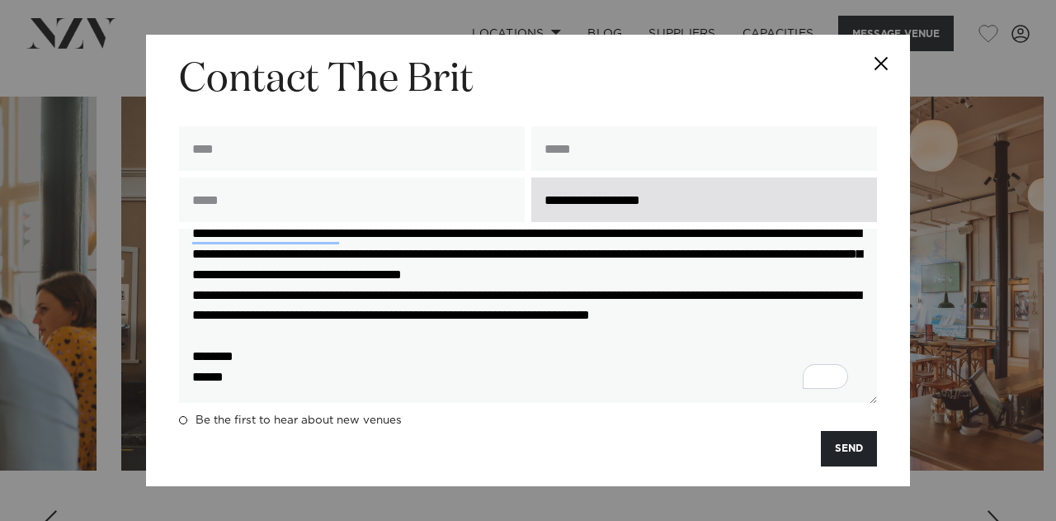
type input "**********"
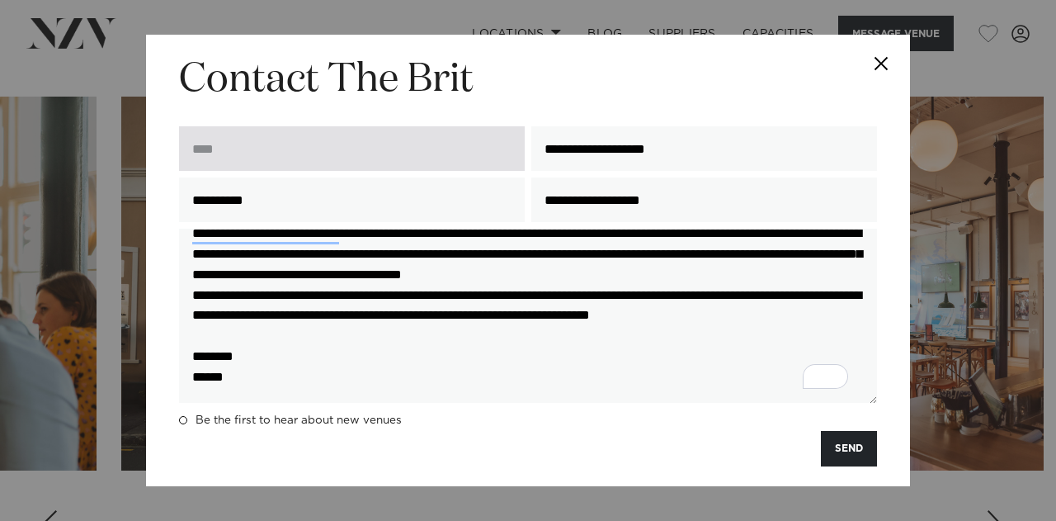
click at [422, 154] on input "text" at bounding box center [352, 148] width 346 height 45
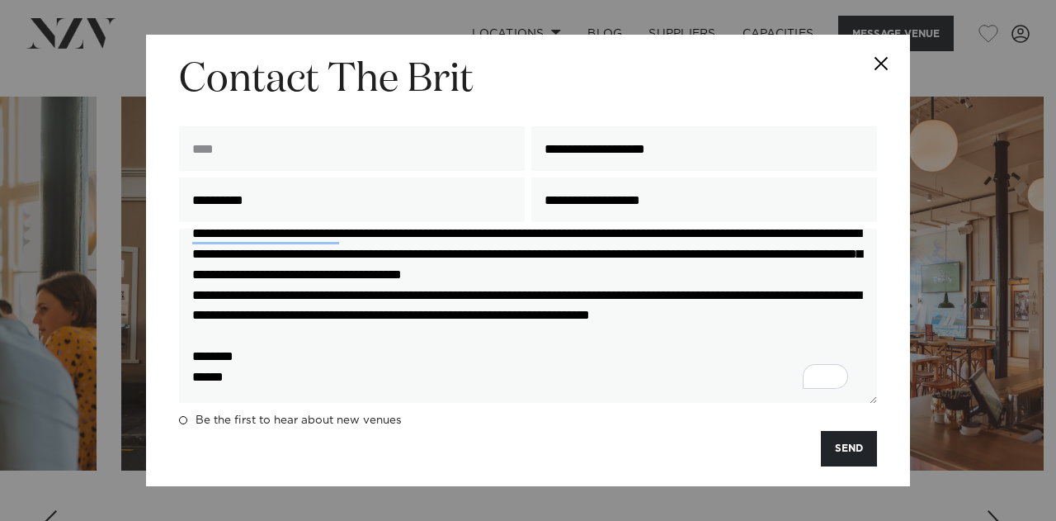
type input "**********"
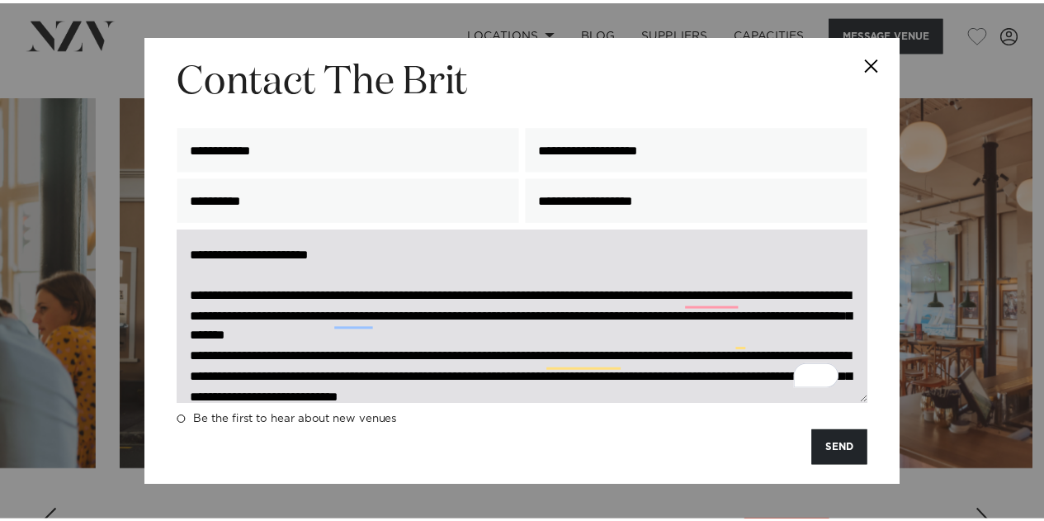
scroll to position [0, 0]
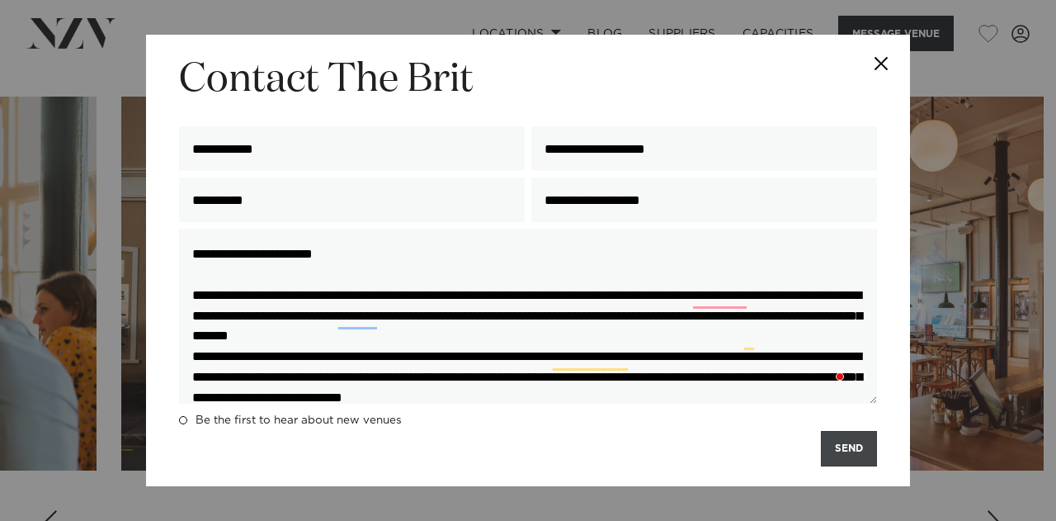
click at [858, 445] on button "SEND" at bounding box center [849, 448] width 56 height 35
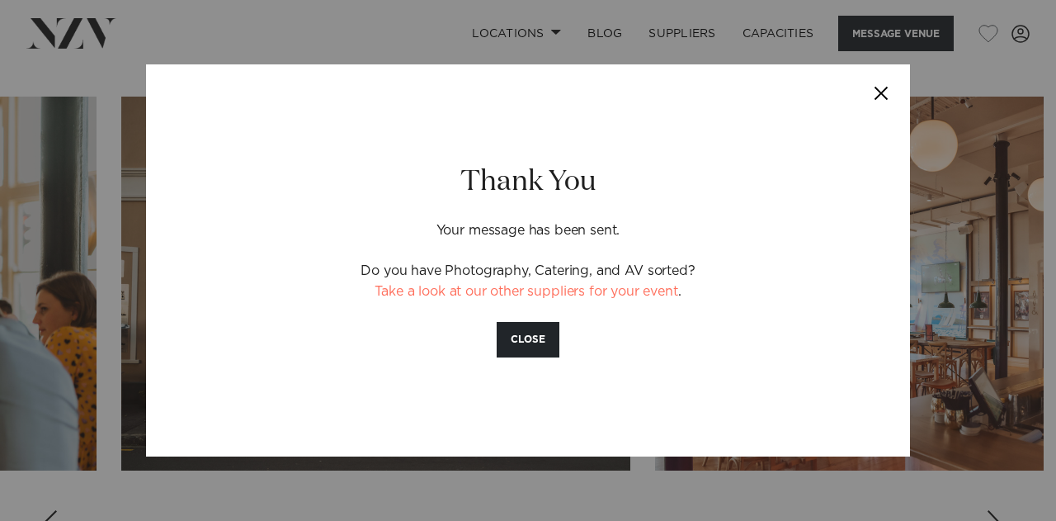
click at [890, 97] on button "Close" at bounding box center [882, 93] width 58 height 58
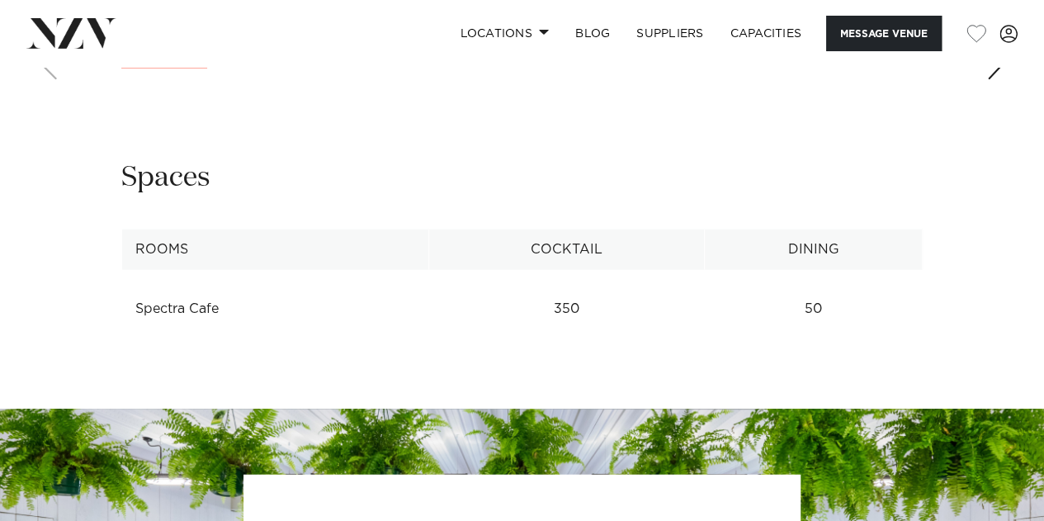
scroll to position [1838, 0]
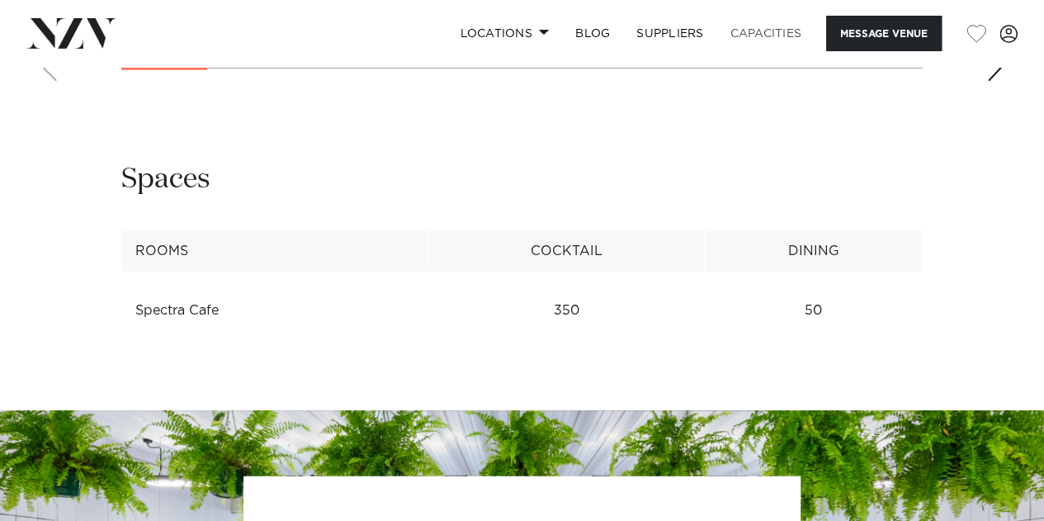
click at [756, 32] on link "Capacities" at bounding box center [766, 33] width 98 height 35
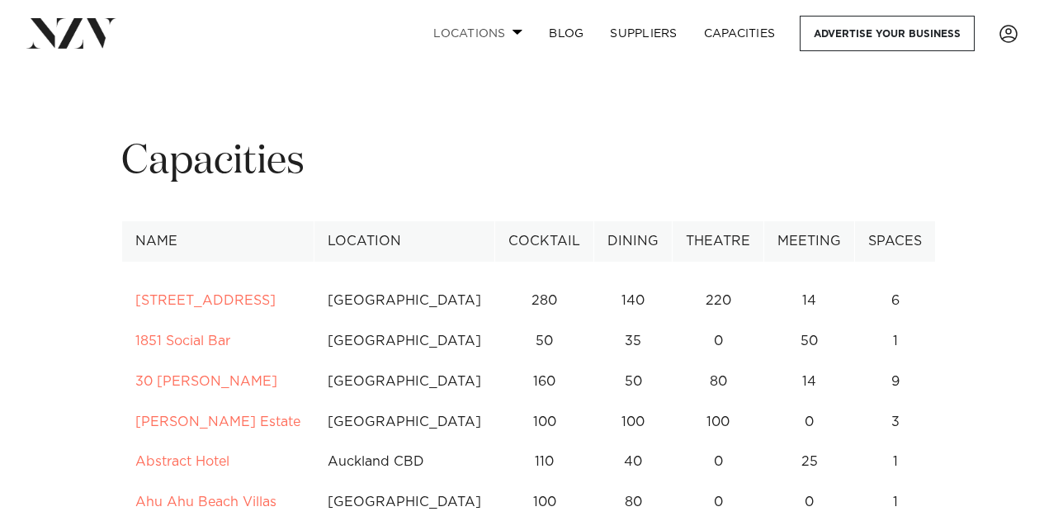
click at [516, 34] on span at bounding box center [518, 32] width 11 height 6
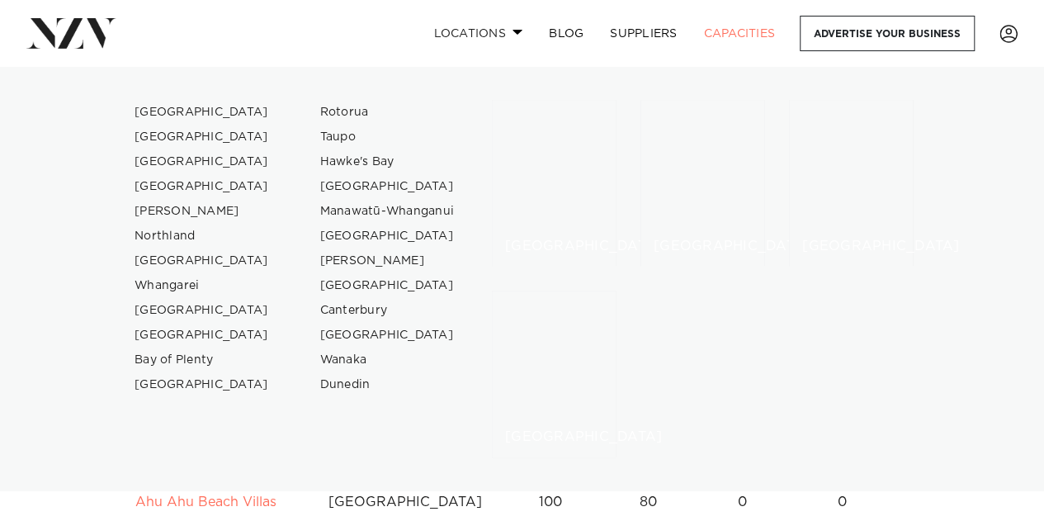
click at [508, 39] on link "Locations" at bounding box center [478, 33] width 116 height 35
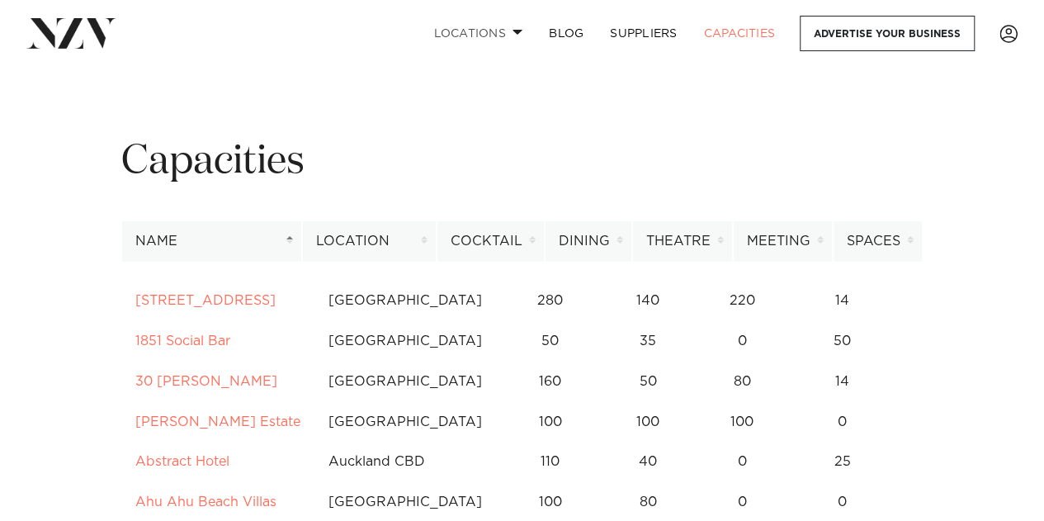
scroll to position [36, 0]
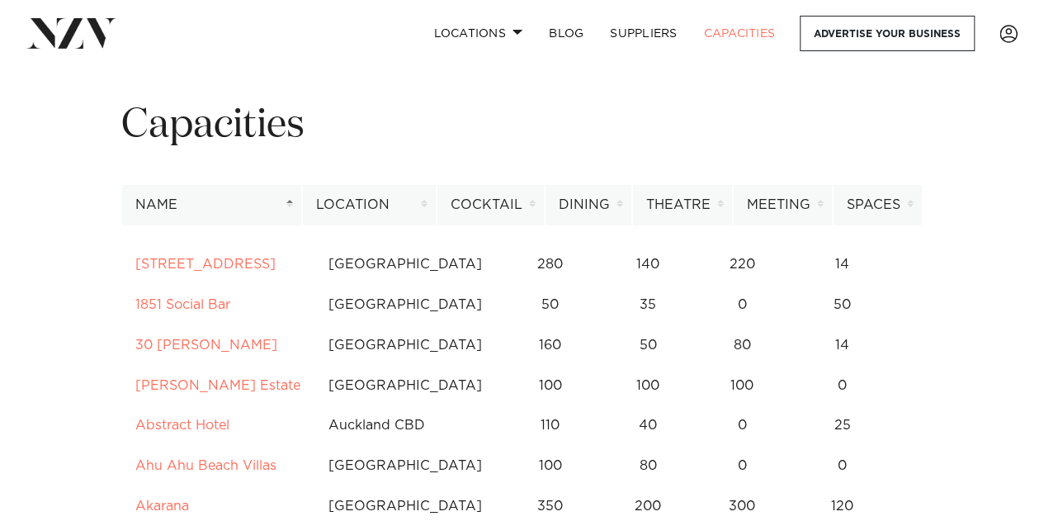
click at [533, 201] on th "Cocktail" at bounding box center [491, 205] width 108 height 40
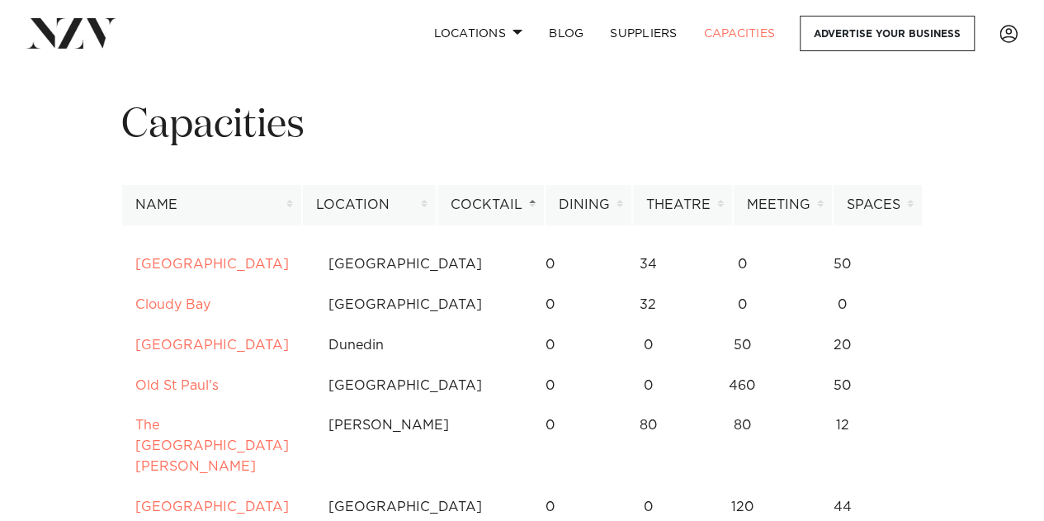
click at [533, 201] on th "Cocktail" at bounding box center [491, 205] width 108 height 40
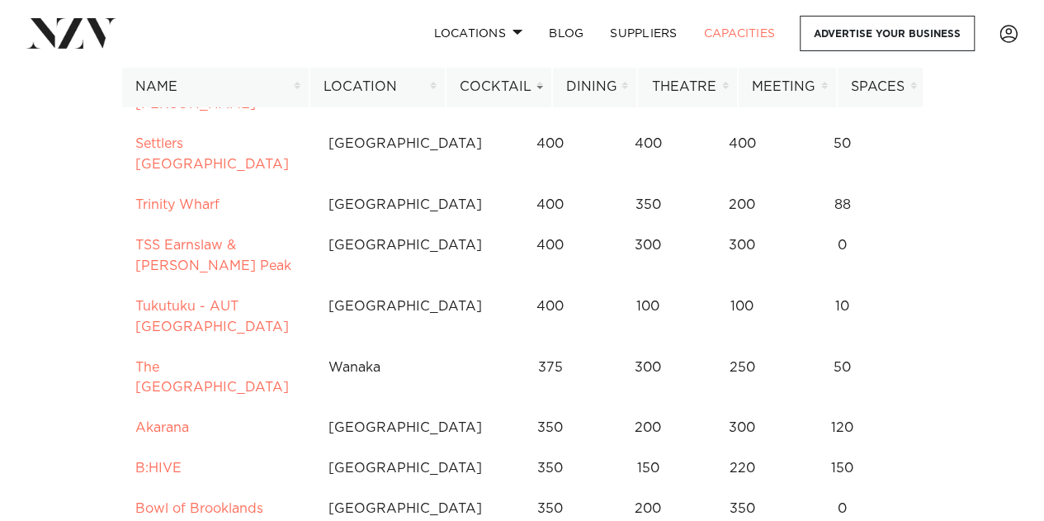
scroll to position [2888, 0]
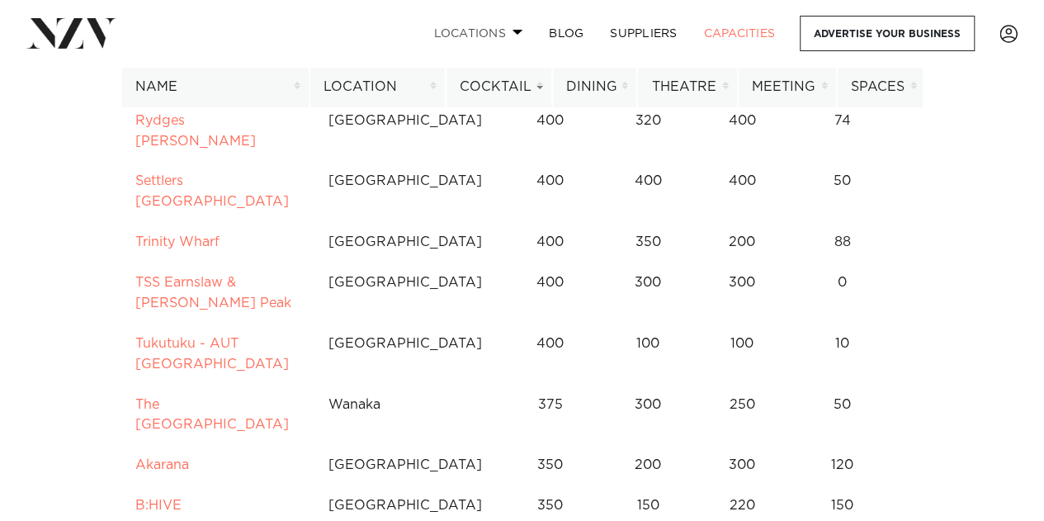
click at [484, 32] on link "Locations" at bounding box center [478, 33] width 116 height 35
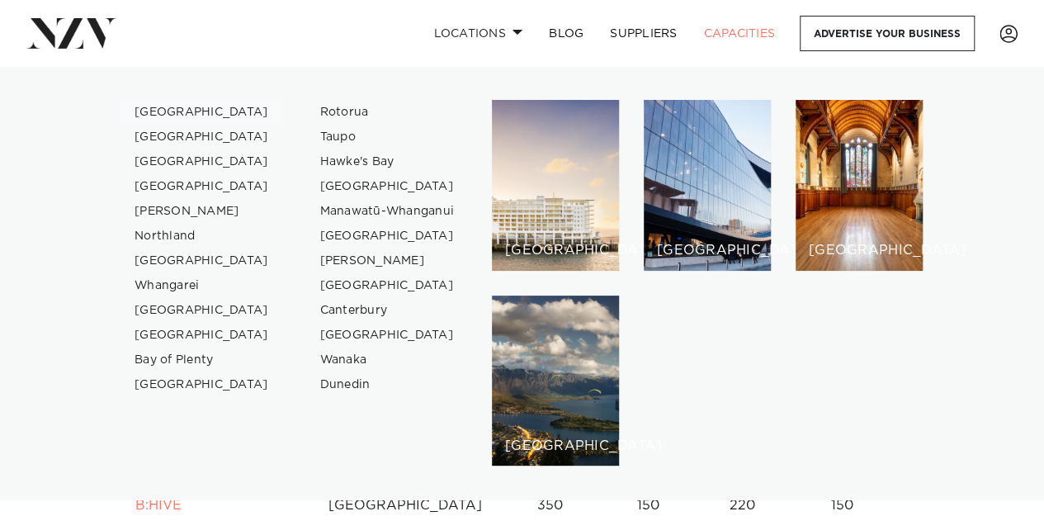
click at [155, 110] on link "[GEOGRAPHIC_DATA]" at bounding box center [201, 112] width 161 height 25
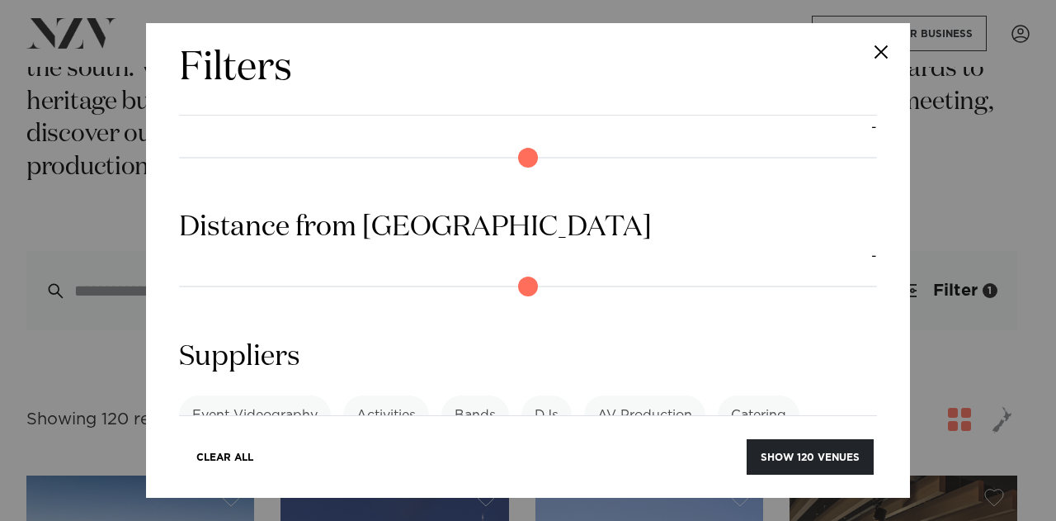
scroll to position [1363, 0]
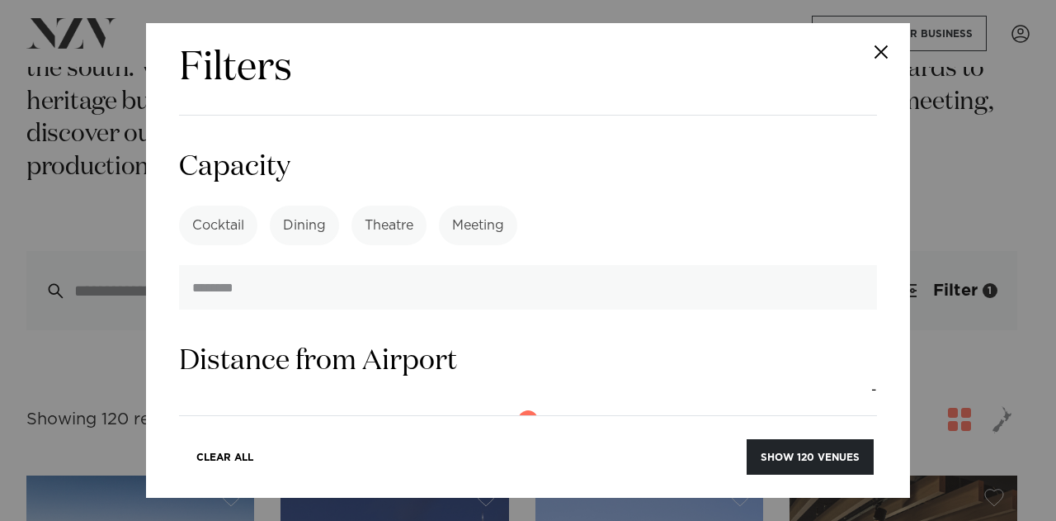
drag, startPoint x: 191, startPoint y: 392, endPoint x: 260, endPoint y: 385, distance: 68.8
type input "**"
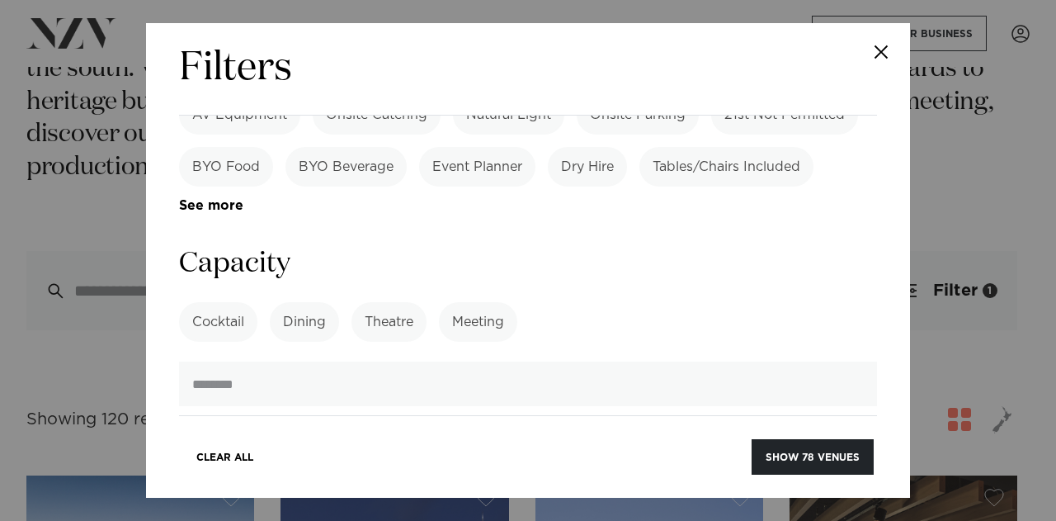
scroll to position [1265, 0]
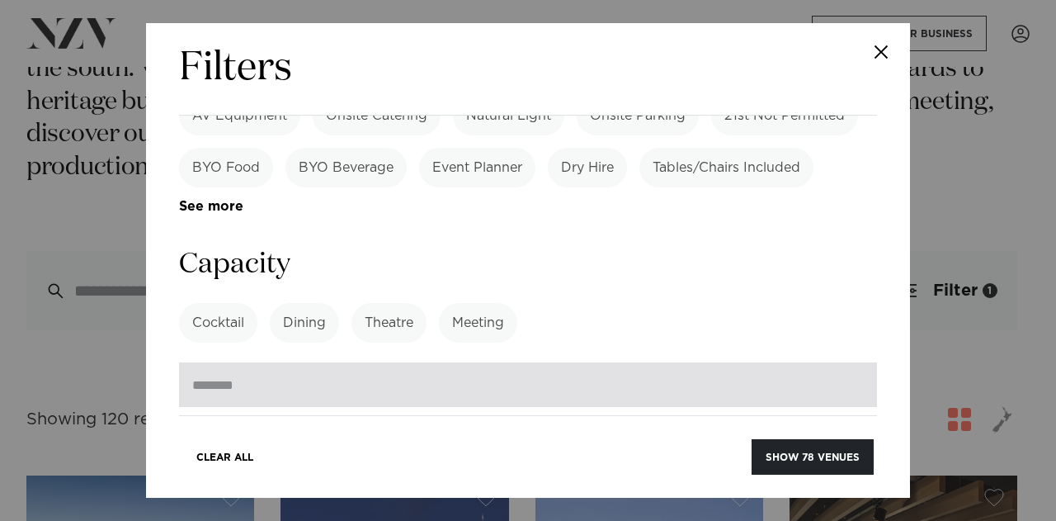
click at [399, 362] on input "number" at bounding box center [528, 384] width 698 height 45
type input "***"
click at [752, 439] on button "Show 38 venues" at bounding box center [813, 456] width 122 height 35
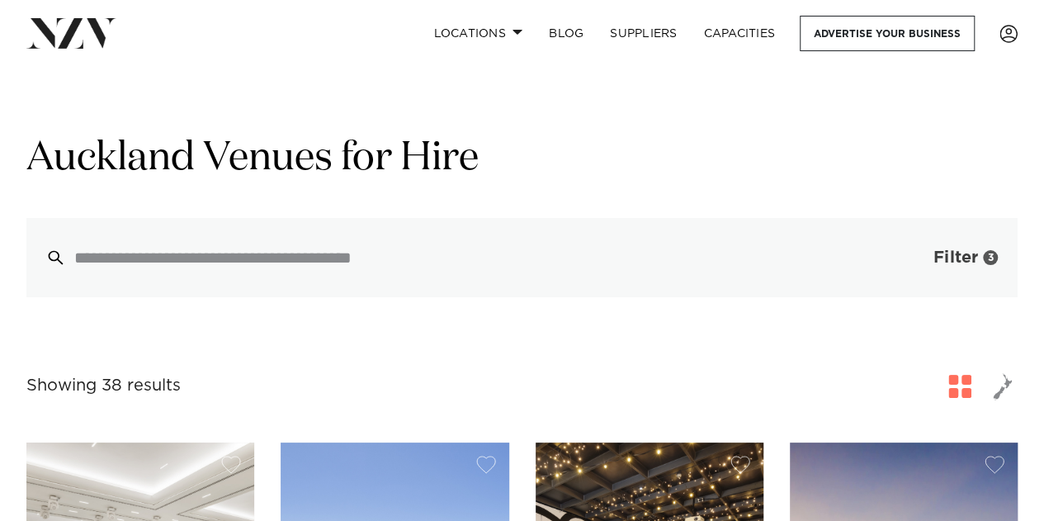
click at [943, 242] on button "Filter 3" at bounding box center [949, 257] width 137 height 79
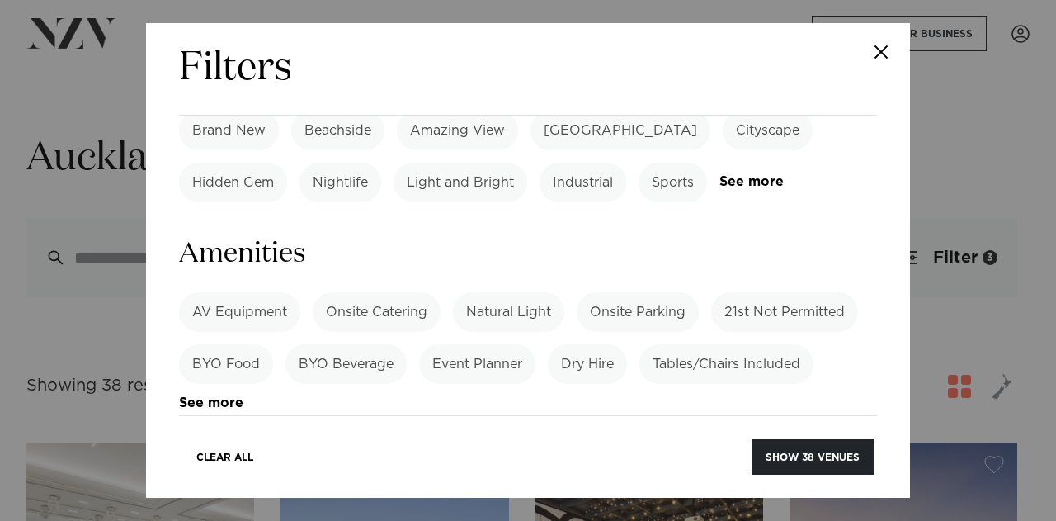
scroll to position [1068, 0]
click at [237, 500] on label "Cocktail" at bounding box center [218, 520] width 78 height 40
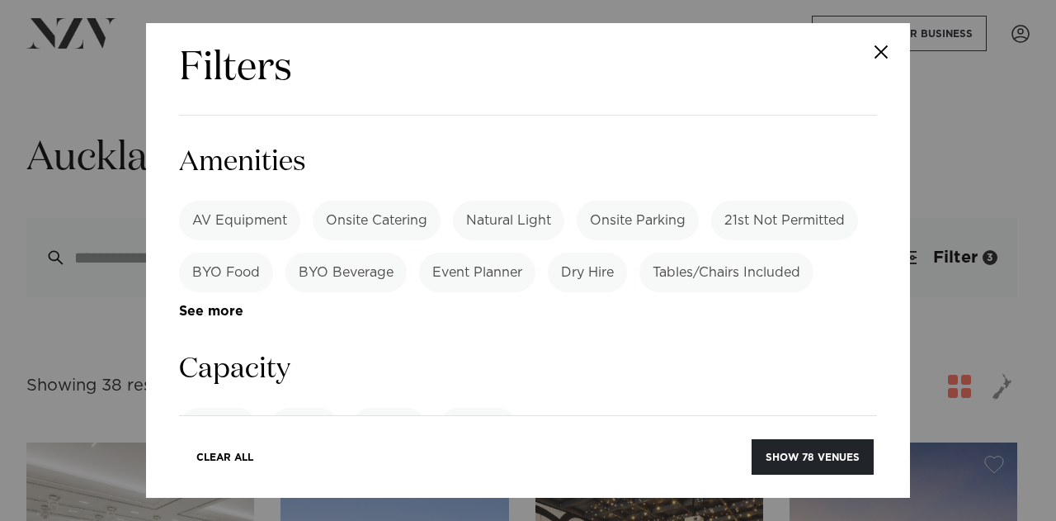
scroll to position [1163, 0]
click at [495, 465] on input "**" at bounding box center [528, 487] width 698 height 45
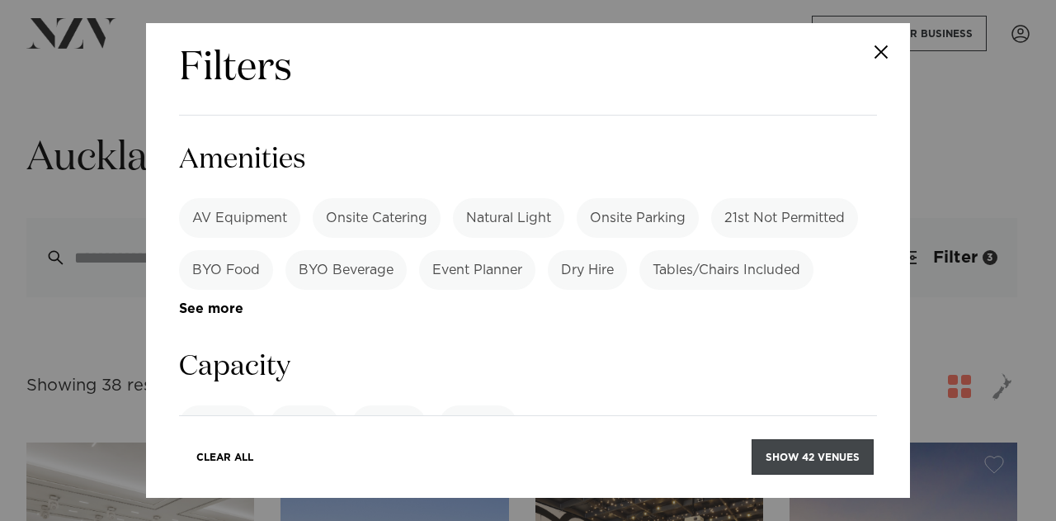
type input "***"
click at [833, 458] on button "Show 42 venues" at bounding box center [813, 456] width 122 height 35
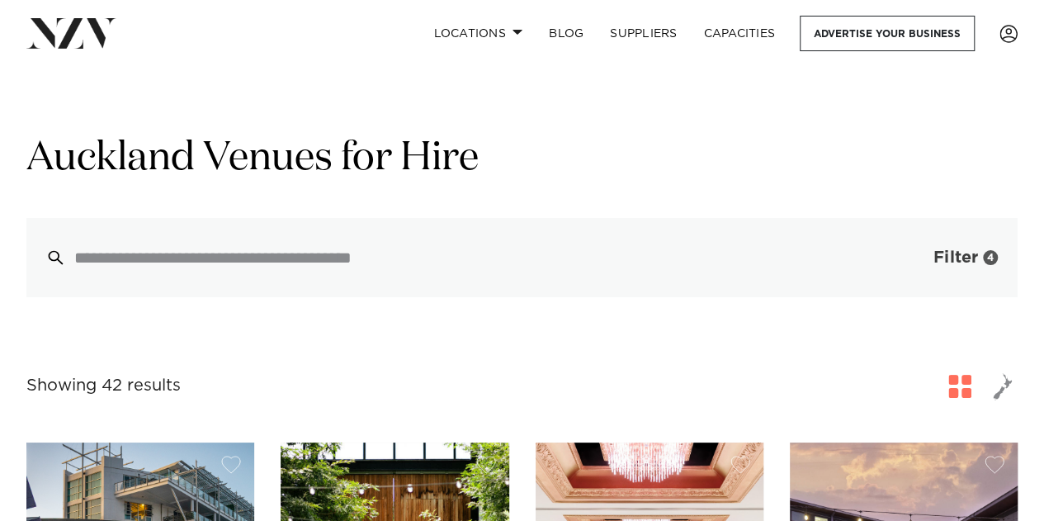
click at [987, 253] on div "4" at bounding box center [990, 257] width 15 height 15
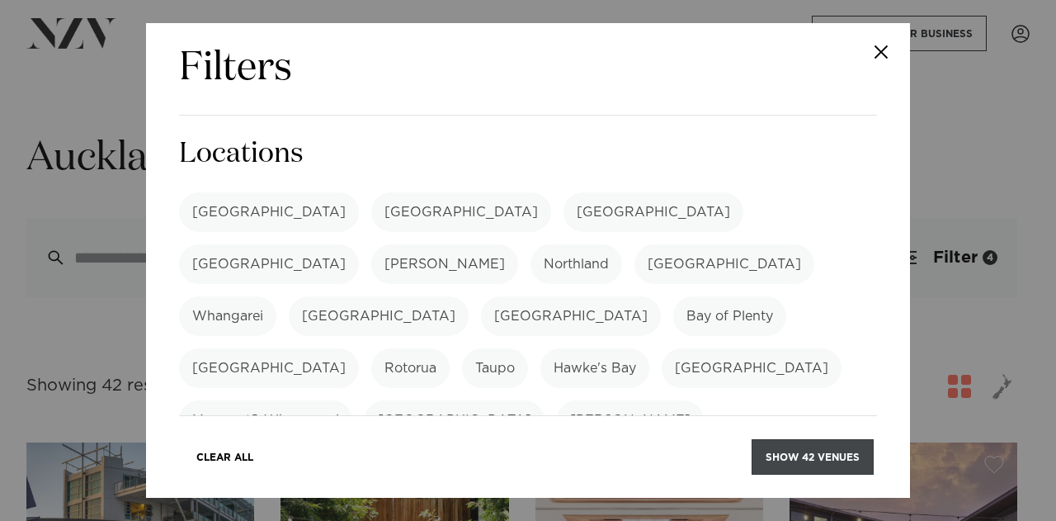
click at [797, 450] on button "Show 42 venues" at bounding box center [813, 456] width 122 height 35
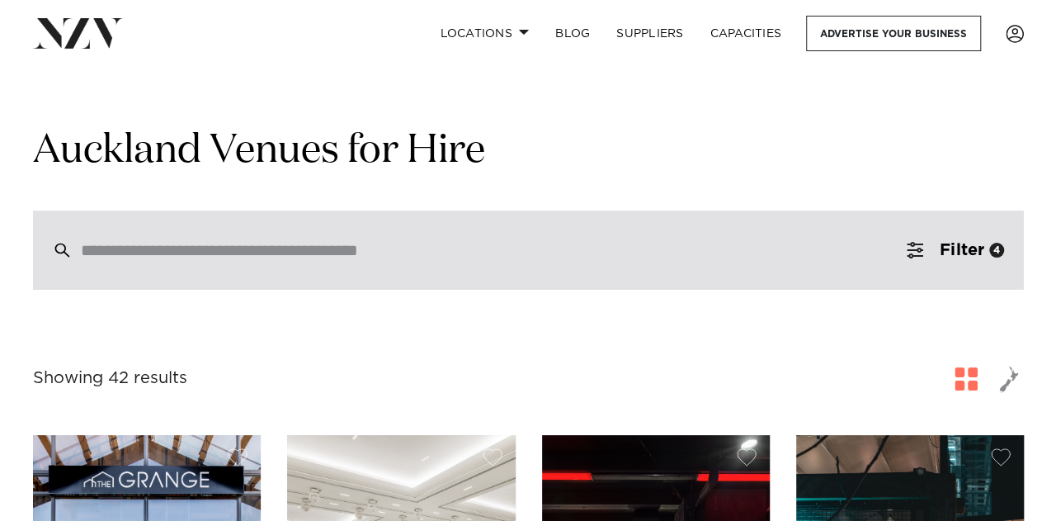
scroll to position [7, 0]
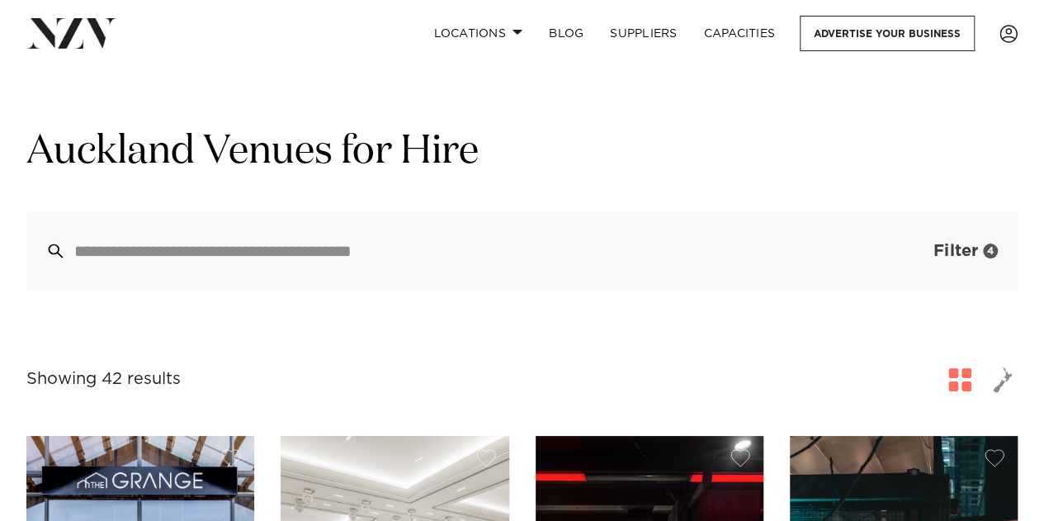
click at [945, 253] on span "Filter" at bounding box center [955, 251] width 45 height 17
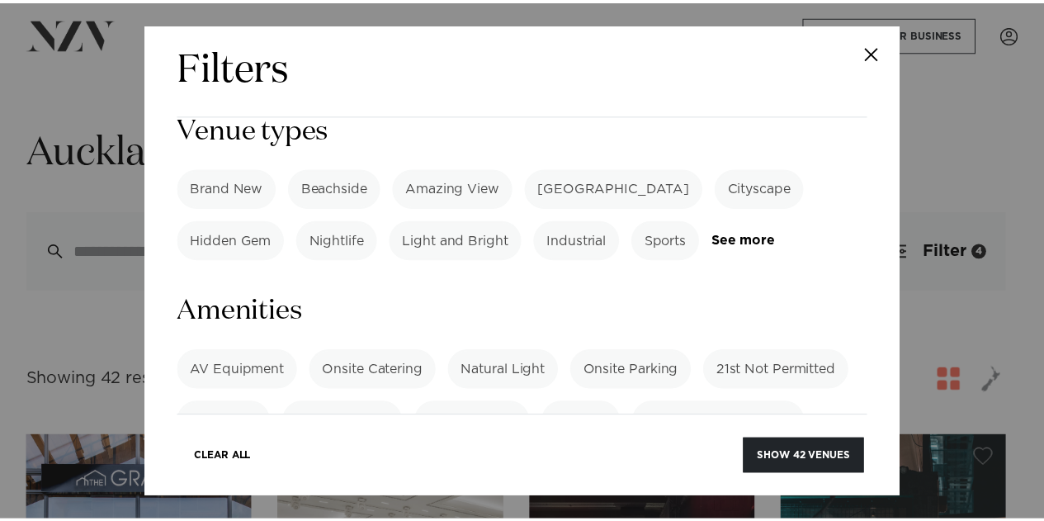
scroll to position [1281, 0]
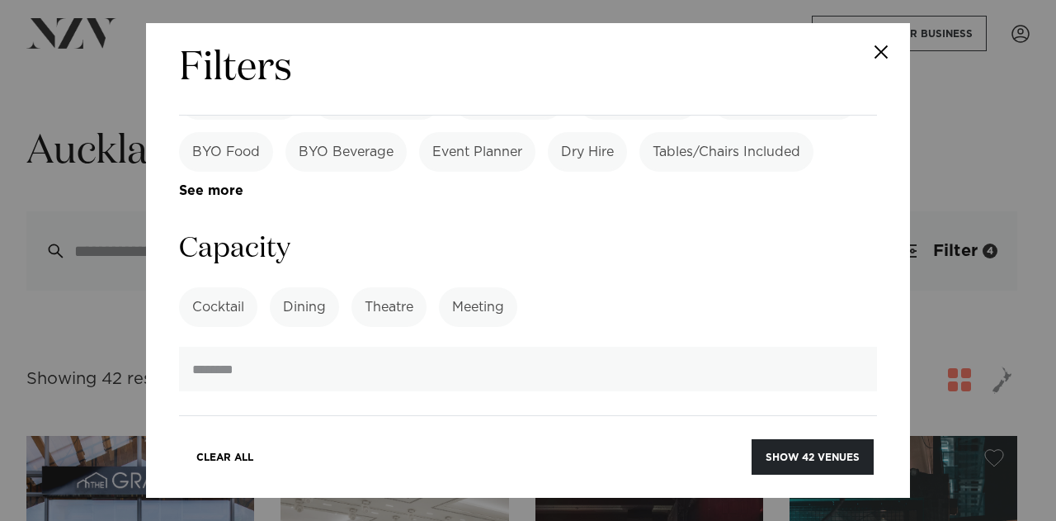
click at [878, 60] on button "Close" at bounding box center [882, 52] width 58 height 58
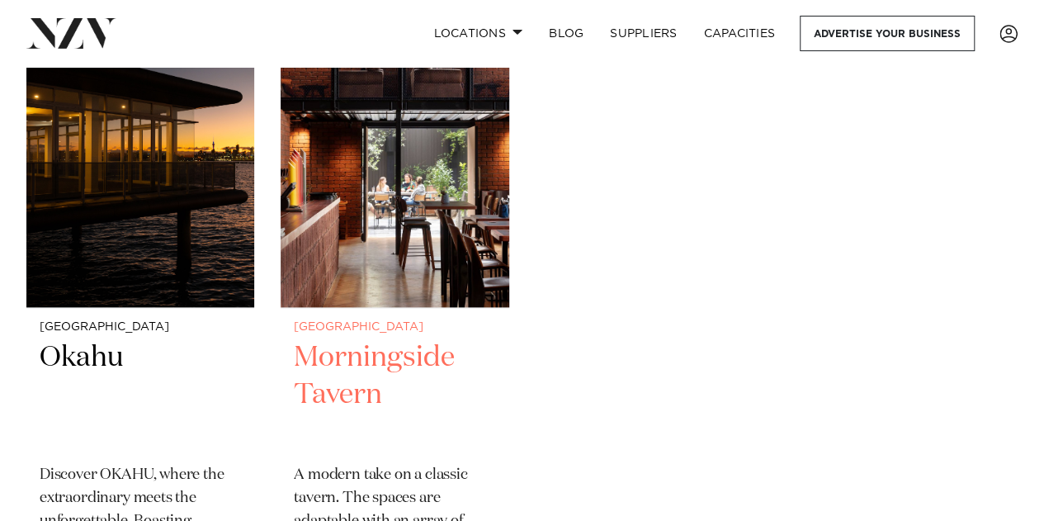
scroll to position [7111, 0]
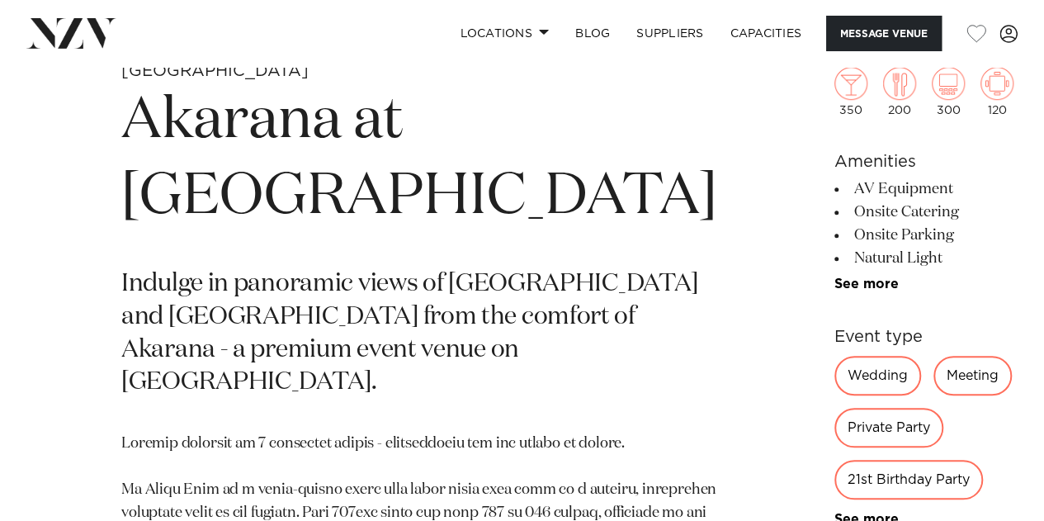
scroll to position [563, 0]
click at [834, 284] on link "See more" at bounding box center [898, 283] width 129 height 13
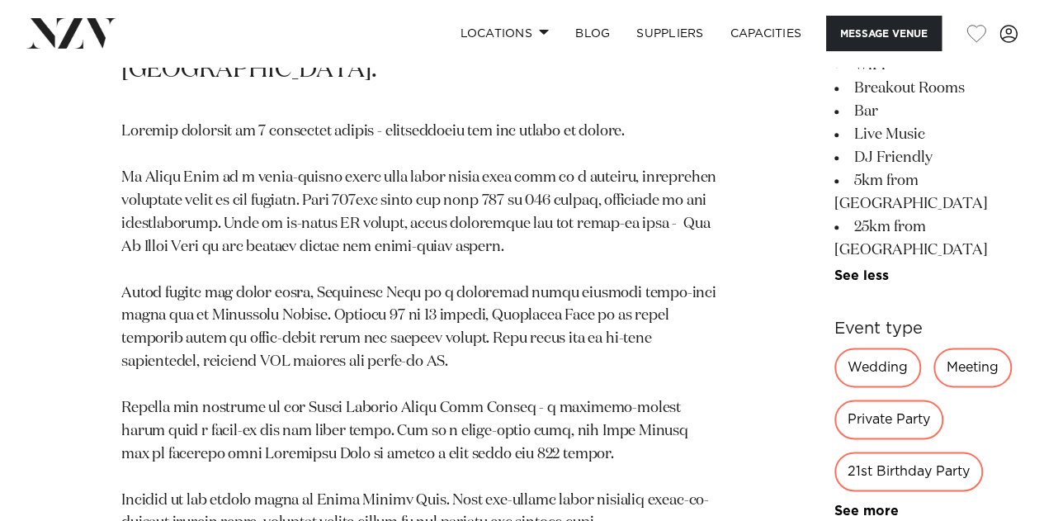
scroll to position [872, 0]
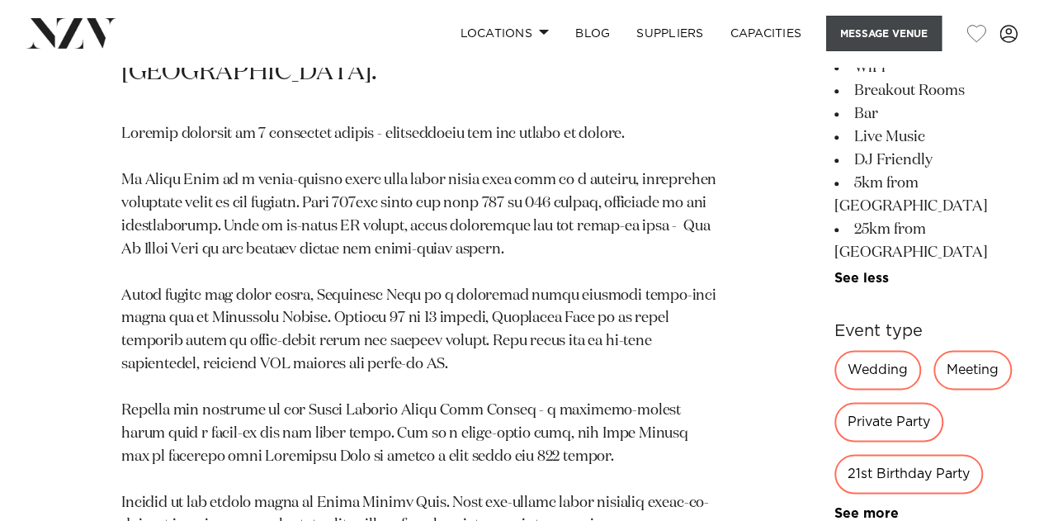
click at [870, 39] on button "Message Venue" at bounding box center [884, 33] width 116 height 35
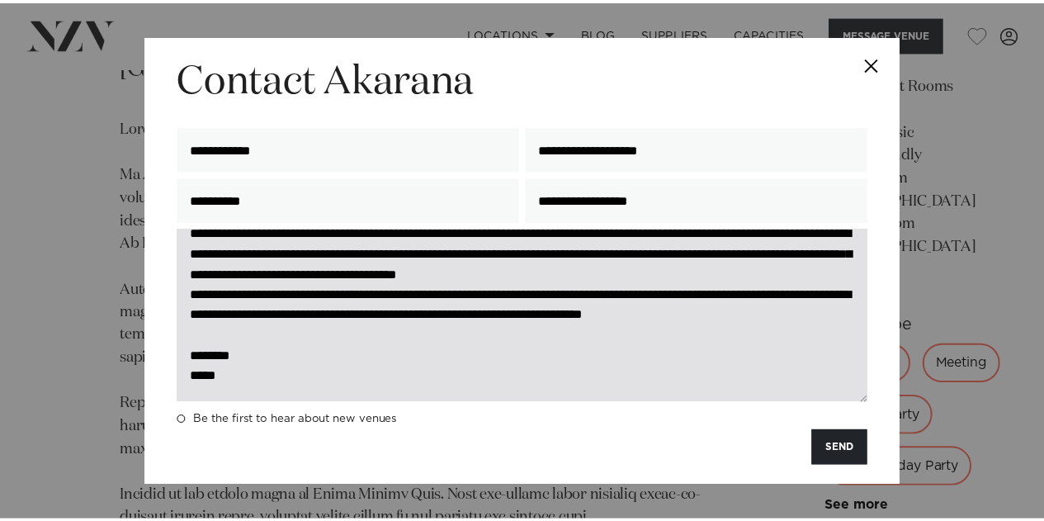
scroll to position [0, 0]
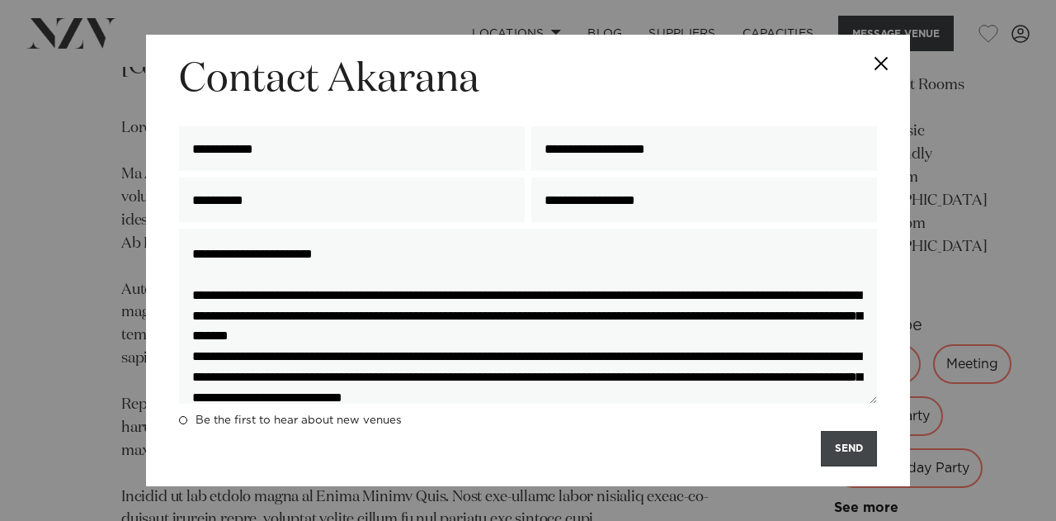
click at [845, 448] on button "SEND" at bounding box center [849, 448] width 56 height 35
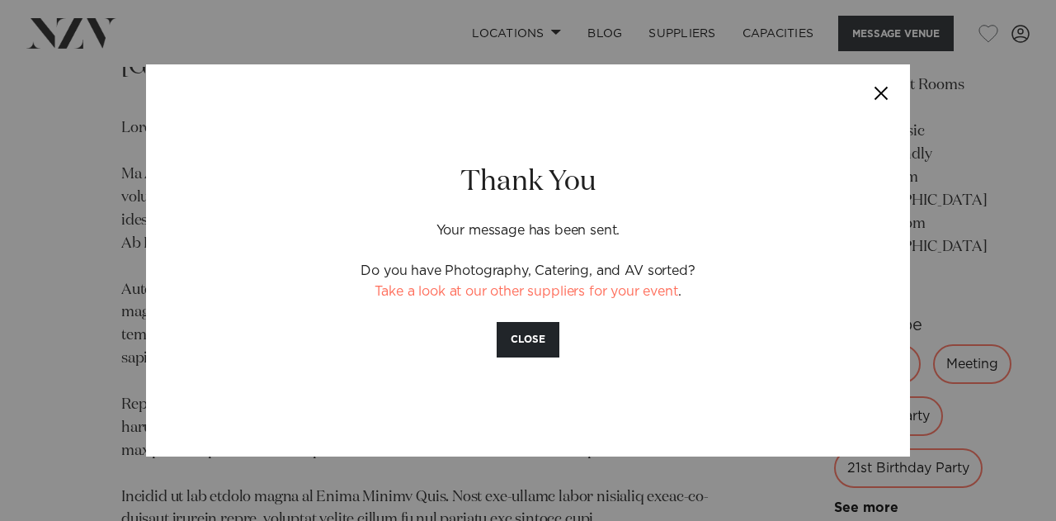
click at [879, 92] on button "Close" at bounding box center [882, 93] width 58 height 58
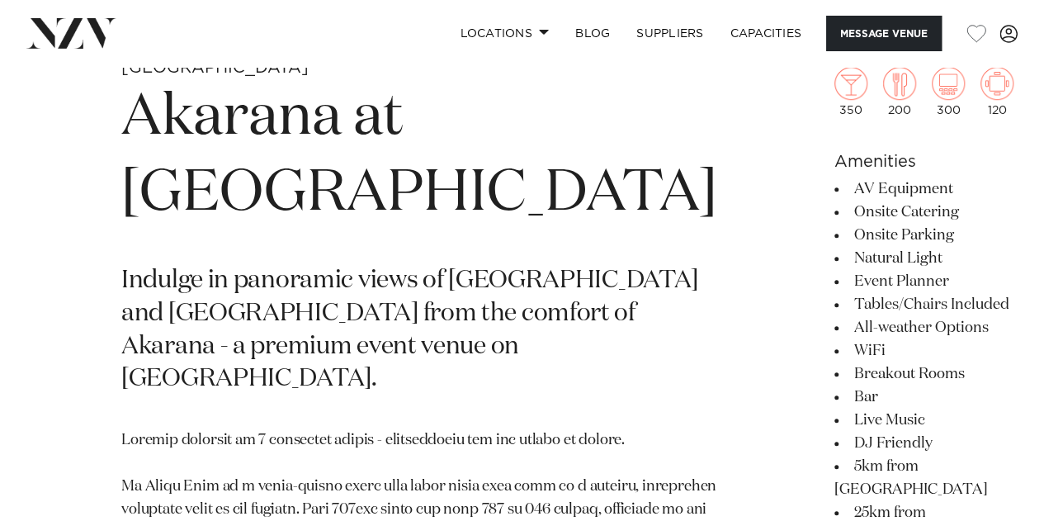
scroll to position [566, 0]
drag, startPoint x: 124, startPoint y: 110, endPoint x: 299, endPoint y: 363, distance: 307.9
click at [299, 231] on h1 "Akarana at [GEOGRAPHIC_DATA]" at bounding box center [419, 155] width 596 height 152
copy h1 "Akarana at [GEOGRAPHIC_DATA]"
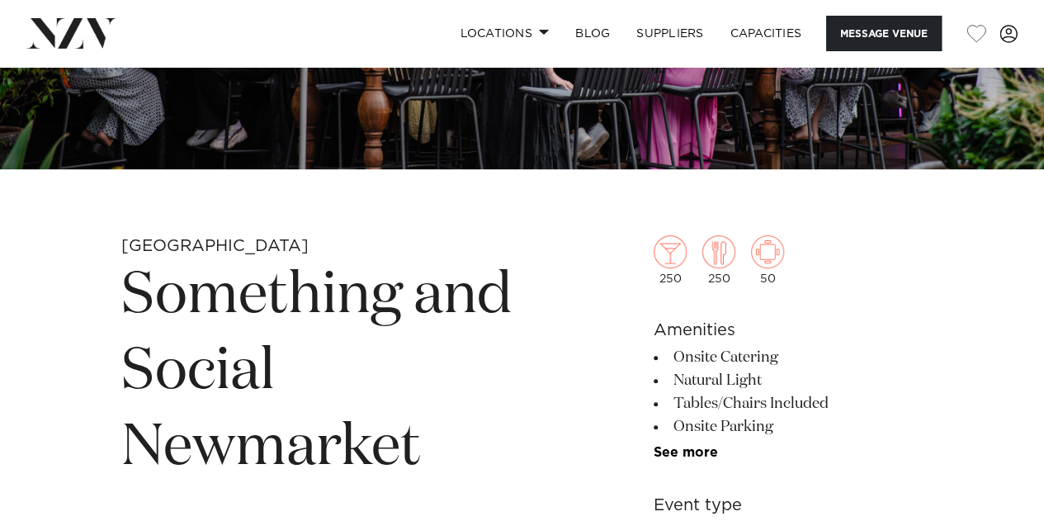
scroll to position [527, 0]
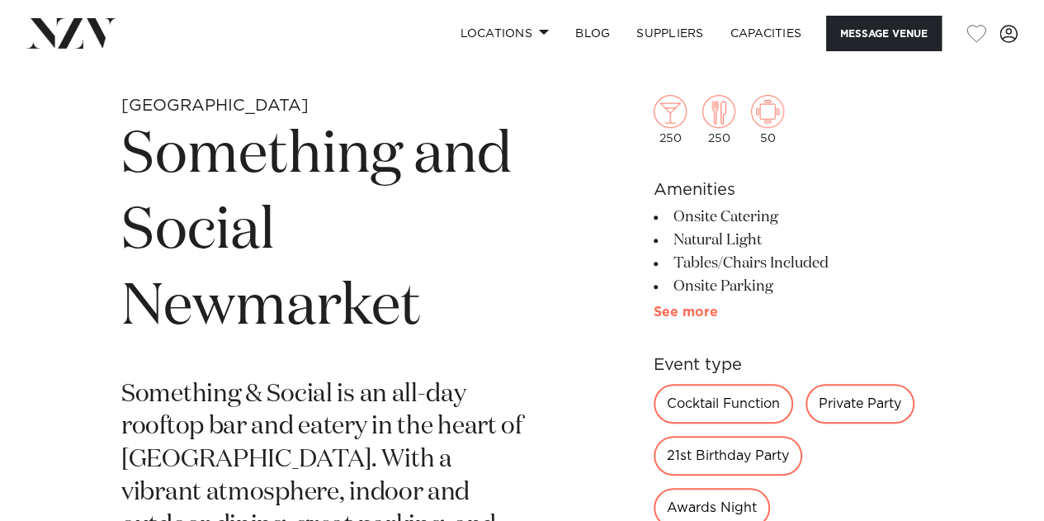
click at [705, 309] on link "See more" at bounding box center [718, 311] width 129 height 13
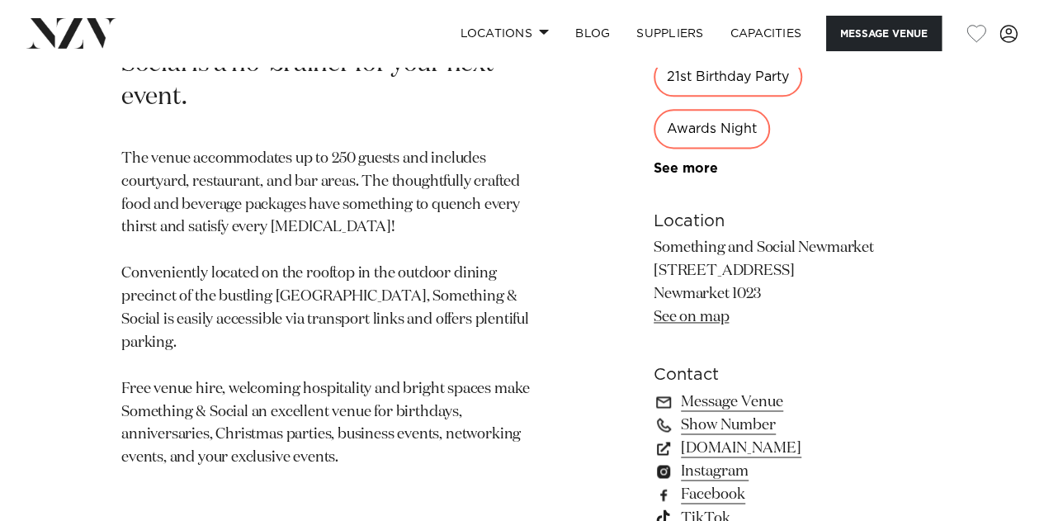
scroll to position [1077, 0]
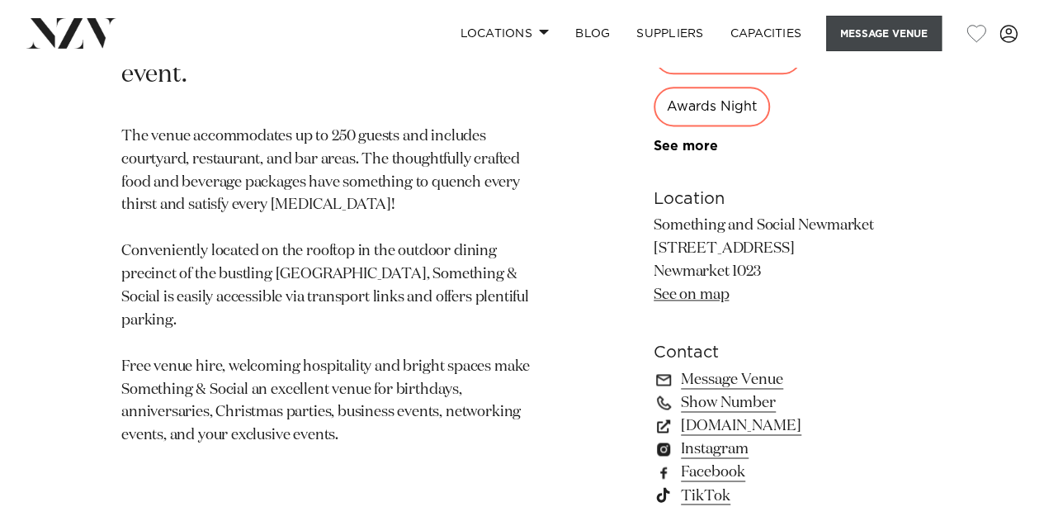
click at [858, 41] on button "Message Venue" at bounding box center [884, 33] width 116 height 35
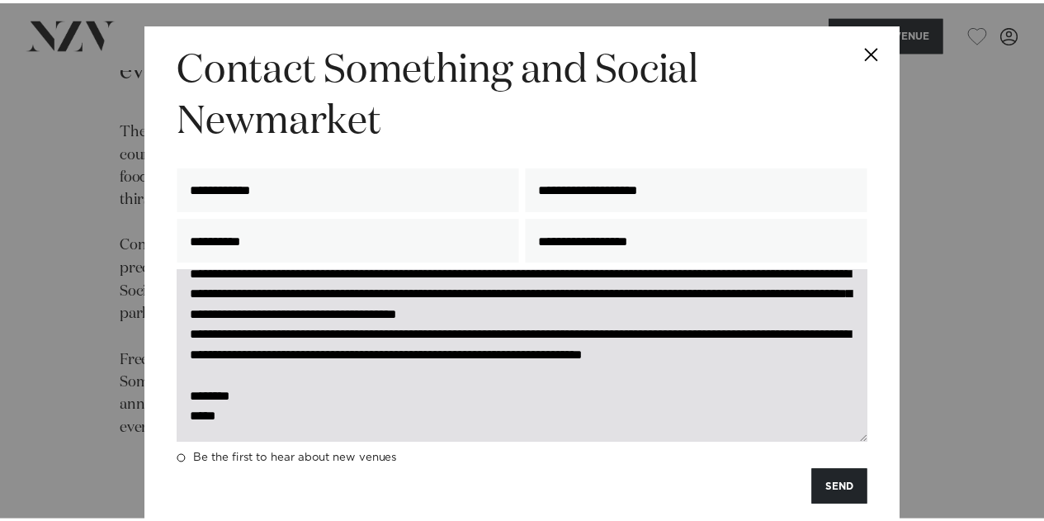
scroll to position [189, 0]
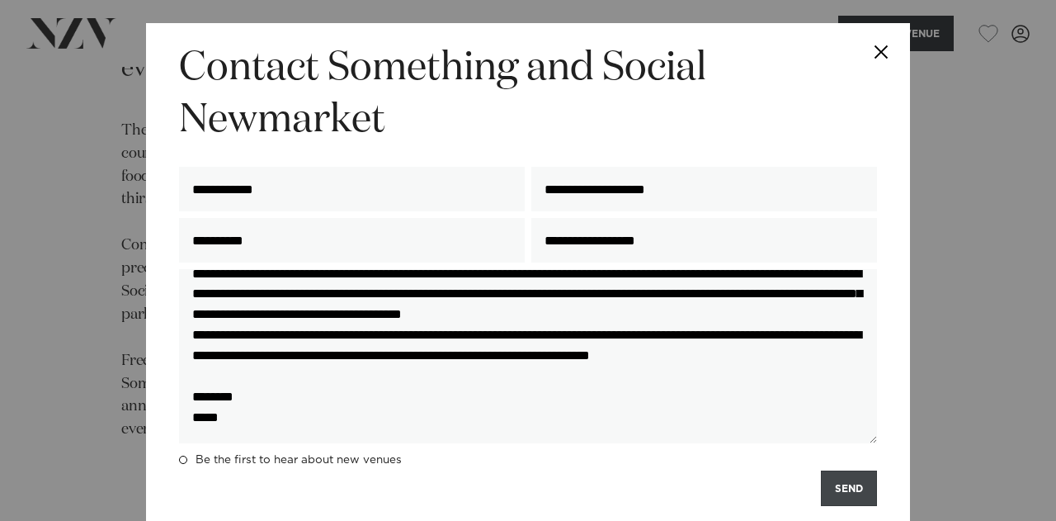
click at [846, 493] on button "SEND" at bounding box center [849, 487] width 56 height 35
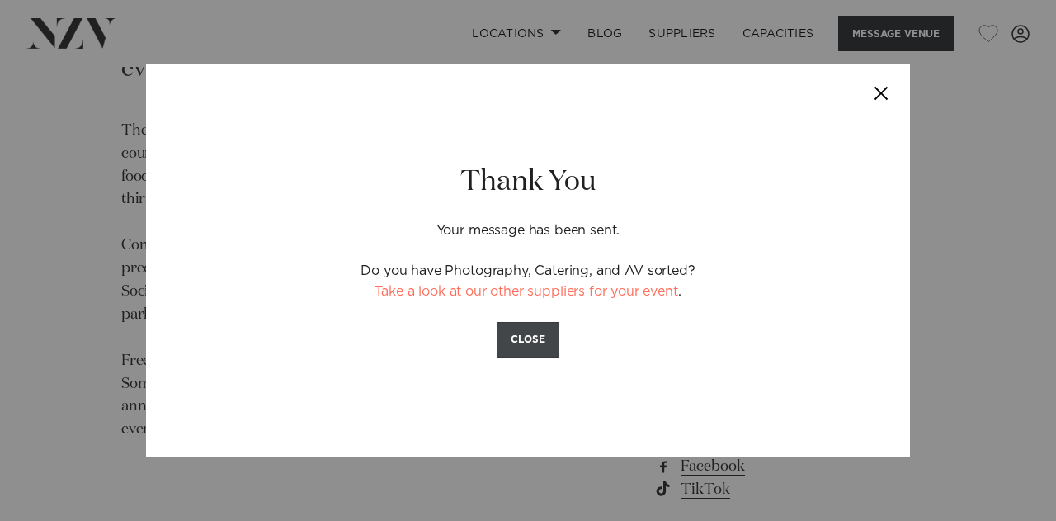
click at [520, 325] on button "CLOSE" at bounding box center [528, 339] width 63 height 35
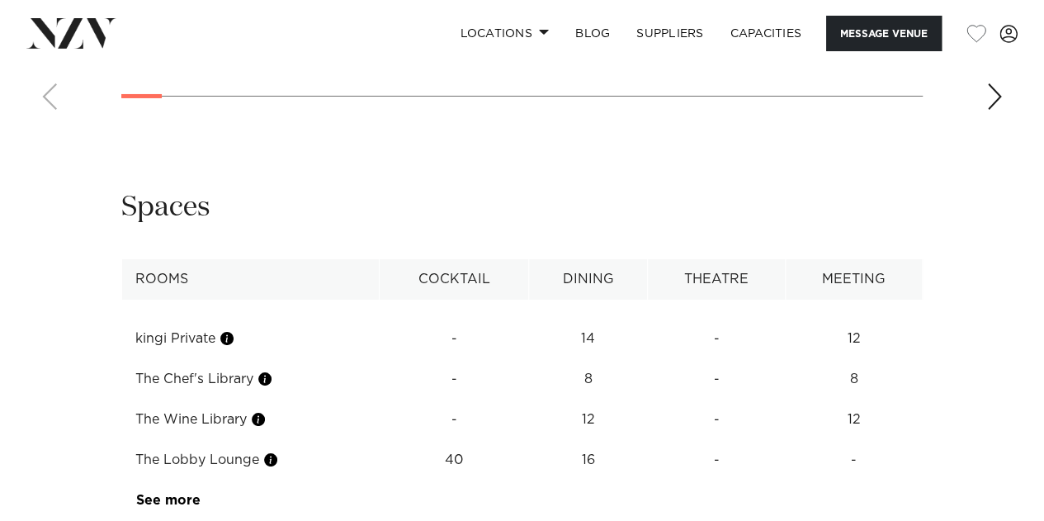
scroll to position [2950, 0]
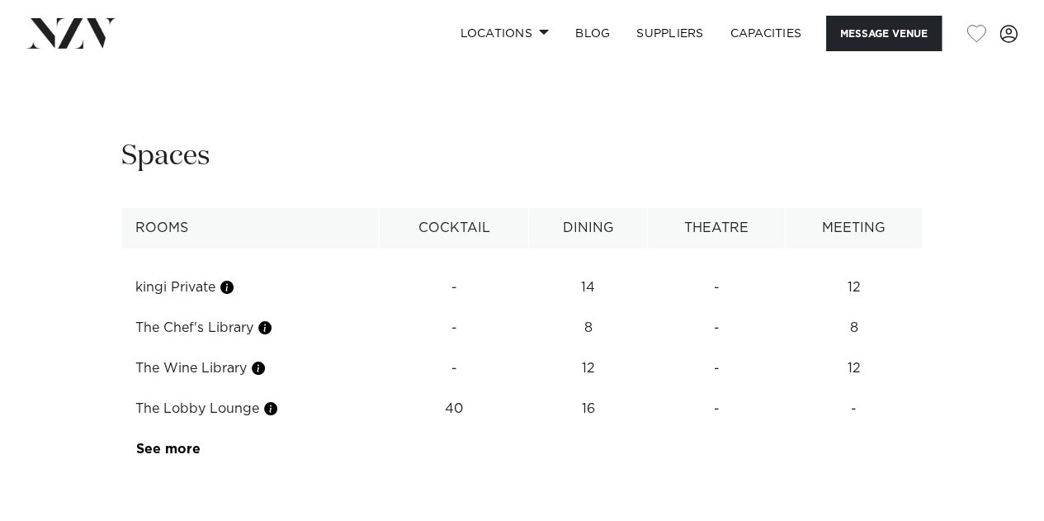
click at [990, 59] on div "Next slide" at bounding box center [994, 45] width 17 height 26
click at [999, 59] on div "Next slide" at bounding box center [994, 45] width 17 height 26
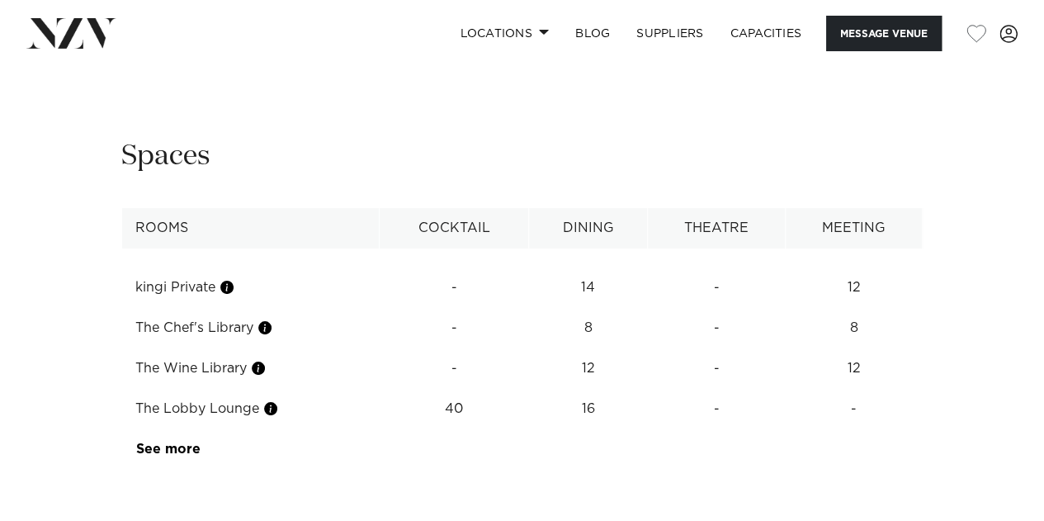
click at [999, 59] on div "Next slide" at bounding box center [994, 45] width 17 height 26
click at [995, 59] on div "Next slide" at bounding box center [994, 45] width 17 height 26
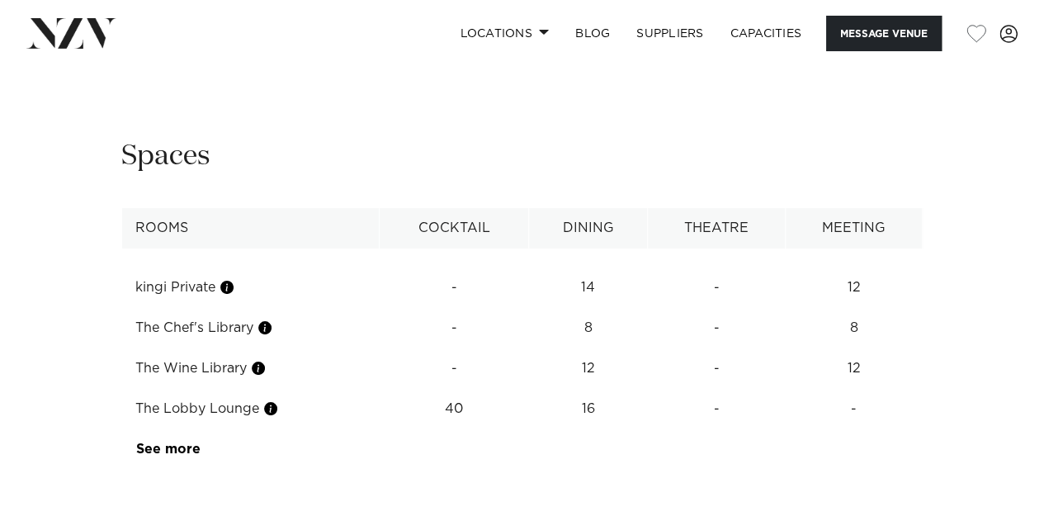
click at [995, 59] on div "Next slide" at bounding box center [994, 45] width 17 height 26
click at [901, 27] on button "Message Venue" at bounding box center [884, 33] width 116 height 35
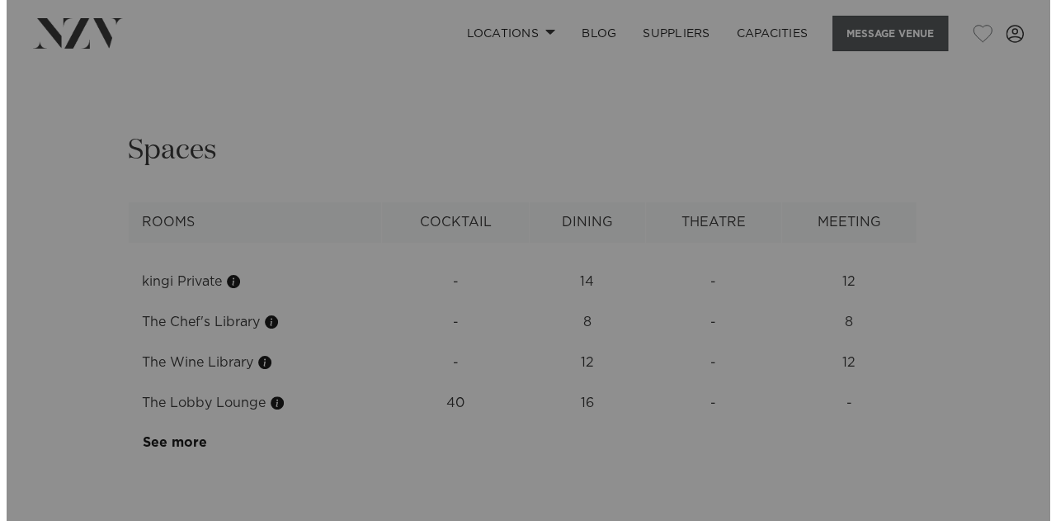
scroll to position [2910, 0]
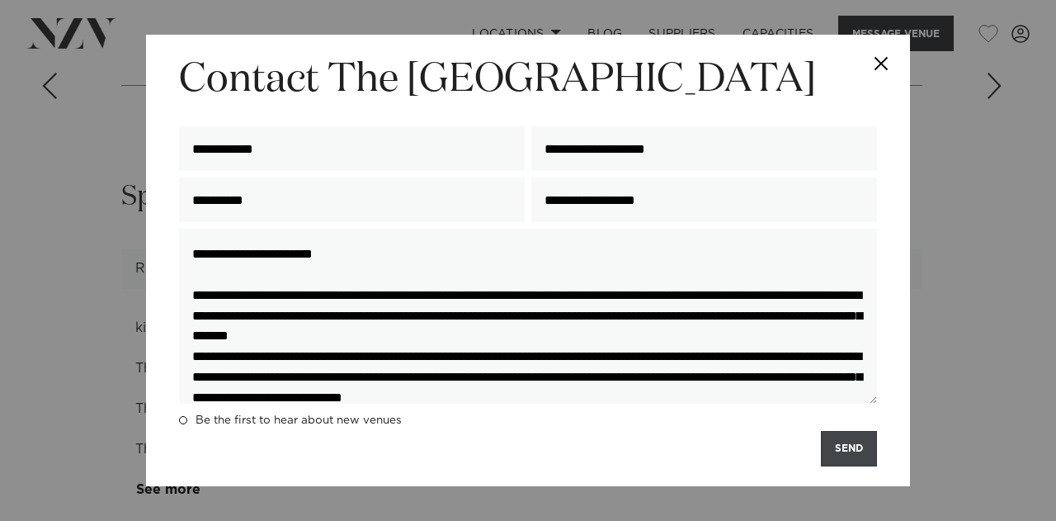
click at [832, 438] on button "SEND" at bounding box center [849, 448] width 56 height 35
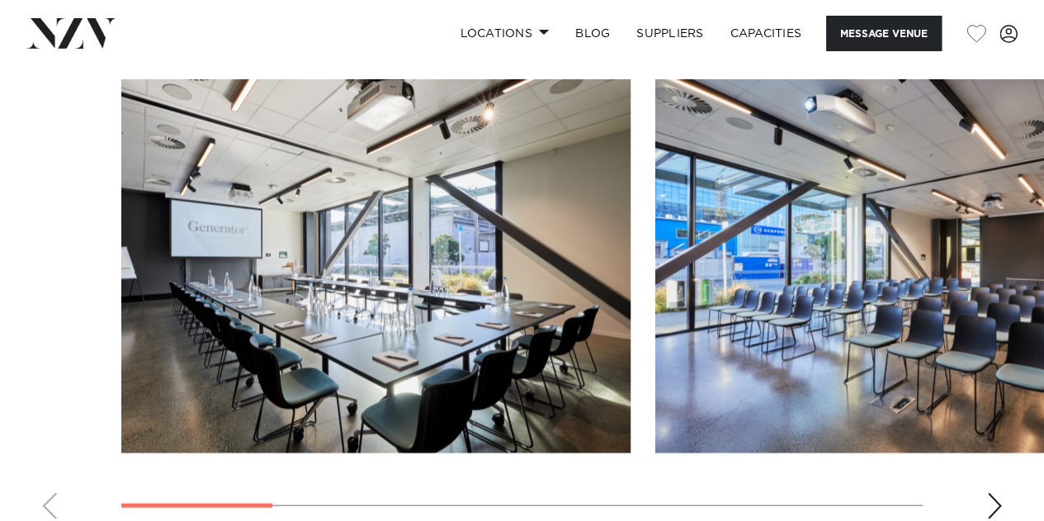
scroll to position [1650, 0]
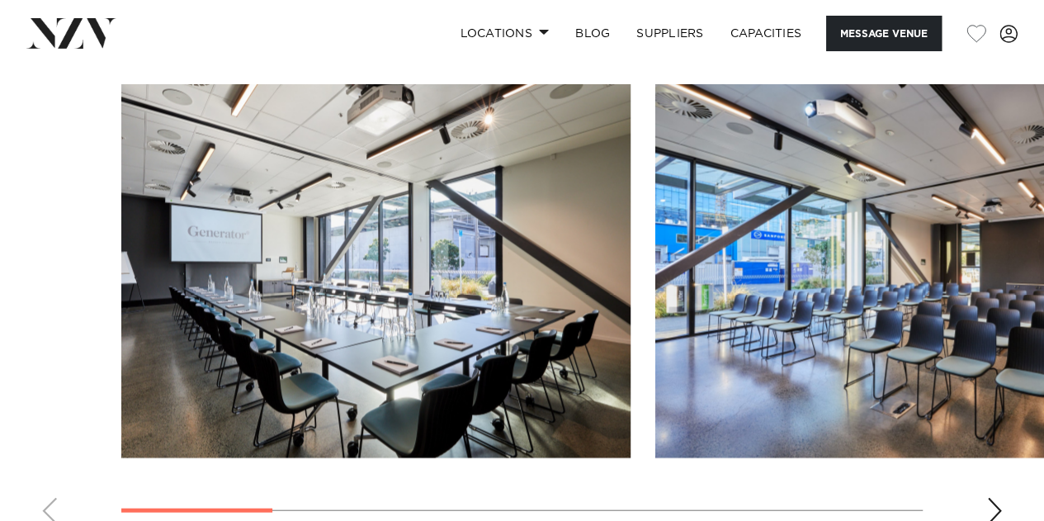
click at [990, 423] on swiper-container at bounding box center [522, 310] width 1044 height 453
click at [990, 427] on swiper-container at bounding box center [522, 310] width 1044 height 453
click at [994, 498] on div "Next slide" at bounding box center [994, 511] width 17 height 26
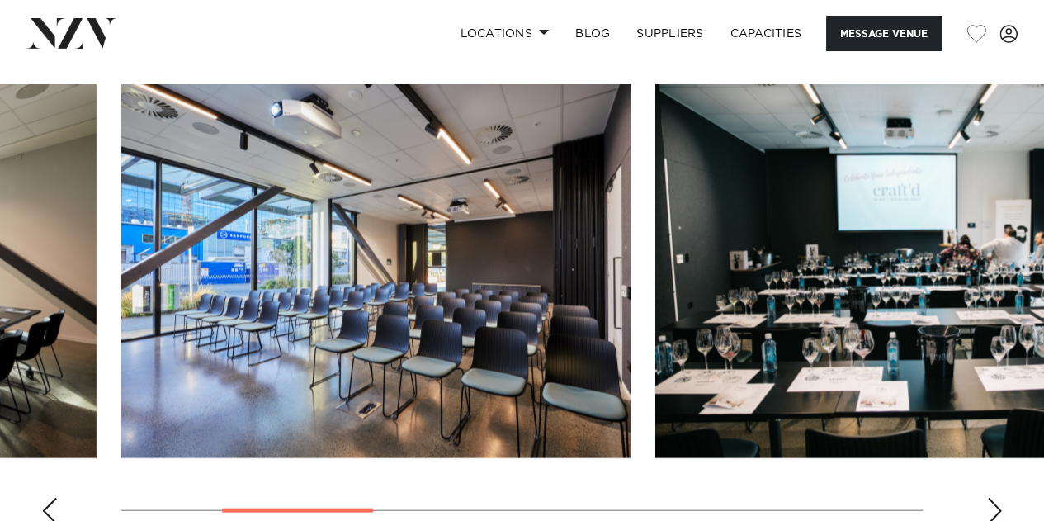
click at [994, 498] on div "Next slide" at bounding box center [994, 511] width 17 height 26
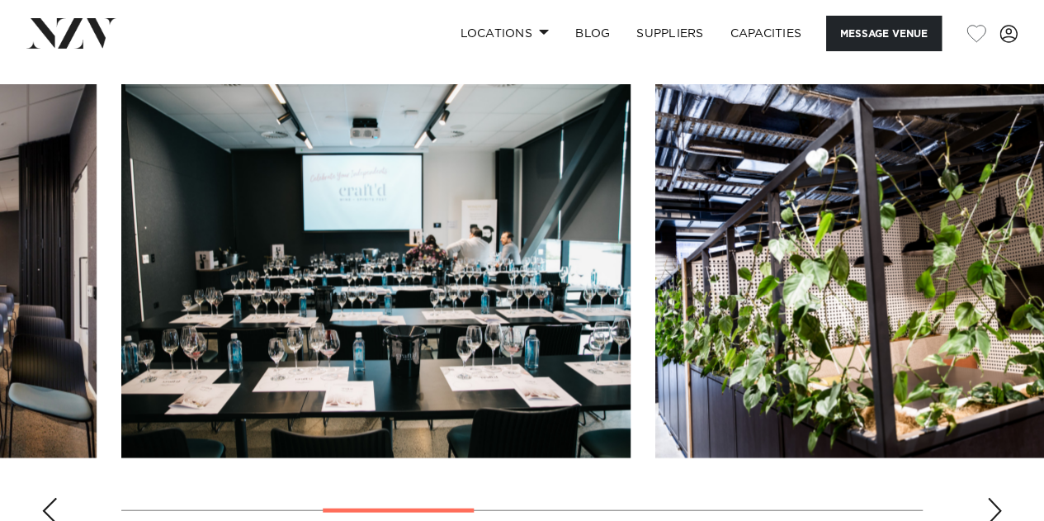
click at [994, 498] on div "Next slide" at bounding box center [994, 511] width 17 height 26
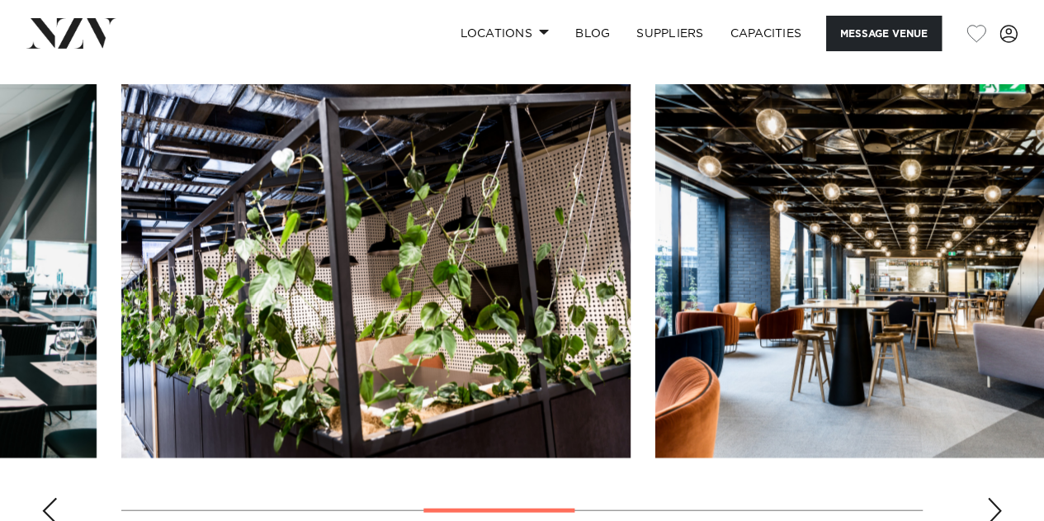
click at [994, 498] on div "Next slide" at bounding box center [994, 511] width 17 height 26
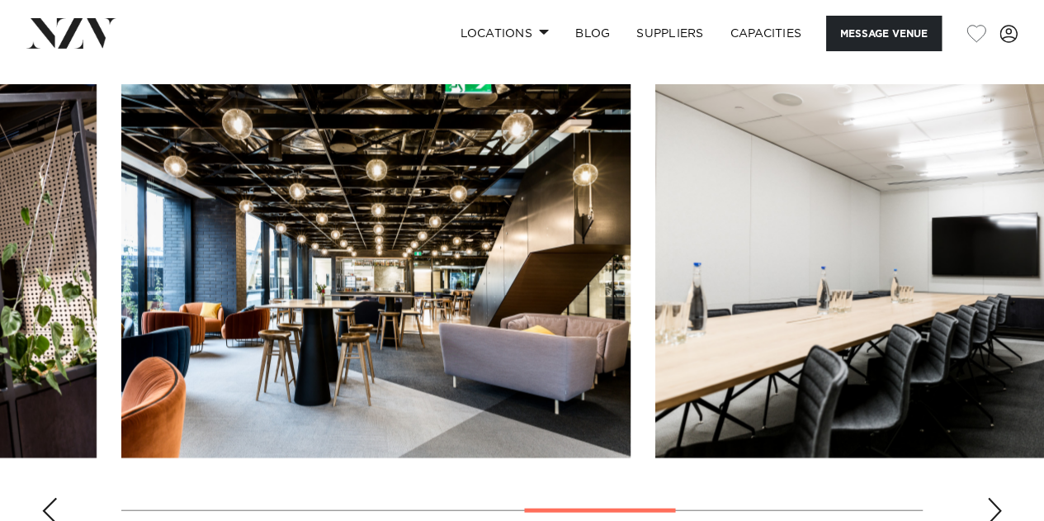
click at [994, 498] on div "Next slide" at bounding box center [994, 511] width 17 height 26
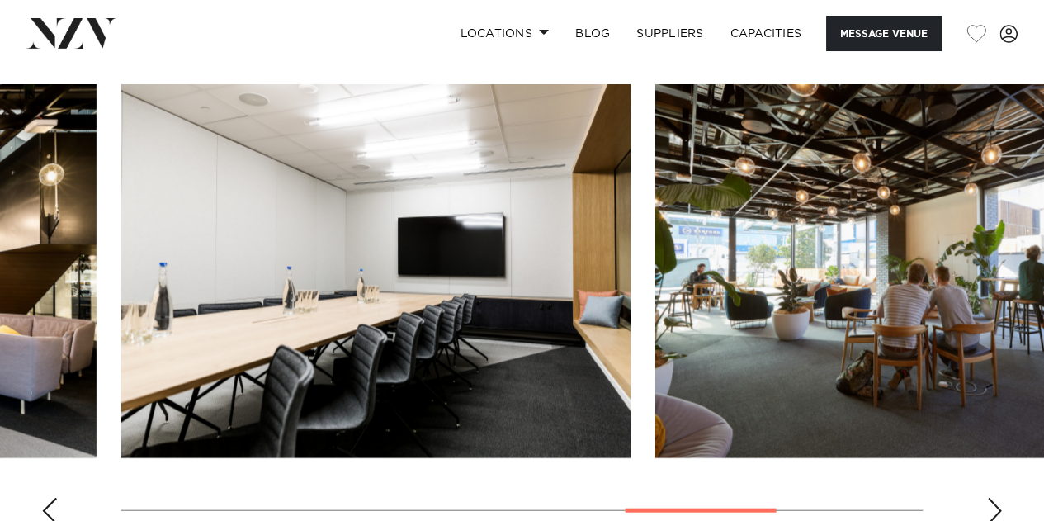
click at [994, 498] on div "Next slide" at bounding box center [994, 511] width 17 height 26
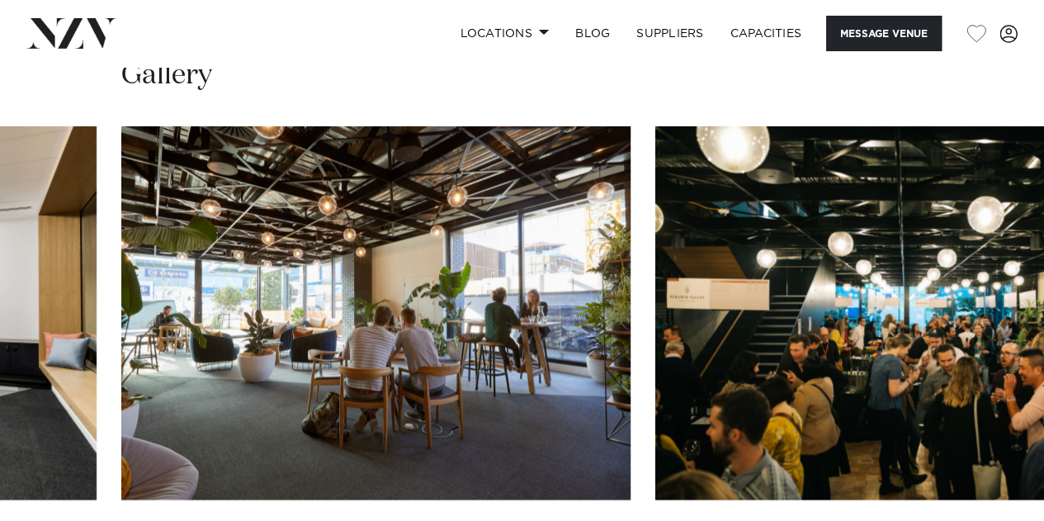
scroll to position [1647, 0]
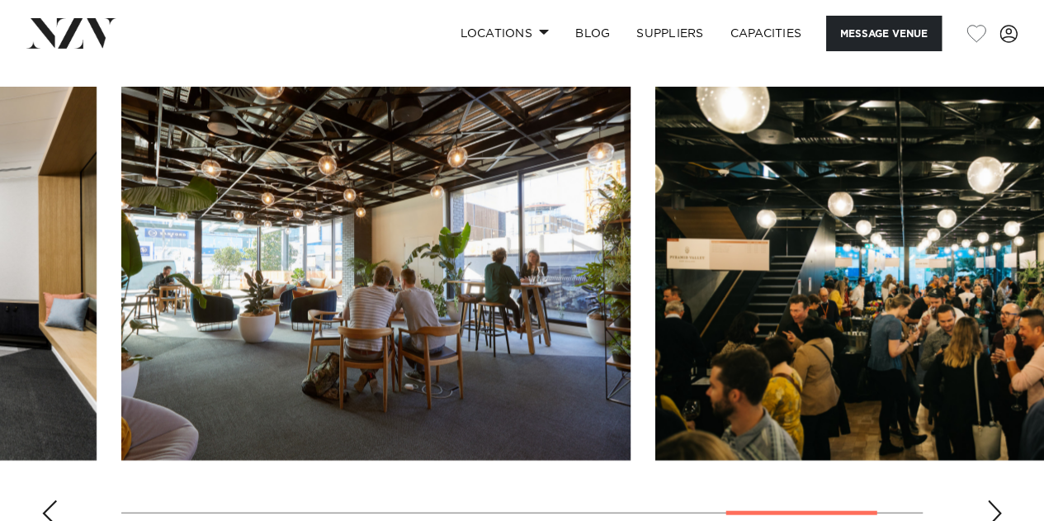
click at [36, 445] on swiper-container at bounding box center [522, 313] width 1044 height 453
click at [41, 500] on div "Previous slide" at bounding box center [49, 513] width 17 height 26
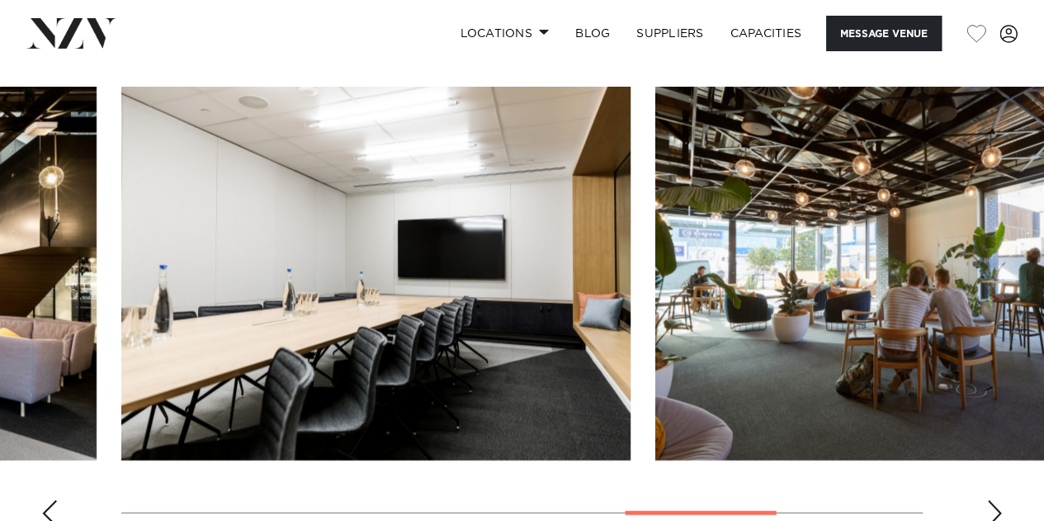
click at [41, 500] on div "Previous slide" at bounding box center [49, 513] width 17 height 26
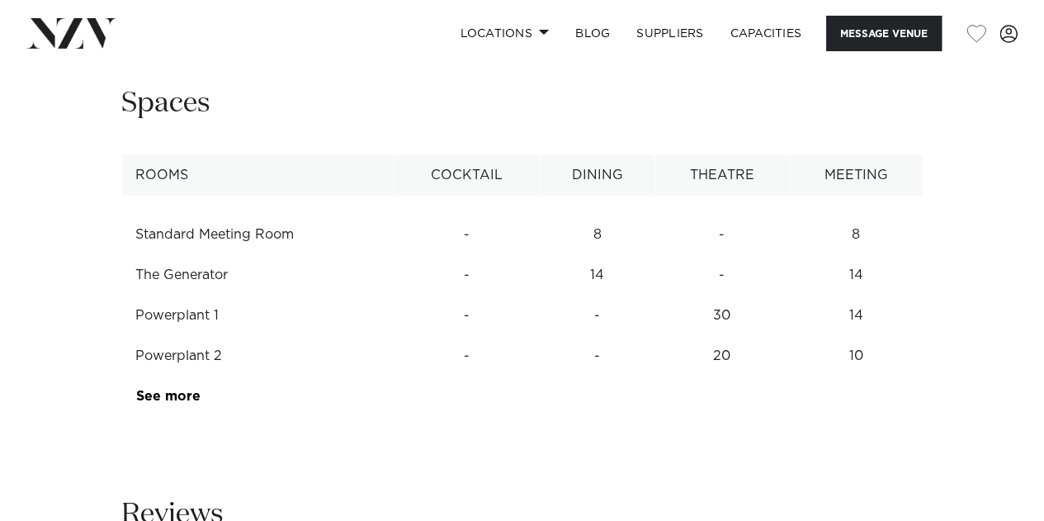
scroll to position [2161, 0]
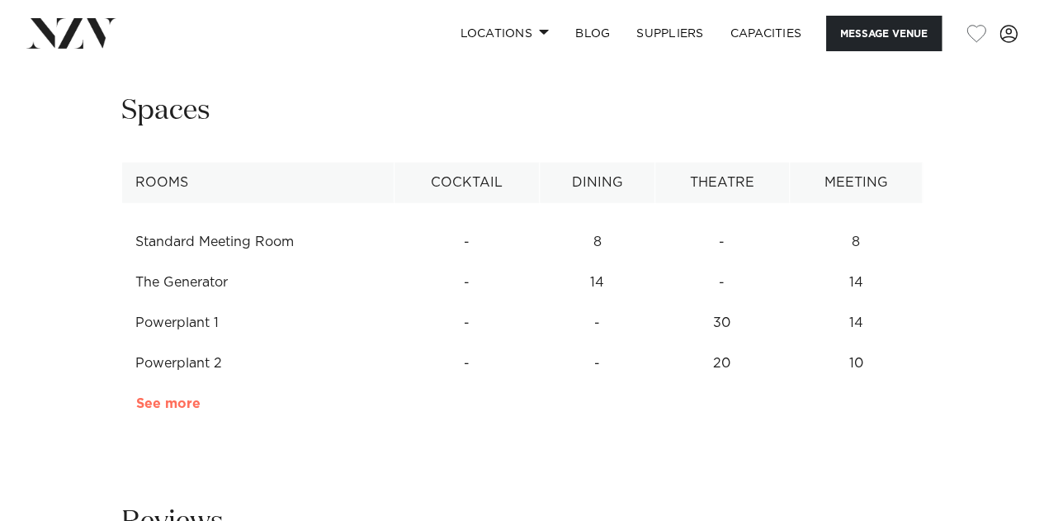
click at [169, 397] on link "See more" at bounding box center [200, 403] width 129 height 13
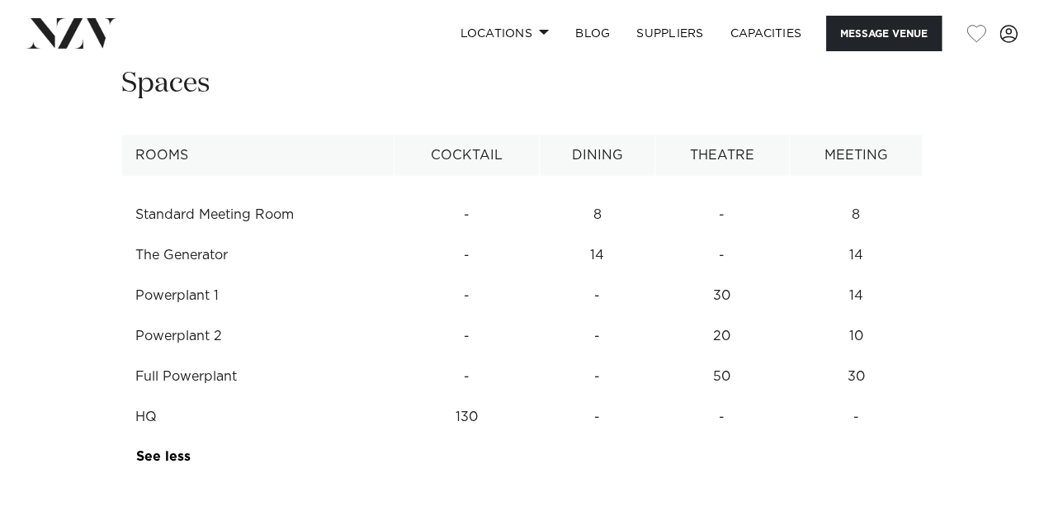
drag, startPoint x: 457, startPoint y: 139, endPoint x: 876, endPoint y: 349, distance: 468.0
click at [876, 349] on tbody "Standard Meeting Room - 8 - 8 The Generator - 14 - 14 Powerplant 1 - - 30 14 Po…" at bounding box center [522, 326] width 801 height 301
click at [508, 235] on td "130" at bounding box center [466, 215] width 145 height 40
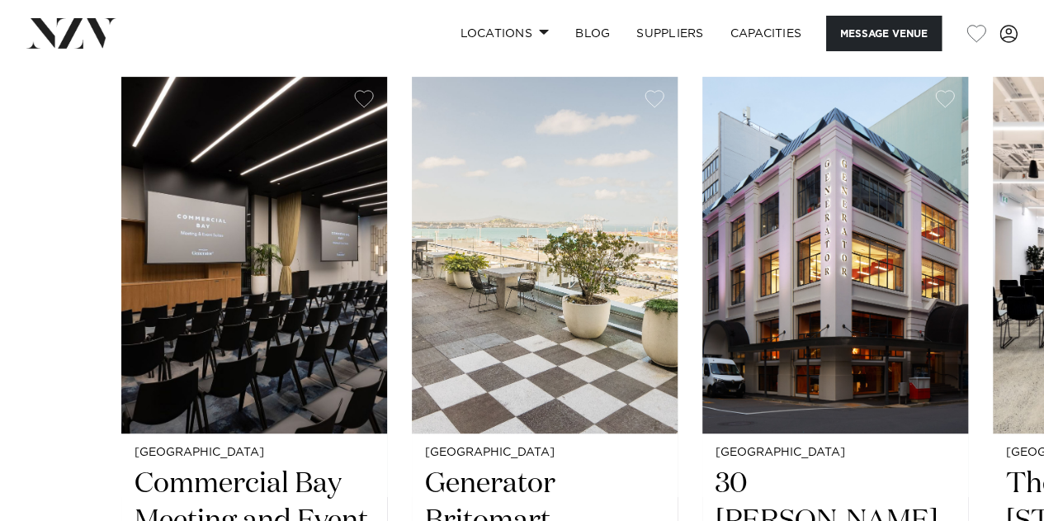
scroll to position [3662, 0]
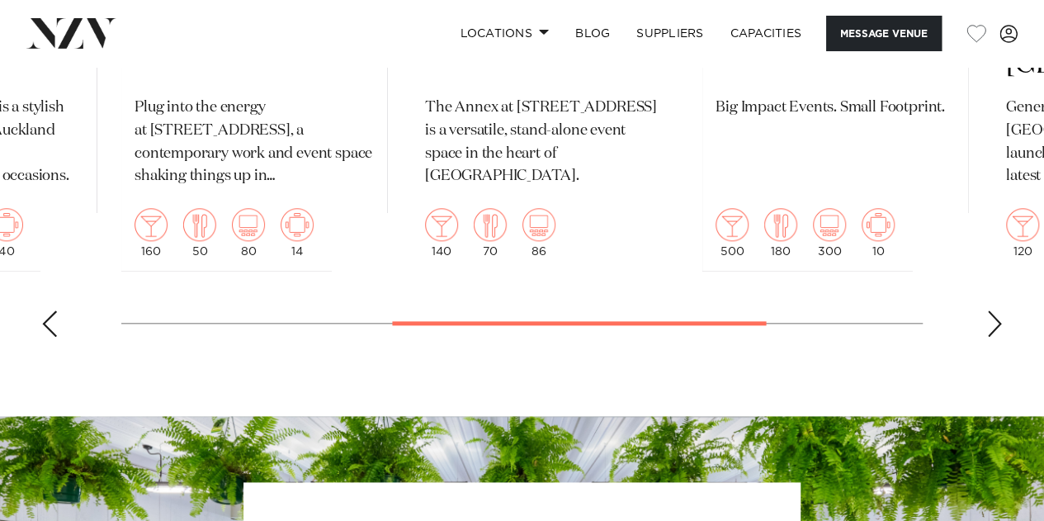
scroll to position [3903, 0]
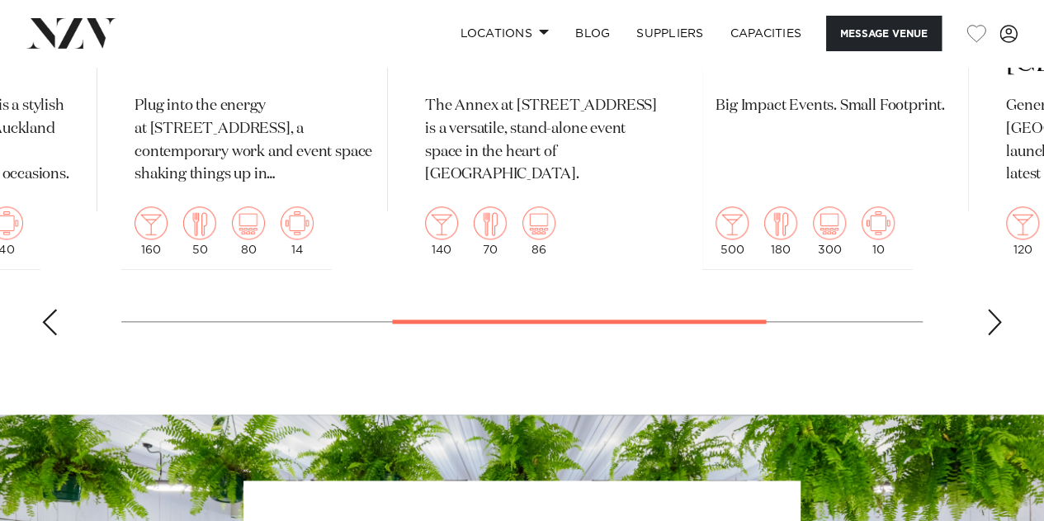
click at [987, 309] on div "Next slide" at bounding box center [994, 322] width 17 height 26
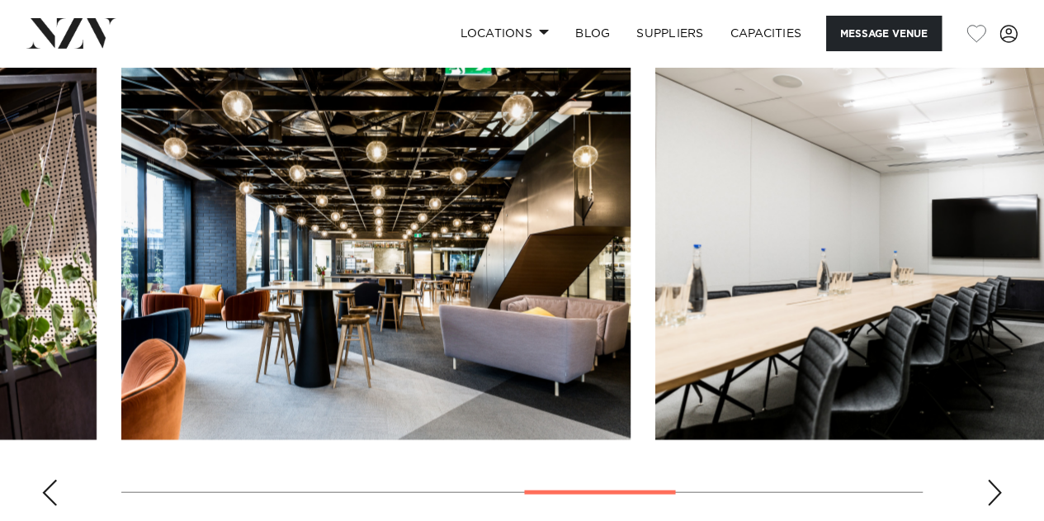
scroll to position [1670, 0]
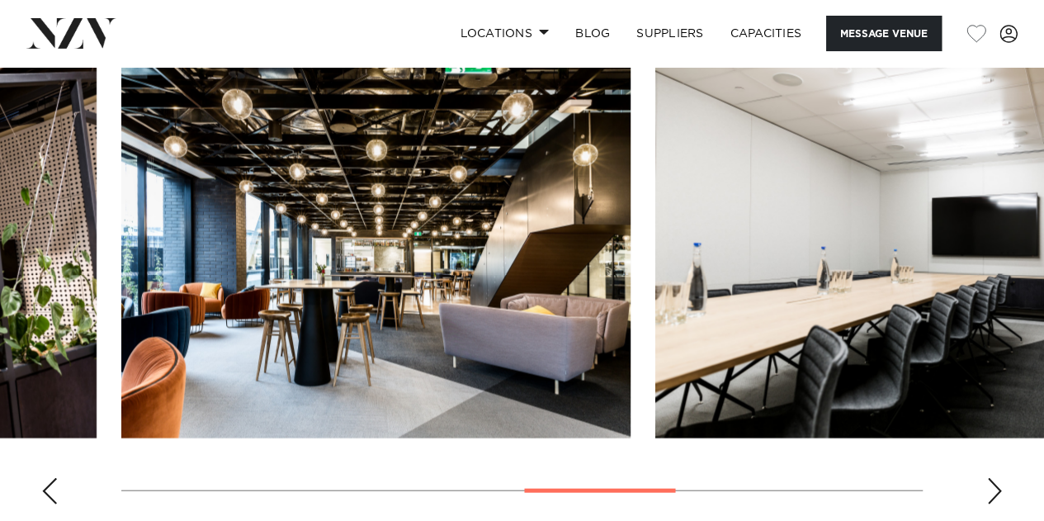
click at [1000, 478] on div "Next slide" at bounding box center [994, 491] width 17 height 26
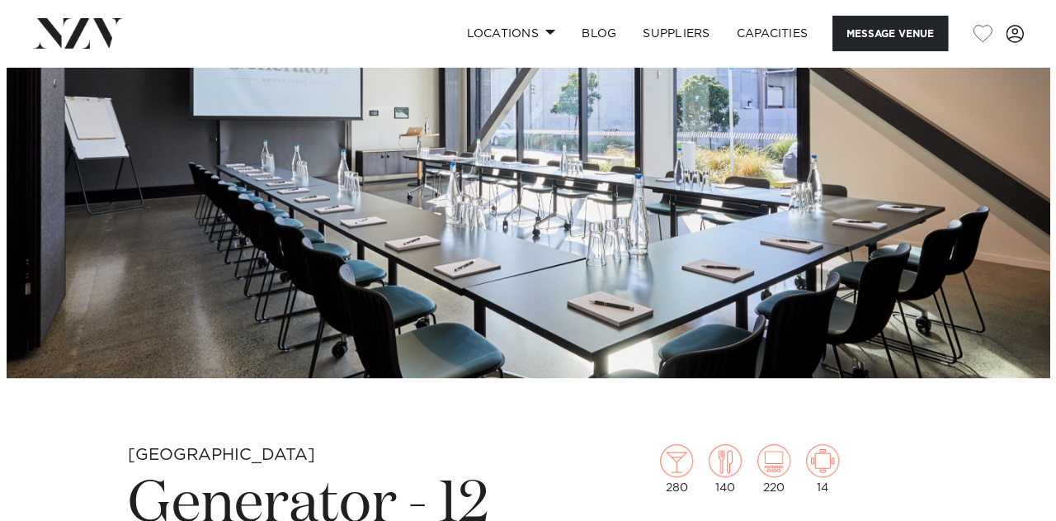
scroll to position [124, 0]
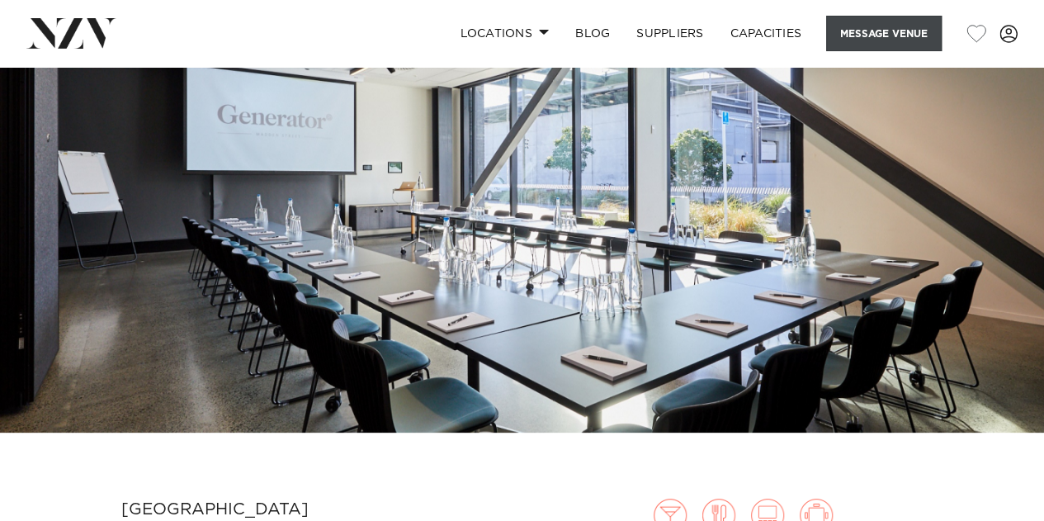
click at [837, 37] on button "Message Venue" at bounding box center [884, 33] width 116 height 35
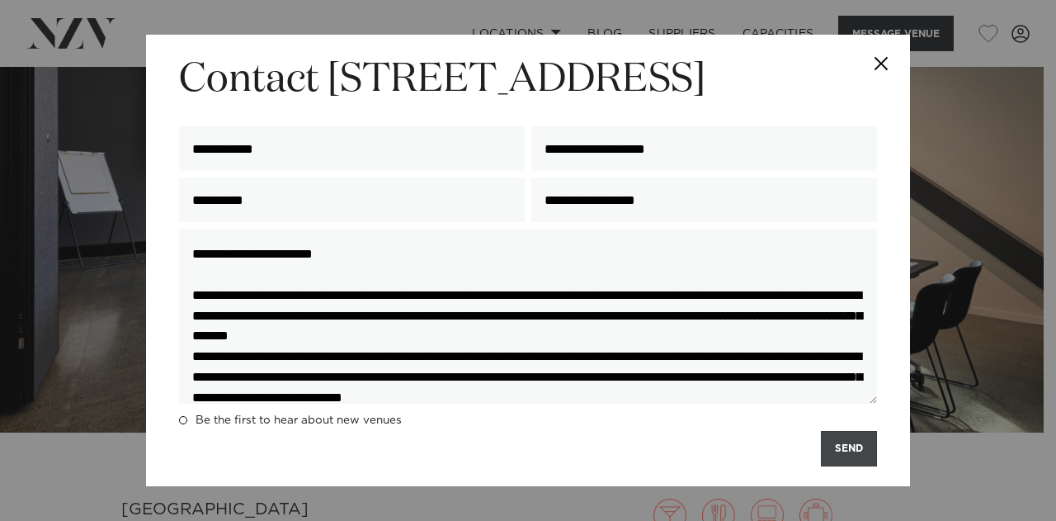
click at [853, 446] on button "SEND" at bounding box center [849, 448] width 56 height 35
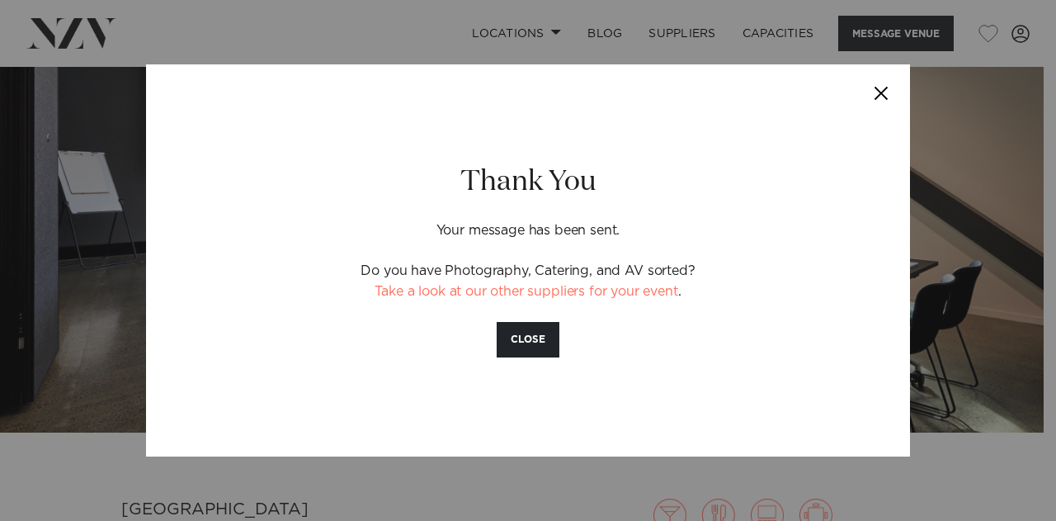
click at [880, 97] on button "Close" at bounding box center [882, 93] width 58 height 58
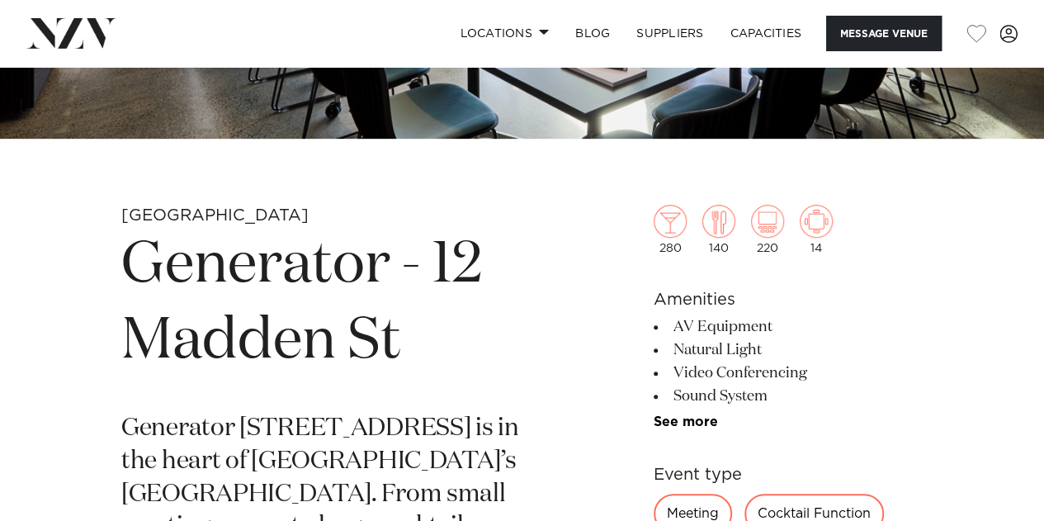
scroll to position [418, 0]
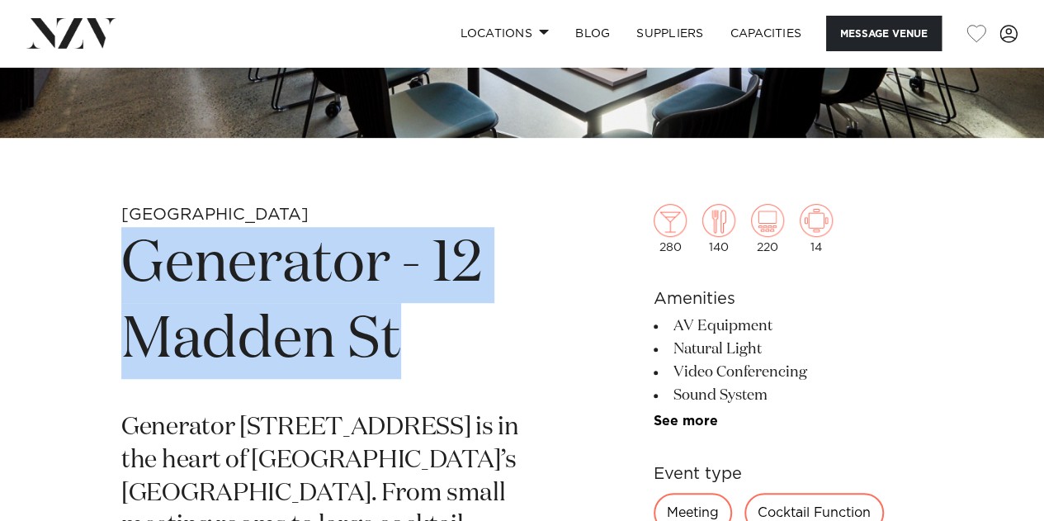
drag, startPoint x: 163, startPoint y: 273, endPoint x: 418, endPoint y: 368, distance: 272.1
click at [418, 368] on h1 "Generator - 12 Madden St" at bounding box center [328, 303] width 415 height 152
copy h1 "Generator - 12 Madden St"
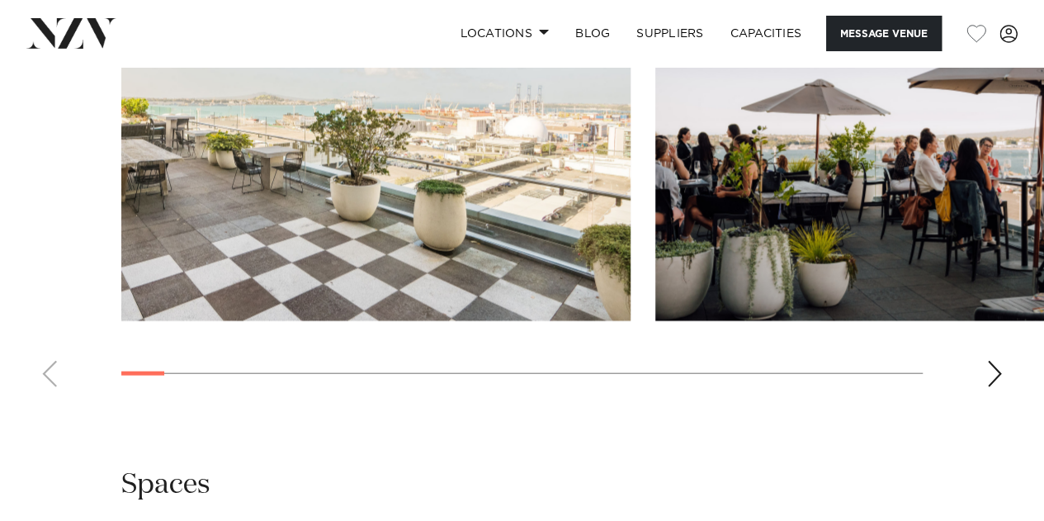
scroll to position [1760, 0]
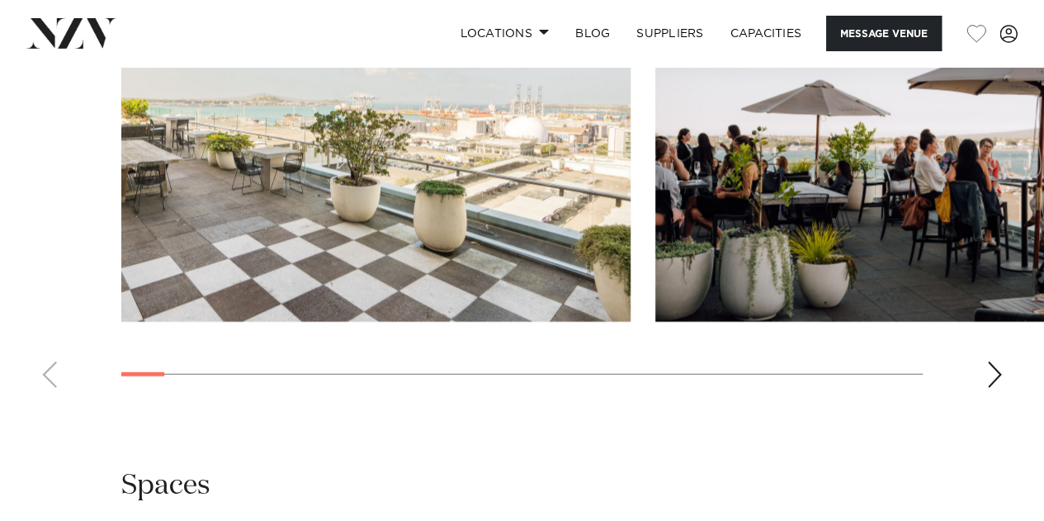
click at [997, 383] on swiper-container at bounding box center [522, 174] width 1044 height 453
click at [997, 387] on div "Next slide" at bounding box center [994, 374] width 17 height 26
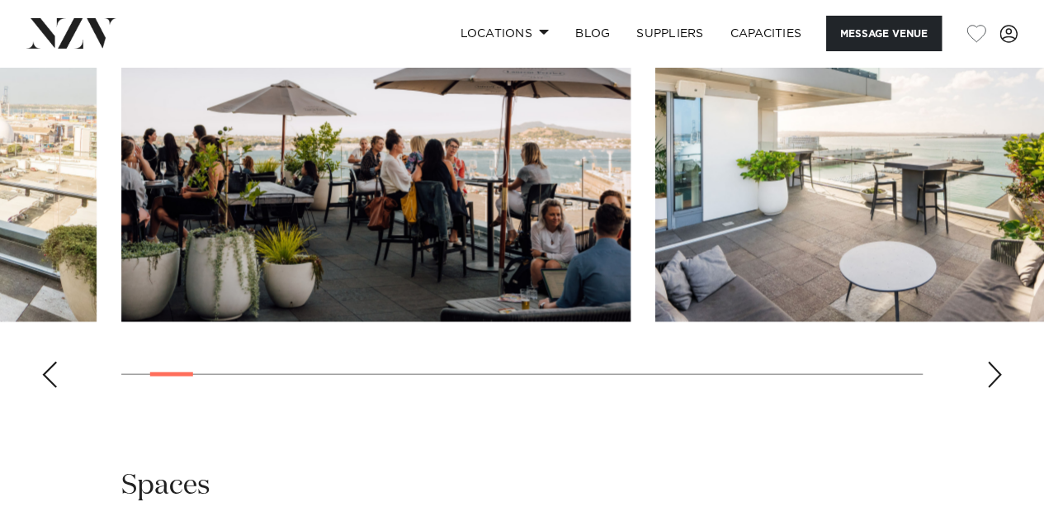
click at [997, 387] on div "Next slide" at bounding box center [994, 374] width 17 height 26
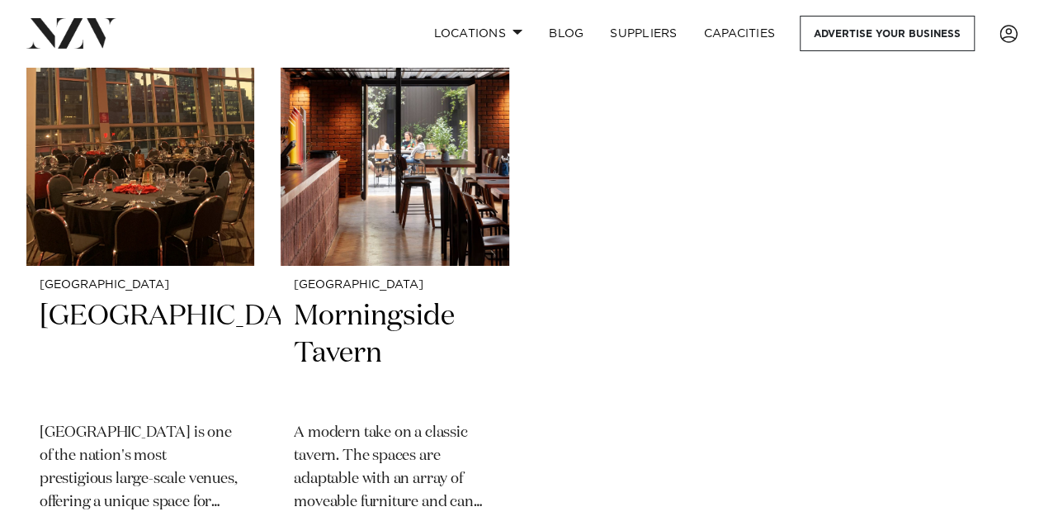
scroll to position [9388, 0]
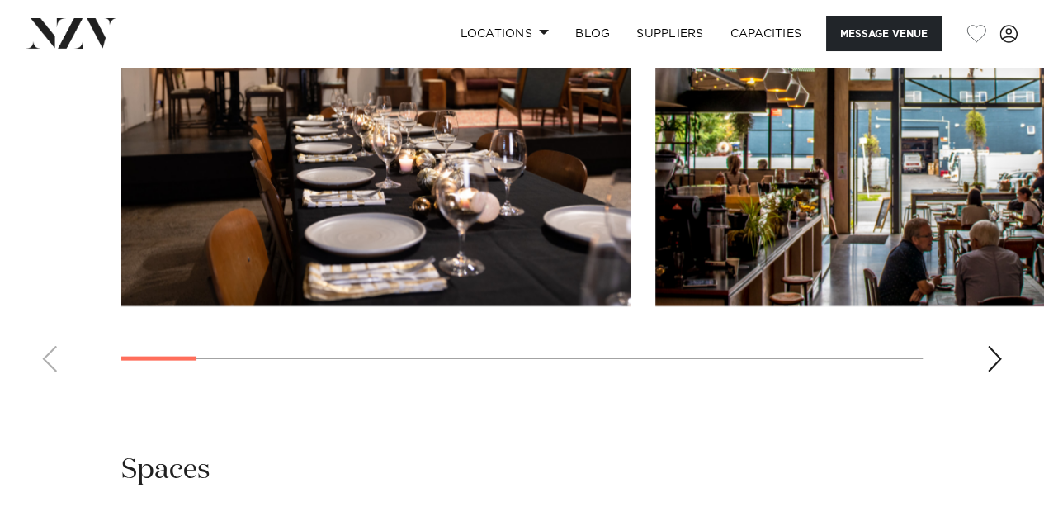
scroll to position [1653, 0]
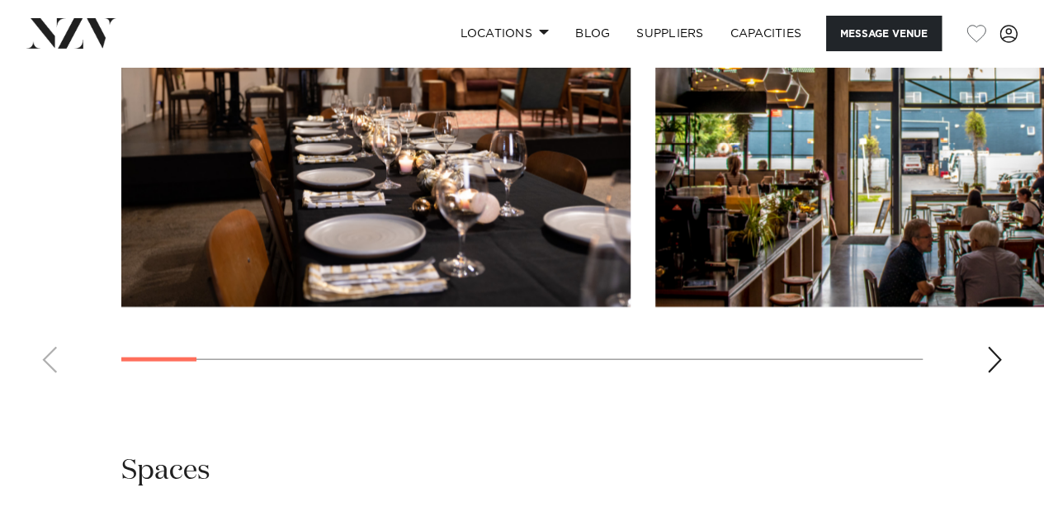
click at [994, 350] on div "Next slide" at bounding box center [994, 360] width 17 height 26
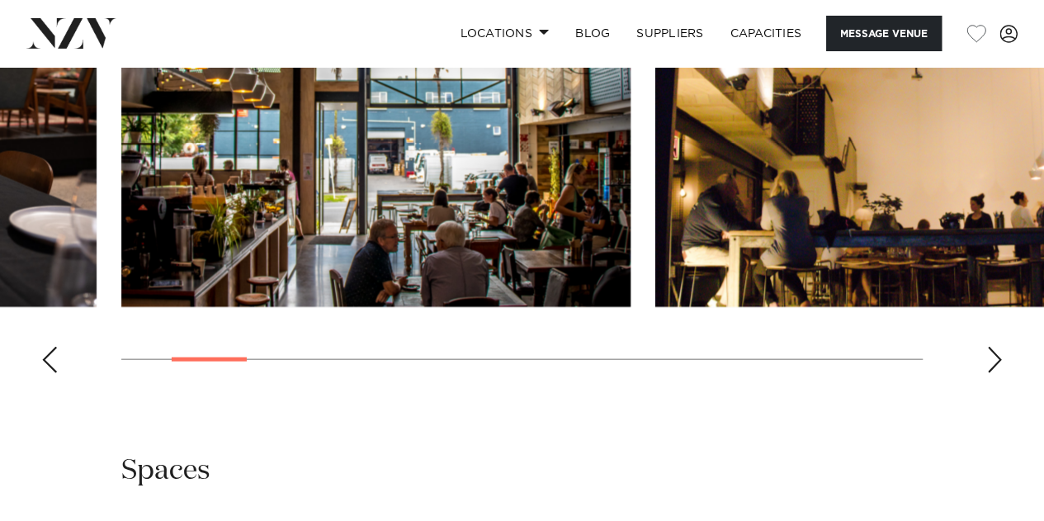
click at [995, 365] on div "Next slide" at bounding box center [994, 360] width 17 height 26
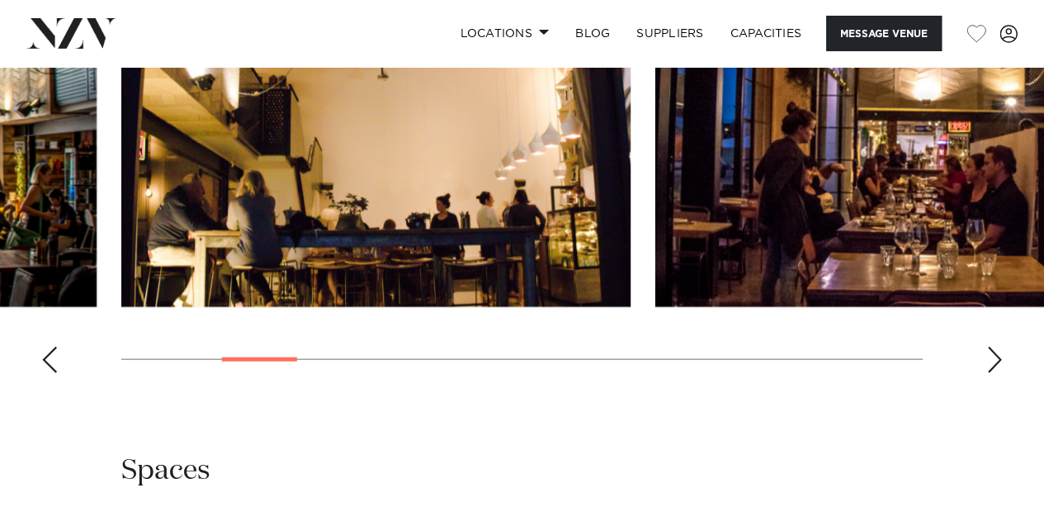
click at [995, 365] on div "Next slide" at bounding box center [994, 360] width 17 height 26
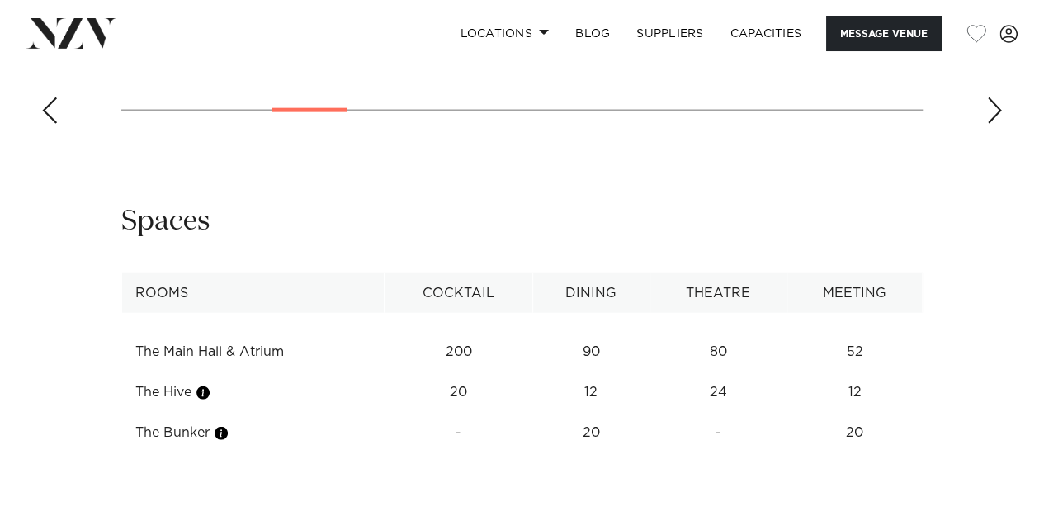
scroll to position [2093, 0]
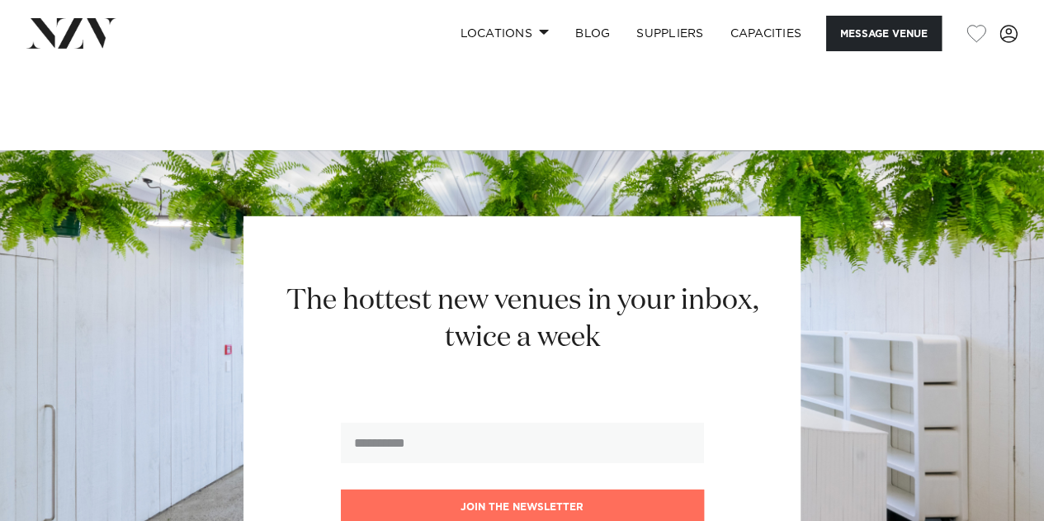
scroll to position [2270, 0]
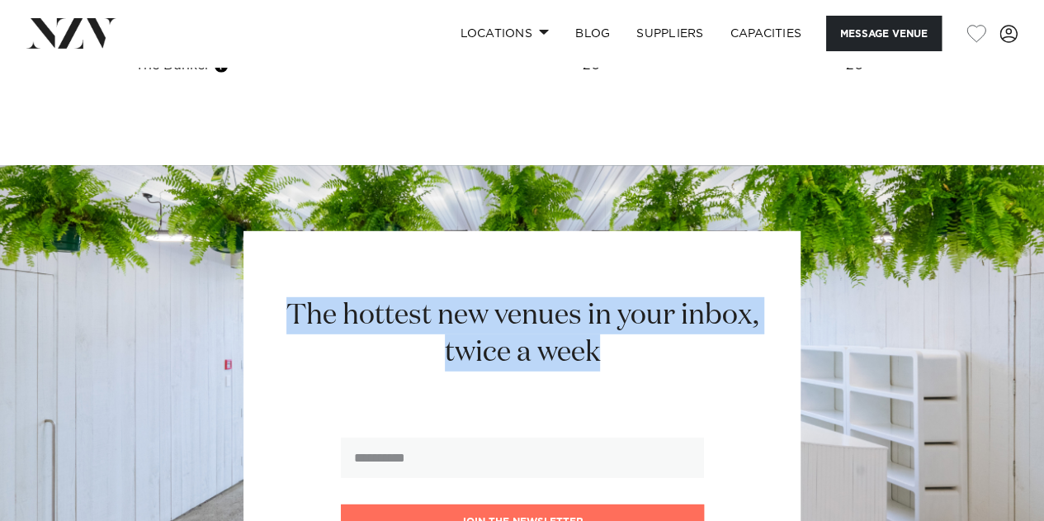
drag, startPoint x: 468, startPoint y: 344, endPoint x: 266, endPoint y: 314, distance: 204.4
click at [266, 314] on h2 "The hottest new venues in your inbox, twice a week" at bounding box center [522, 334] width 513 height 74
click at [431, 248] on div "The hottest new venues in your inbox, twice a week Join the newsletter" at bounding box center [521, 418] width 557 height 375
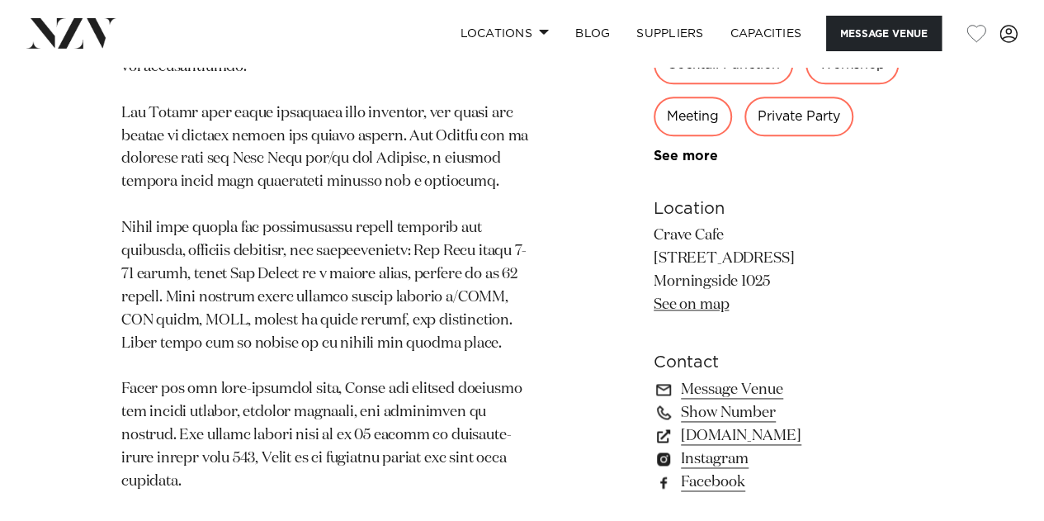
scroll to position [979, 0]
click at [474, 328] on p at bounding box center [328, 216] width 415 height 552
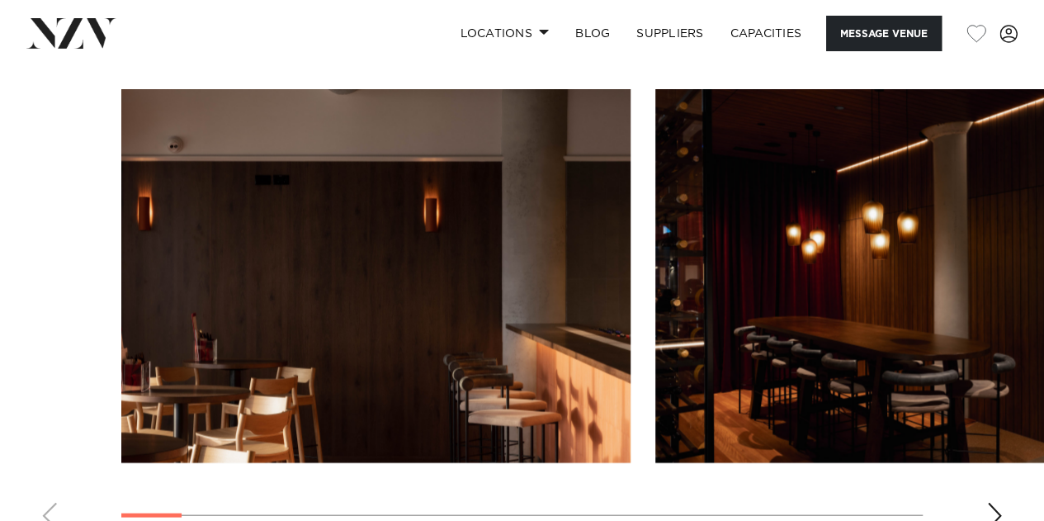
scroll to position [1610, 0]
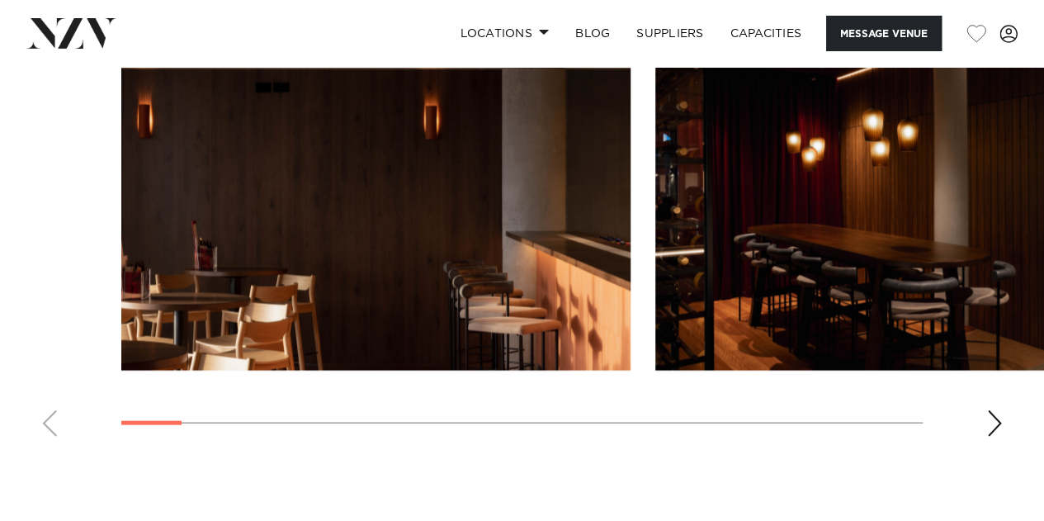
click at [1012, 420] on swiper-container at bounding box center [522, 223] width 1044 height 453
click at [994, 418] on div "Next slide" at bounding box center [994, 423] width 17 height 26
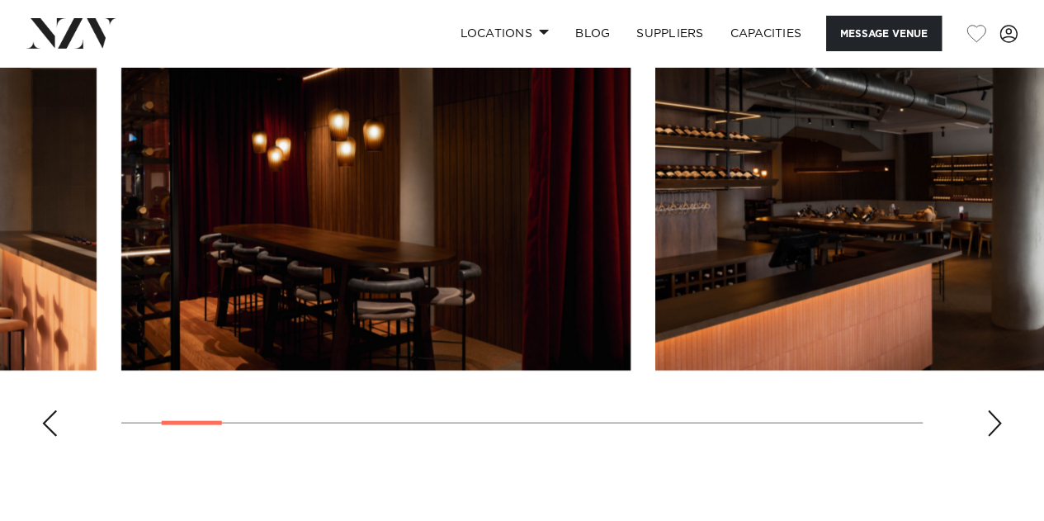
click at [994, 418] on div "Next slide" at bounding box center [994, 423] width 17 height 26
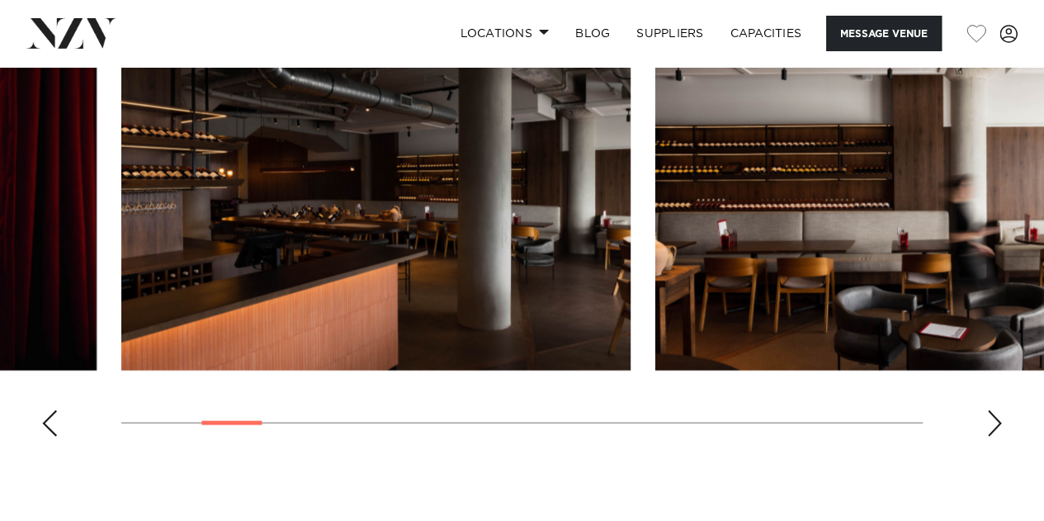
click at [994, 418] on div "Next slide" at bounding box center [994, 423] width 17 height 26
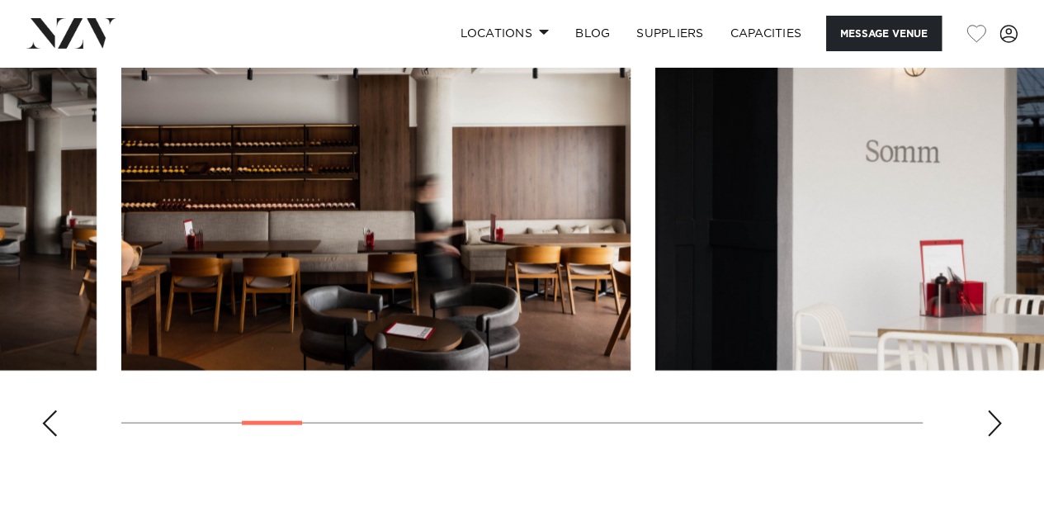
click at [994, 418] on div "Next slide" at bounding box center [994, 423] width 17 height 26
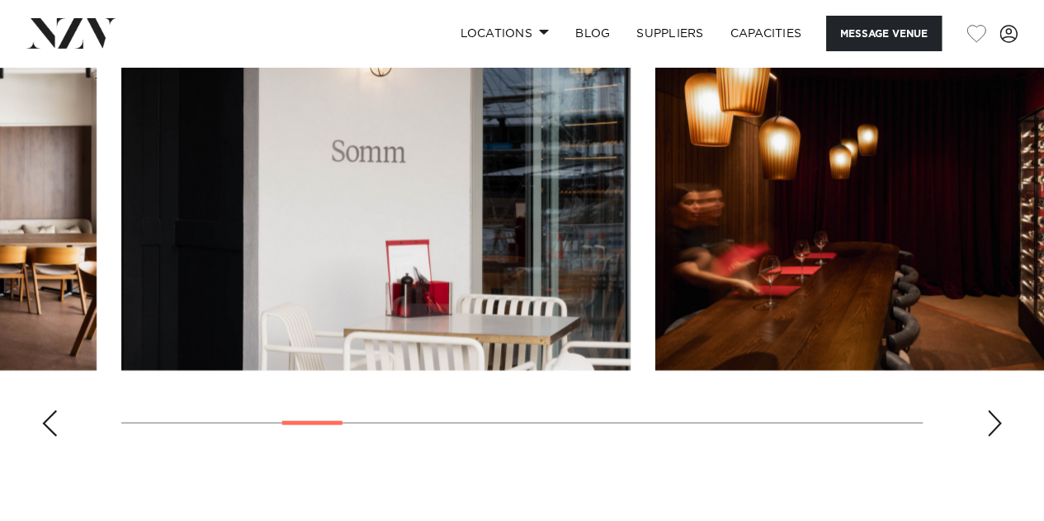
click at [994, 418] on div "Next slide" at bounding box center [994, 423] width 17 height 26
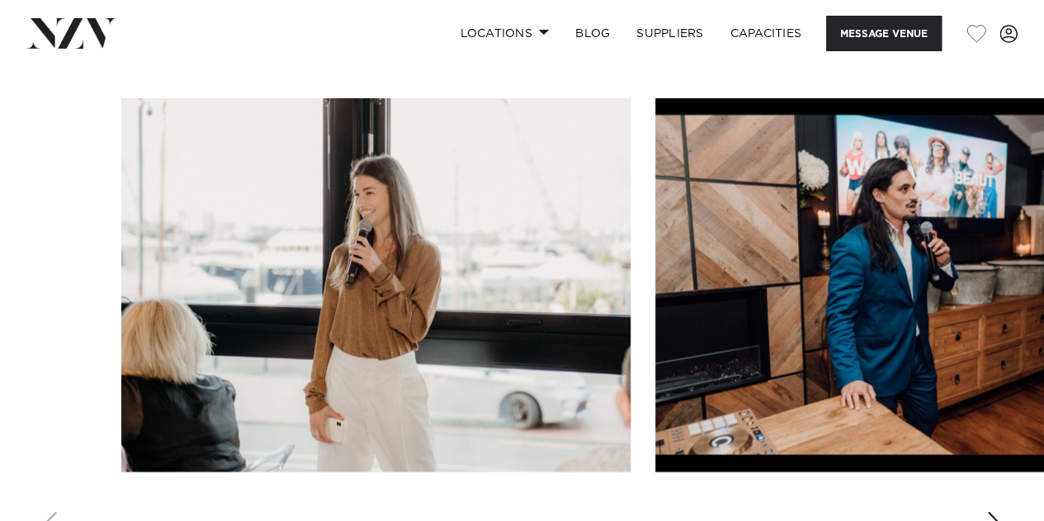
scroll to position [1764, 0]
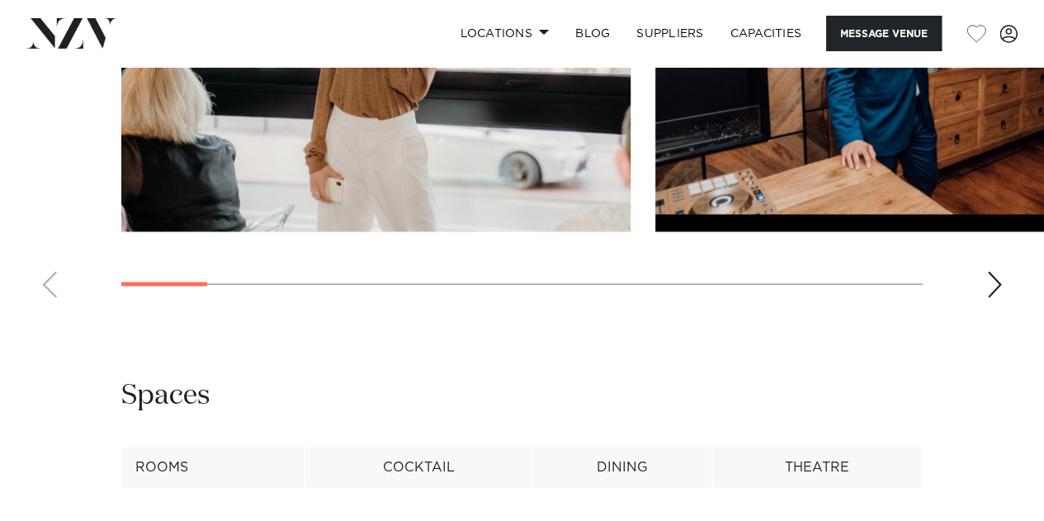
click at [992, 286] on div "Next slide" at bounding box center [994, 285] width 17 height 26
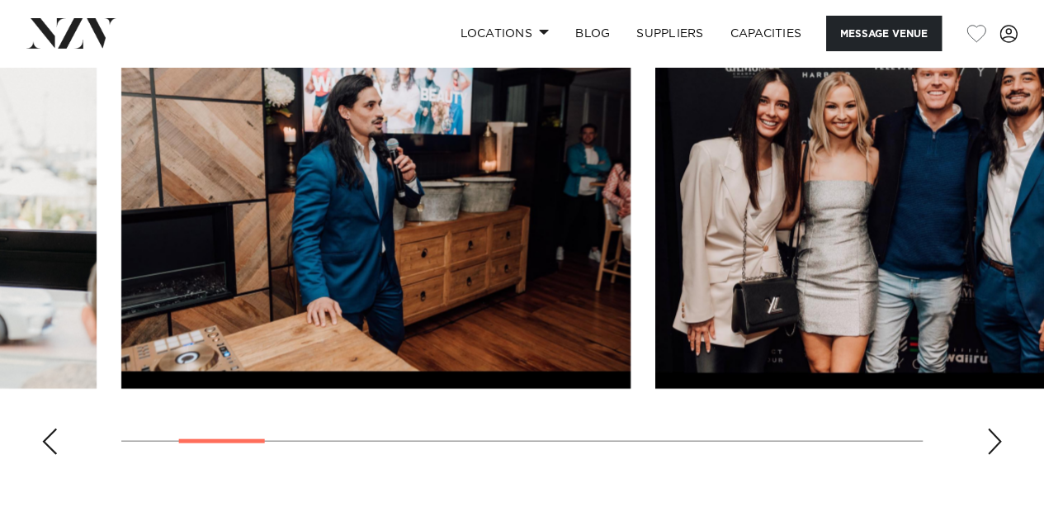
scroll to position [1534, 0]
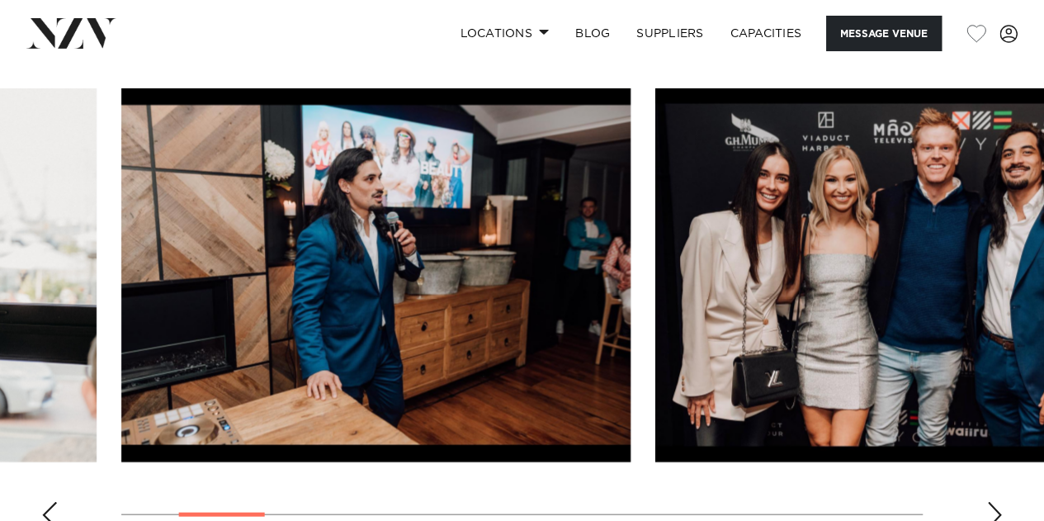
click at [989, 508] on div "Next slide" at bounding box center [994, 514] width 17 height 26
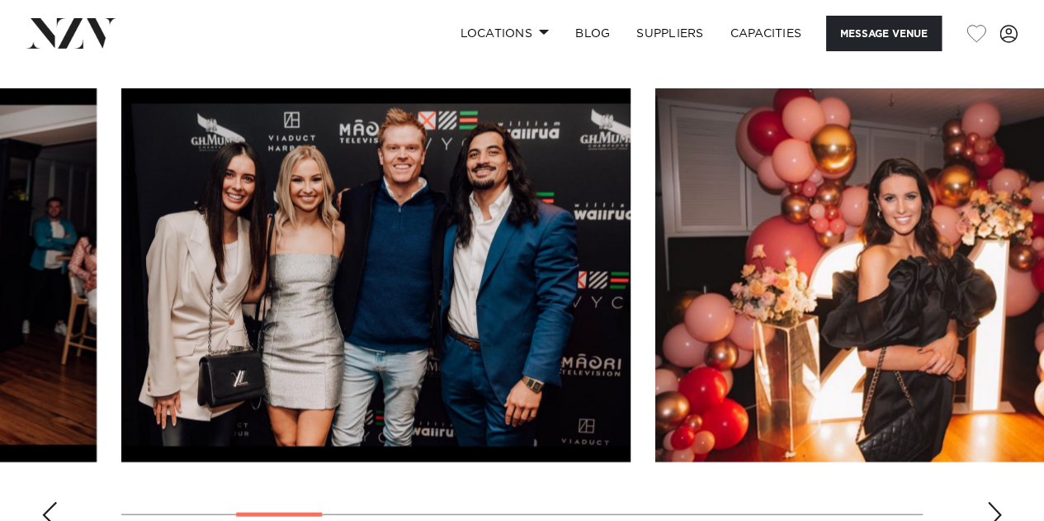
click at [989, 508] on div "Next slide" at bounding box center [994, 514] width 17 height 26
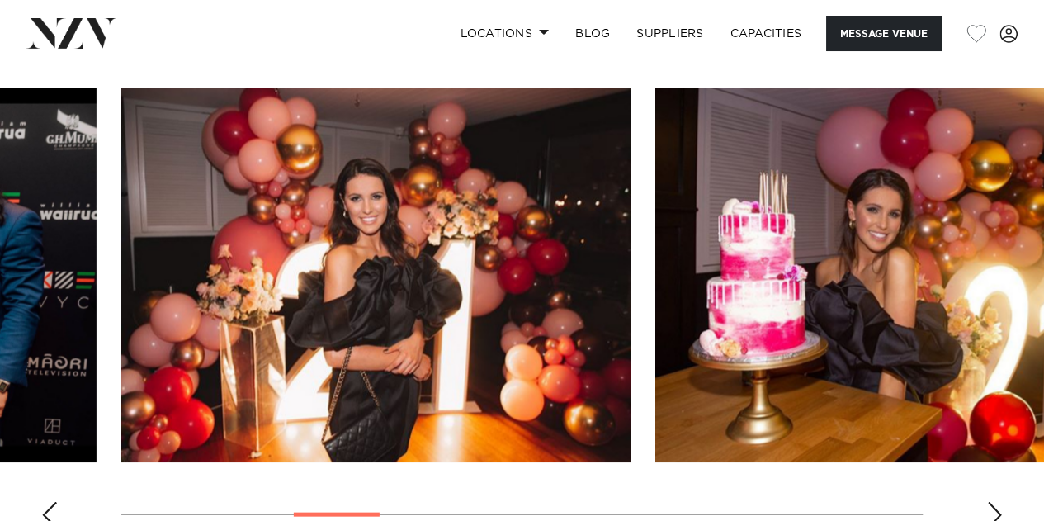
click at [989, 508] on div "Next slide" at bounding box center [994, 514] width 17 height 26
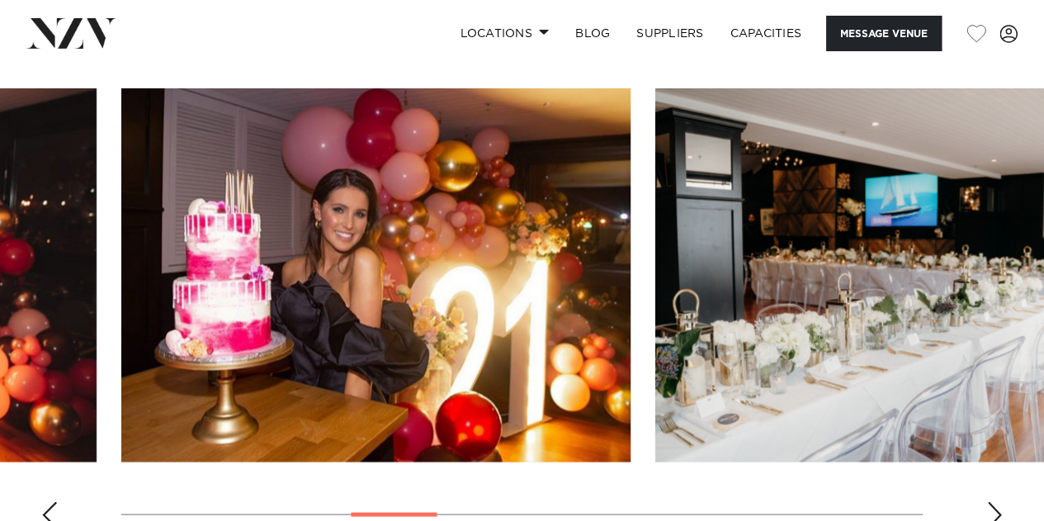
click at [989, 508] on div "Next slide" at bounding box center [994, 514] width 17 height 26
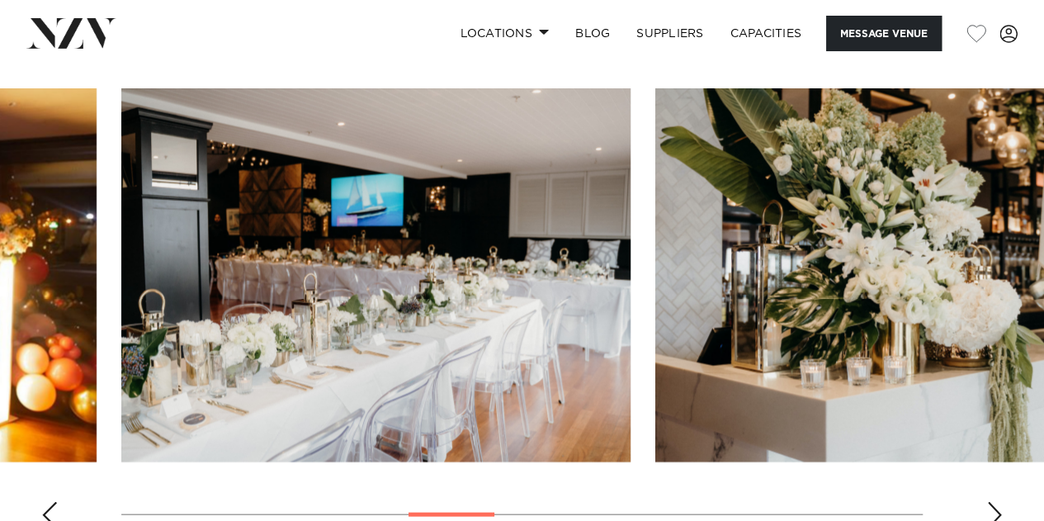
click at [989, 508] on div "Next slide" at bounding box center [994, 514] width 17 height 26
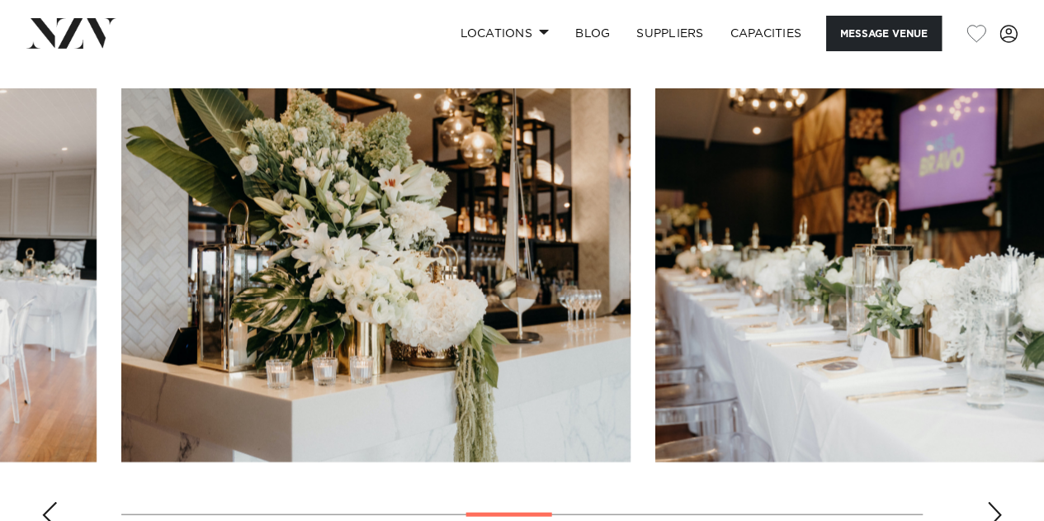
click at [995, 503] on div "Next slide" at bounding box center [994, 514] width 17 height 26
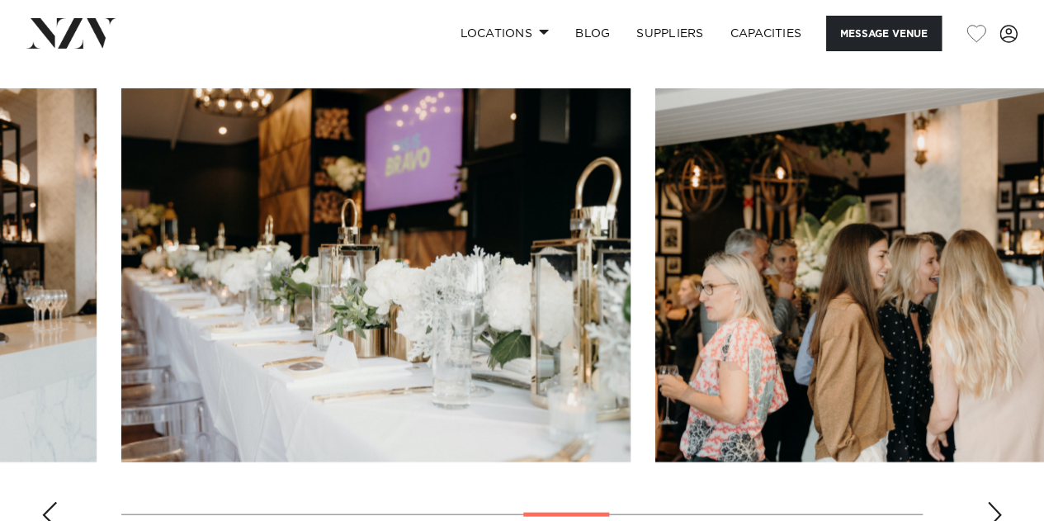
click at [995, 503] on div "Next slide" at bounding box center [994, 514] width 17 height 26
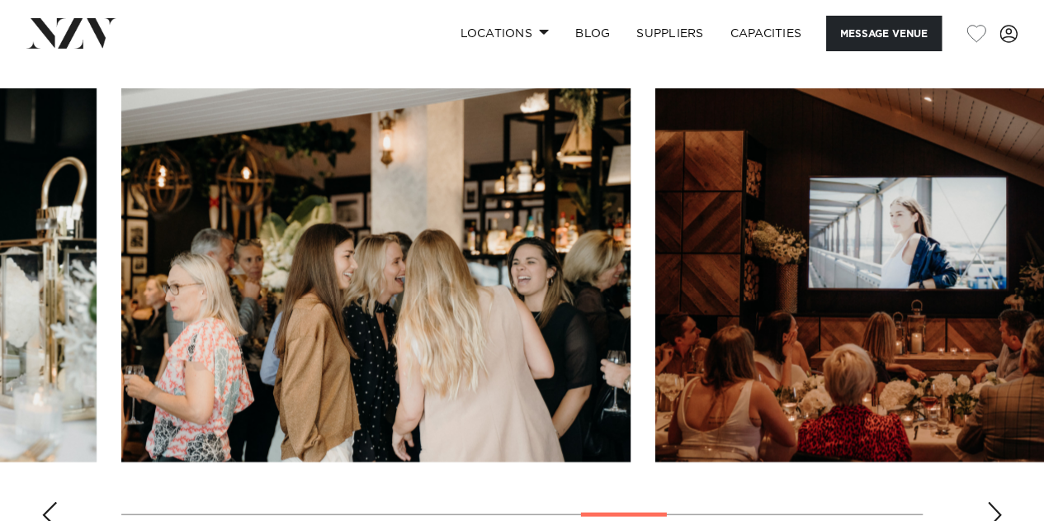
click at [995, 503] on div "Next slide" at bounding box center [994, 514] width 17 height 26
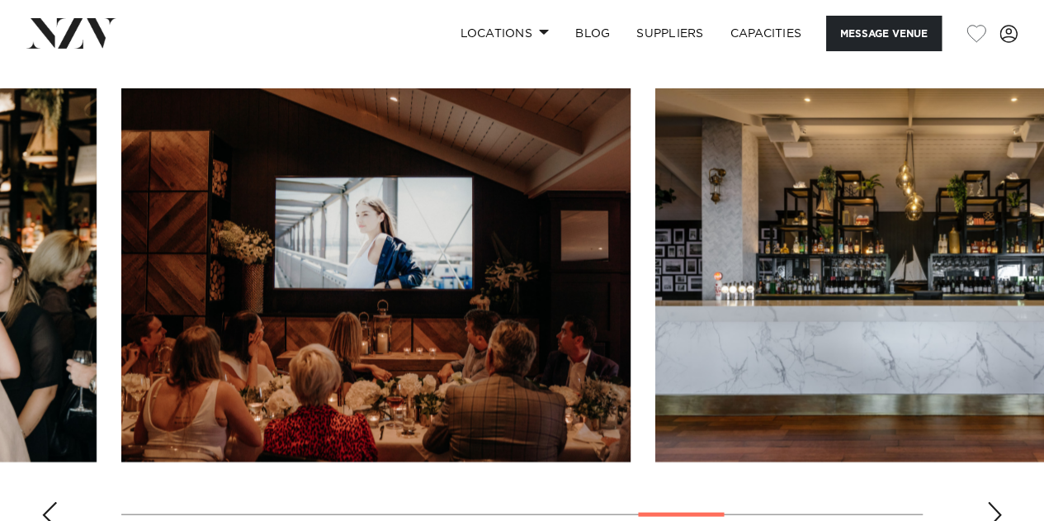
click at [995, 503] on div "Next slide" at bounding box center [994, 514] width 17 height 26
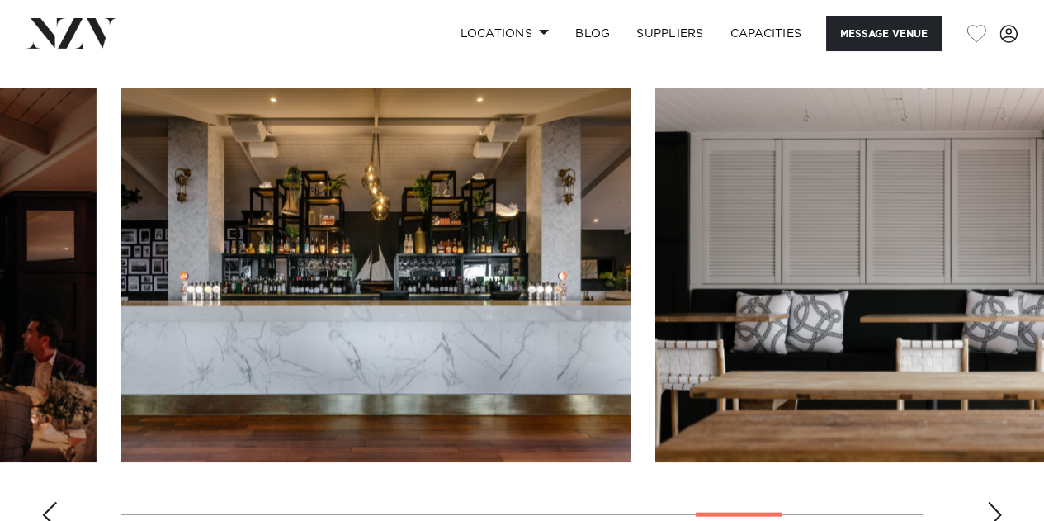
click at [995, 503] on div "Next slide" at bounding box center [994, 514] width 17 height 26
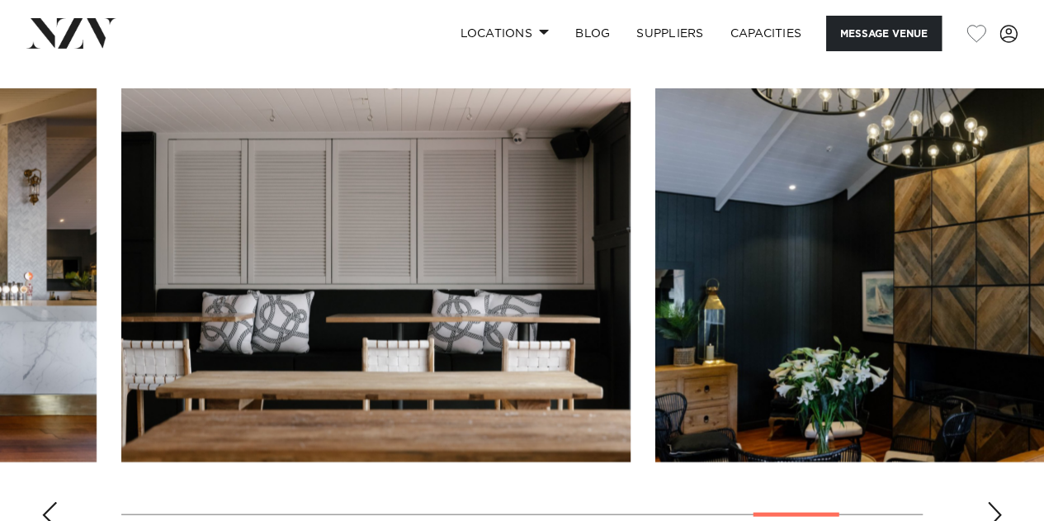
click at [995, 503] on div "Next slide" at bounding box center [994, 514] width 17 height 26
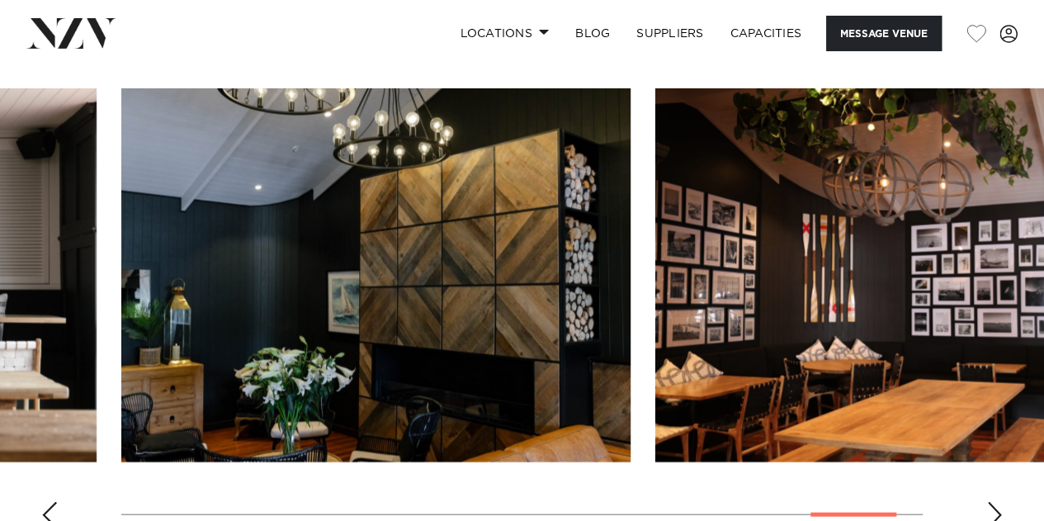
scroll to position [1724, 0]
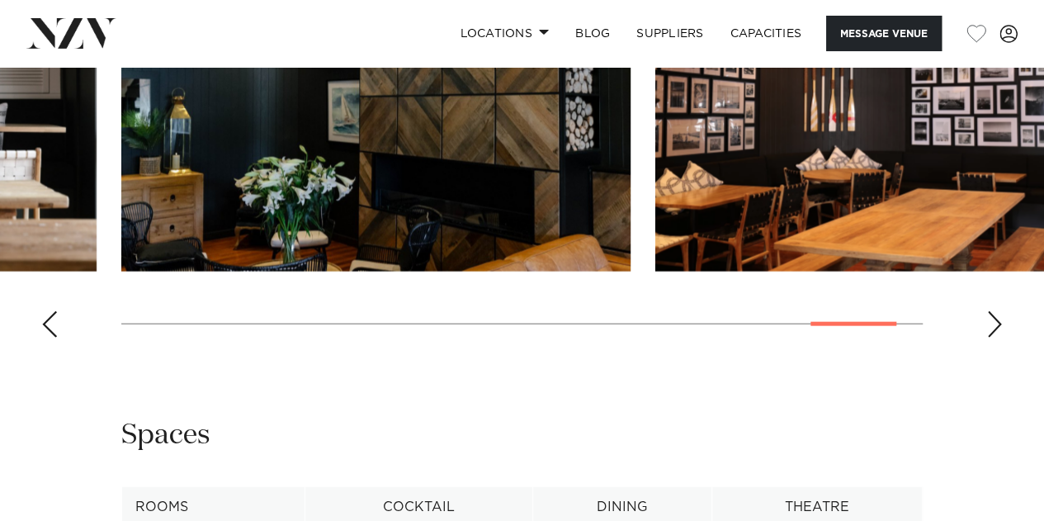
click at [981, 328] on swiper-container at bounding box center [522, 124] width 1044 height 453
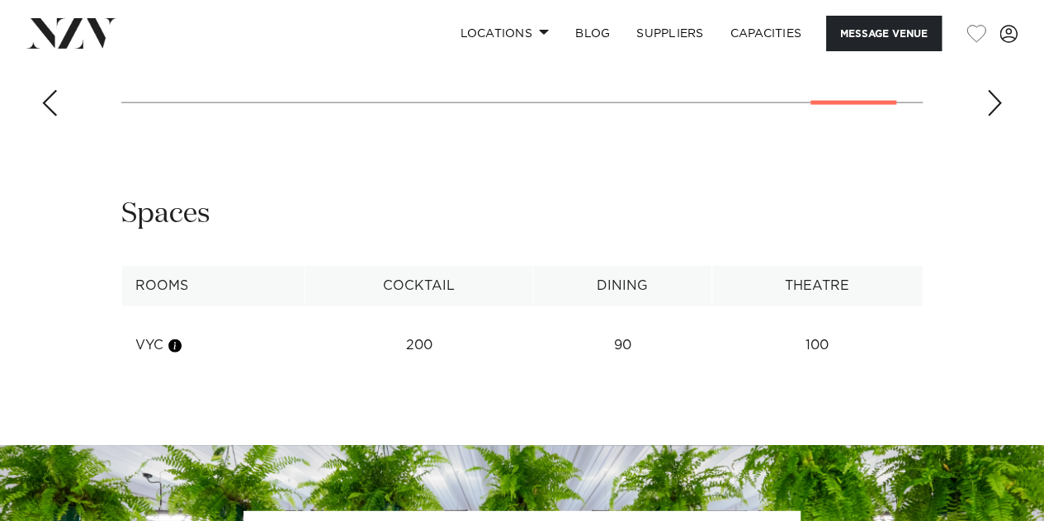
scroll to position [1977, 0]
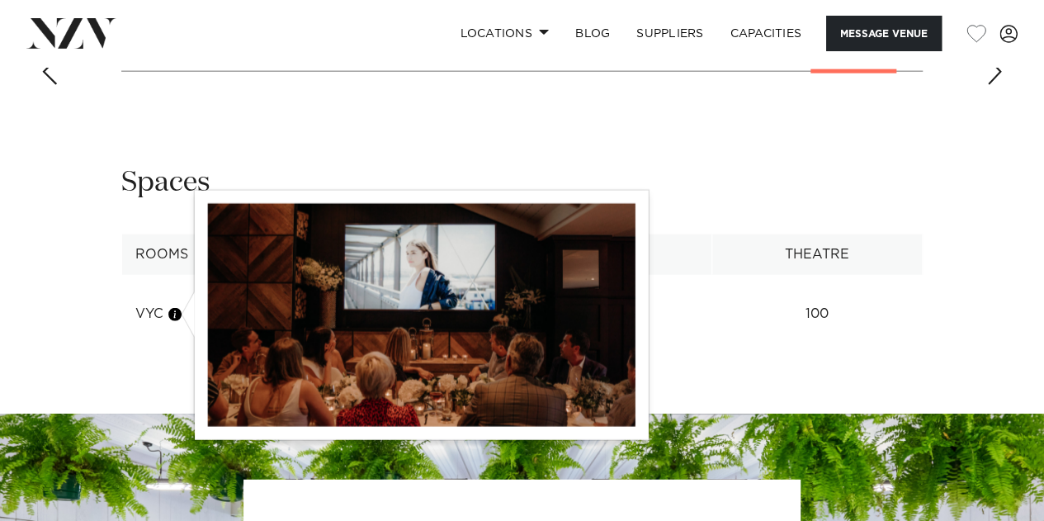
click at [176, 317] on button "button" at bounding box center [175, 314] width 17 height 17
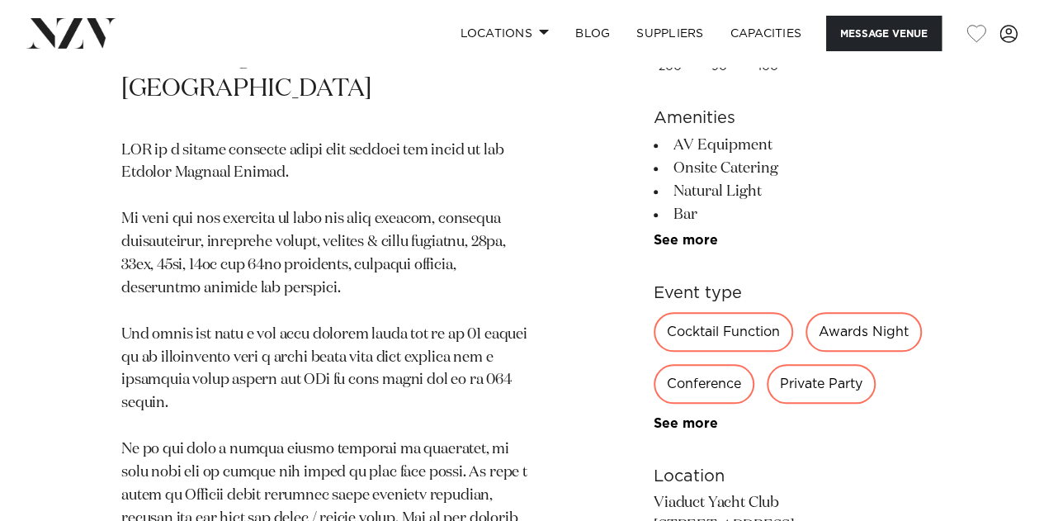
scroll to position [762, 0]
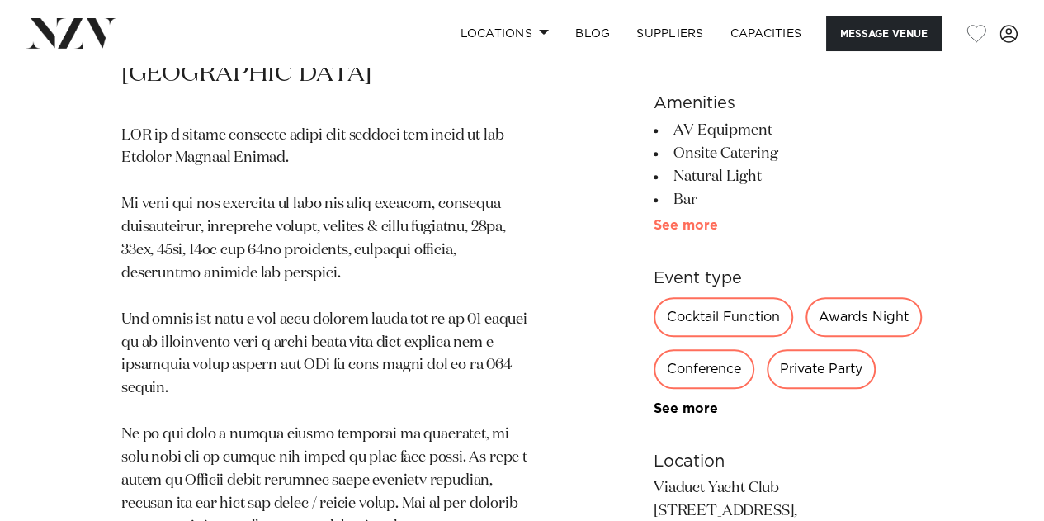
click at [698, 219] on link "See more" at bounding box center [718, 225] width 129 height 13
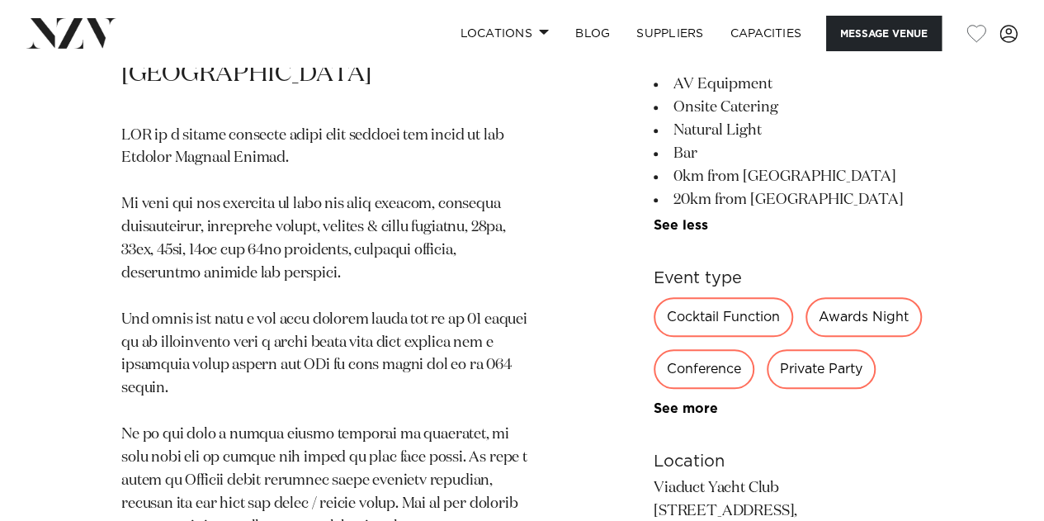
scroll to position [474, 0]
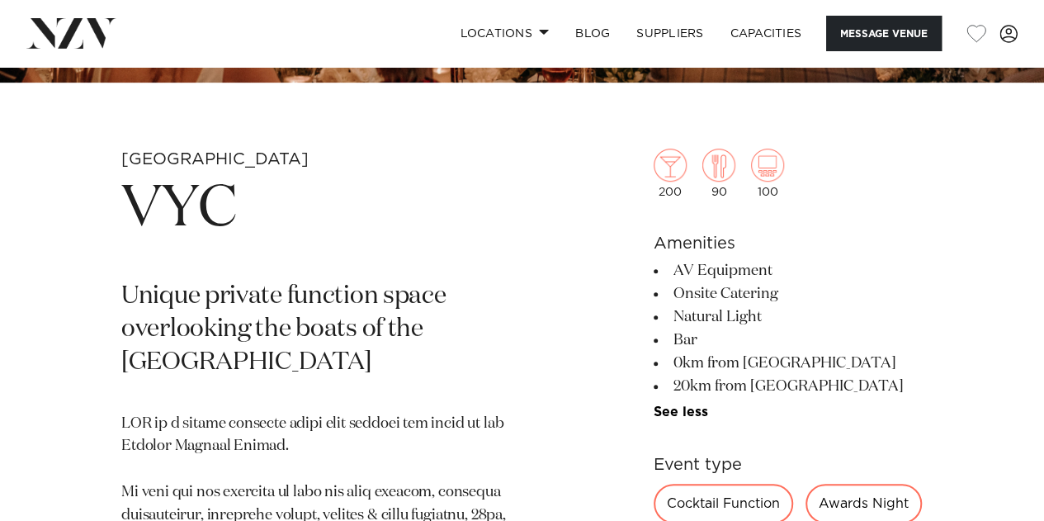
click at [838, 347] on li "Bar" at bounding box center [788, 339] width 269 height 23
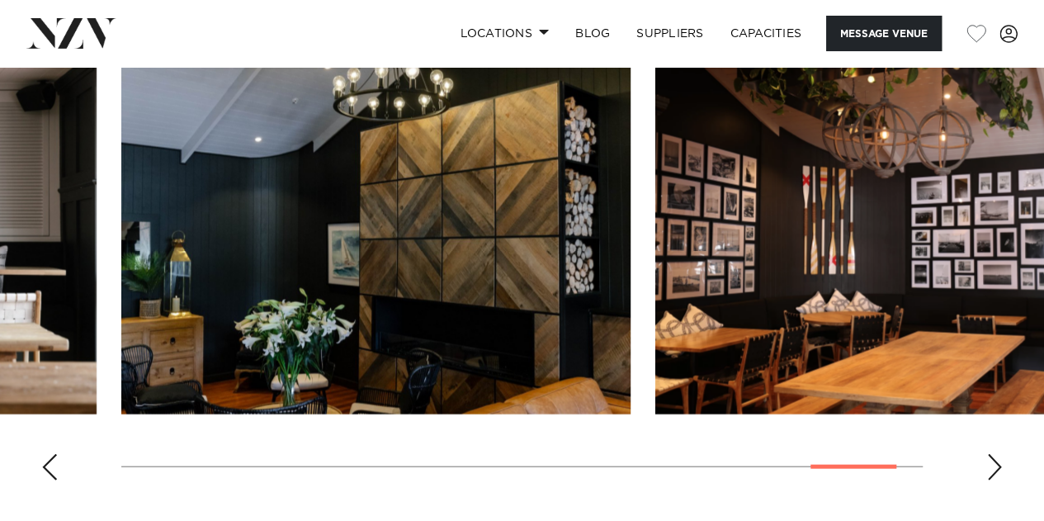
scroll to position [1583, 0]
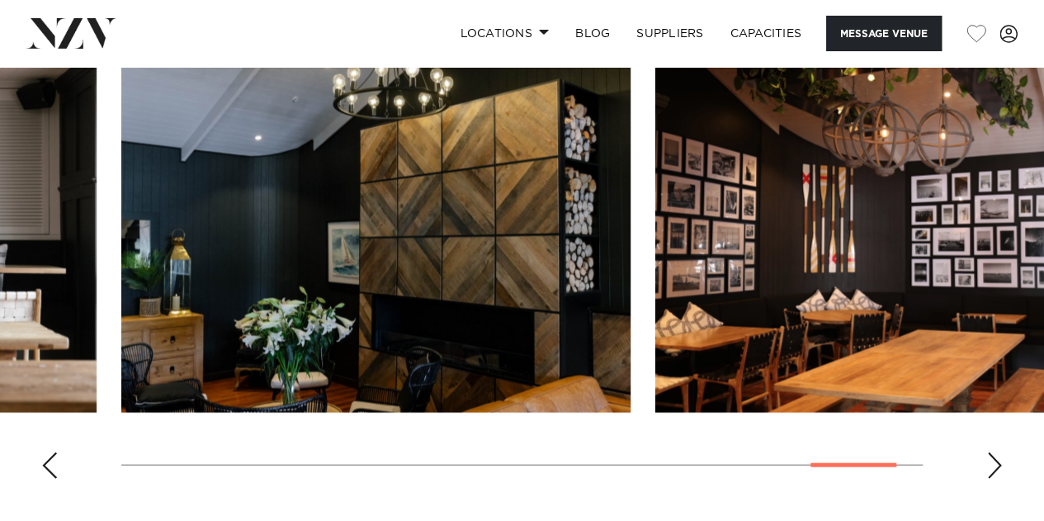
click at [63, 458] on swiper-container at bounding box center [522, 265] width 1044 height 453
click at [51, 457] on div "Previous slide" at bounding box center [49, 465] width 17 height 26
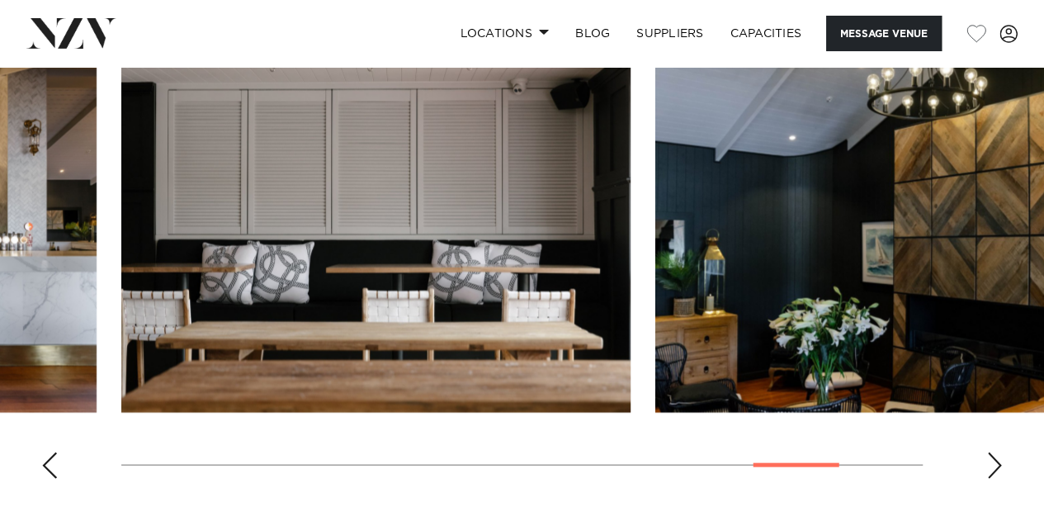
click at [51, 457] on div "Previous slide" at bounding box center [49, 465] width 17 height 26
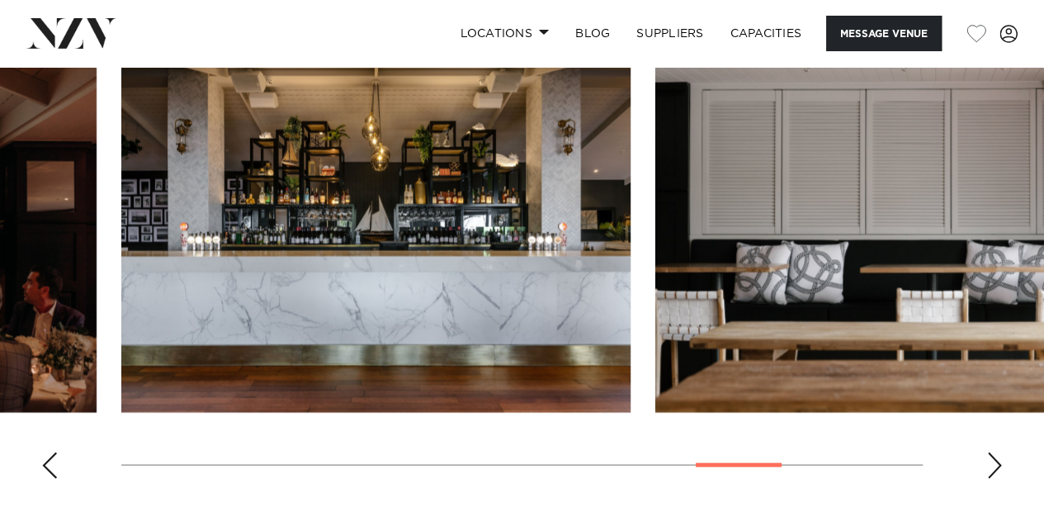
click at [51, 457] on div "Previous slide" at bounding box center [49, 465] width 17 height 26
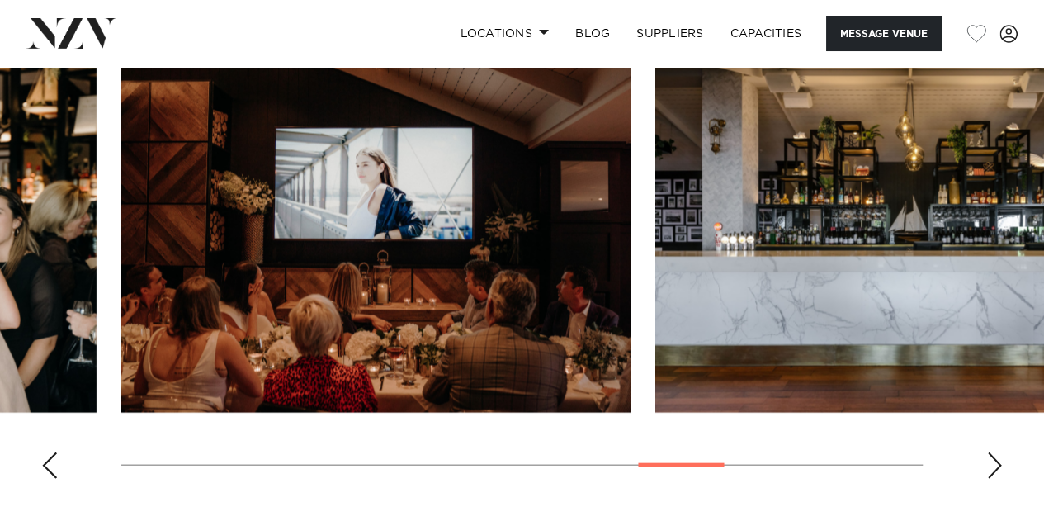
click at [54, 460] on div "Previous slide" at bounding box center [49, 465] width 17 height 26
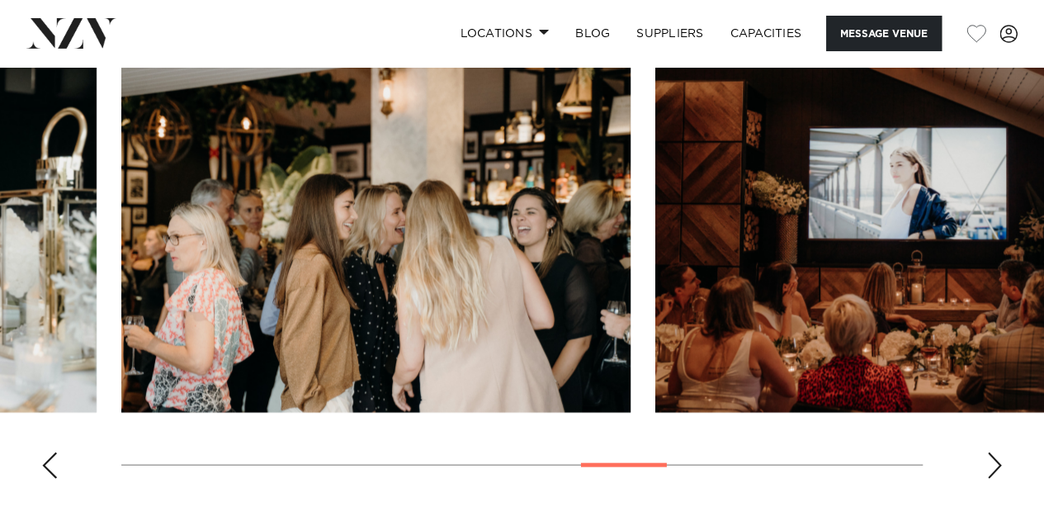
click at [56, 460] on div "Previous slide" at bounding box center [49, 465] width 17 height 26
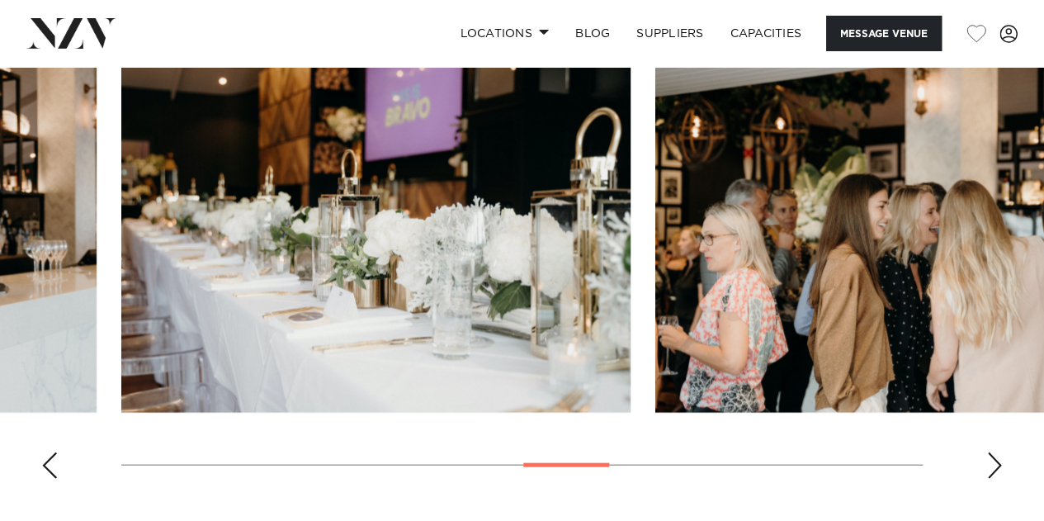
click at [56, 460] on div "Previous slide" at bounding box center [49, 465] width 17 height 26
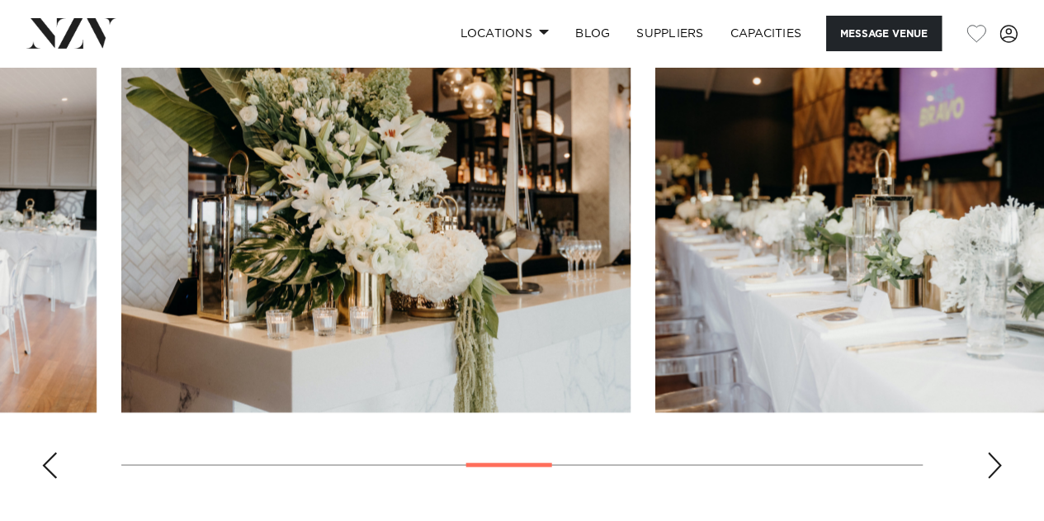
click at [50, 459] on div "Previous slide" at bounding box center [49, 465] width 17 height 26
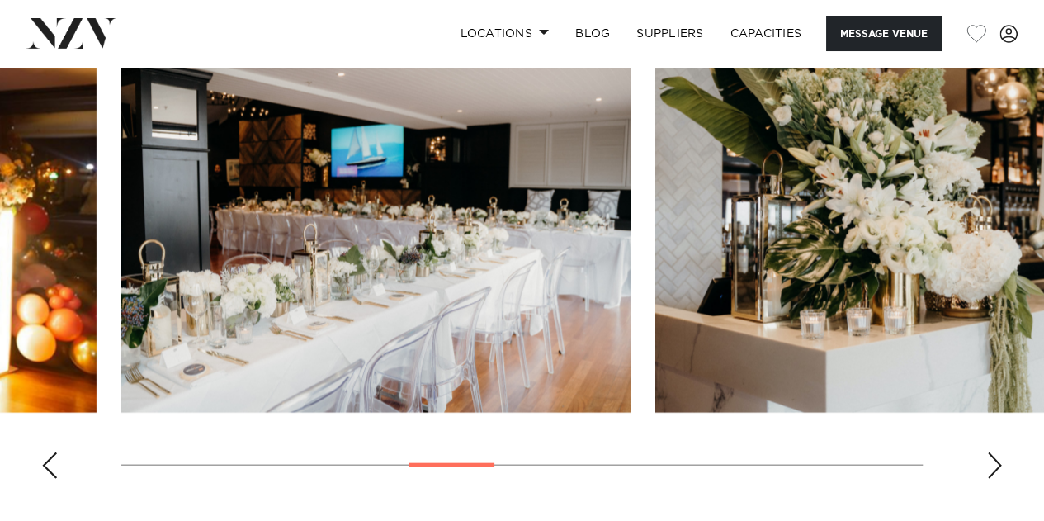
click at [50, 459] on div "Previous slide" at bounding box center [49, 465] width 17 height 26
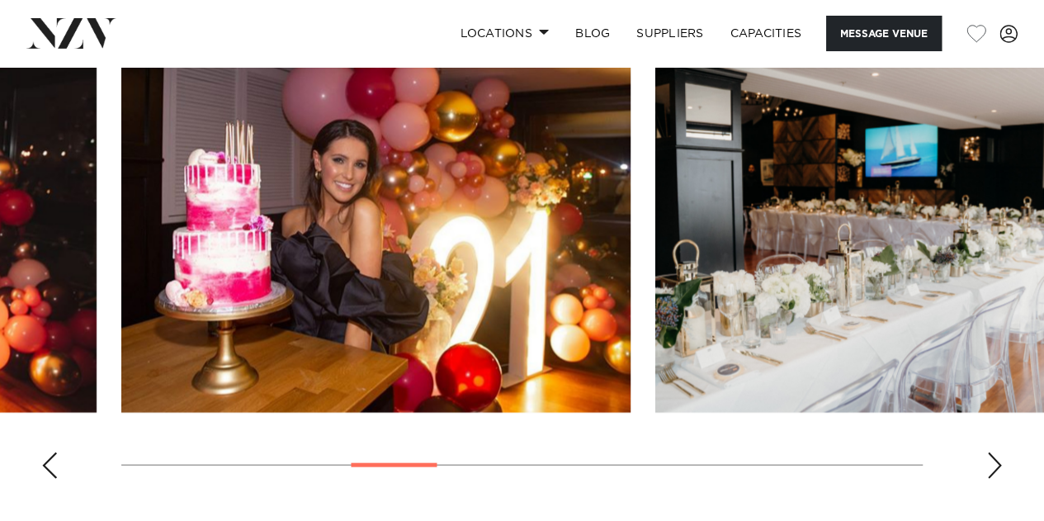
click at [50, 459] on div "Previous slide" at bounding box center [49, 465] width 17 height 26
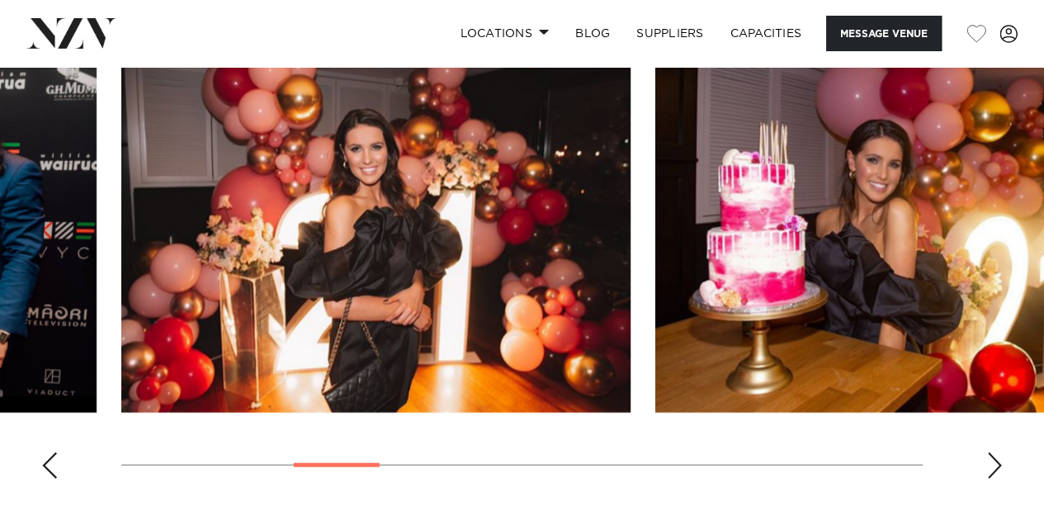
scroll to position [1736, 0]
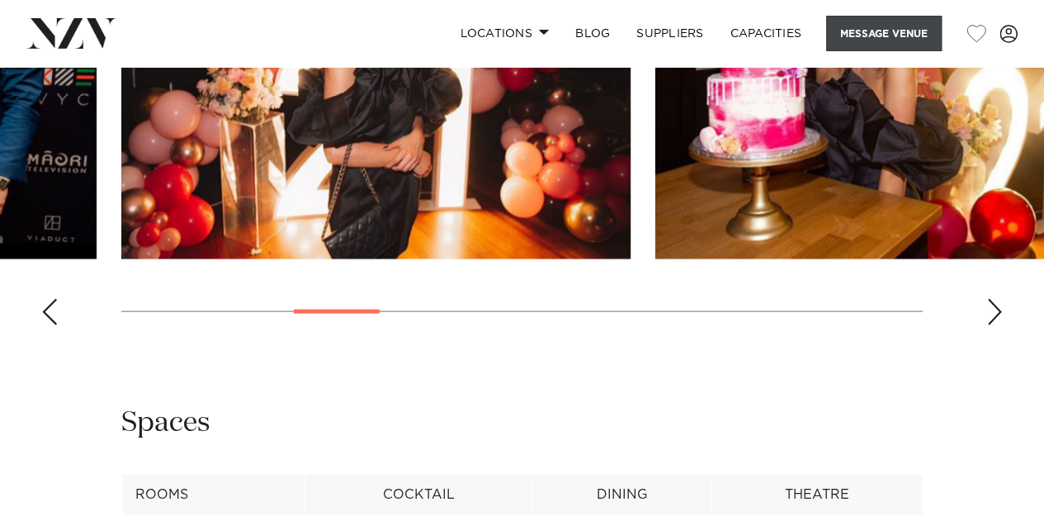
click at [882, 33] on button "Message Venue" at bounding box center [884, 33] width 116 height 35
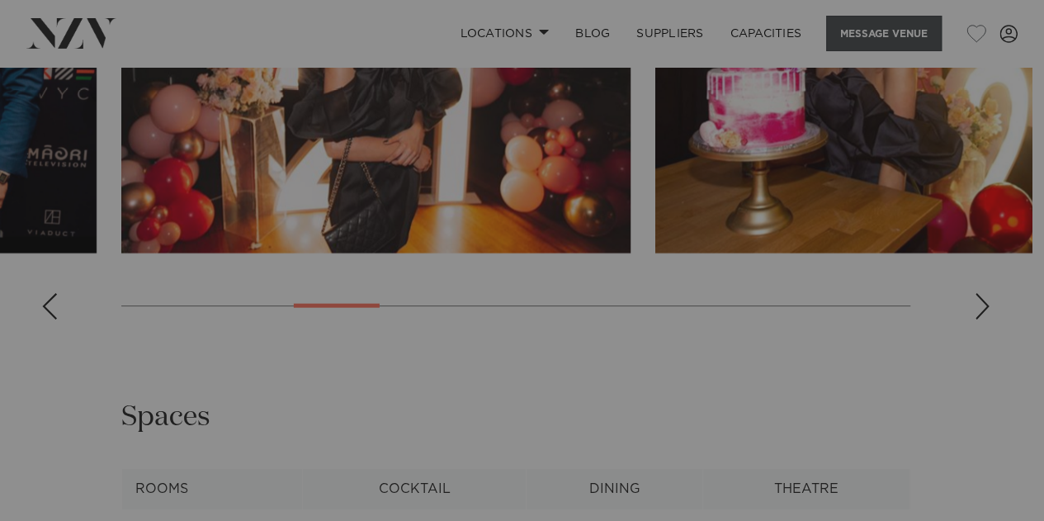
scroll to position [1725, 0]
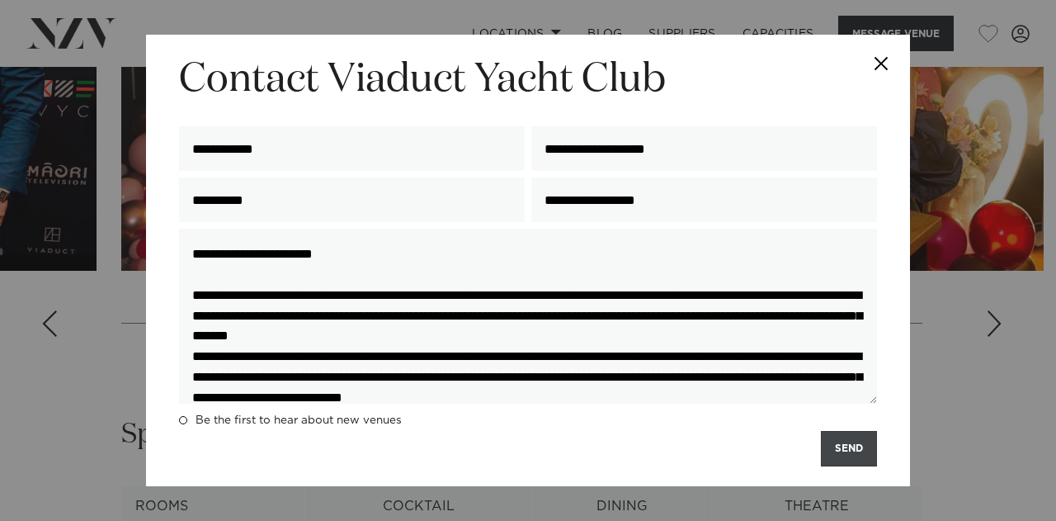
click at [865, 440] on button "SEND" at bounding box center [849, 448] width 56 height 35
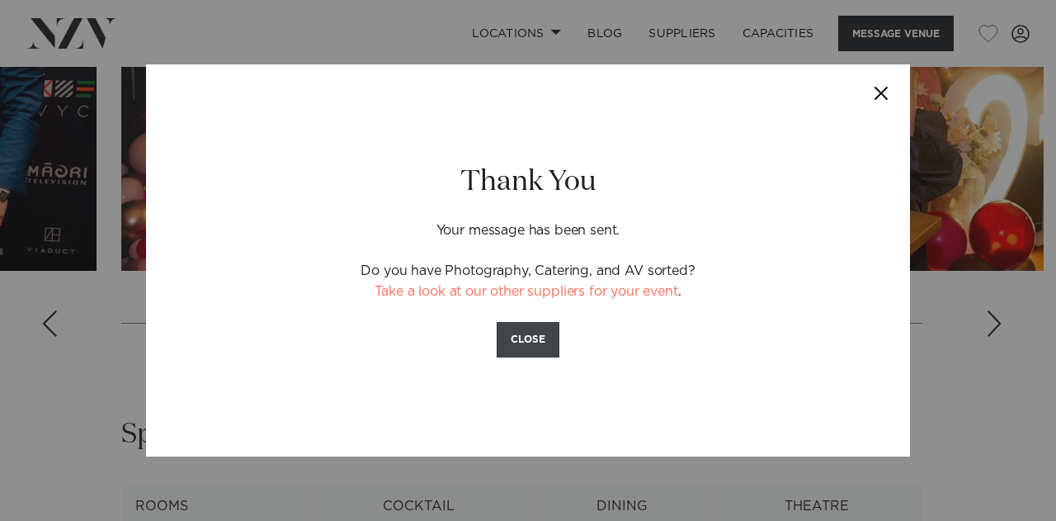
click at [545, 330] on button "CLOSE" at bounding box center [528, 339] width 63 height 35
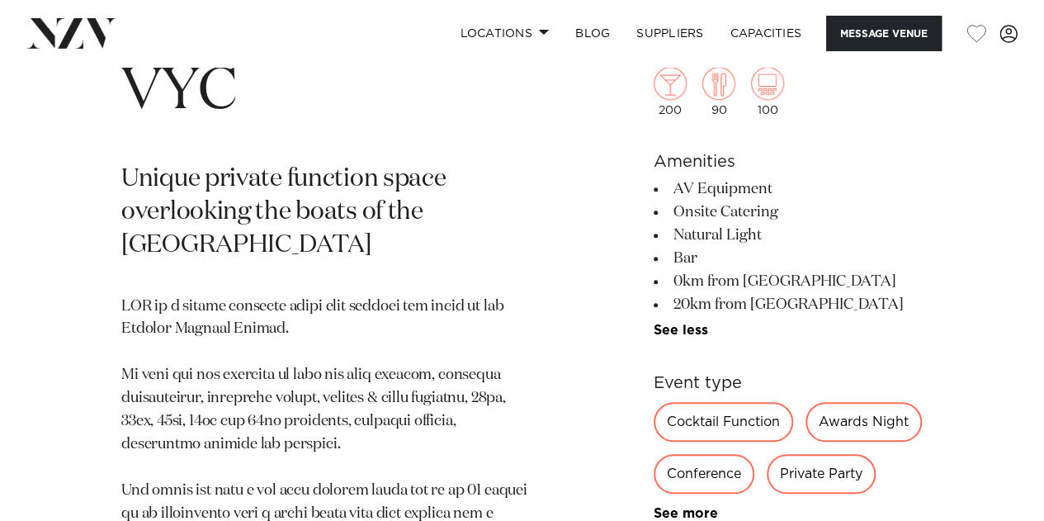
scroll to position [589, 0]
